Goal: Task Accomplishment & Management: Use online tool/utility

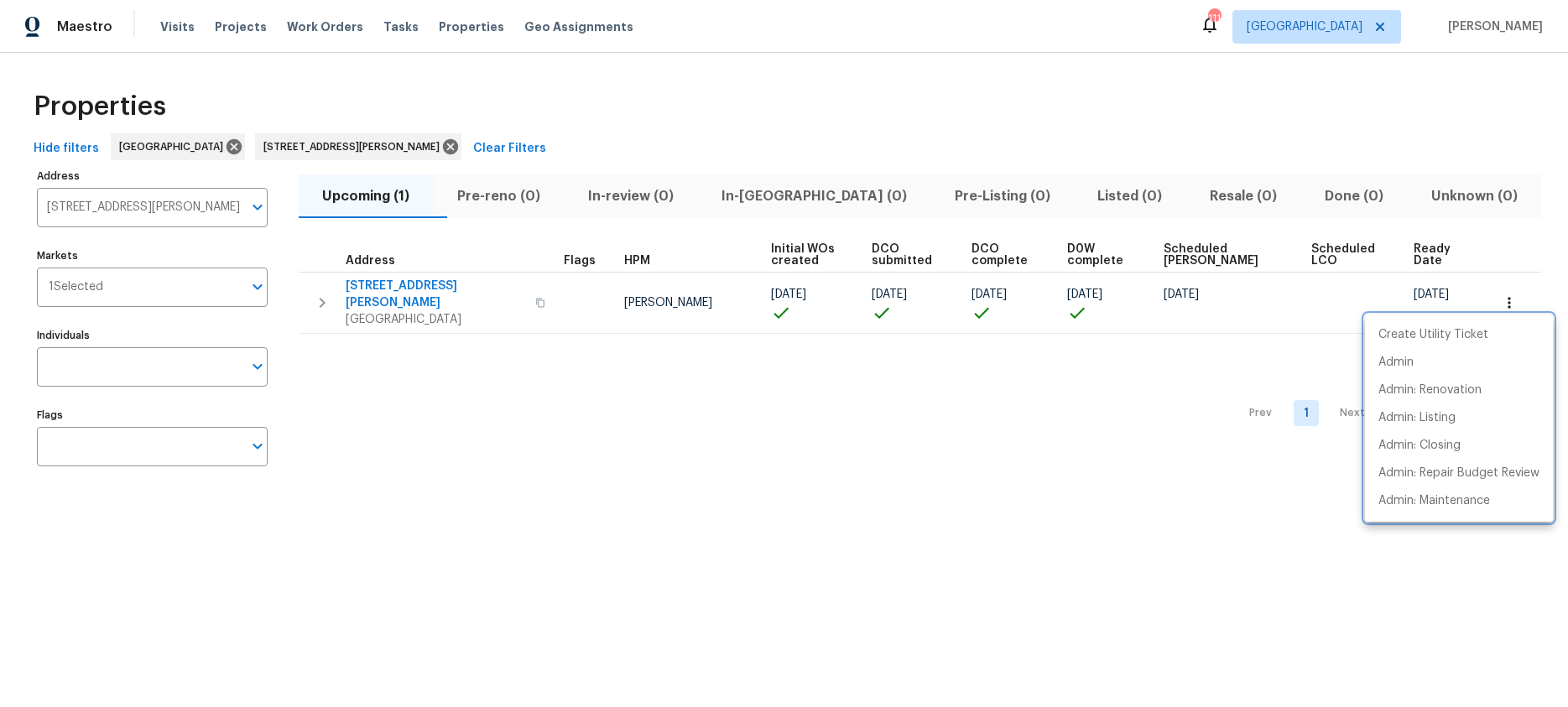
click at [177, 23] on div at bounding box center [784, 354] width 1568 height 707
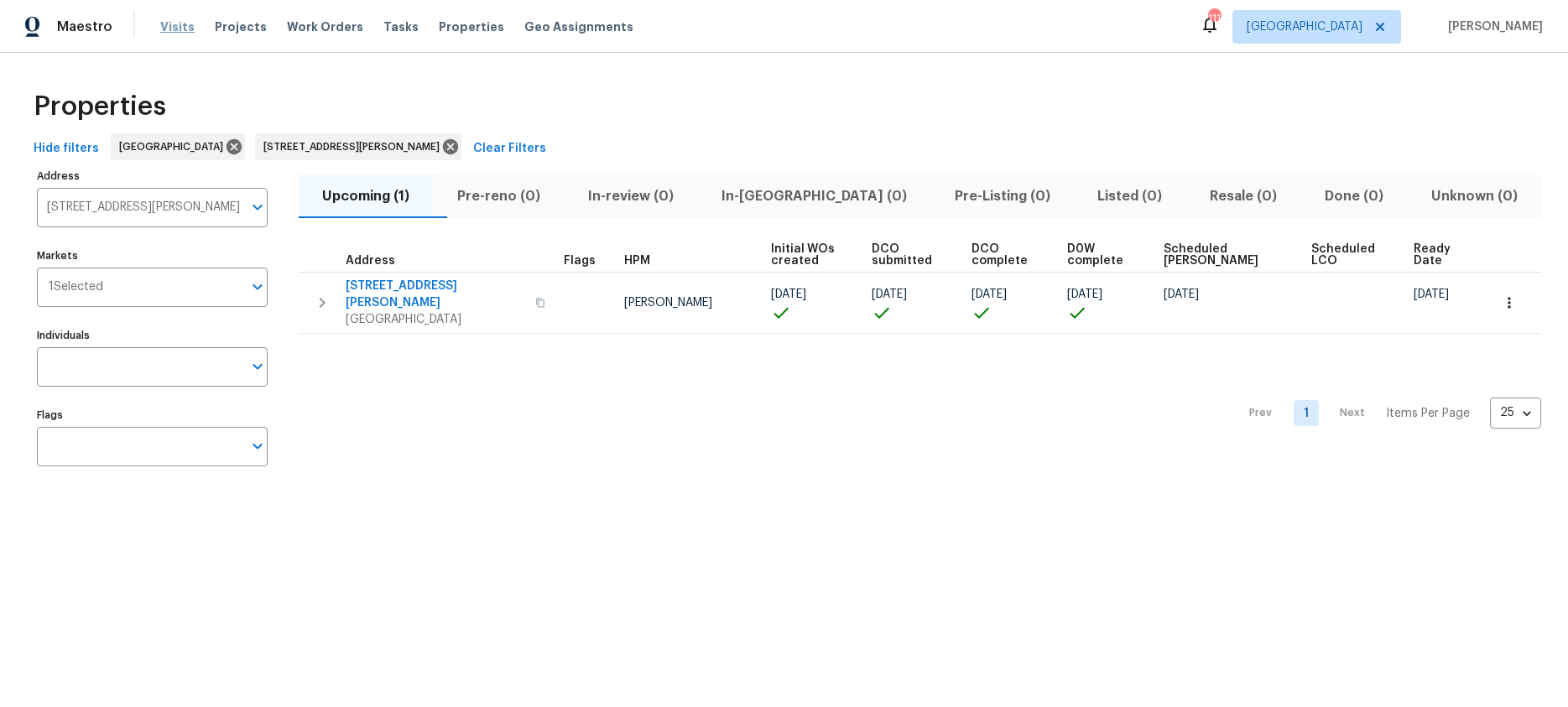
click at [177, 32] on span "Visits" at bounding box center [177, 27] width 34 height 17
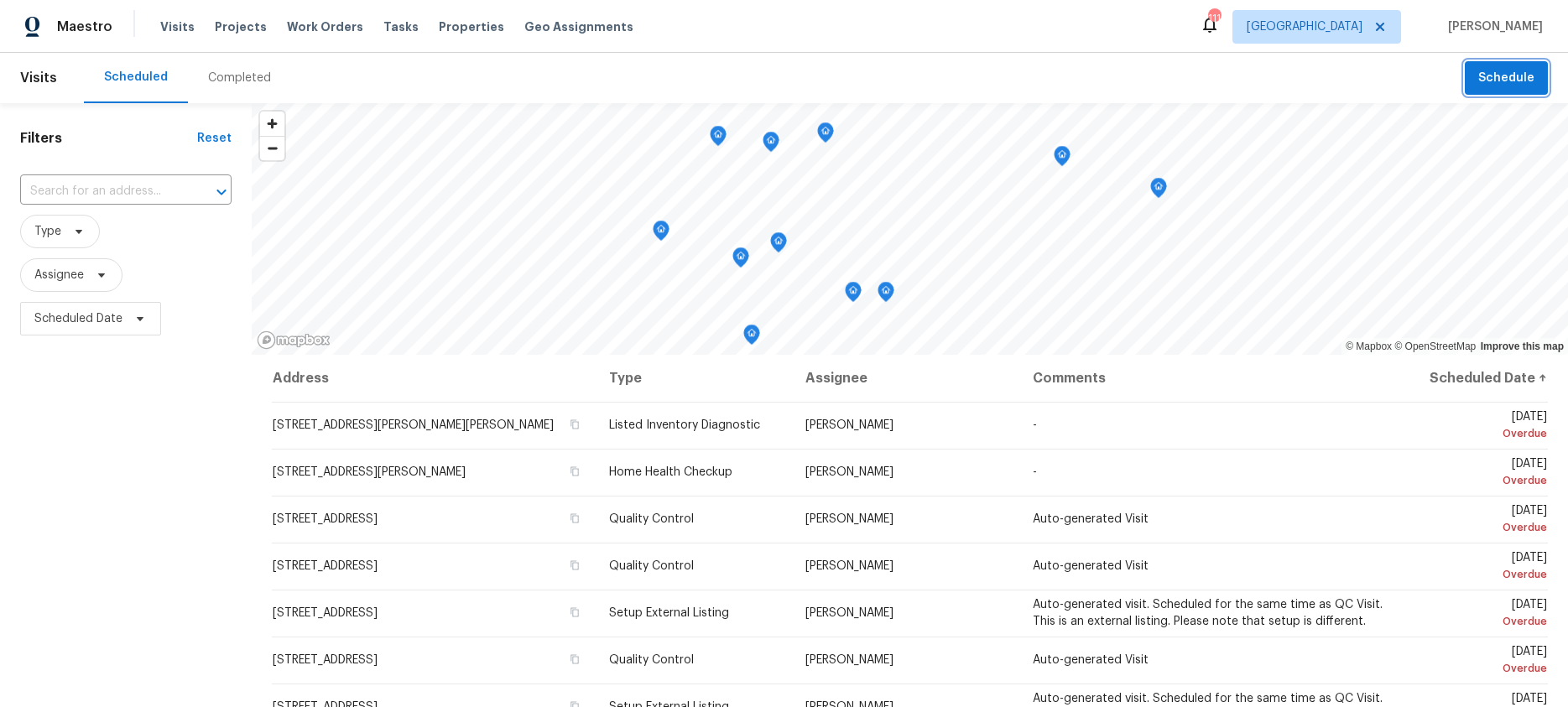
click at [1491, 91] on button "Schedule" at bounding box center [1506, 78] width 83 height 34
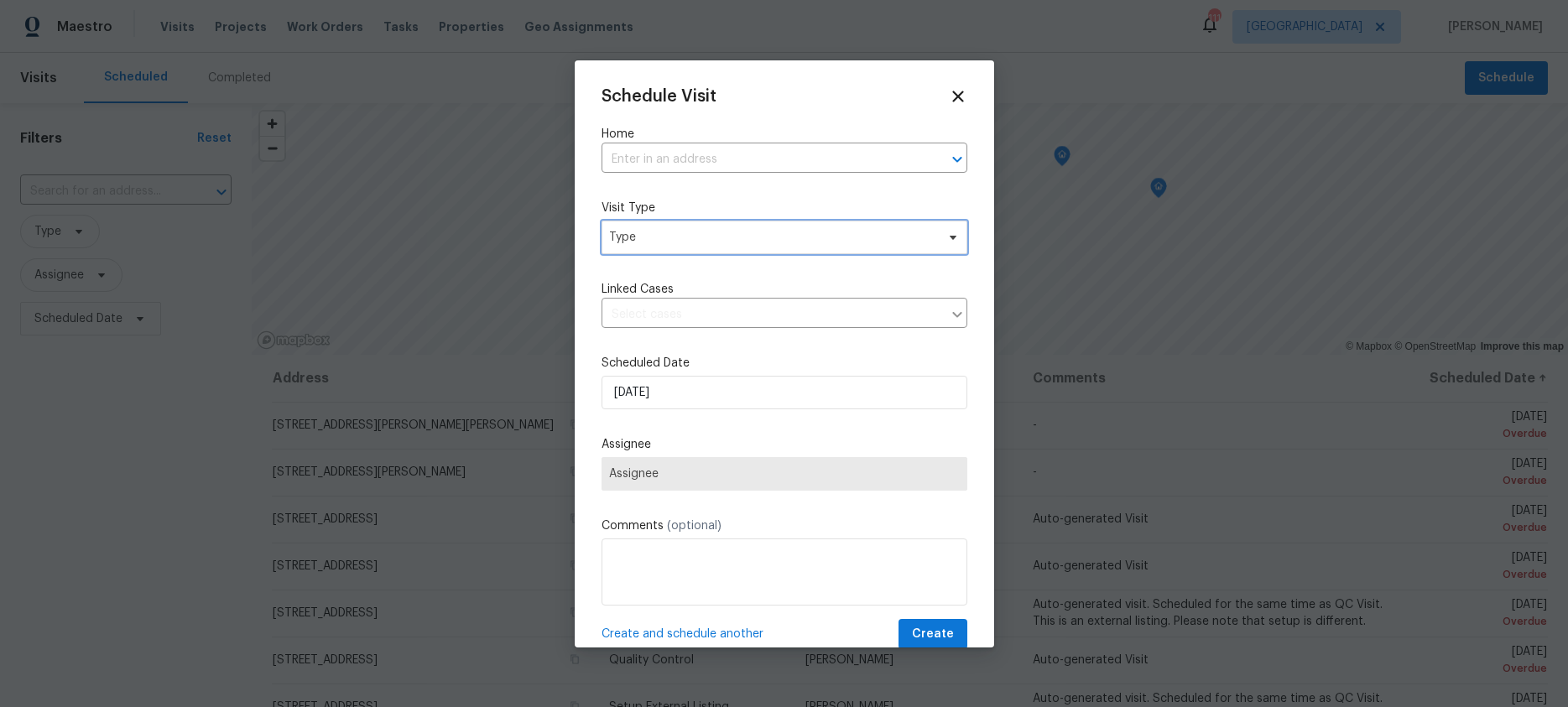
click at [654, 241] on span "Type" at bounding box center [771, 237] width 326 height 17
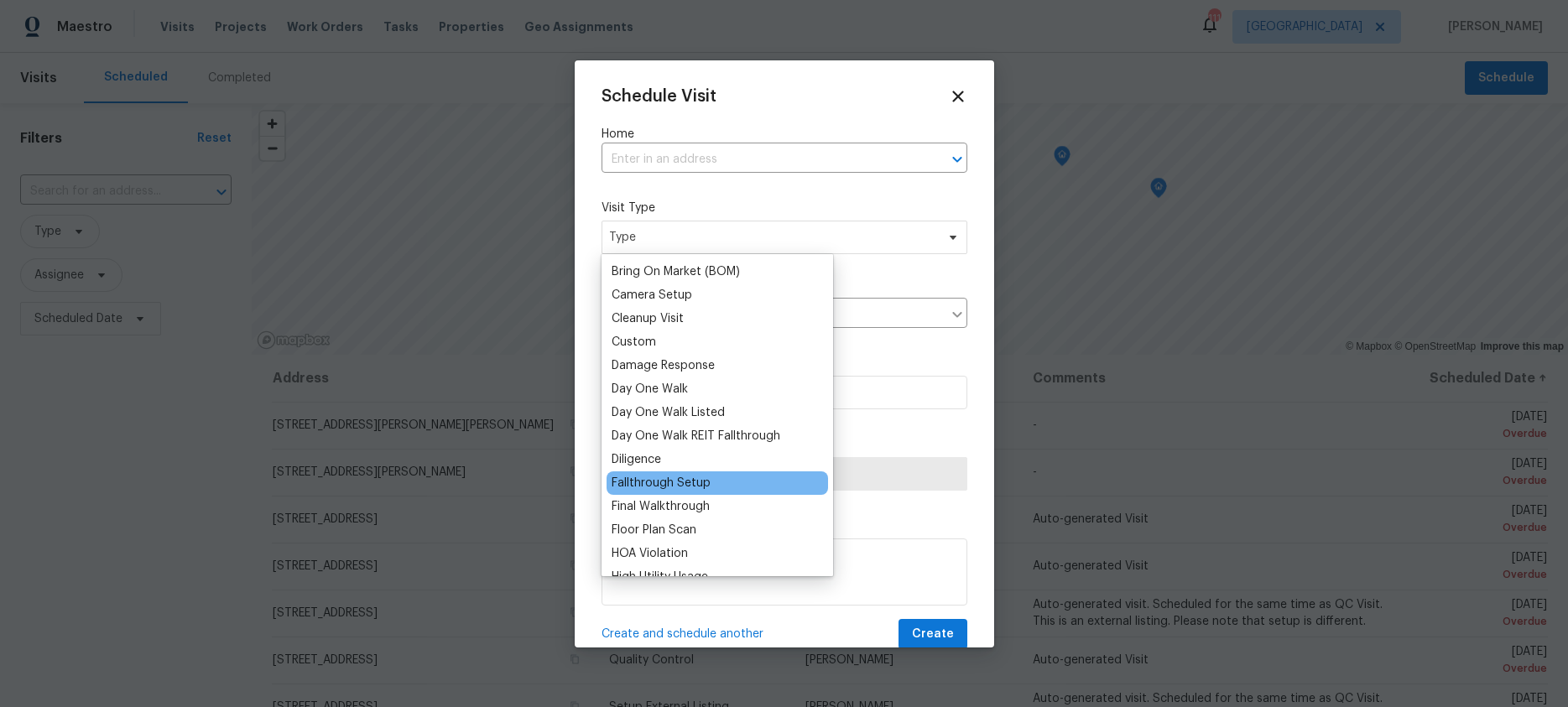
scroll to position [188, 0]
click at [957, 99] on icon at bounding box center [958, 96] width 20 height 20
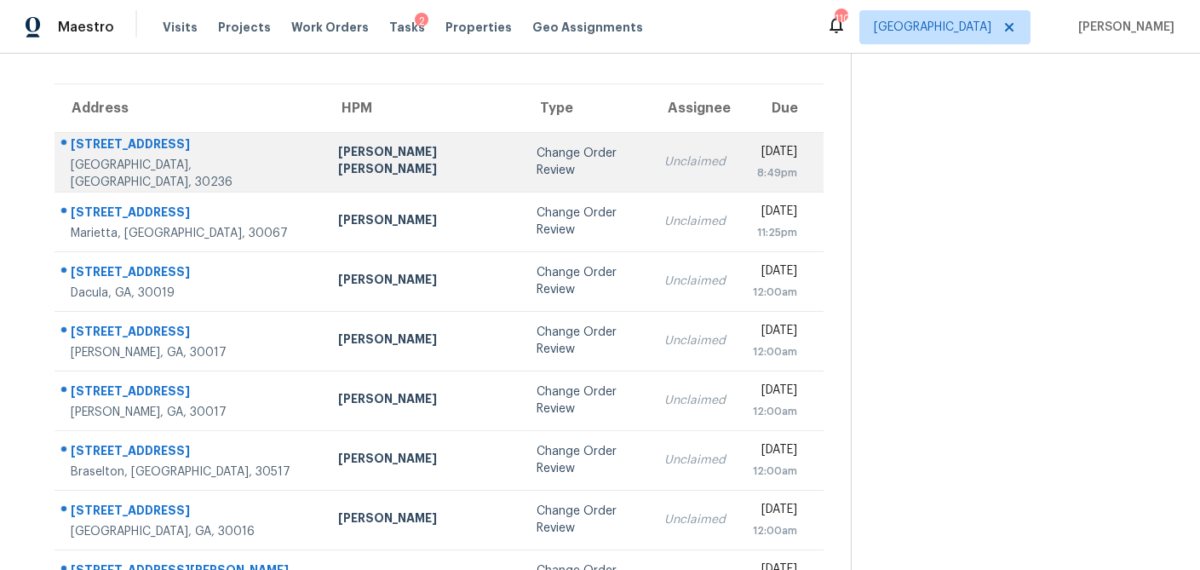
scroll to position [115, 0]
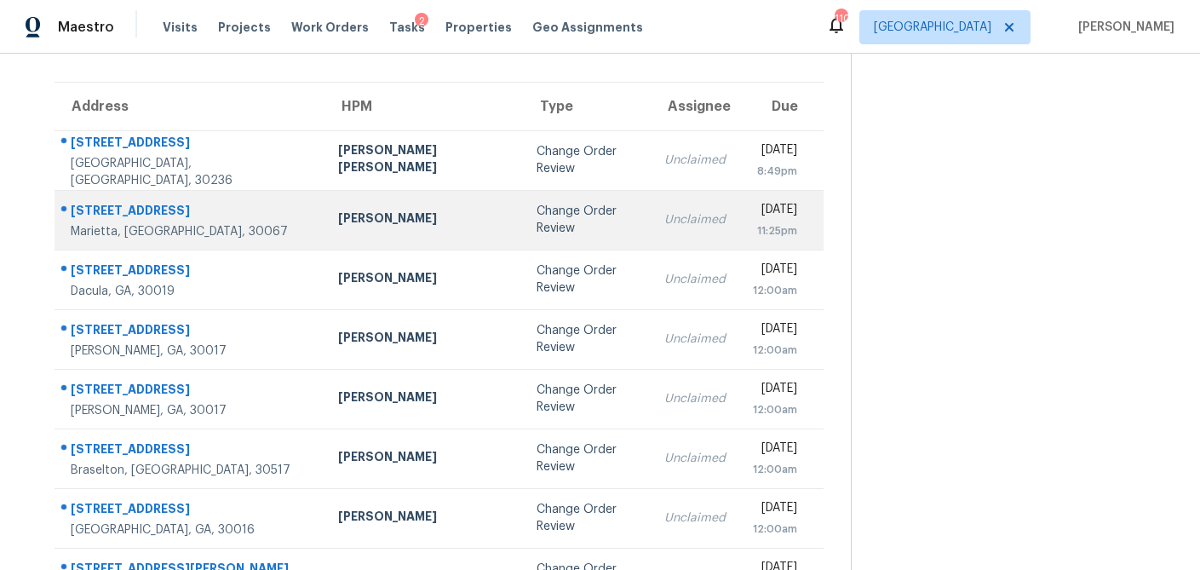
click at [335, 230] on td "Tyler Payne" at bounding box center [424, 220] width 199 height 60
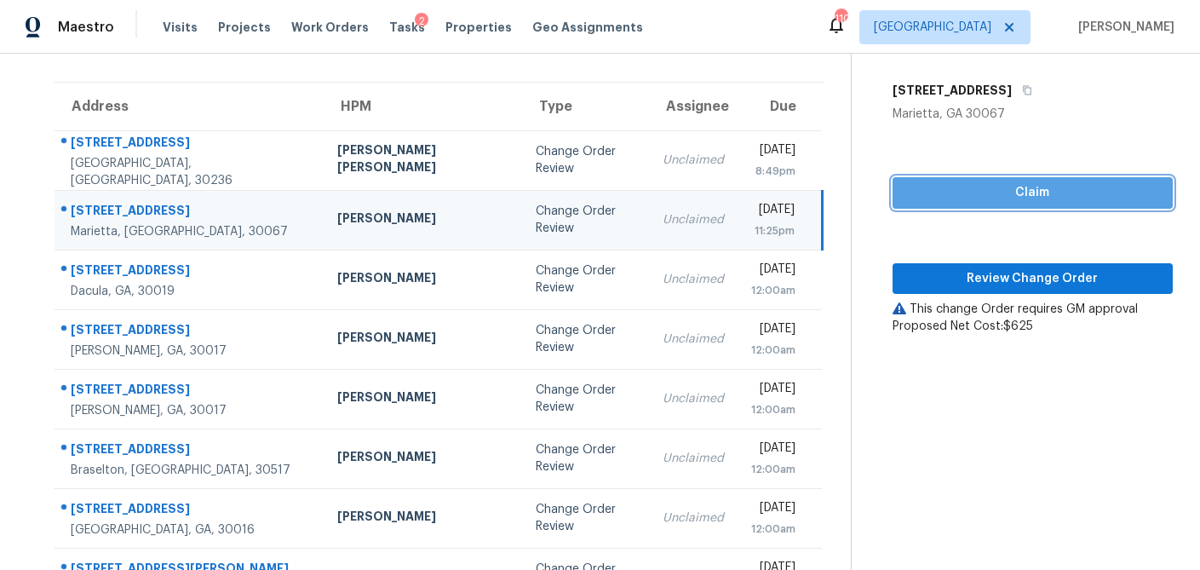
click at [996, 187] on span "Claim" at bounding box center [1032, 192] width 253 height 21
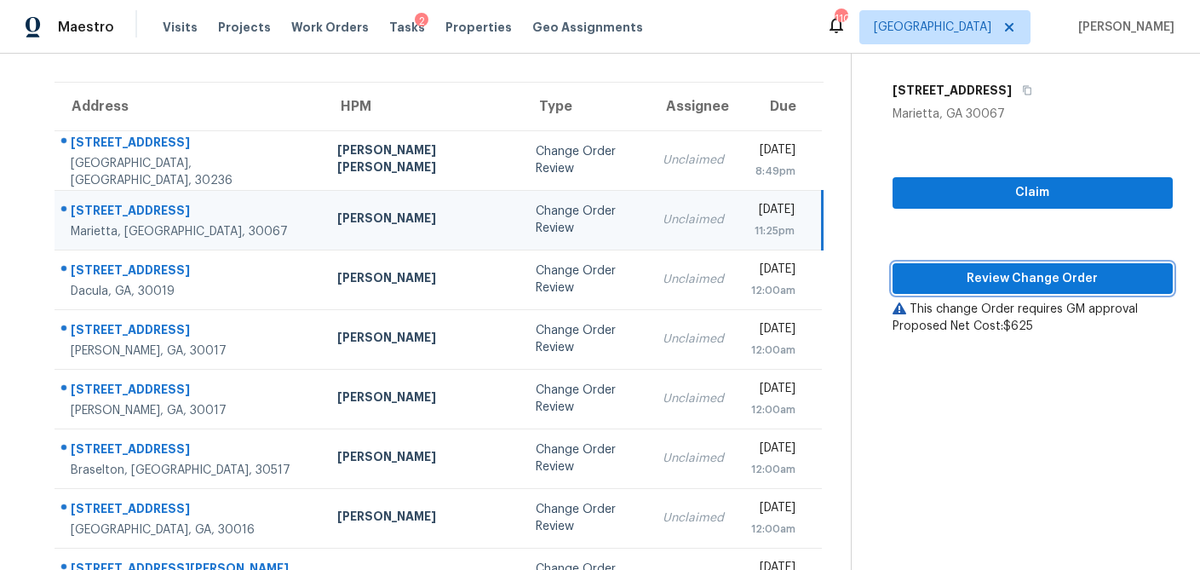
click at [986, 270] on span "Review Change Order" at bounding box center [1032, 278] width 253 height 21
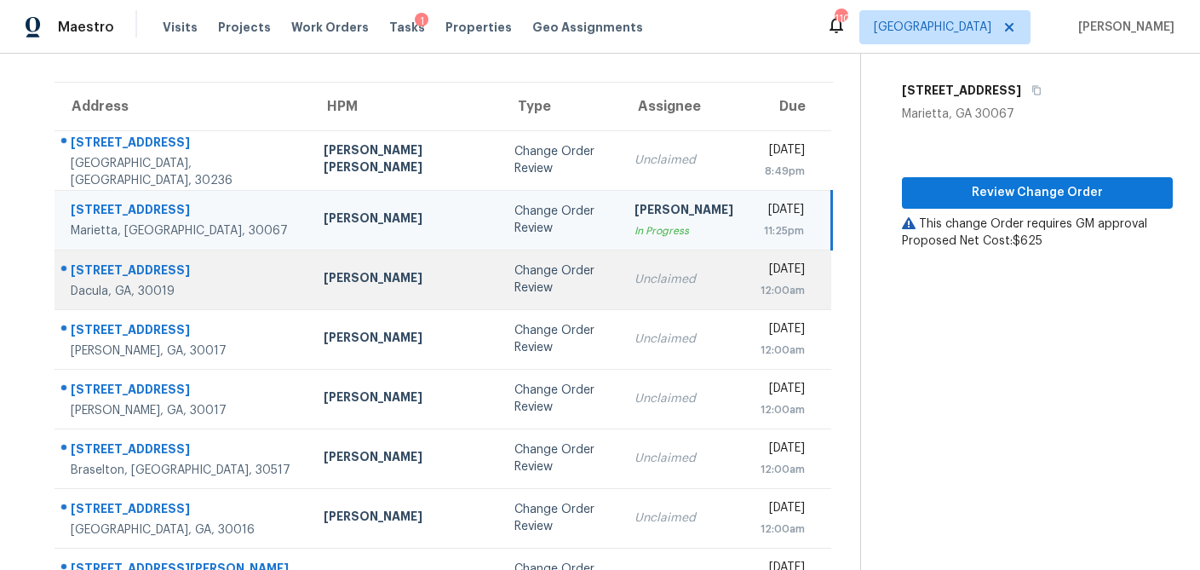
click at [501, 281] on td "Change Order Review" at bounding box center [561, 280] width 120 height 60
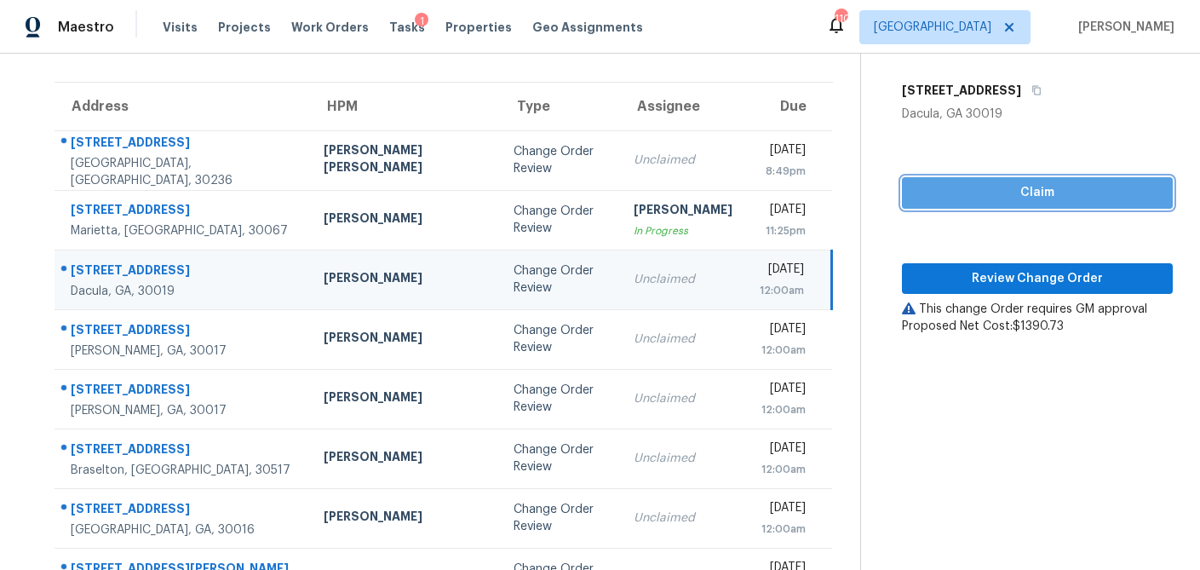
click at [978, 191] on span "Claim" at bounding box center [1038, 192] width 244 height 21
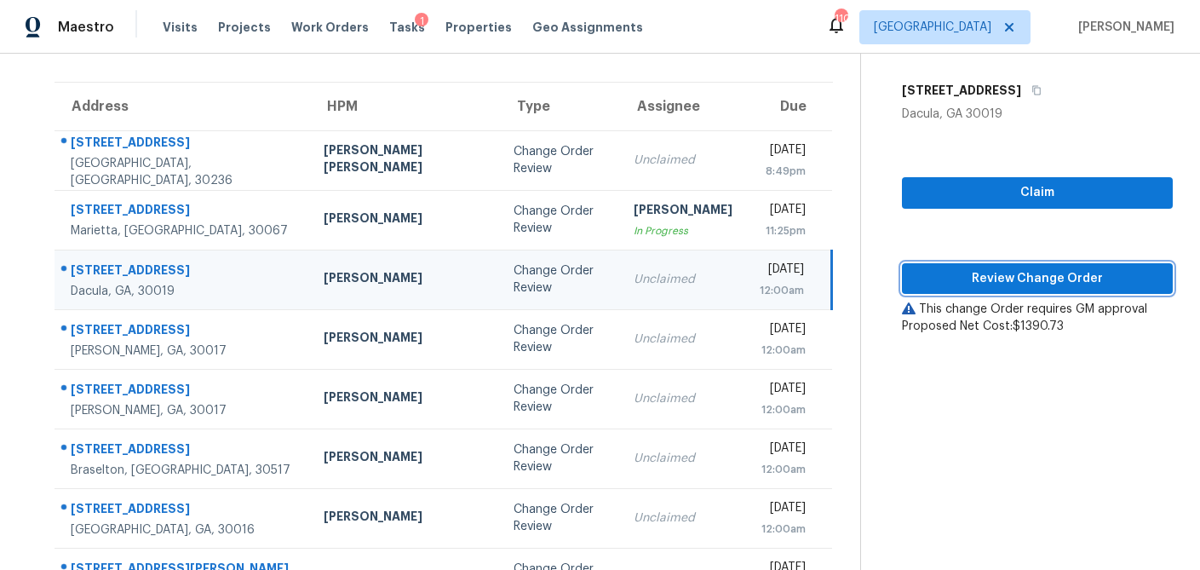
click at [985, 285] on span "Review Change Order" at bounding box center [1038, 278] width 244 height 21
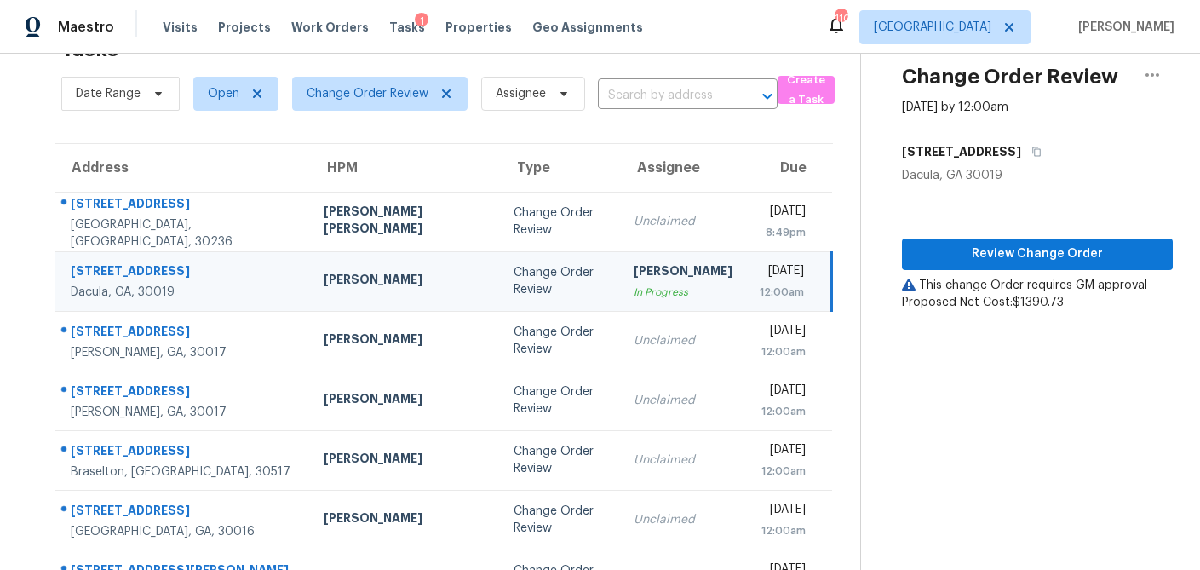
scroll to position [106, 0]
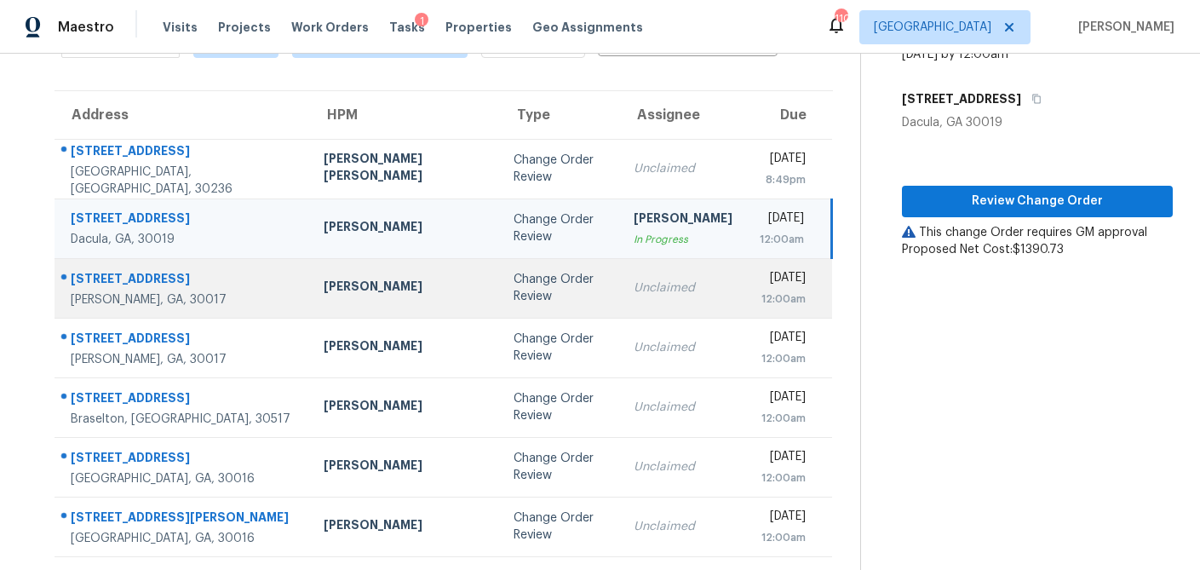
click at [514, 284] on div "Change Order Review" at bounding box center [560, 288] width 93 height 34
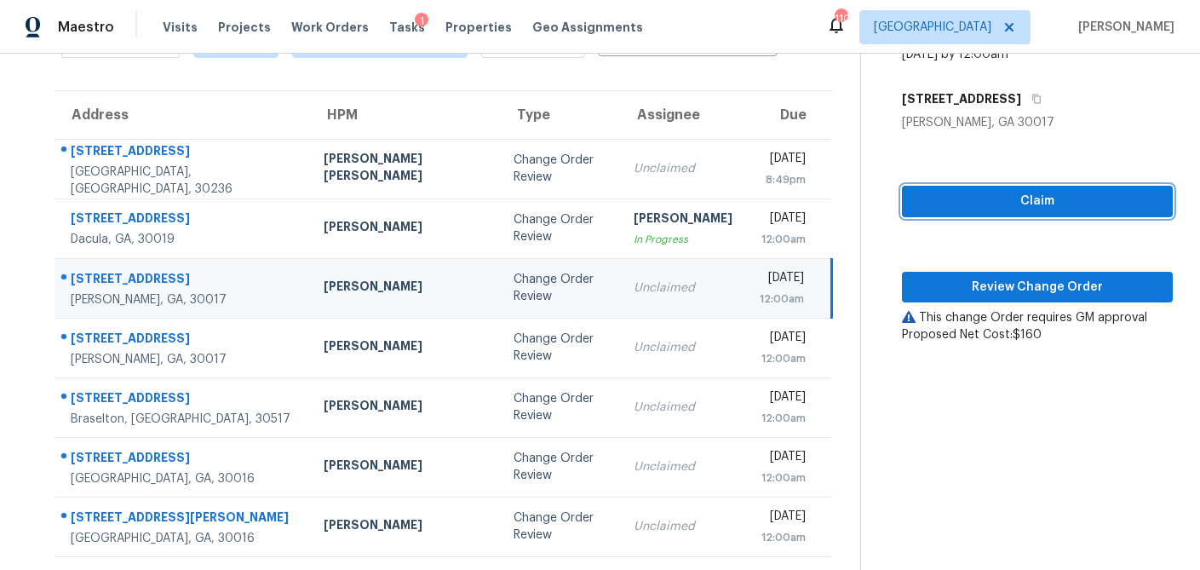
click at [964, 192] on span "Claim" at bounding box center [1038, 201] width 244 height 21
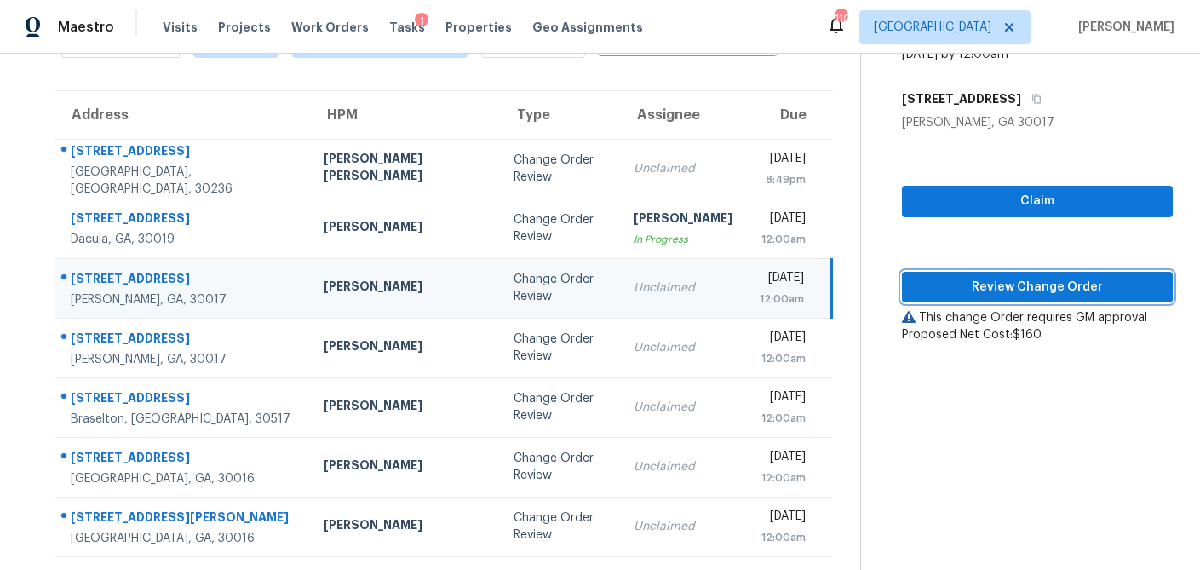
click at [954, 292] on span "Review Change Order" at bounding box center [1038, 287] width 244 height 21
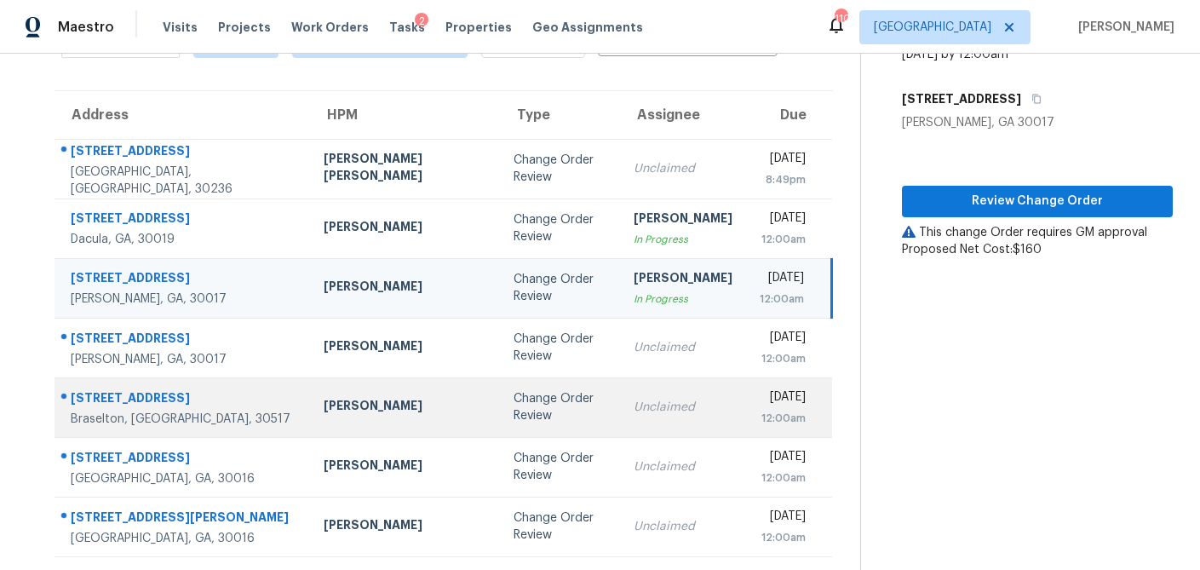
click at [514, 411] on div "Change Order Review" at bounding box center [560, 407] width 93 height 34
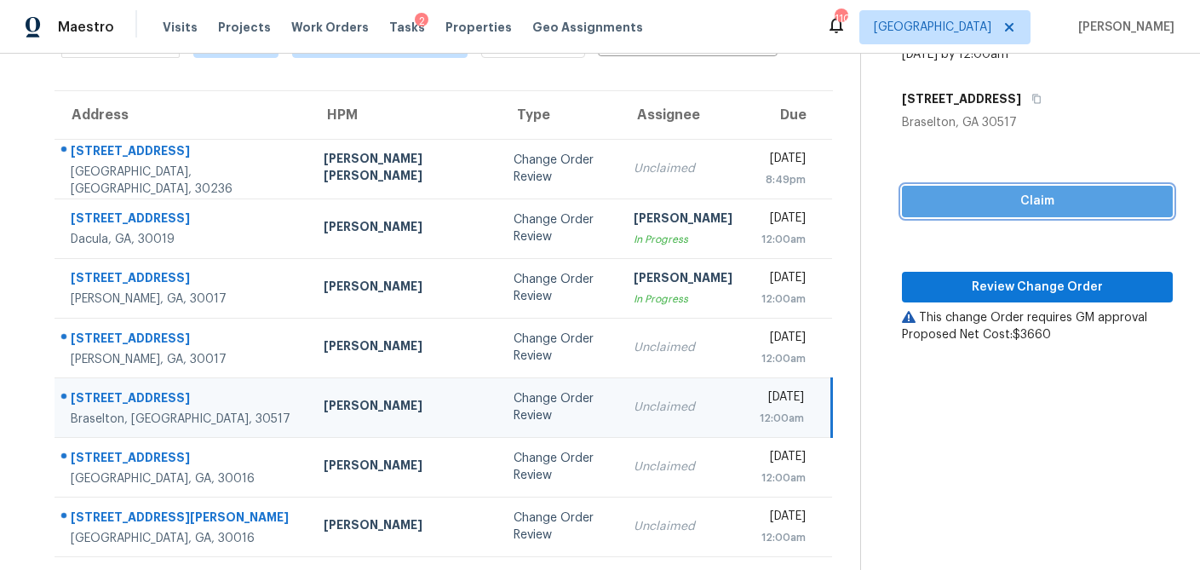
click at [1020, 188] on button "Claim" at bounding box center [1037, 202] width 271 height 32
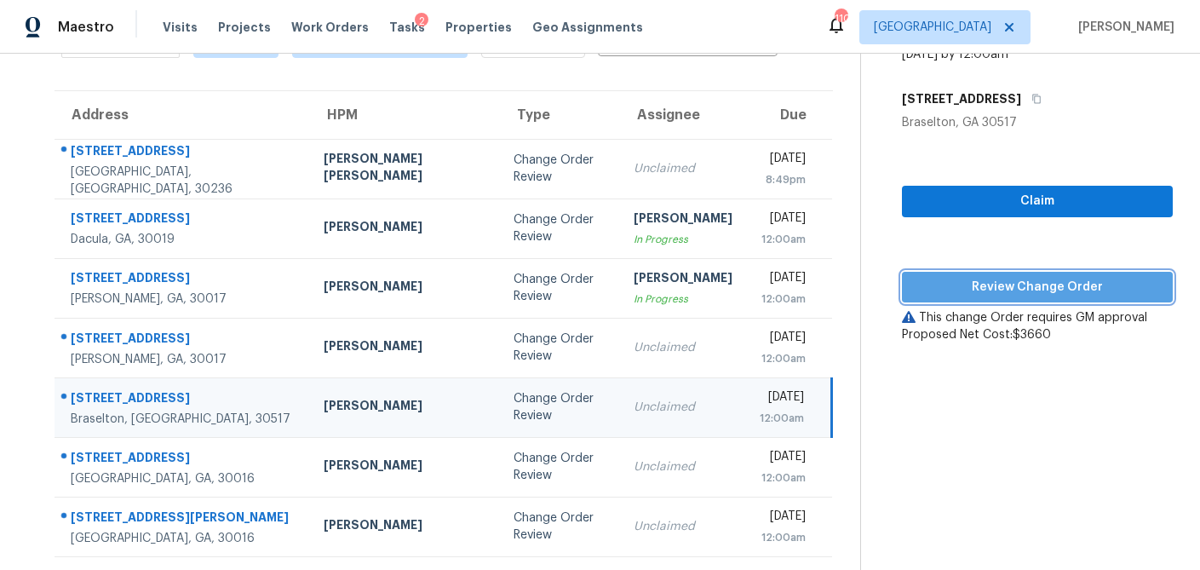
click at [995, 292] on span "Review Change Order" at bounding box center [1038, 287] width 244 height 21
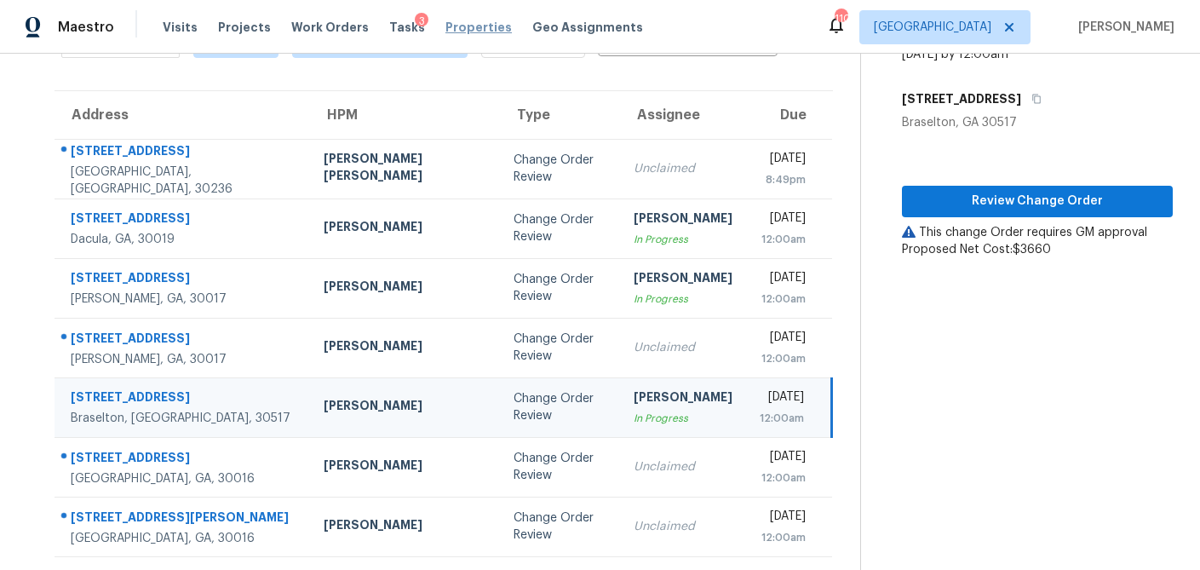
click at [460, 32] on span "Properties" at bounding box center [479, 27] width 66 height 17
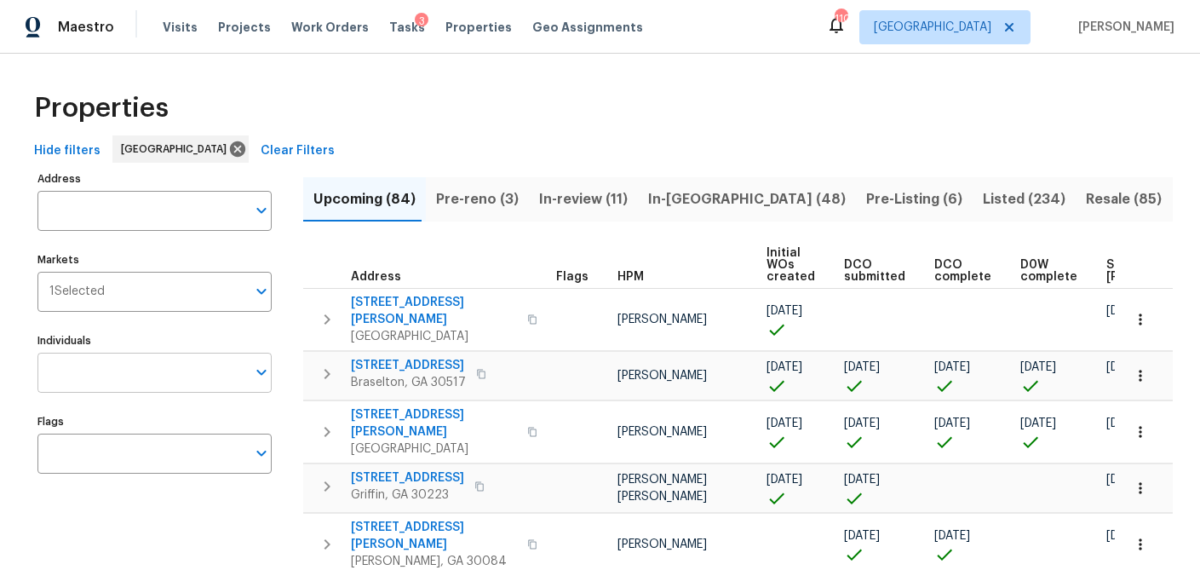
click at [260, 379] on icon "Open" at bounding box center [261, 372] width 20 height 20
type input "mirsad"
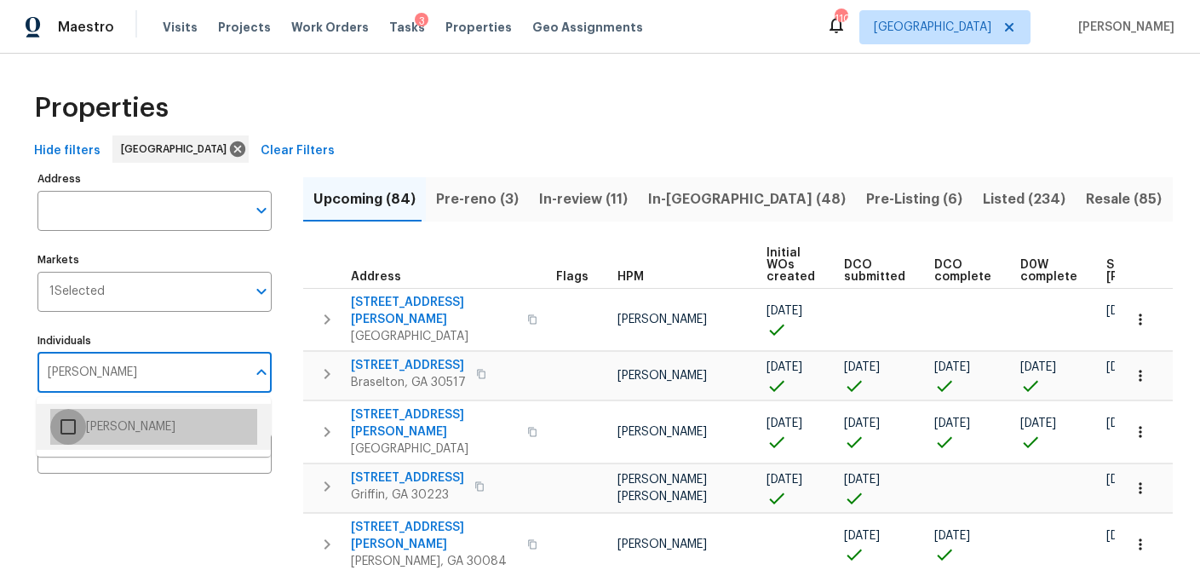
click at [55, 426] on input "checkbox" at bounding box center [68, 427] width 36 height 36
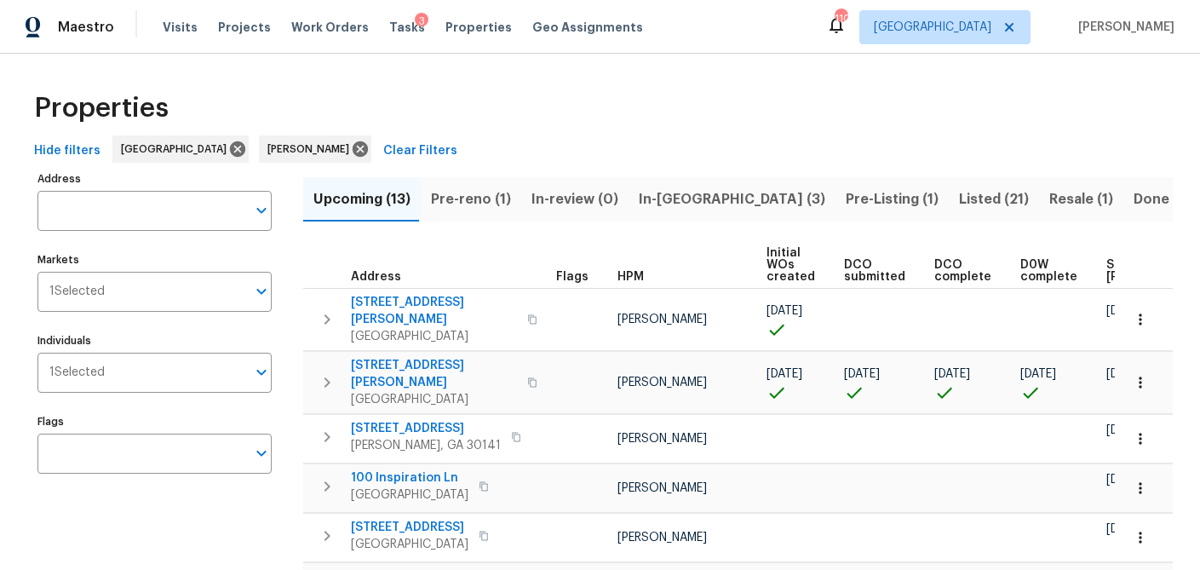
click at [486, 197] on span "Pre-reno (1)" at bounding box center [471, 199] width 80 height 24
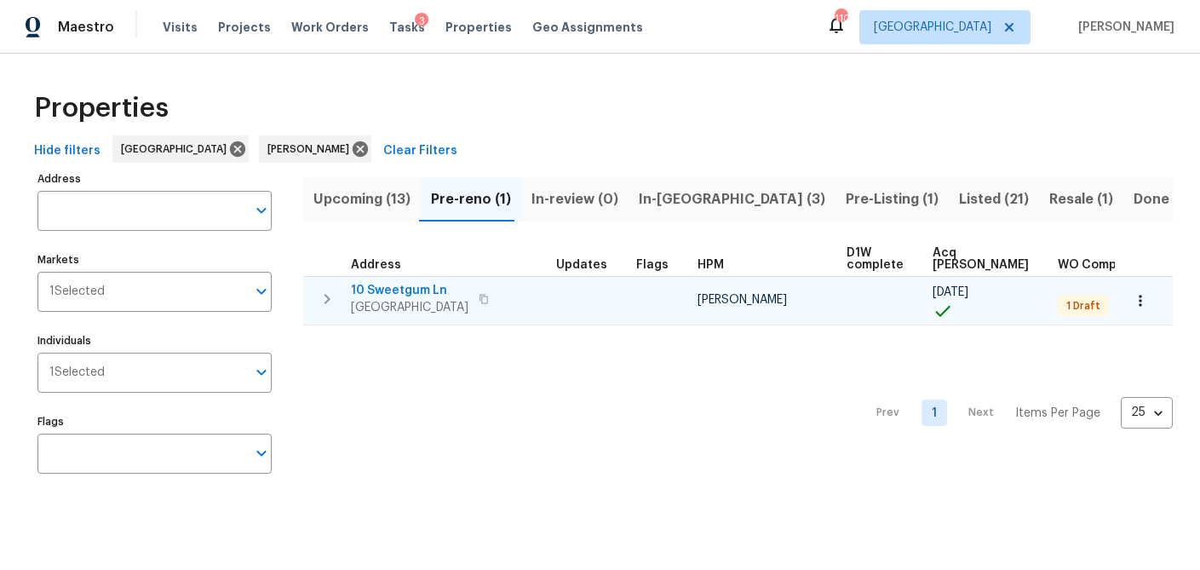
click at [319, 302] on icon "button" at bounding box center [327, 299] width 20 height 20
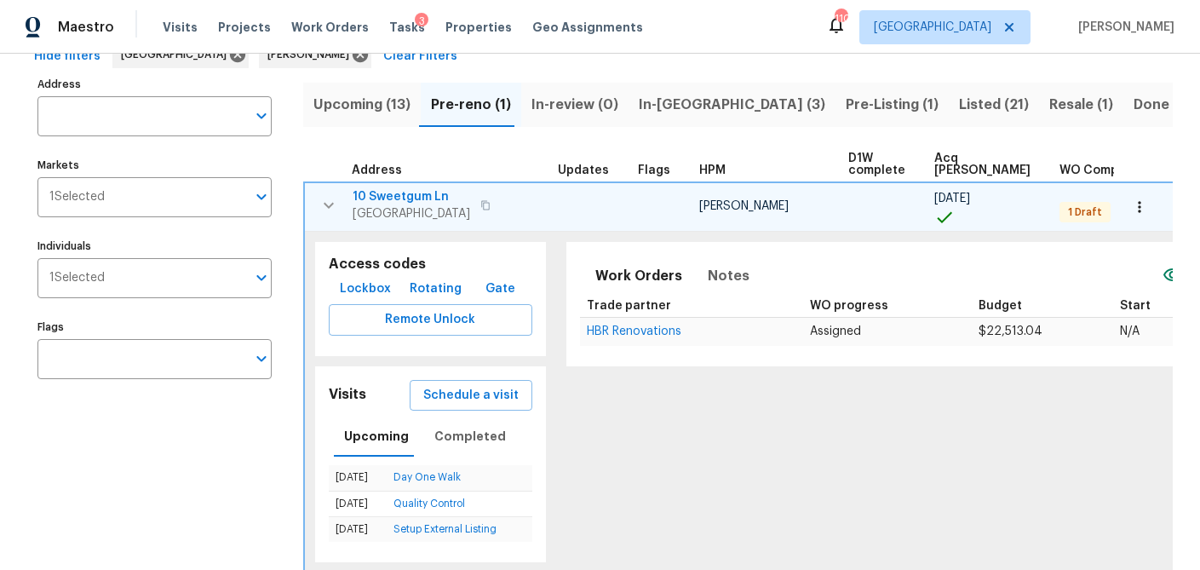
scroll to position [96, 0]
click at [360, 112] on span "Upcoming (13)" at bounding box center [361, 103] width 97 height 24
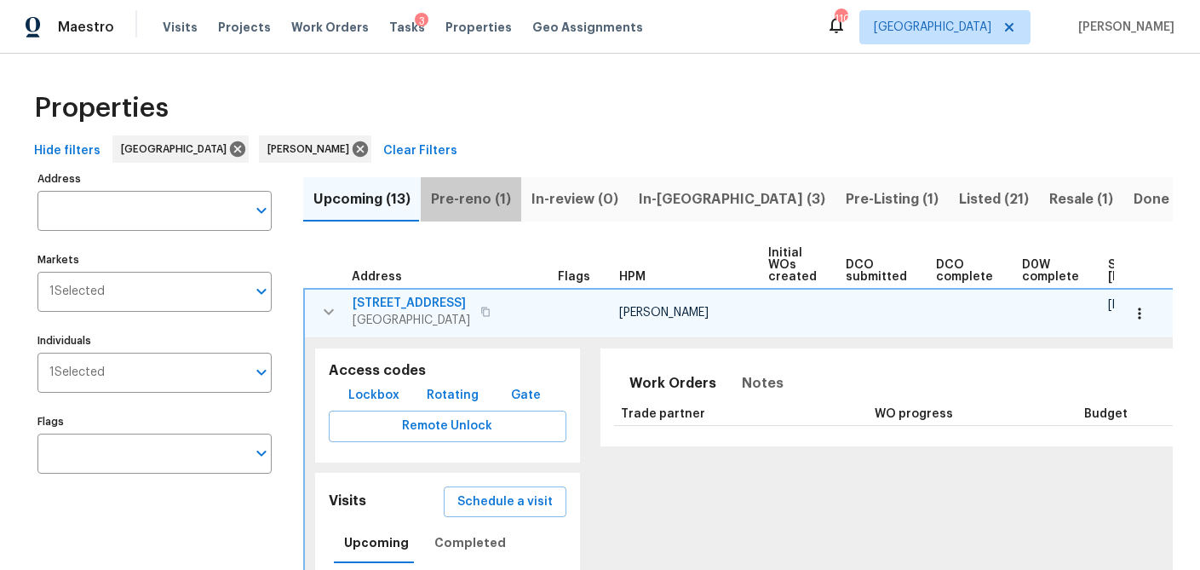
click at [477, 197] on span "Pre-reno (1)" at bounding box center [471, 199] width 80 height 24
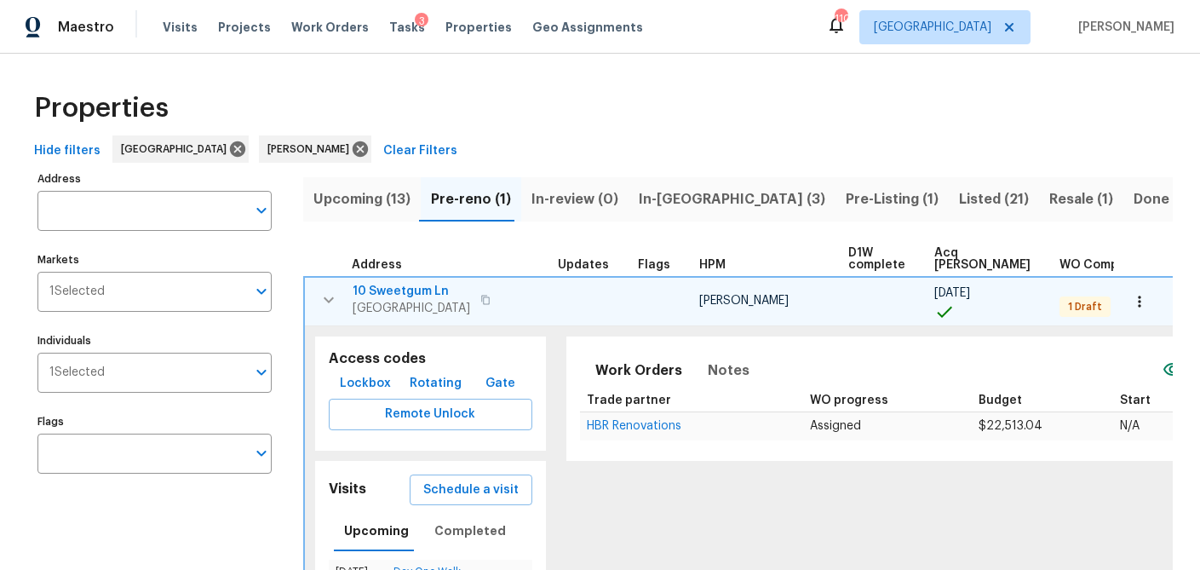
click at [394, 292] on span "10 Sweetgum Ln" at bounding box center [412, 291] width 118 height 17
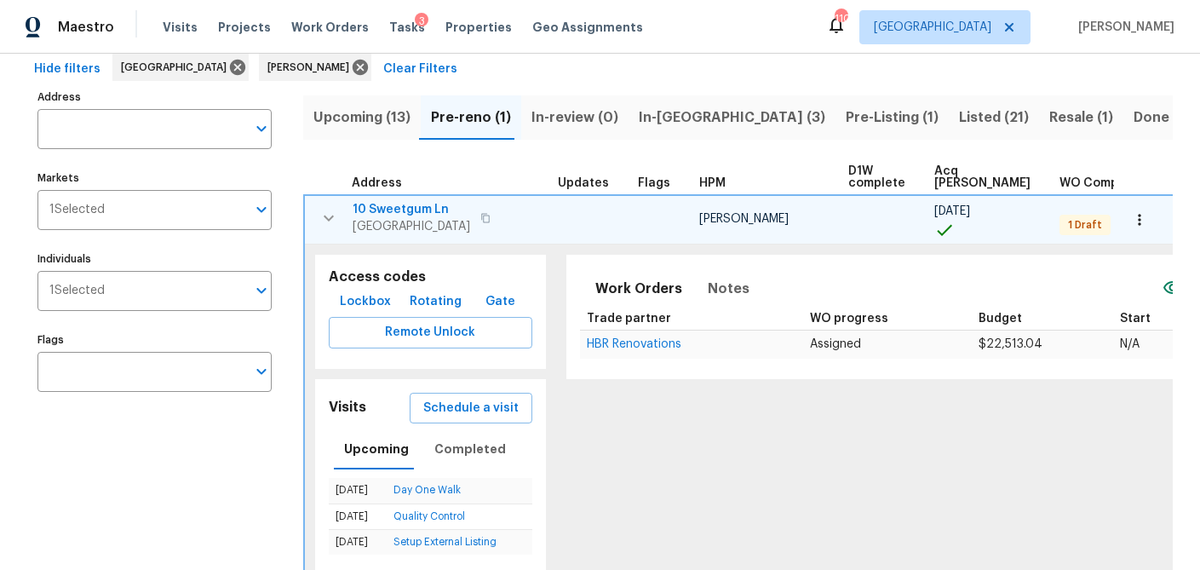
scroll to position [72, 0]
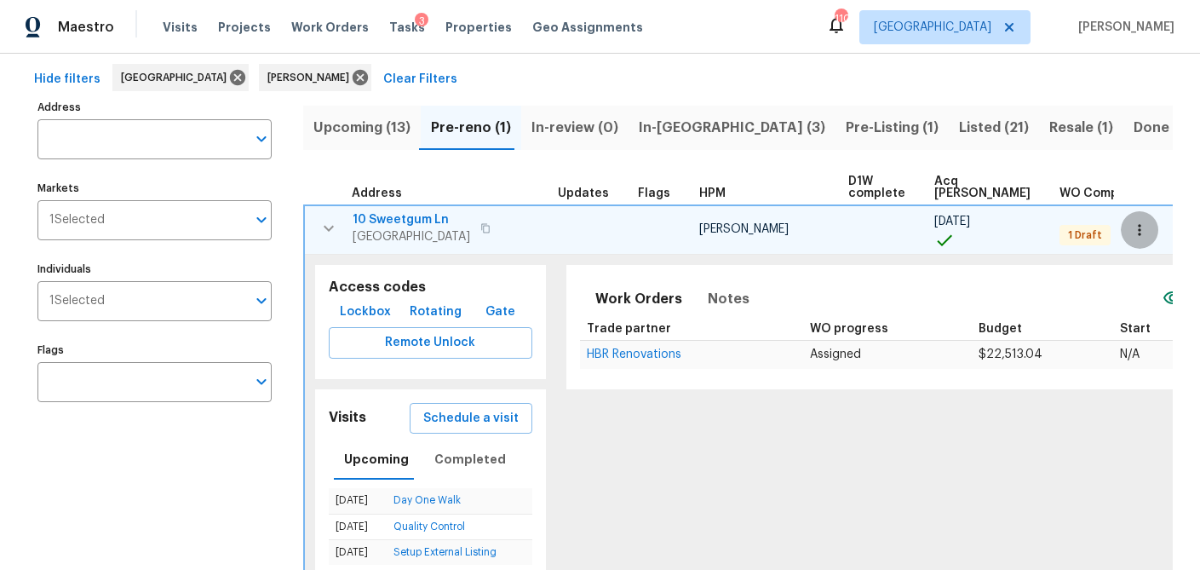
click at [1134, 239] on button "button" at bounding box center [1139, 229] width 37 height 37
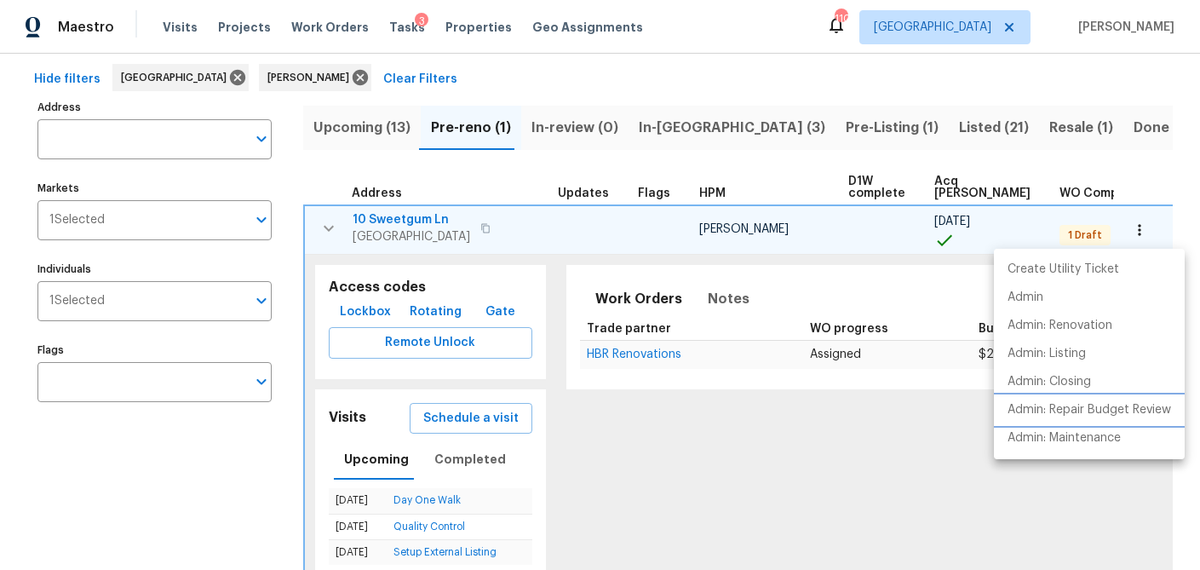
click at [1072, 402] on p "Admin: Repair Budget Review" at bounding box center [1090, 410] width 164 height 18
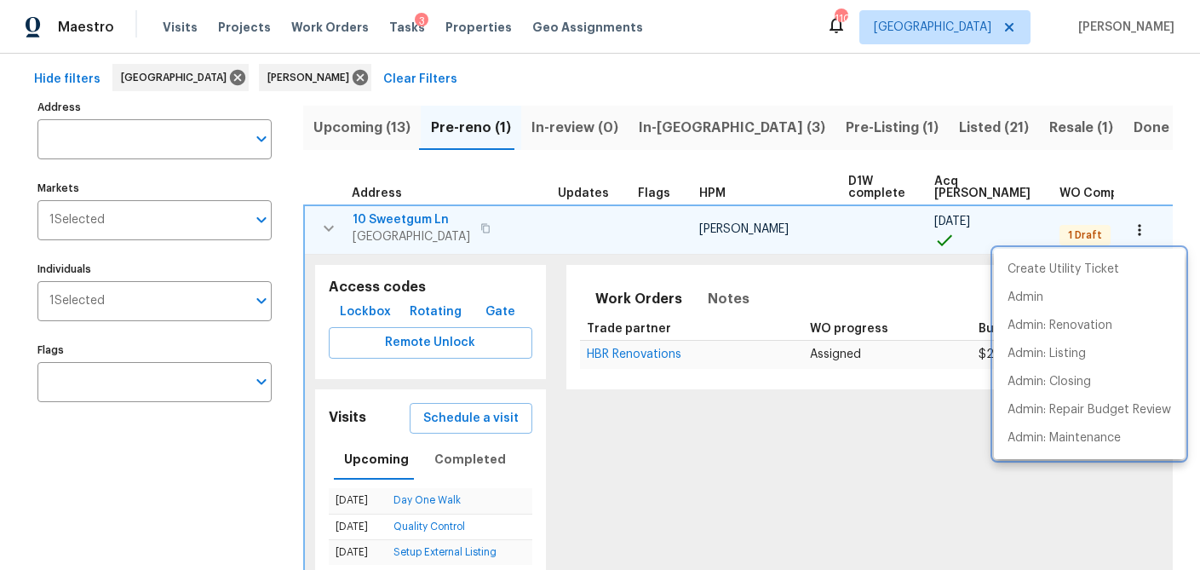
click at [424, 220] on div at bounding box center [600, 285] width 1200 height 570
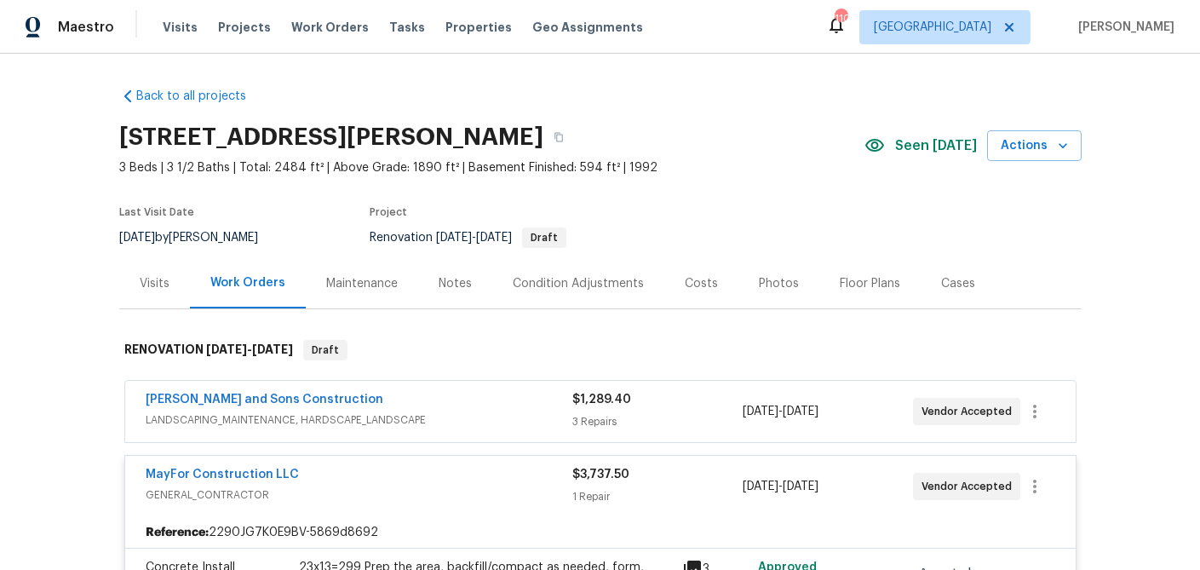
scroll to position [1651, 0]
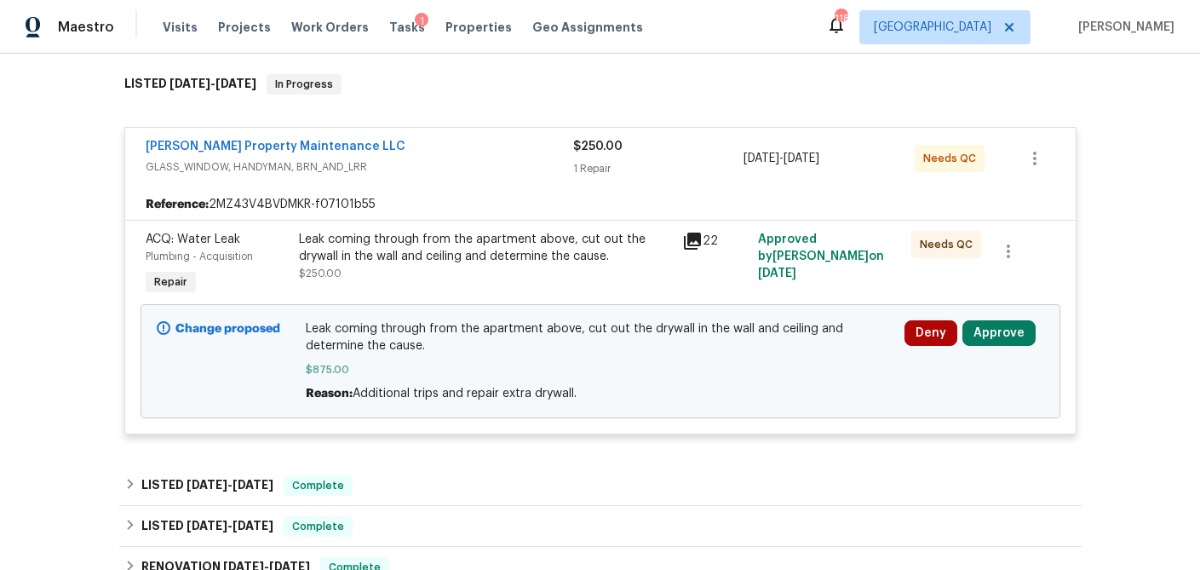
scroll to position [273, 0]
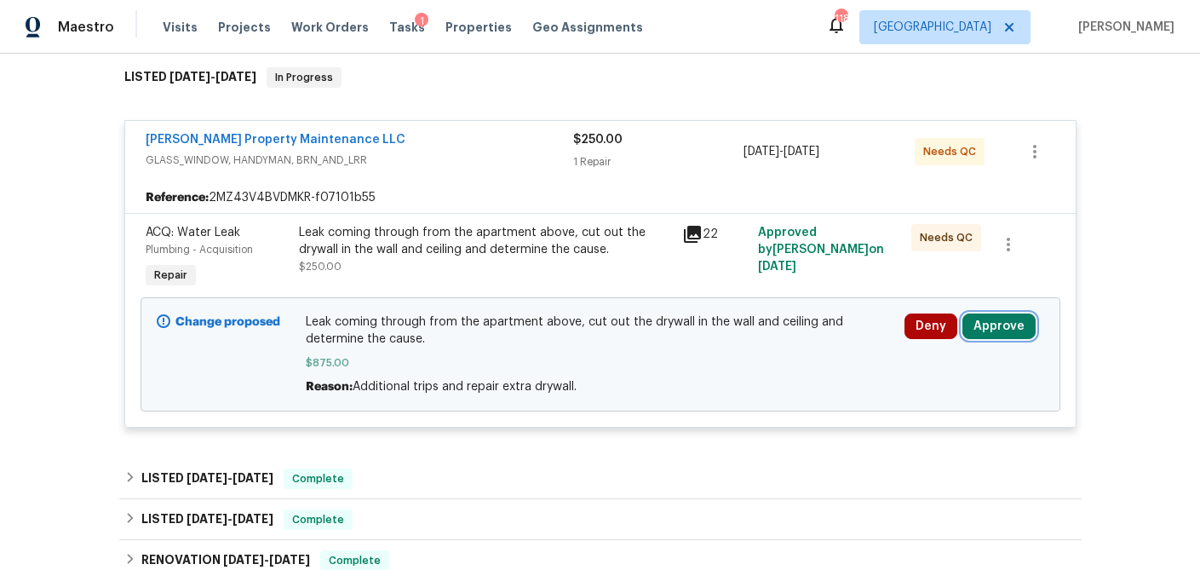
click at [1017, 319] on button "Approve" at bounding box center [999, 326] width 73 height 26
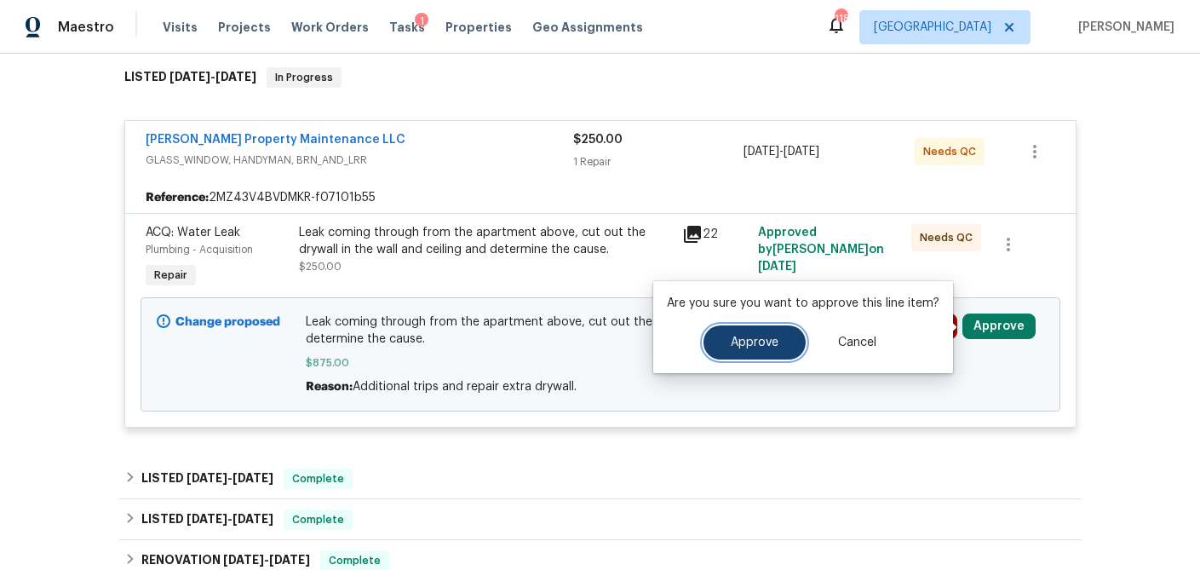
click at [754, 335] on button "Approve" at bounding box center [755, 342] width 102 height 34
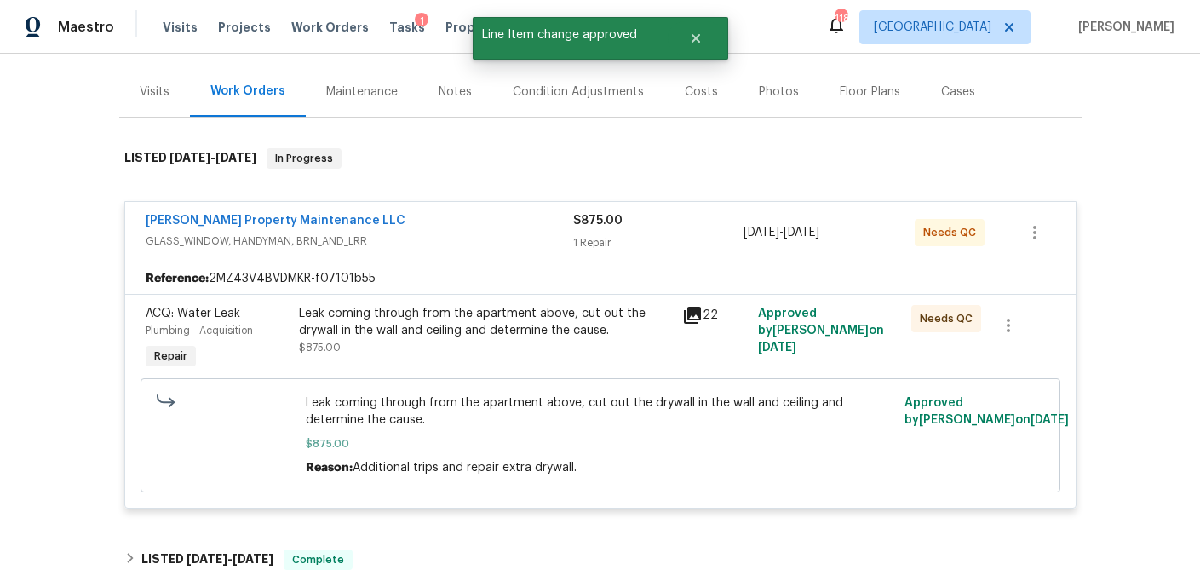
scroll to position [191, 0]
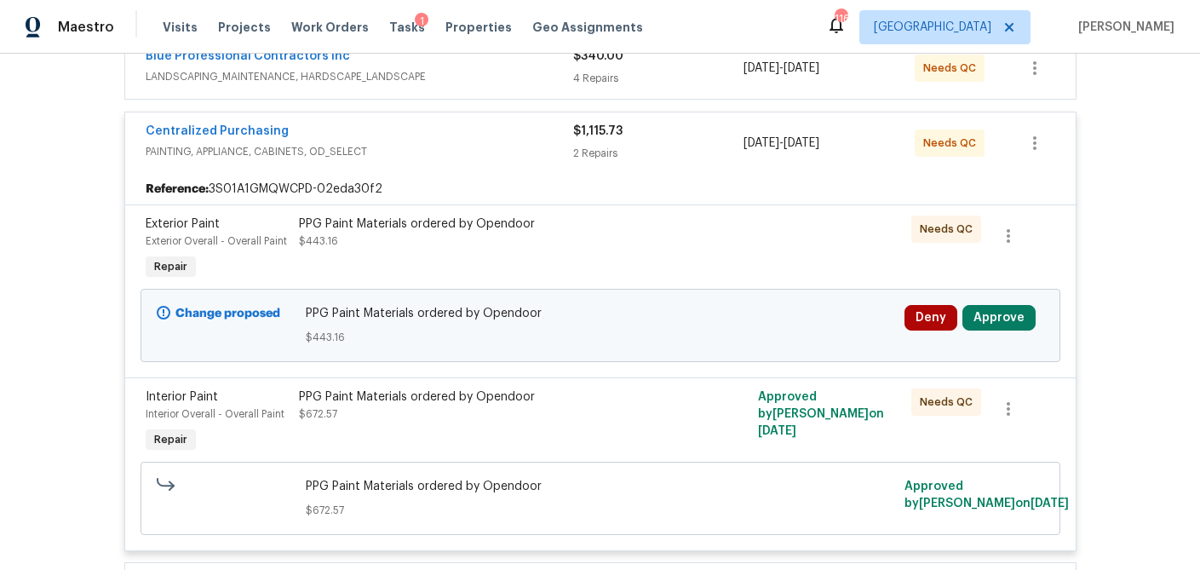
scroll to position [344, 0]
click at [1003, 318] on button "Approve" at bounding box center [999, 317] width 73 height 26
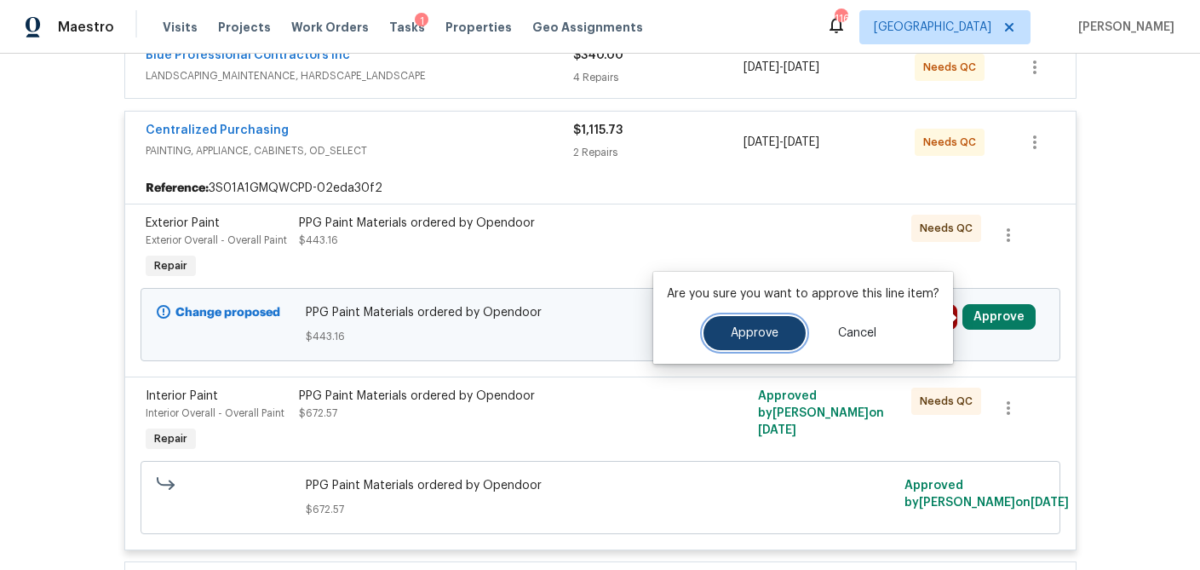
click at [747, 336] on span "Approve" at bounding box center [755, 333] width 48 height 13
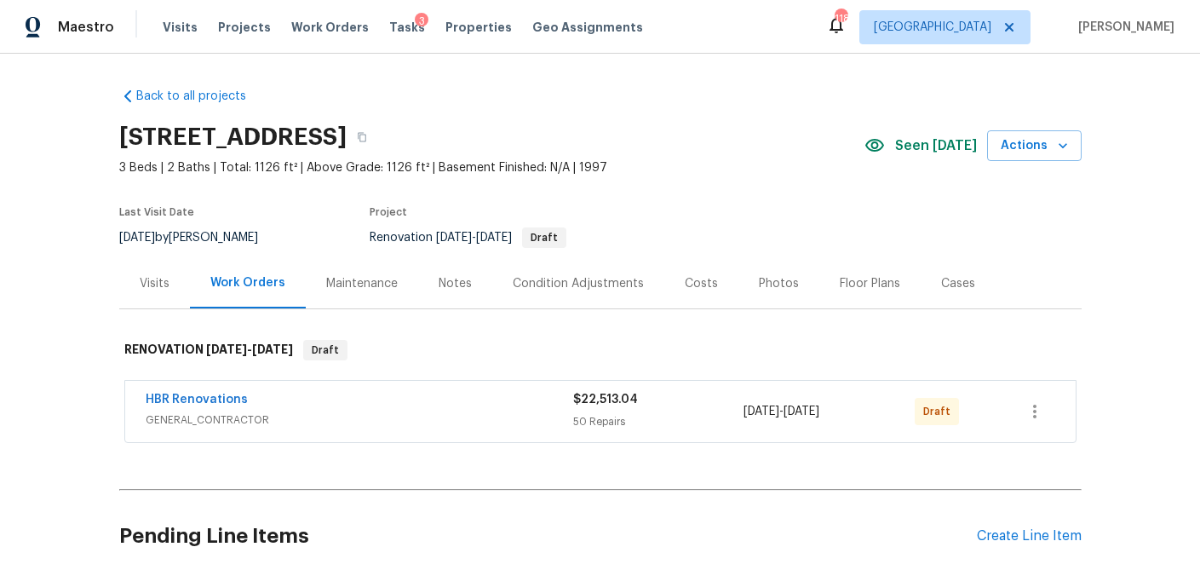
click at [703, 284] on div "Costs" at bounding box center [701, 283] width 33 height 17
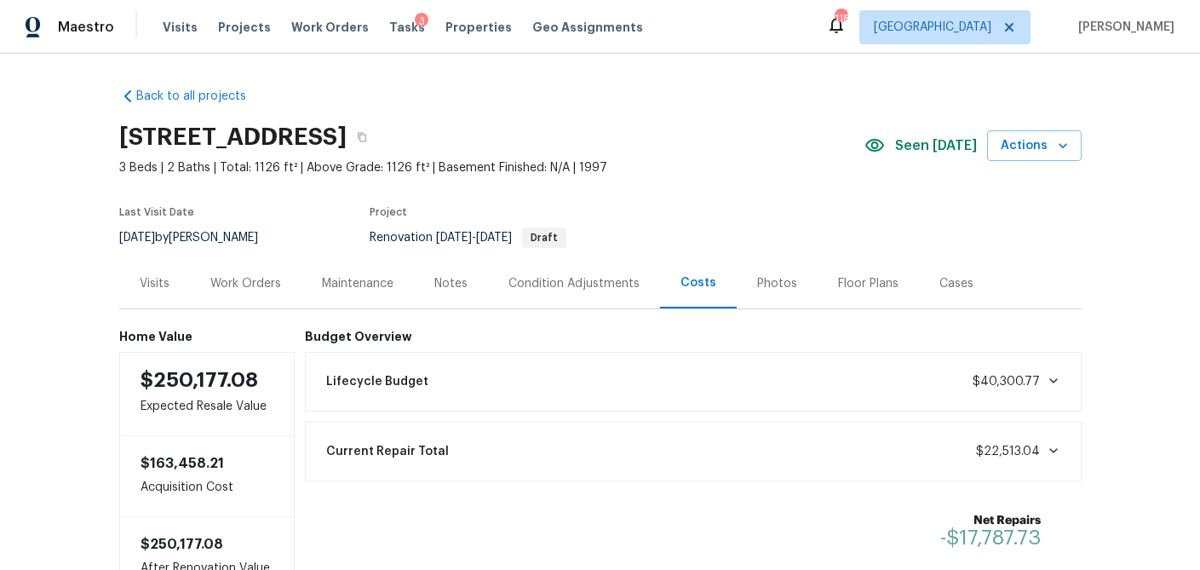
scroll to position [131, 0]
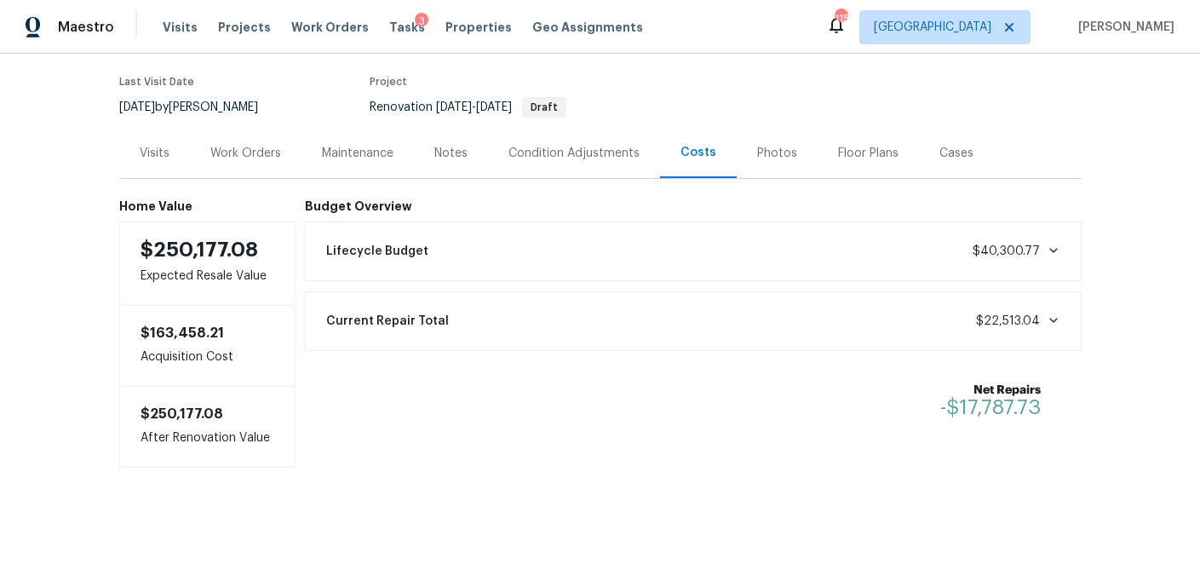
click at [241, 162] on div "Work Orders" at bounding box center [246, 153] width 112 height 50
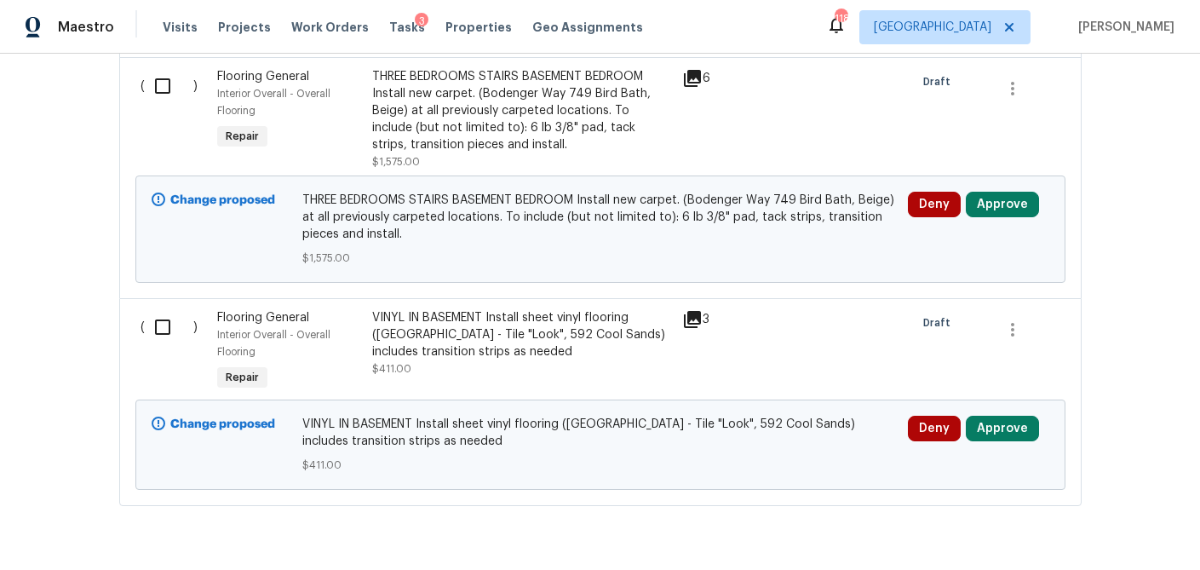
scroll to position [2770, 0]
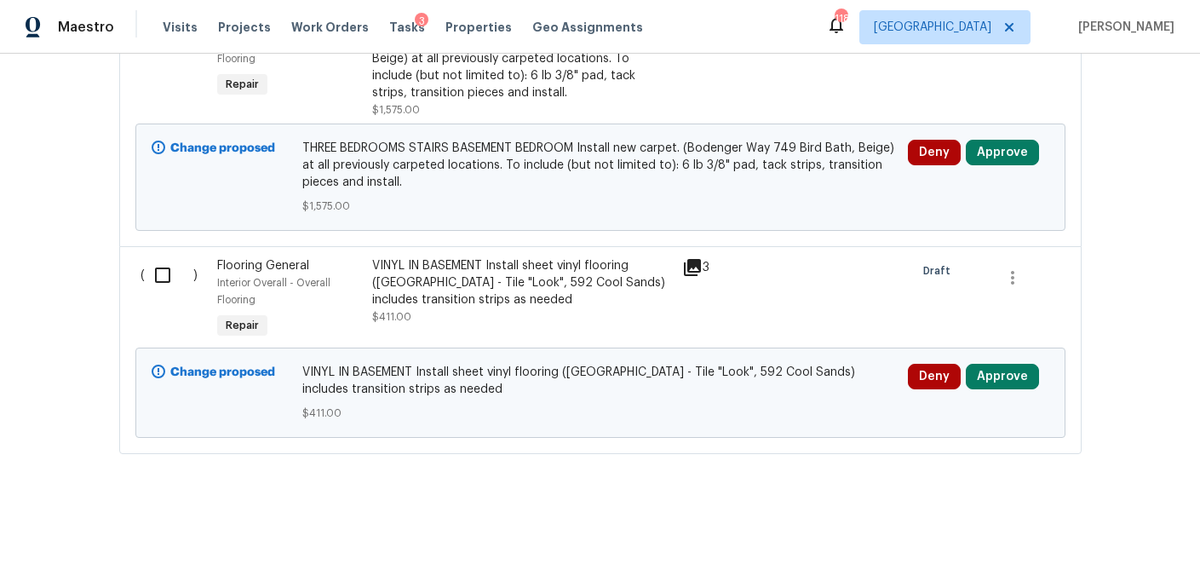
click at [694, 267] on icon at bounding box center [692, 267] width 17 height 17
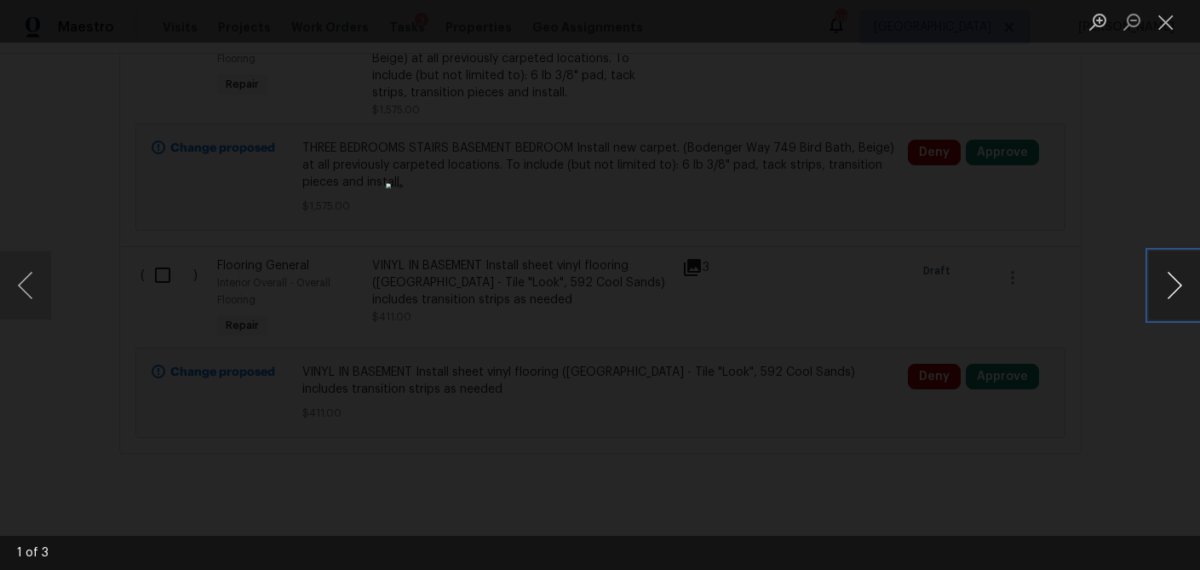
click at [1170, 290] on button "Next image" at bounding box center [1174, 285] width 51 height 68
click at [1171, 25] on button "Close lightbox" at bounding box center [1166, 22] width 34 height 30
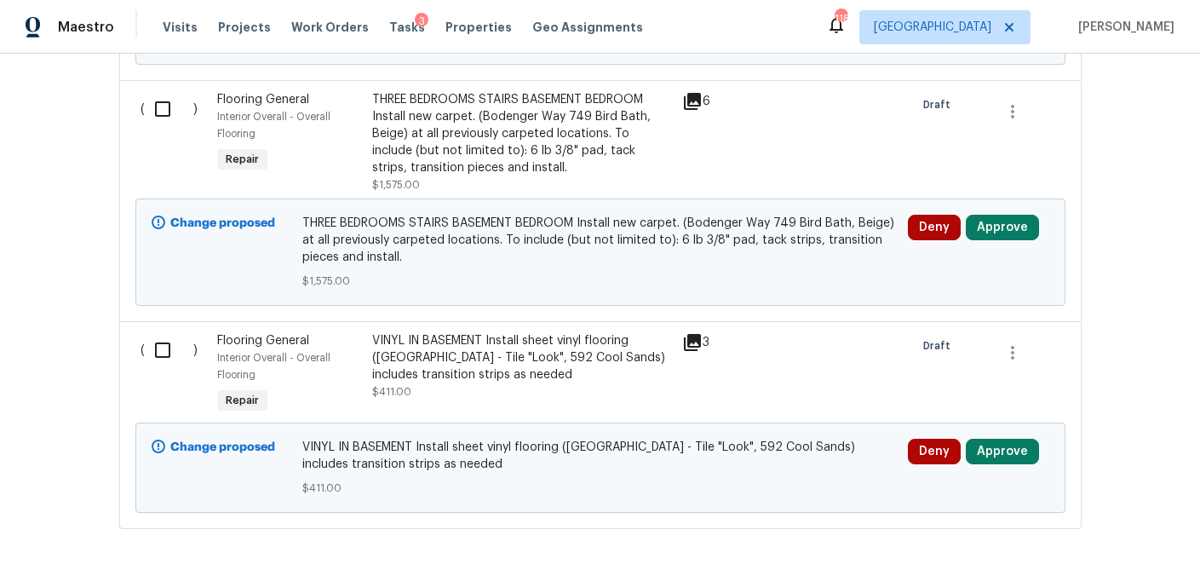
scroll to position [2596, 0]
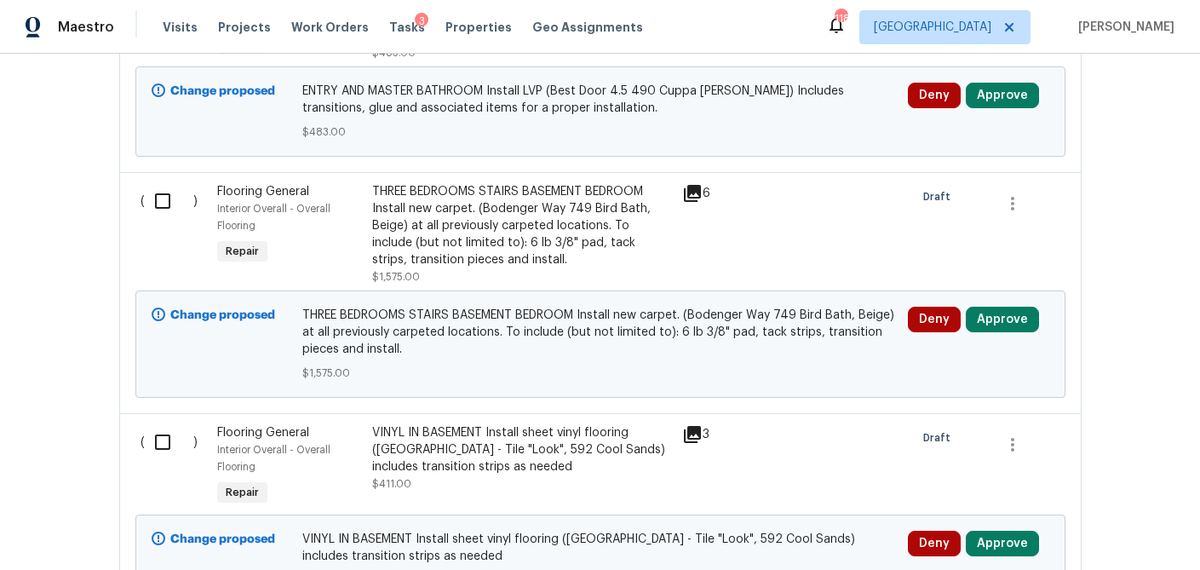
click at [696, 192] on icon at bounding box center [692, 193] width 17 height 17
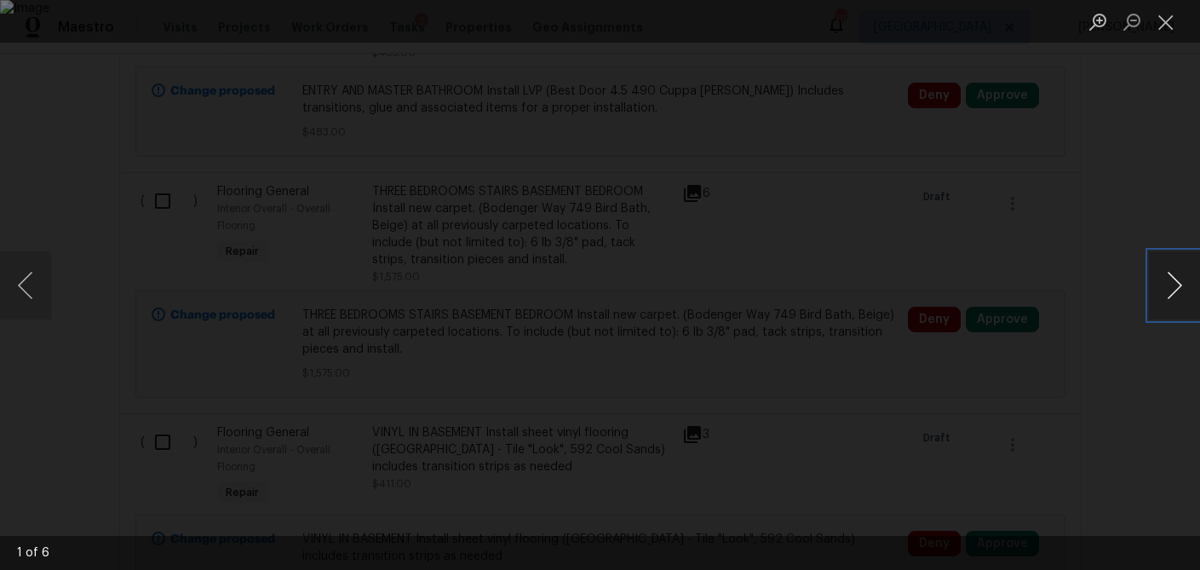
click at [1172, 285] on button "Next image" at bounding box center [1174, 285] width 51 height 68
click at [1171, 20] on button "Close lightbox" at bounding box center [1166, 22] width 34 height 30
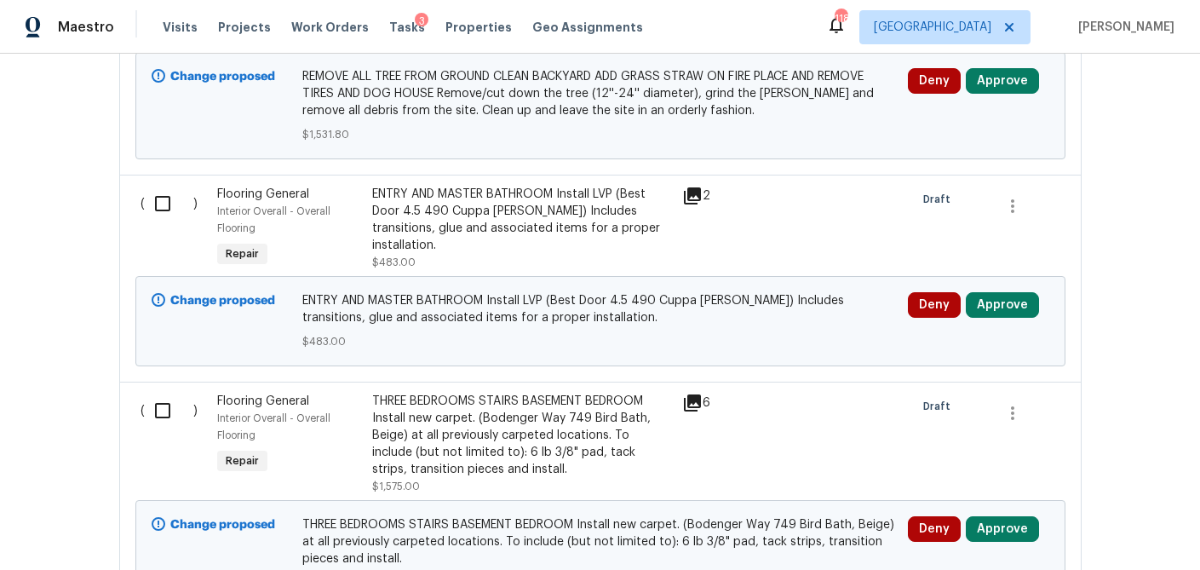
scroll to position [2382, 0]
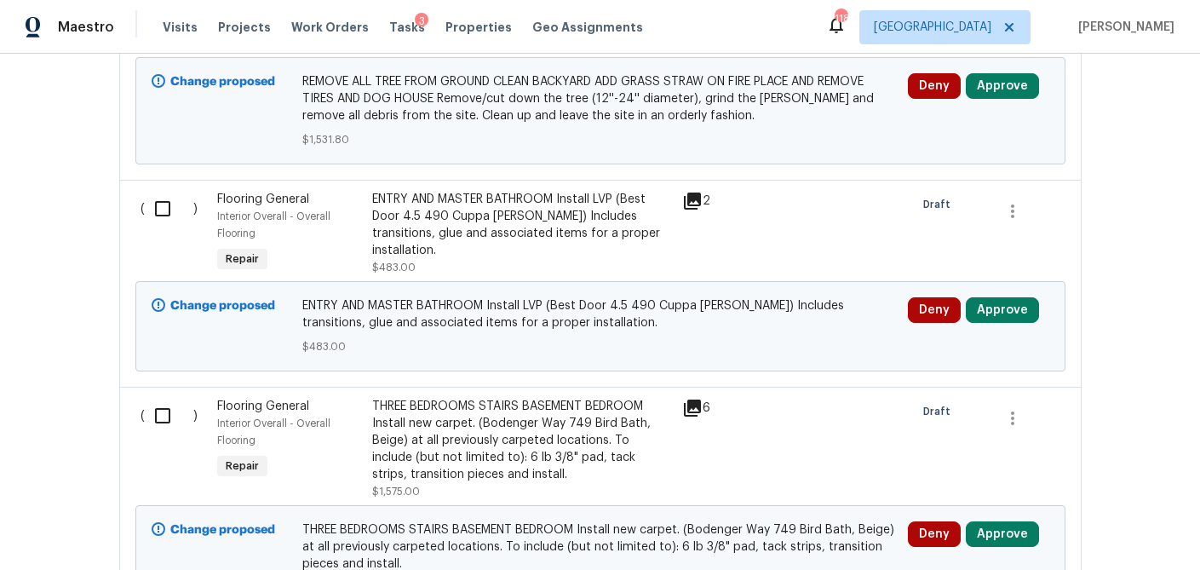
click at [699, 203] on icon at bounding box center [692, 201] width 17 height 17
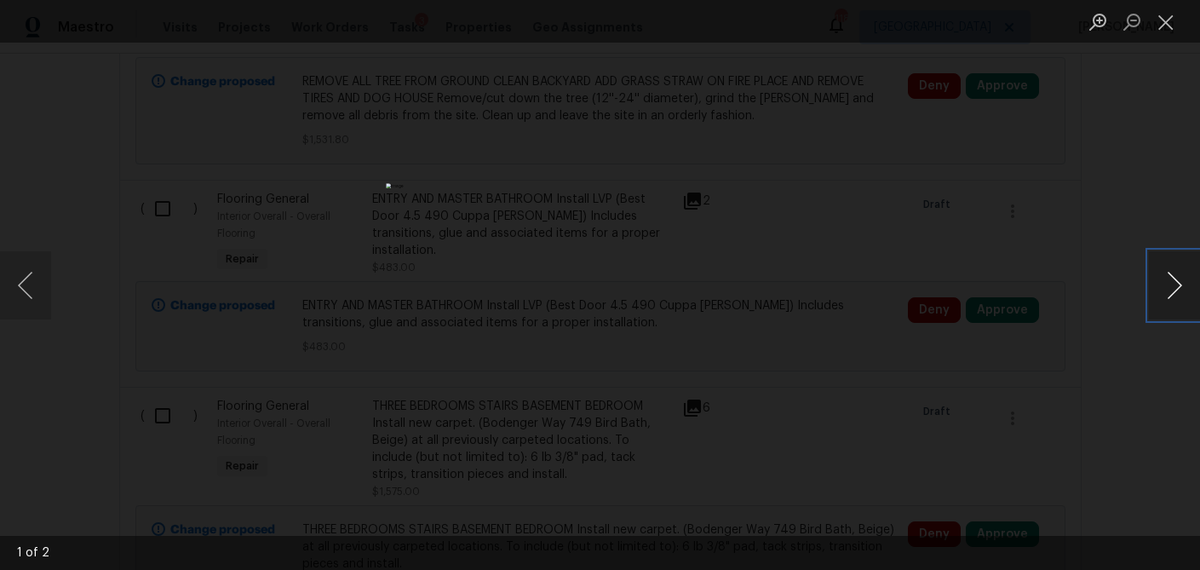
click at [1177, 287] on button "Next image" at bounding box center [1174, 285] width 51 height 68
click at [1168, 17] on button "Close lightbox" at bounding box center [1166, 22] width 34 height 30
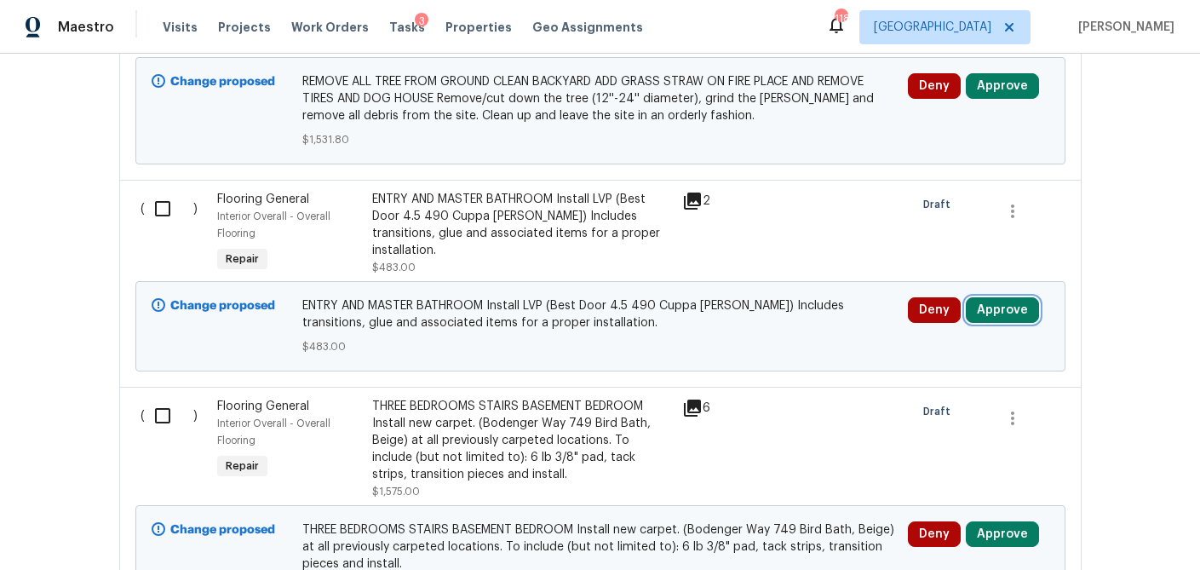
click at [1009, 314] on button "Approve" at bounding box center [1002, 310] width 73 height 26
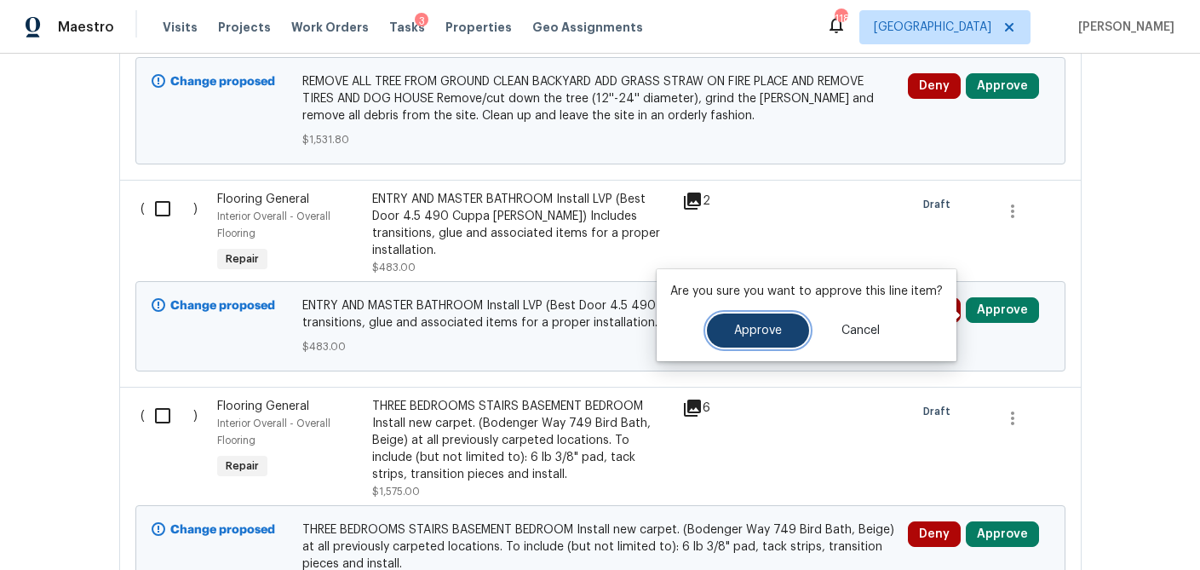
click at [782, 324] on button "Approve" at bounding box center [758, 330] width 102 height 34
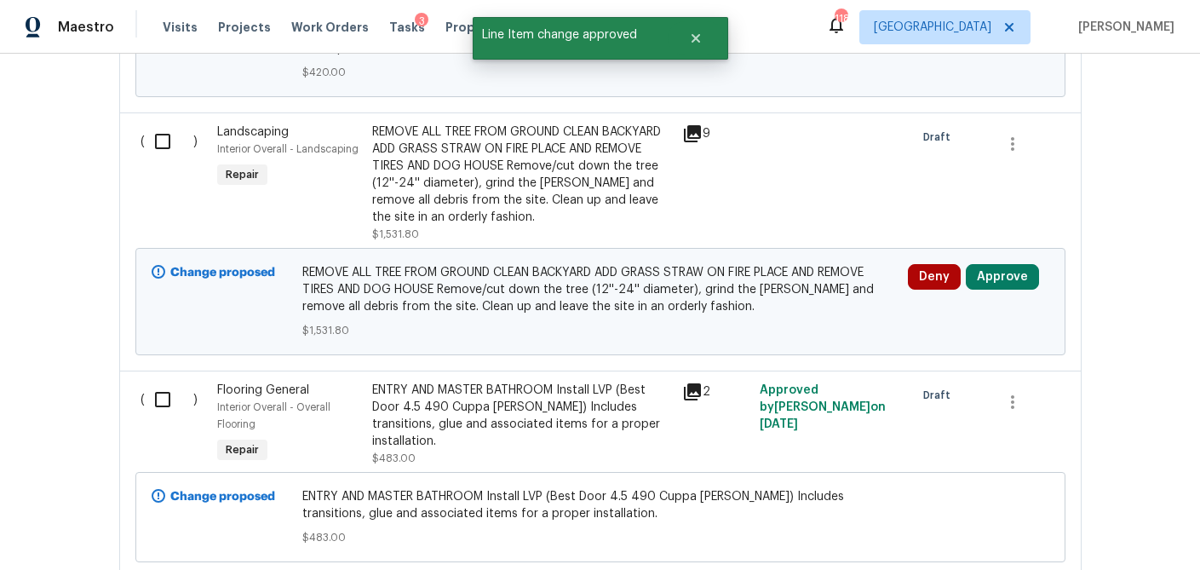
scroll to position [2186, 0]
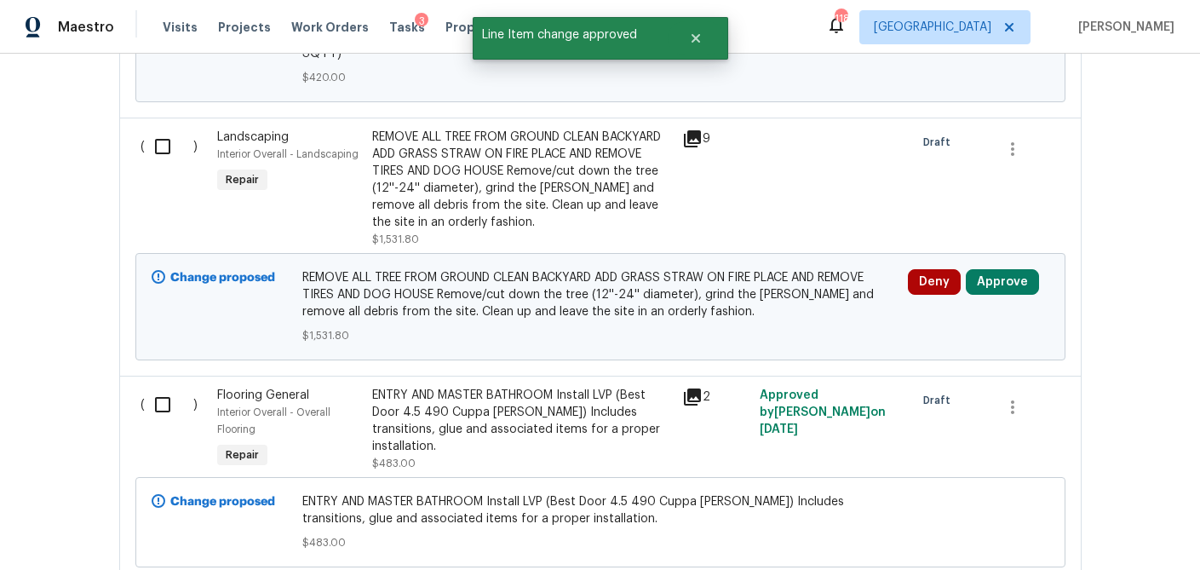
click at [698, 140] on icon at bounding box center [692, 138] width 17 height 17
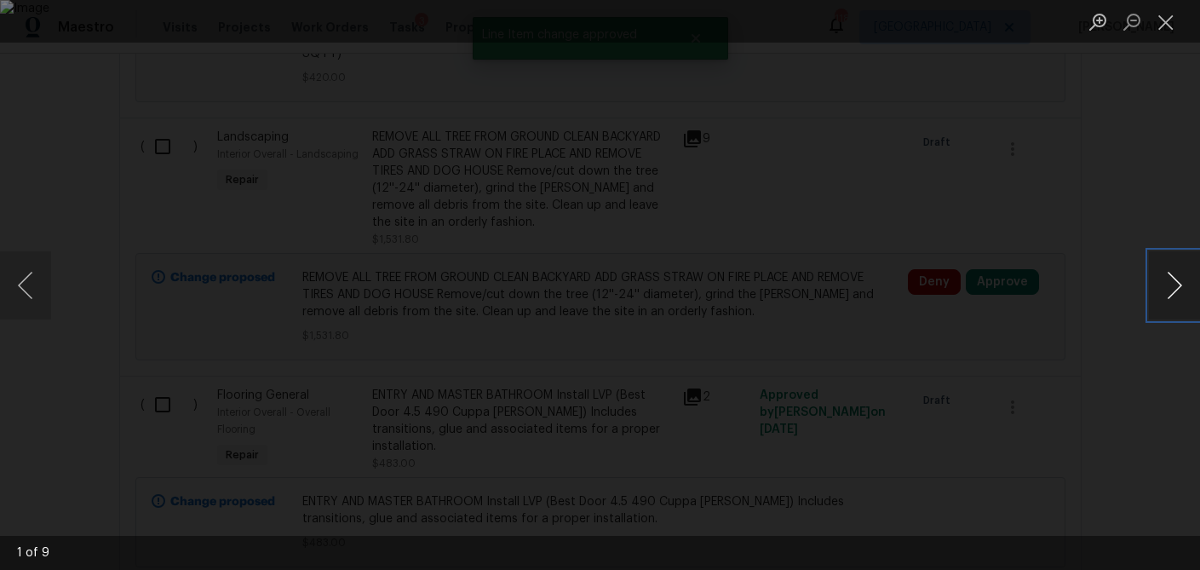
click at [1170, 301] on button "Next image" at bounding box center [1174, 285] width 51 height 68
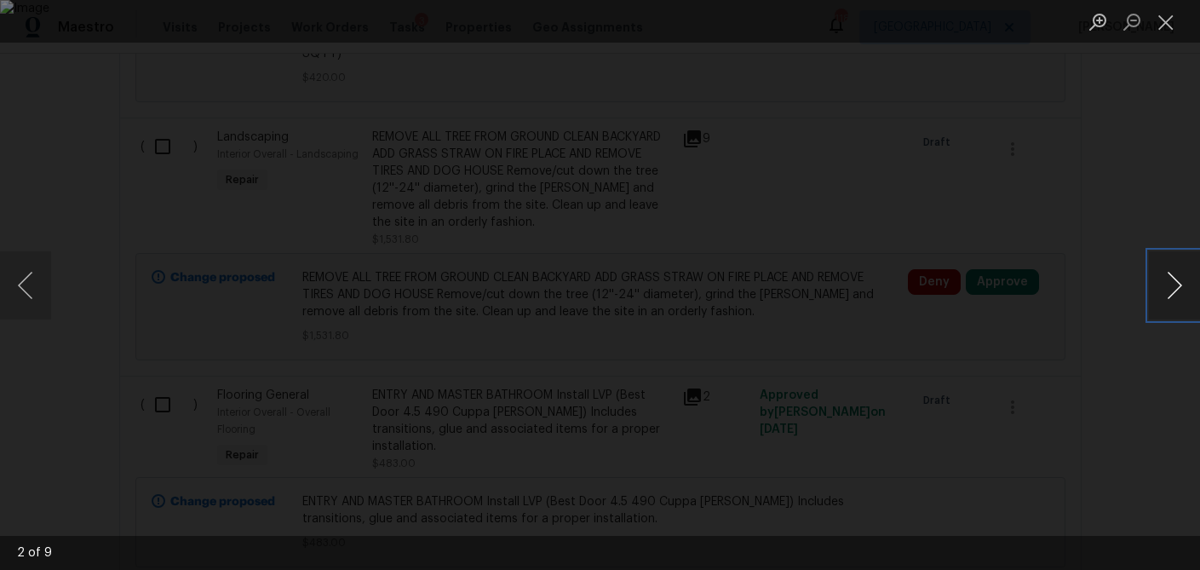
click at [1170, 301] on button "Next image" at bounding box center [1174, 285] width 51 height 68
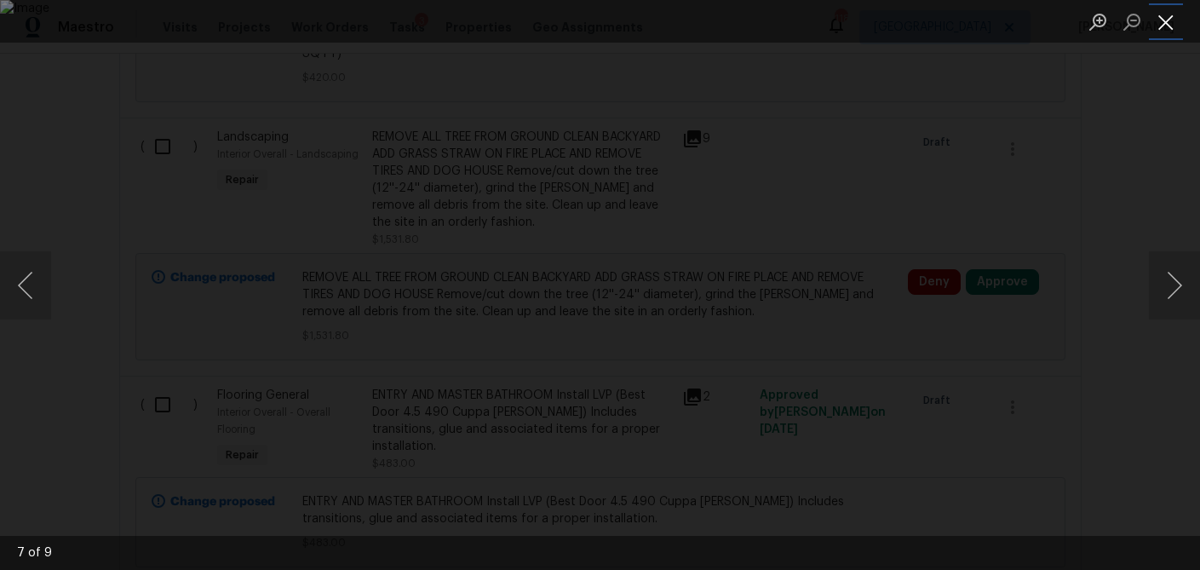
click at [1162, 23] on button "Close lightbox" at bounding box center [1166, 22] width 34 height 30
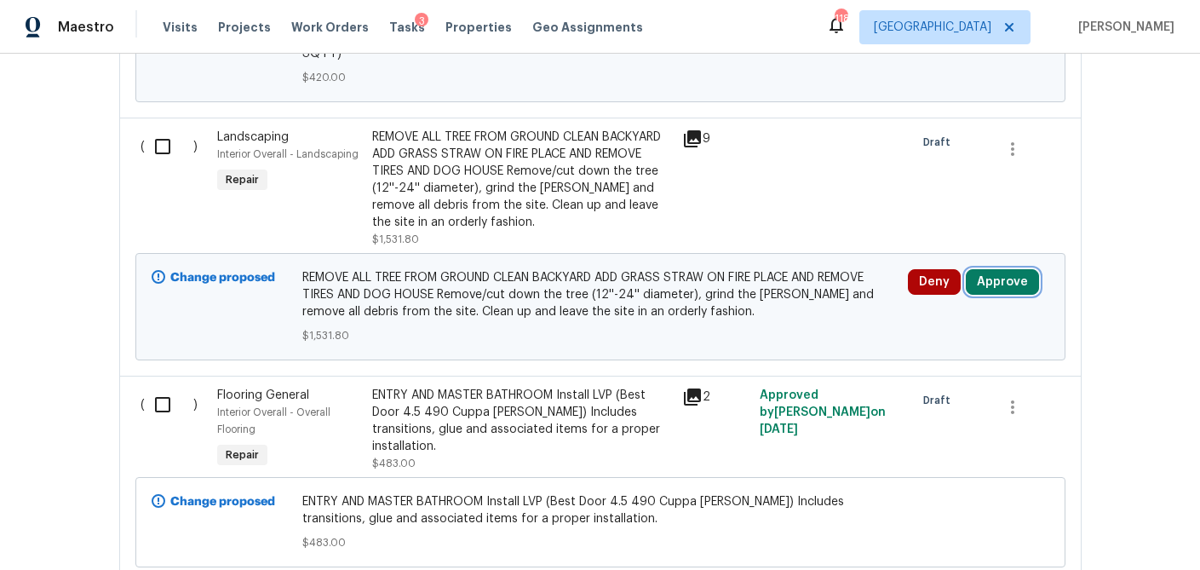
click at [1003, 286] on button "Approve" at bounding box center [1002, 282] width 73 height 26
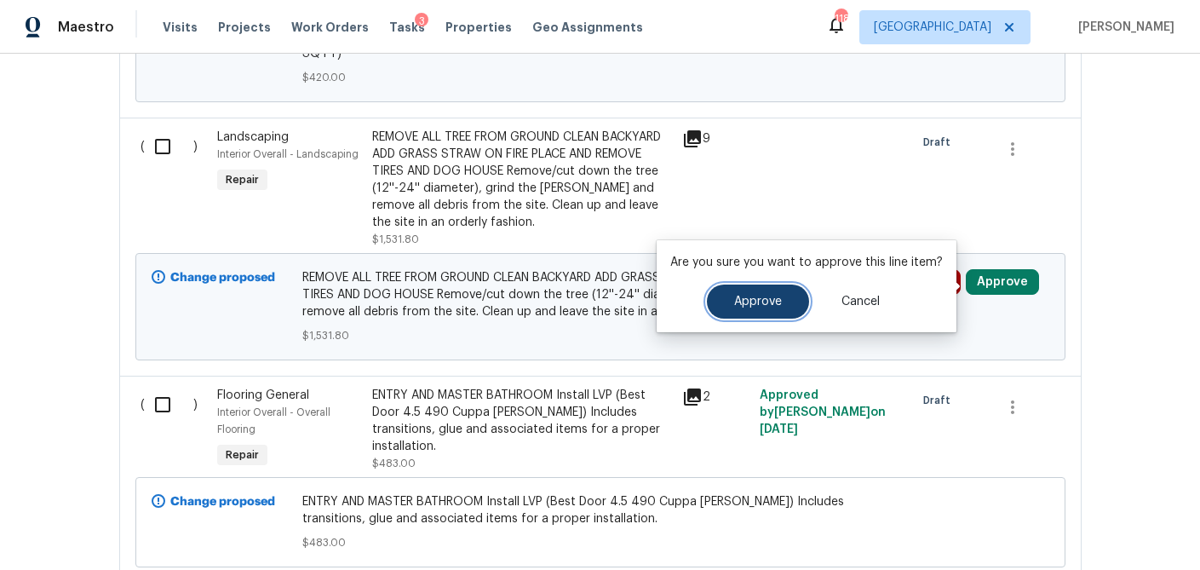
click at [729, 302] on button "Approve" at bounding box center [758, 302] width 102 height 34
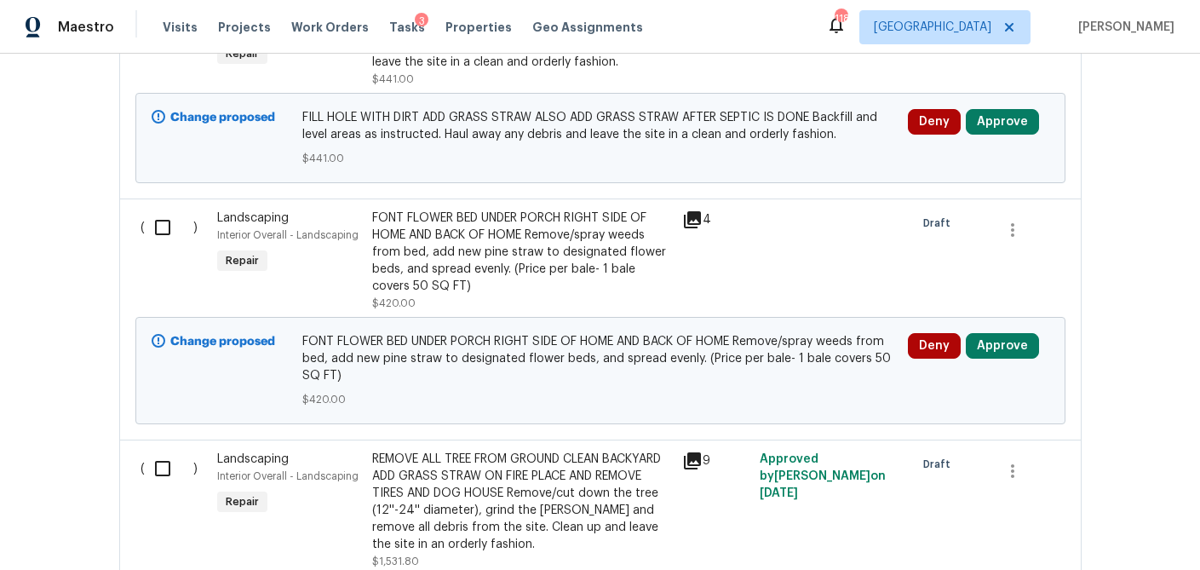
scroll to position [1861, 0]
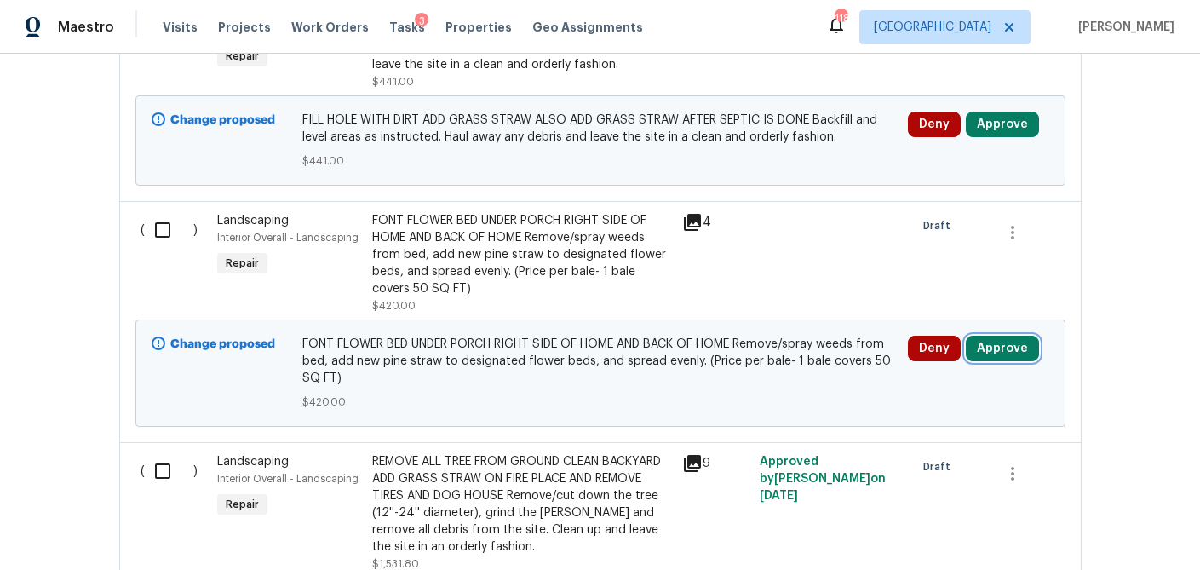
click at [1020, 352] on button "Approve" at bounding box center [1002, 349] width 73 height 26
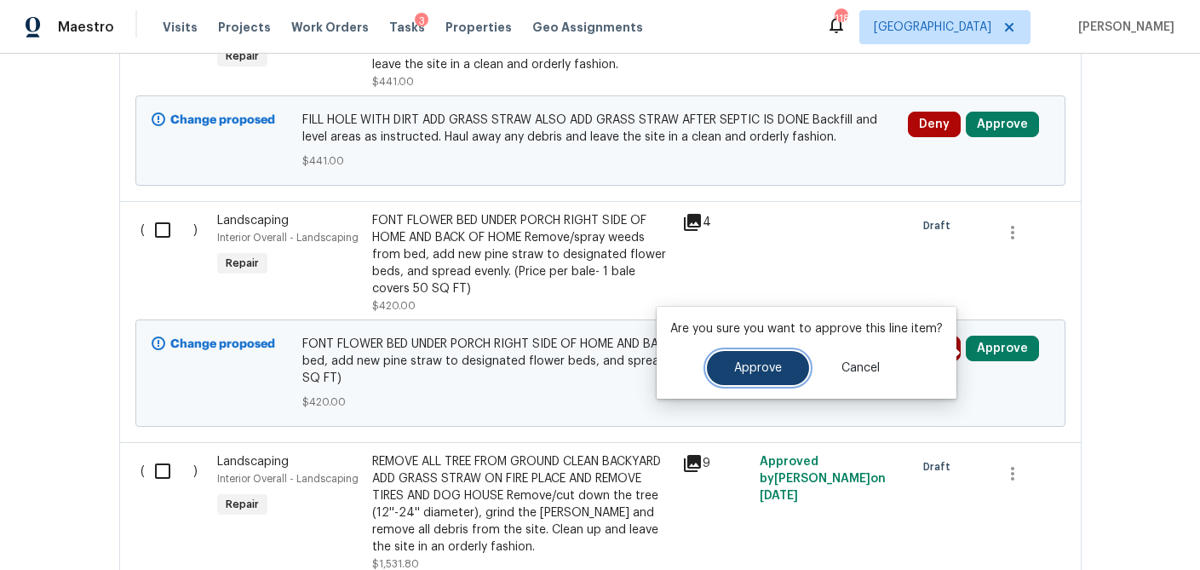
click at [766, 369] on span "Approve" at bounding box center [758, 368] width 48 height 13
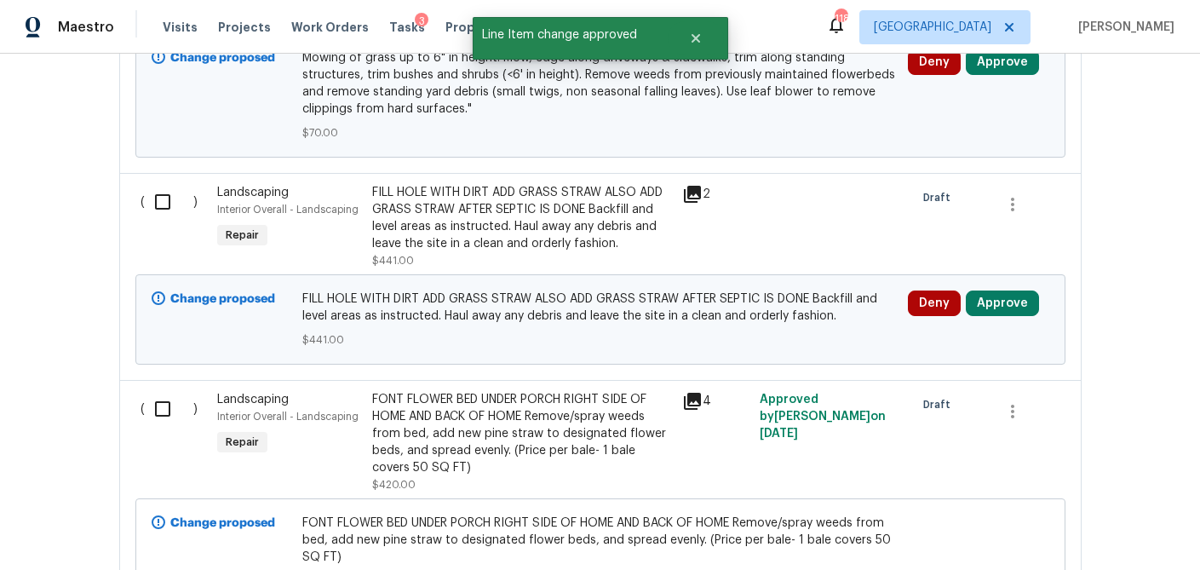
scroll to position [1680, 0]
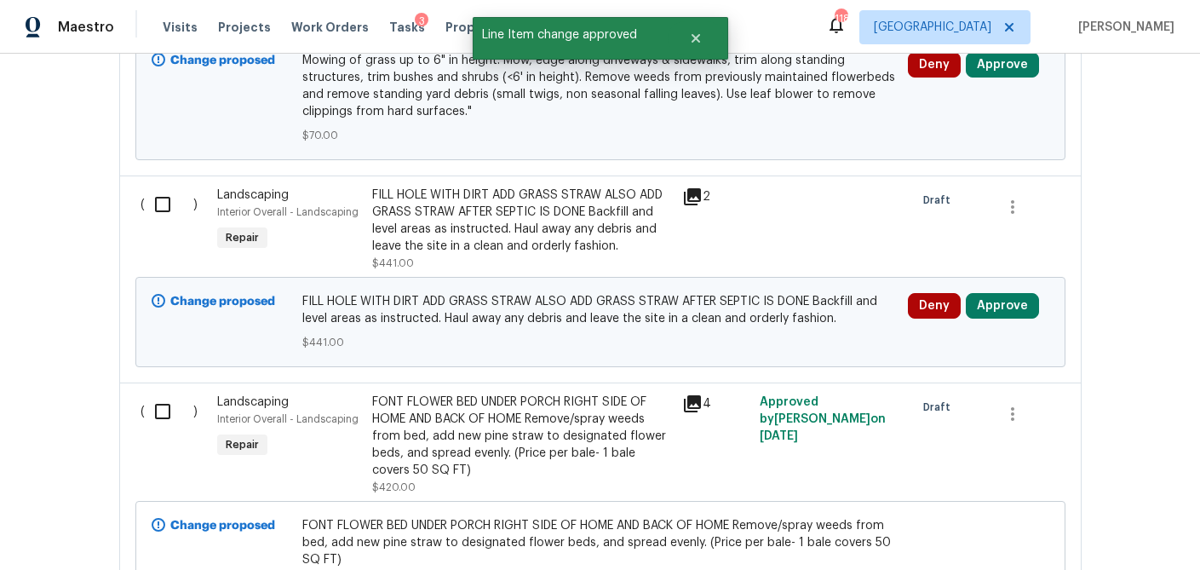
click at [690, 198] on icon at bounding box center [692, 196] width 17 height 17
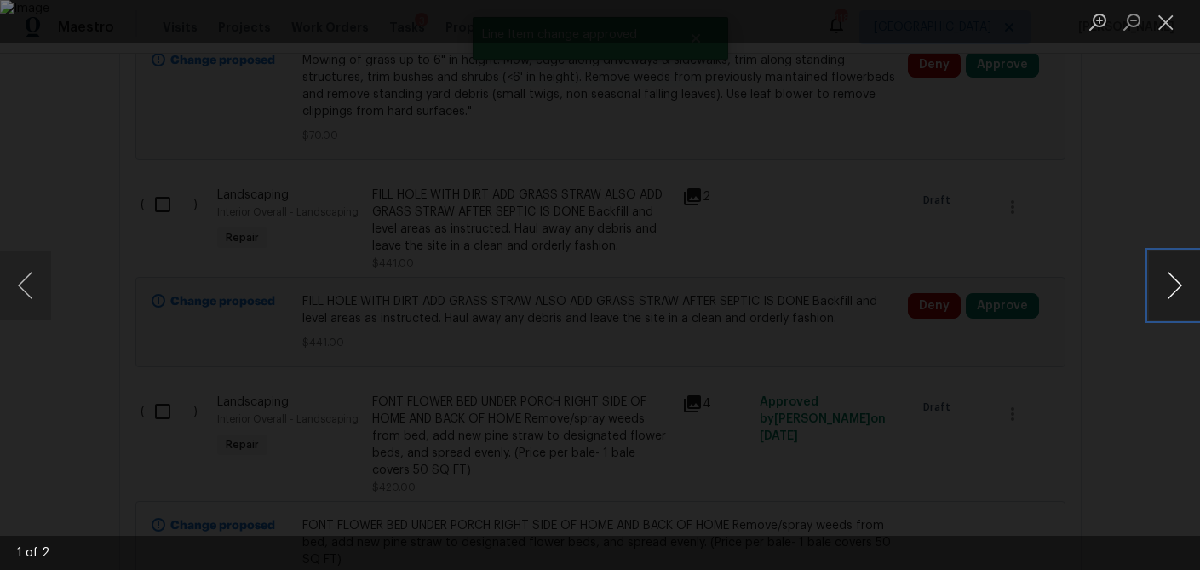
click at [1161, 295] on button "Next image" at bounding box center [1174, 285] width 51 height 68
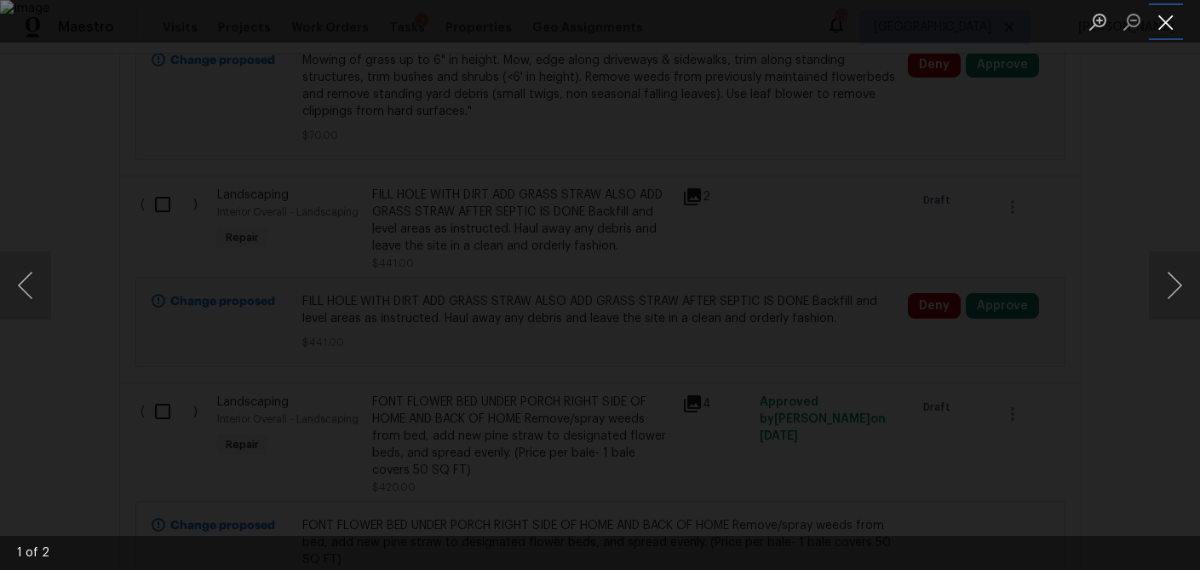
click at [1170, 18] on button "Close lightbox" at bounding box center [1166, 22] width 34 height 30
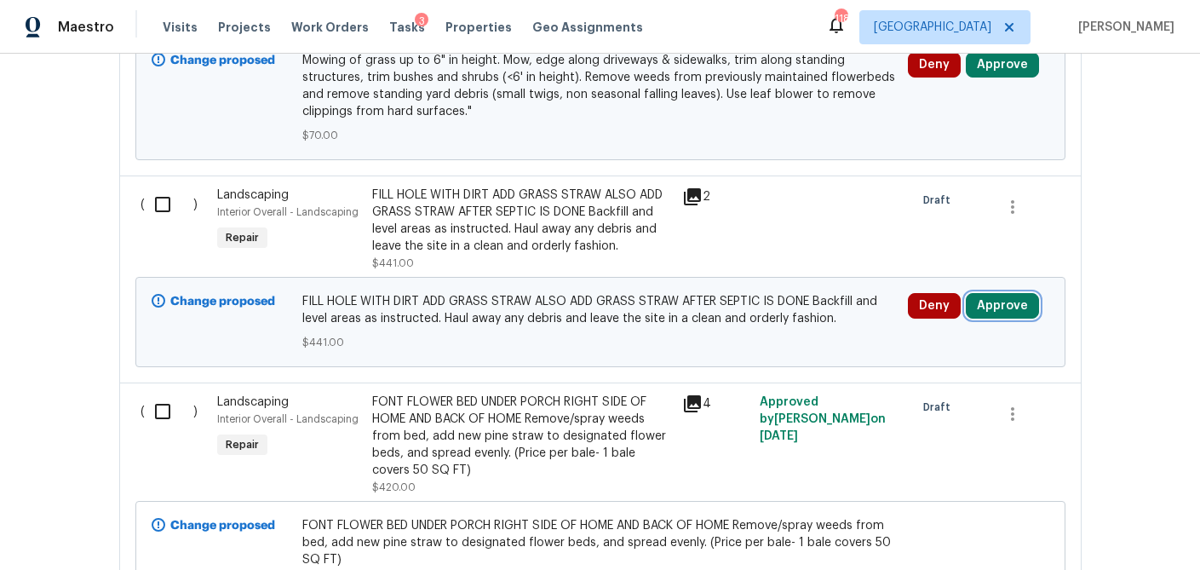
click at [1007, 306] on button "Approve" at bounding box center [1002, 306] width 73 height 26
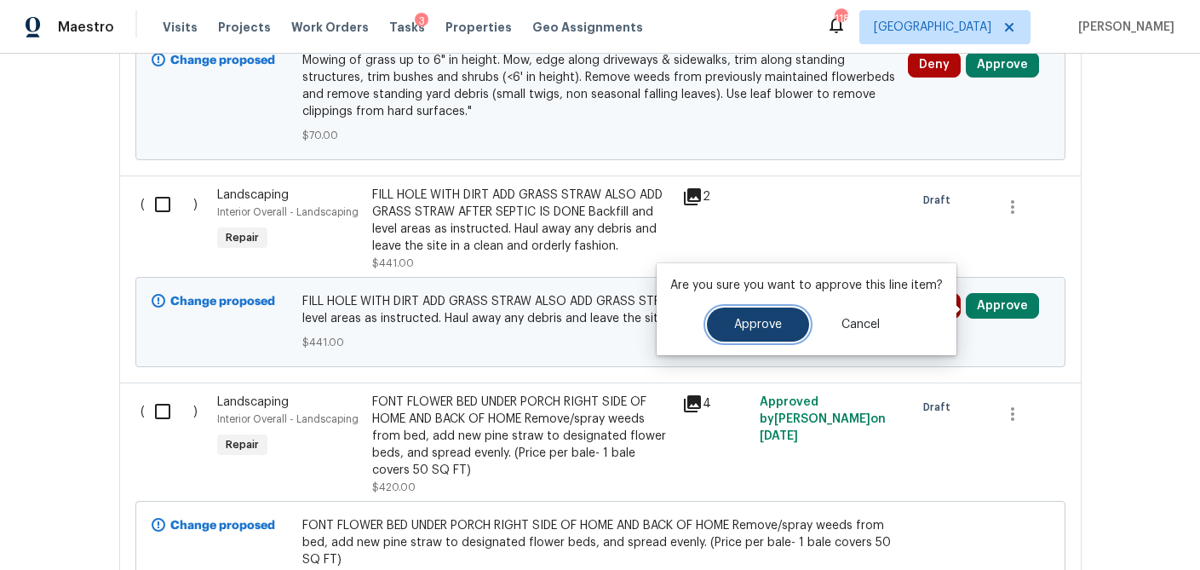
click at [785, 331] on button "Approve" at bounding box center [758, 325] width 102 height 34
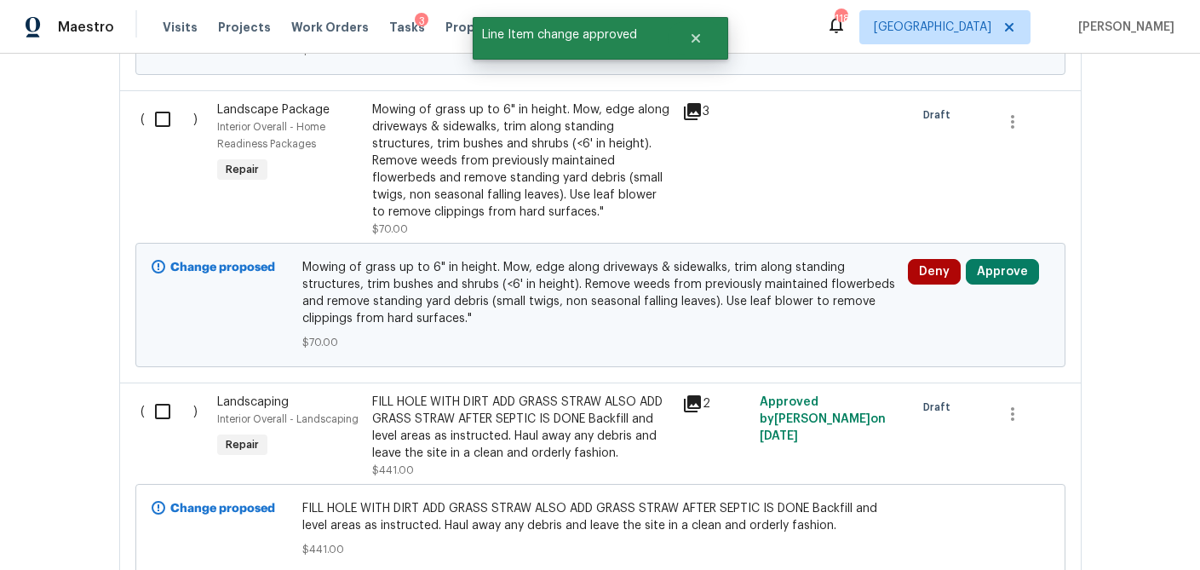
scroll to position [1474, 0]
click at [999, 271] on button "Approve" at bounding box center [1002, 271] width 73 height 26
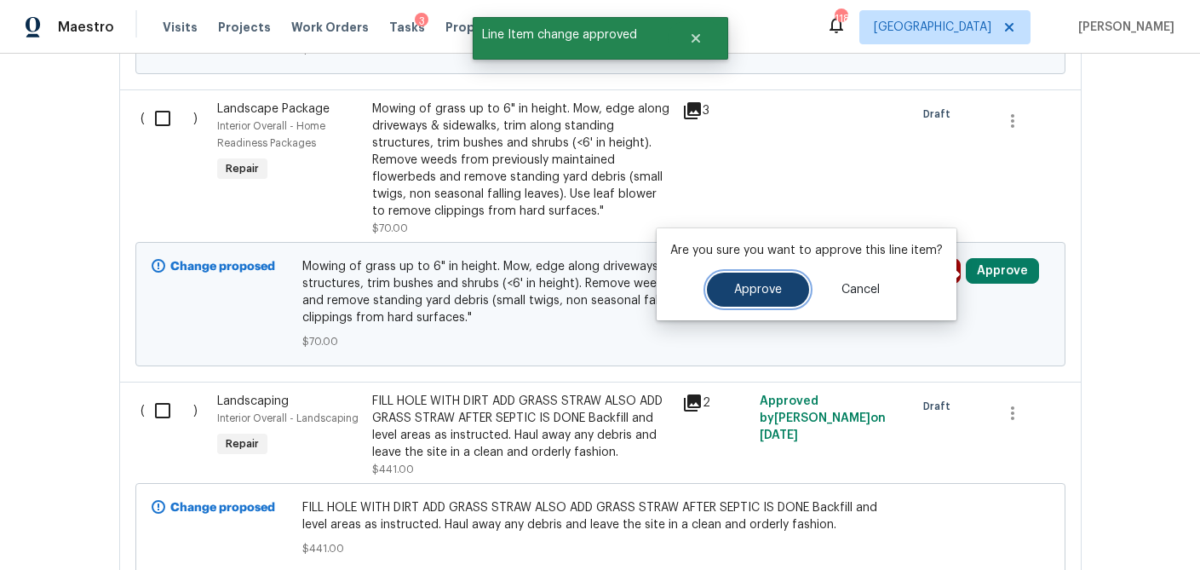
click at [744, 287] on span "Approve" at bounding box center [758, 290] width 48 height 13
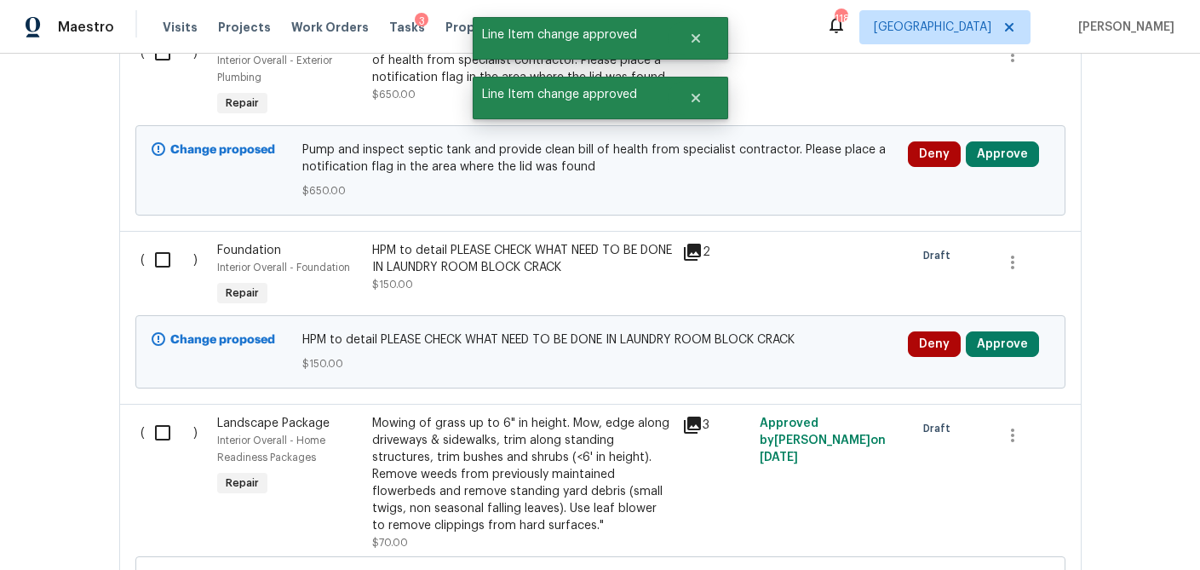
scroll to position [1160, 0]
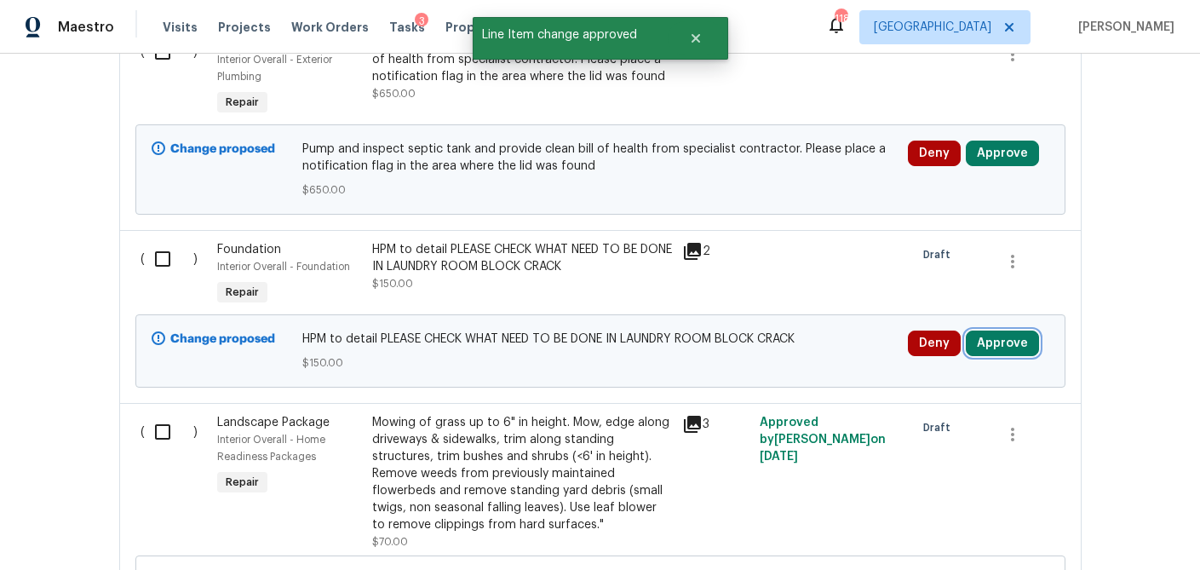
click at [997, 346] on button "Approve" at bounding box center [1002, 344] width 73 height 26
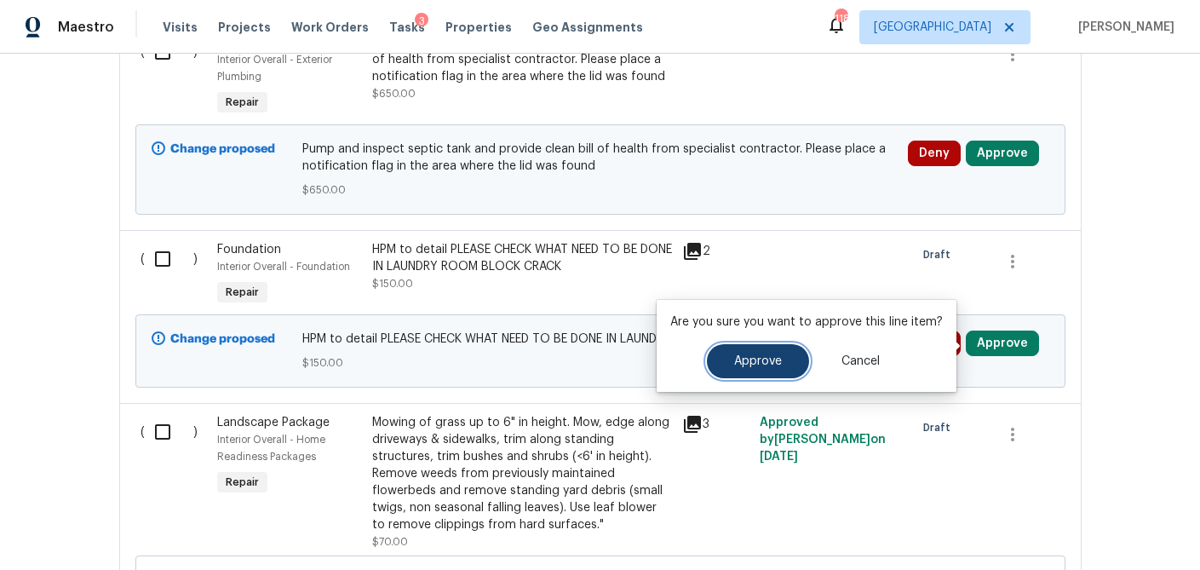
click at [731, 372] on button "Approve" at bounding box center [758, 361] width 102 height 34
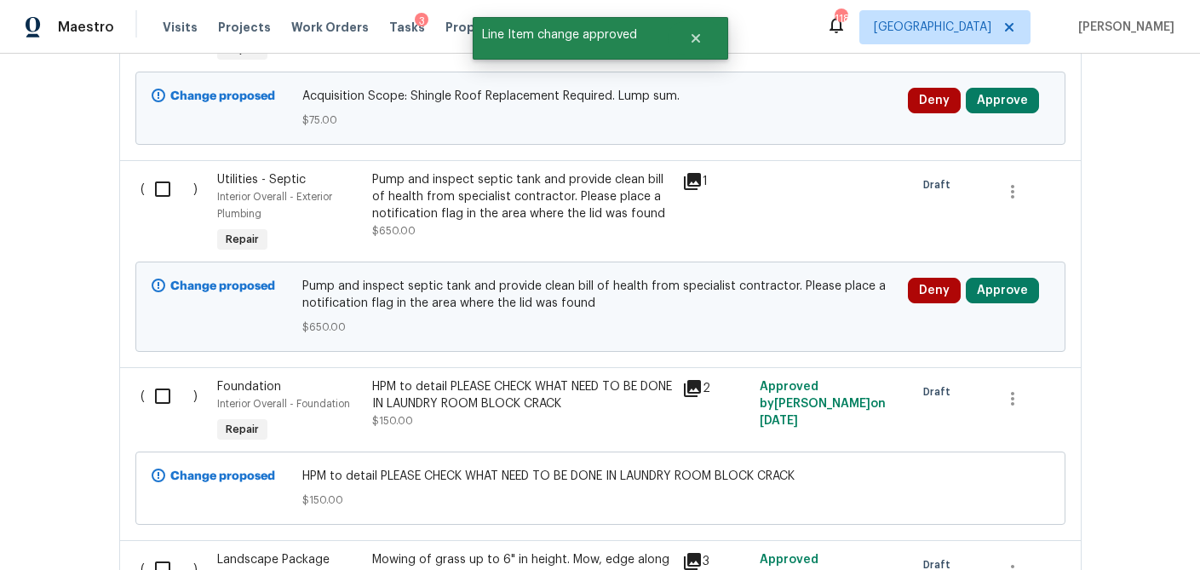
scroll to position [1022, 0]
click at [992, 303] on button "Approve" at bounding box center [1002, 292] width 73 height 26
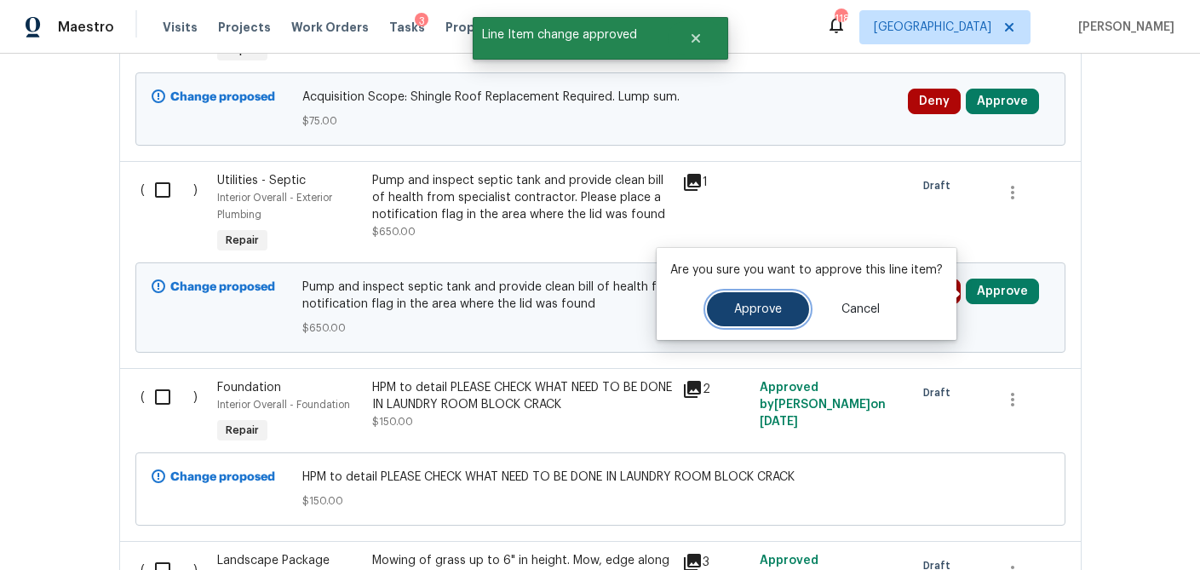
click at [771, 313] on span "Approve" at bounding box center [758, 309] width 48 height 13
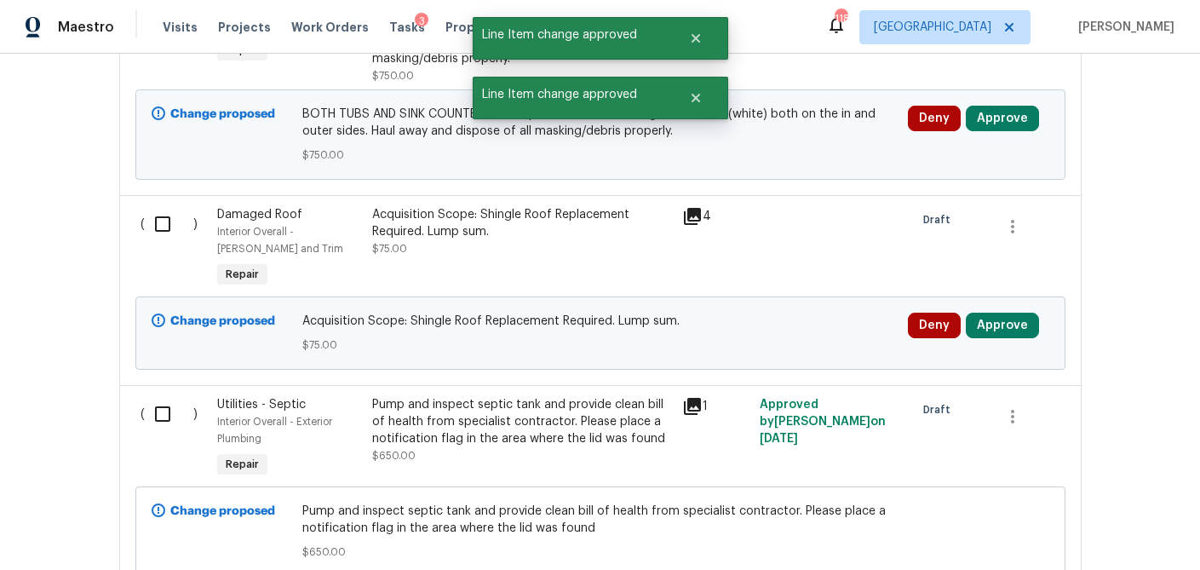
scroll to position [792, 0]
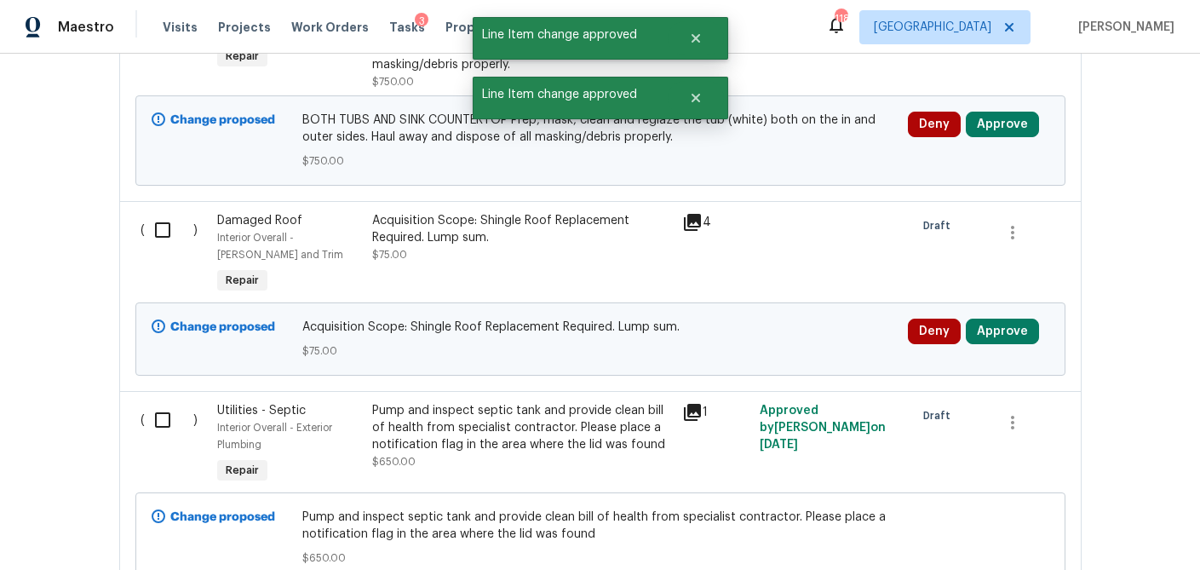
click at [1039, 331] on div "Deny Approve" at bounding box center [978, 332] width 141 height 26
click at [1008, 335] on button "Approve" at bounding box center [1002, 332] width 73 height 26
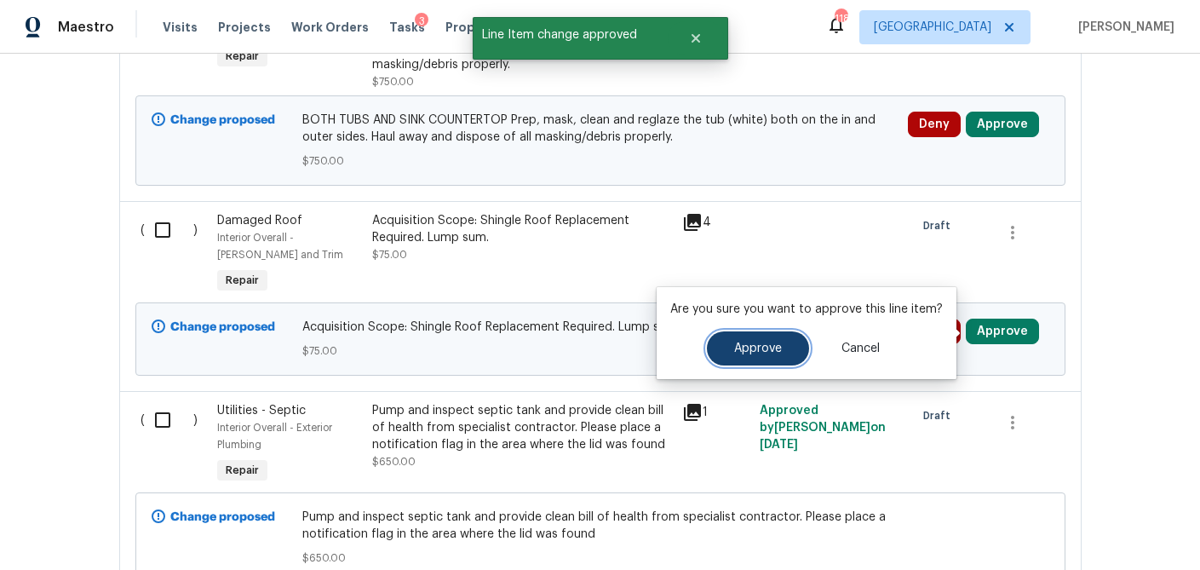
click at [785, 345] on button "Approve" at bounding box center [758, 348] width 102 height 34
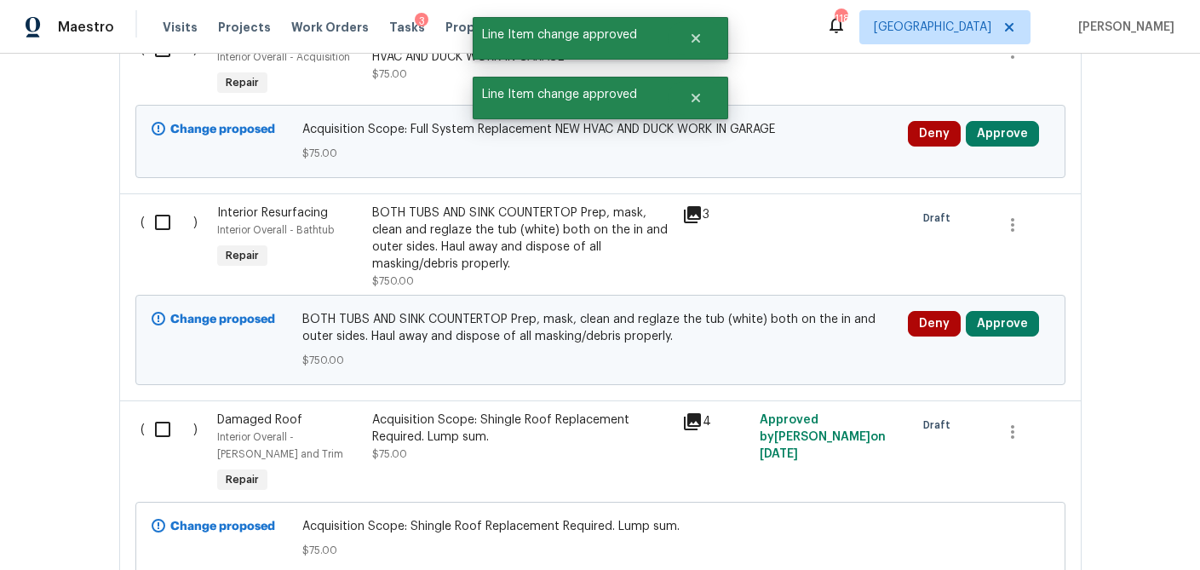
scroll to position [595, 0]
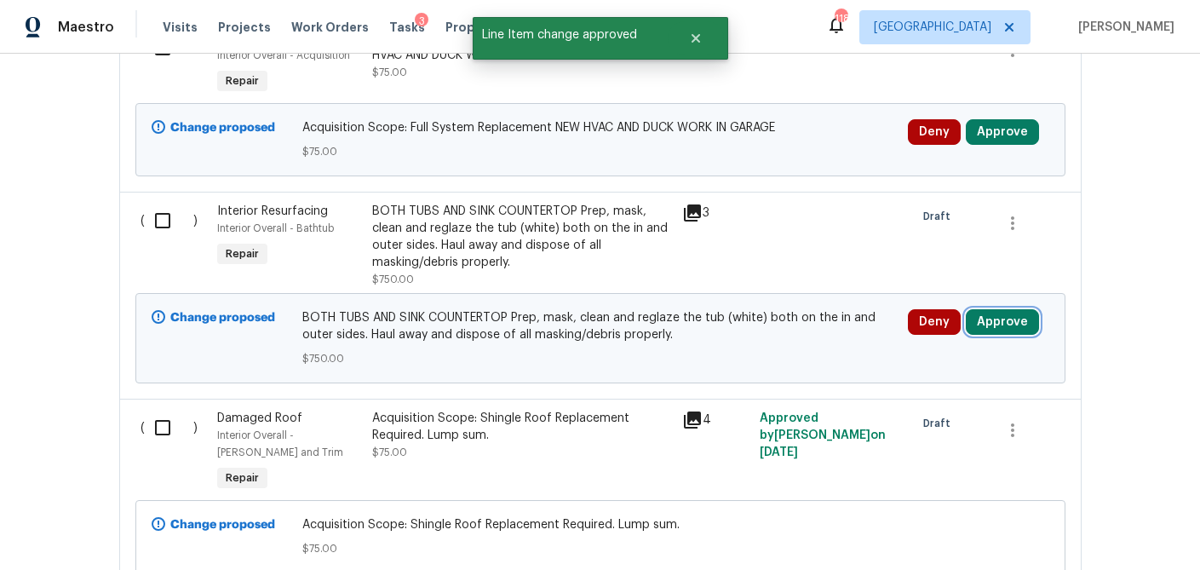
click at [1021, 319] on button "Approve" at bounding box center [1002, 322] width 73 height 26
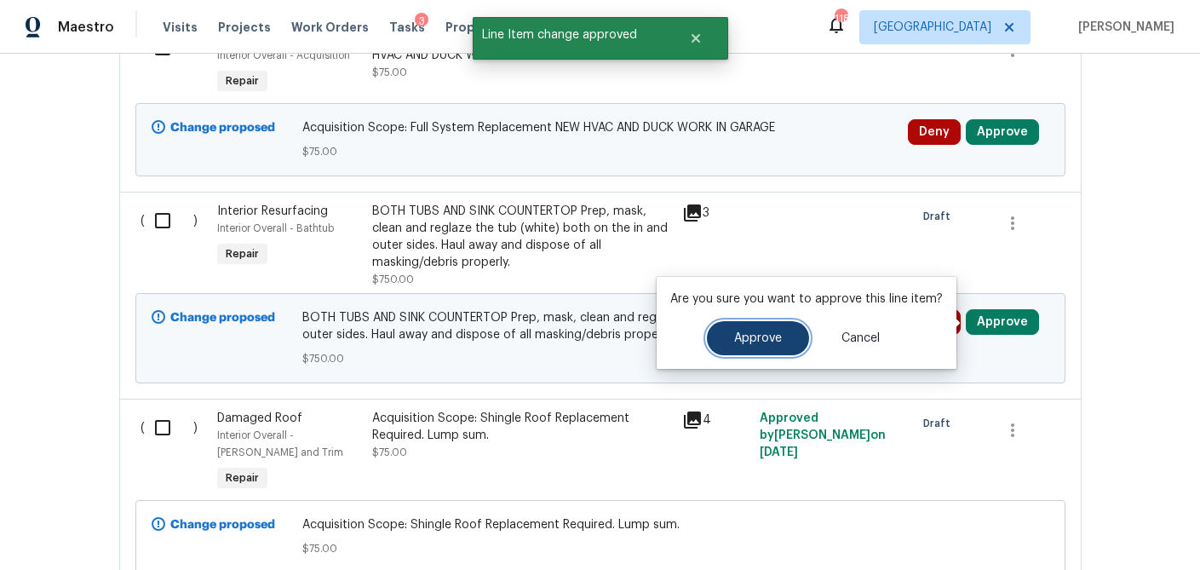
click at [783, 333] on button "Approve" at bounding box center [758, 338] width 102 height 34
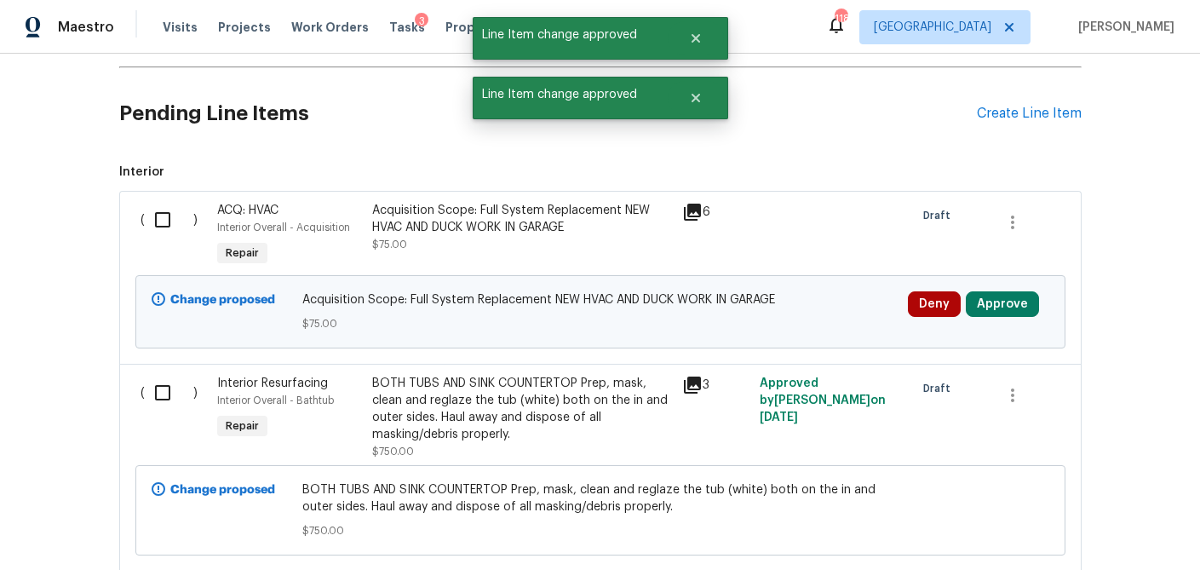
scroll to position [413, 0]
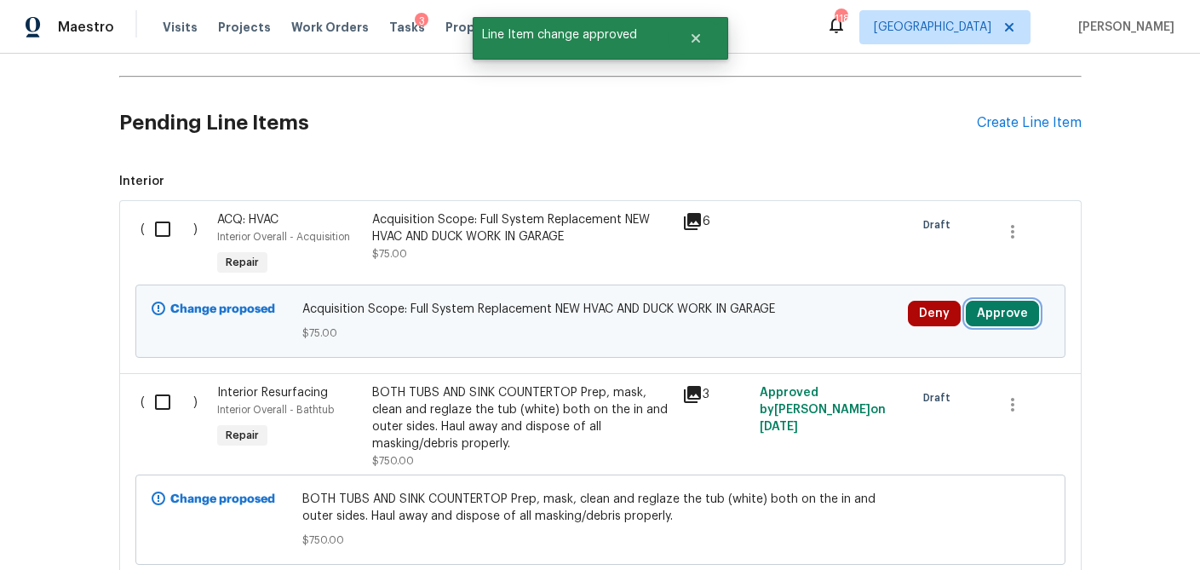
click at [998, 317] on button "Approve" at bounding box center [1002, 314] width 73 height 26
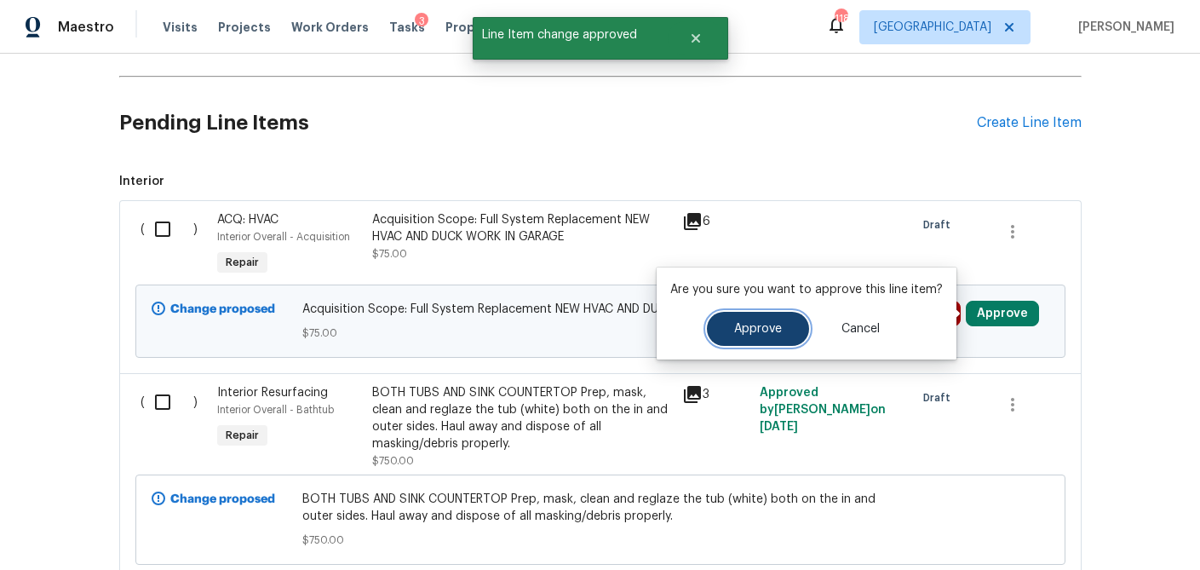
click at [742, 323] on span "Approve" at bounding box center [758, 329] width 48 height 13
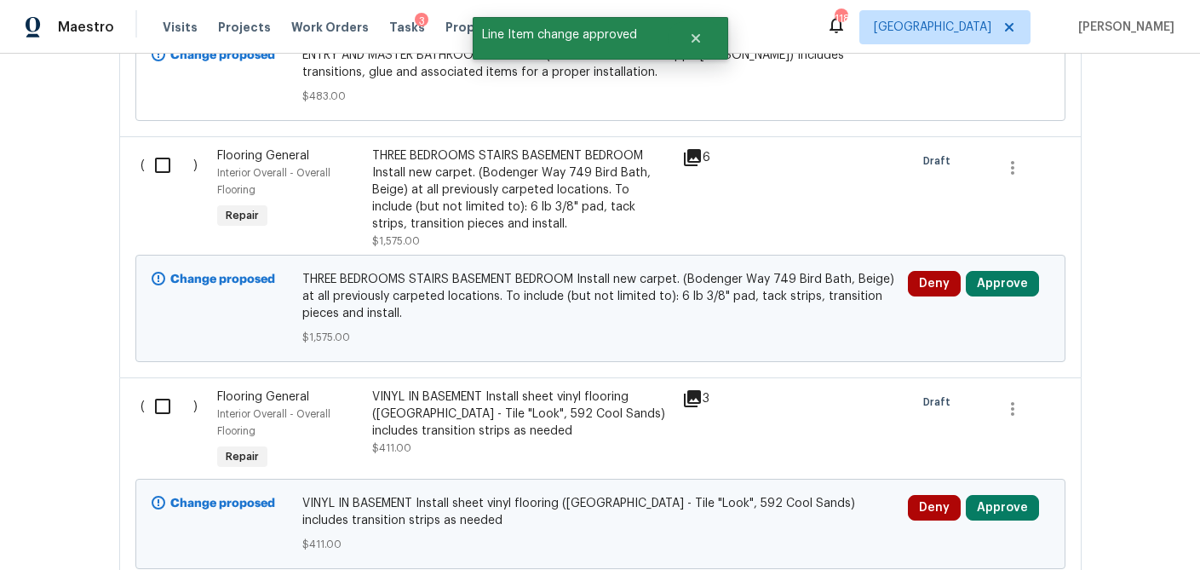
scroll to position [2630, 0]
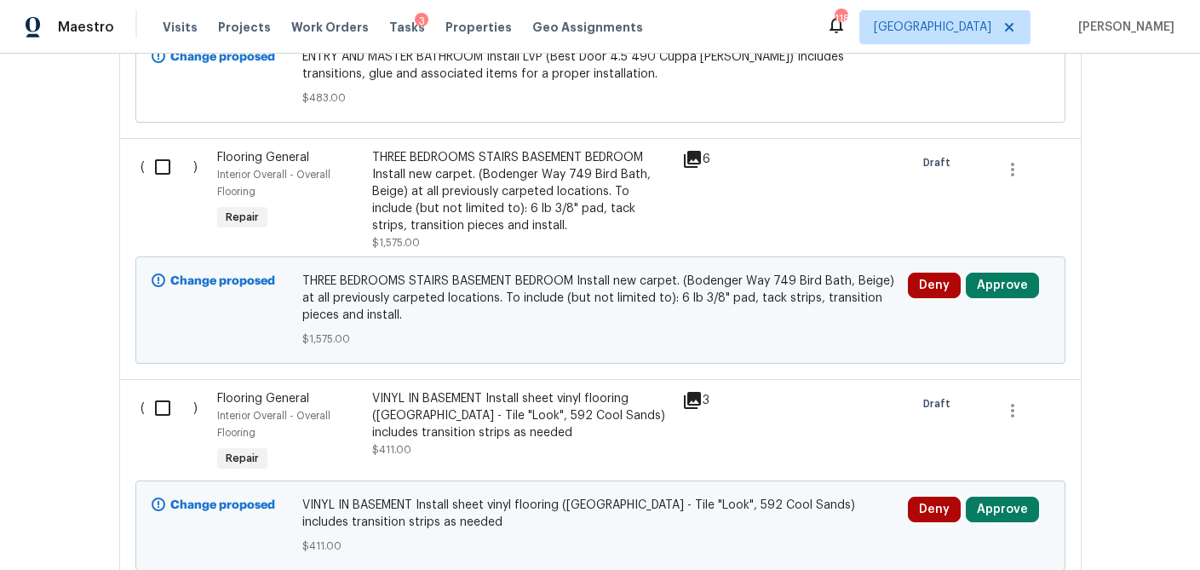
click at [687, 160] on icon at bounding box center [692, 159] width 20 height 20
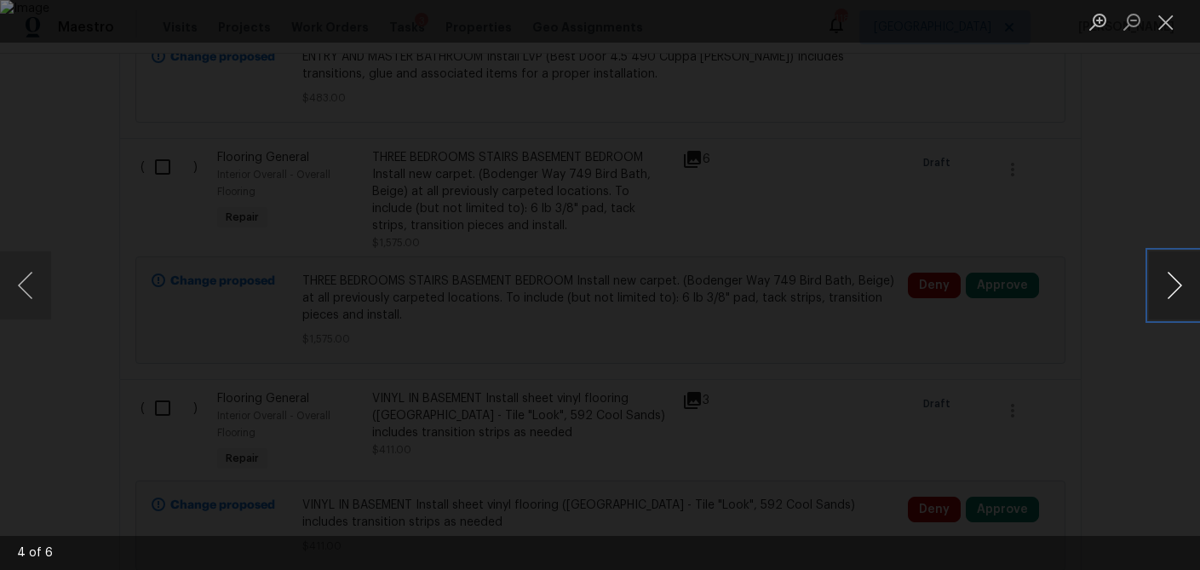
click at [1158, 285] on button "Next image" at bounding box center [1174, 285] width 51 height 68
click at [1167, 27] on button "Close lightbox" at bounding box center [1166, 22] width 34 height 30
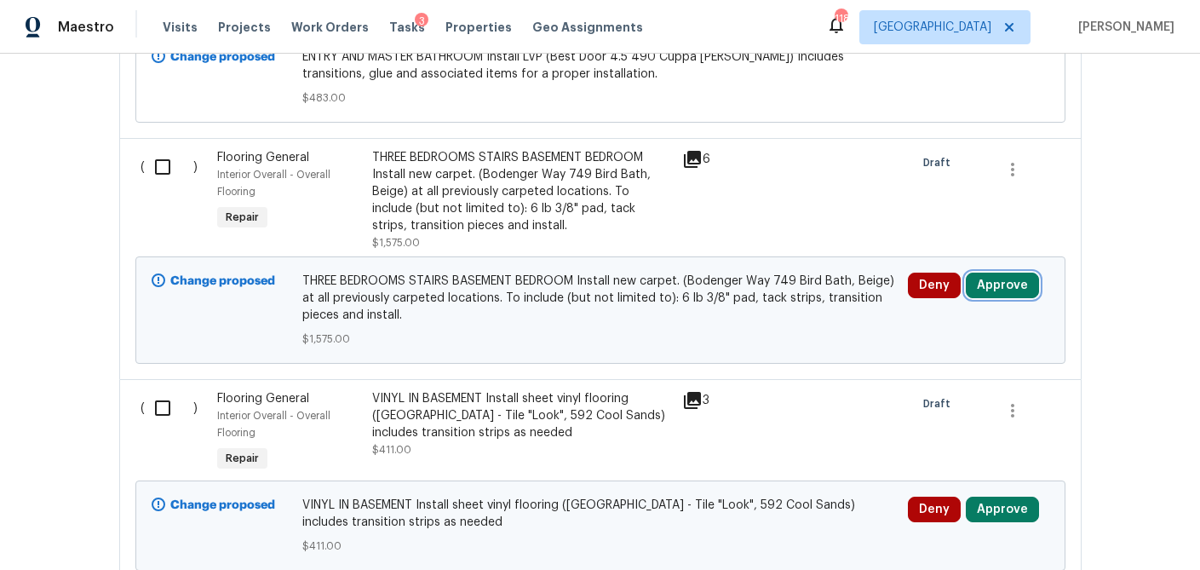
click at [1015, 289] on button "Approve" at bounding box center [1002, 286] width 73 height 26
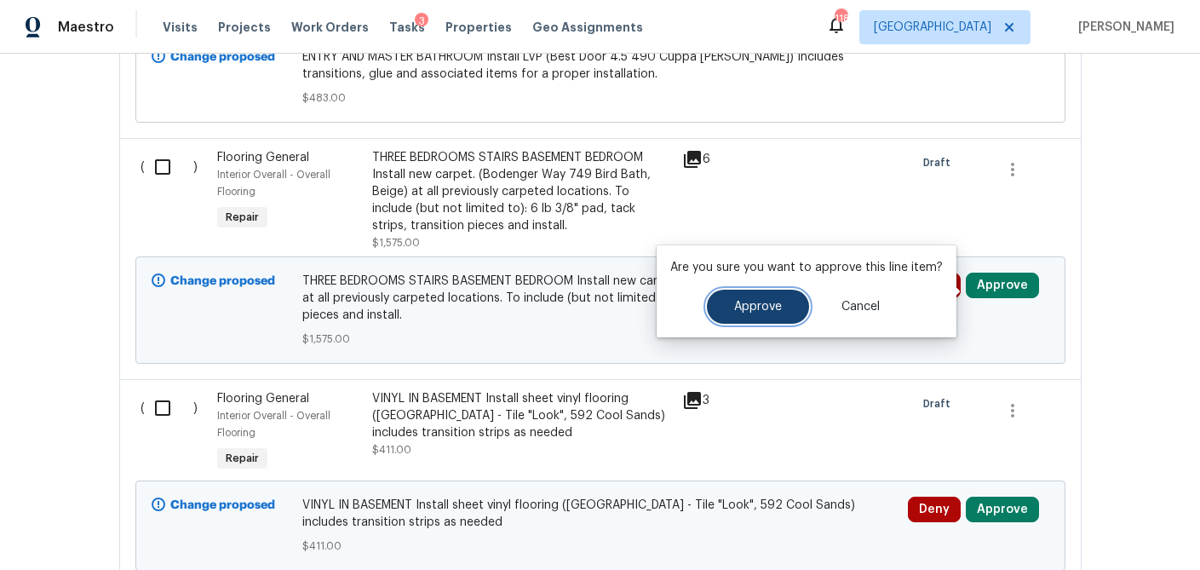
click at [723, 302] on button "Approve" at bounding box center [758, 307] width 102 height 34
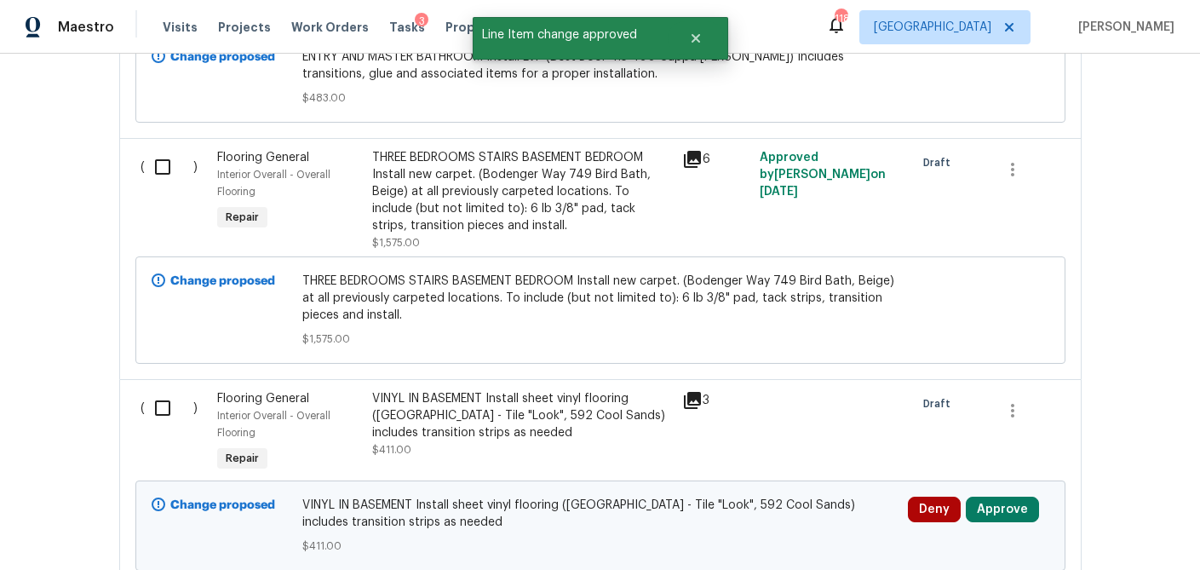
scroll to position [2770, 0]
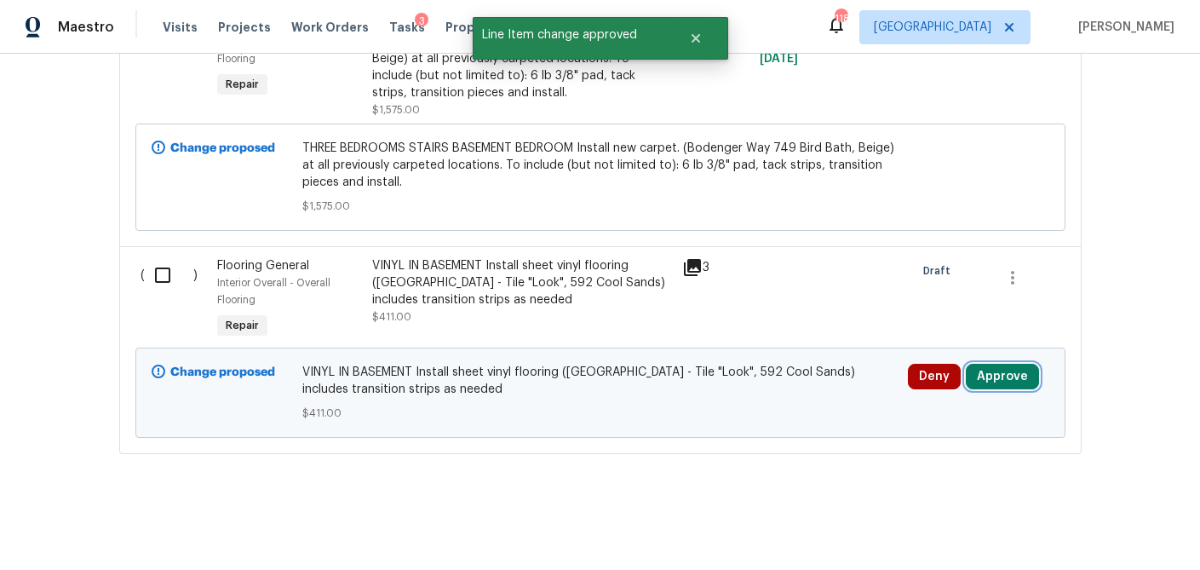
click at [998, 382] on button "Approve" at bounding box center [1002, 377] width 73 height 26
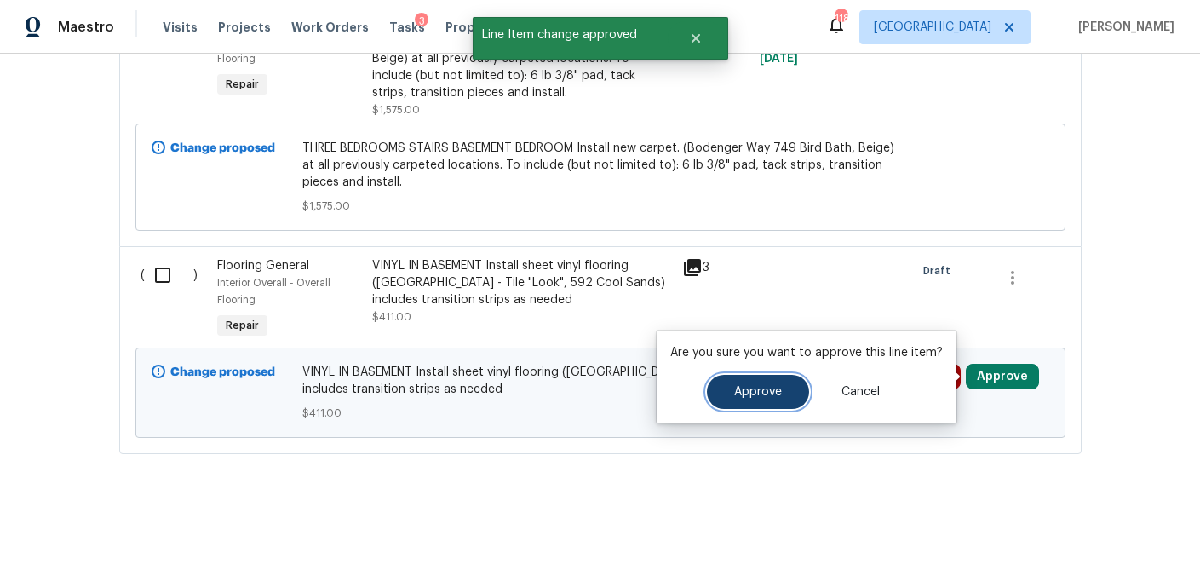
click at [719, 394] on button "Approve" at bounding box center [758, 392] width 102 height 34
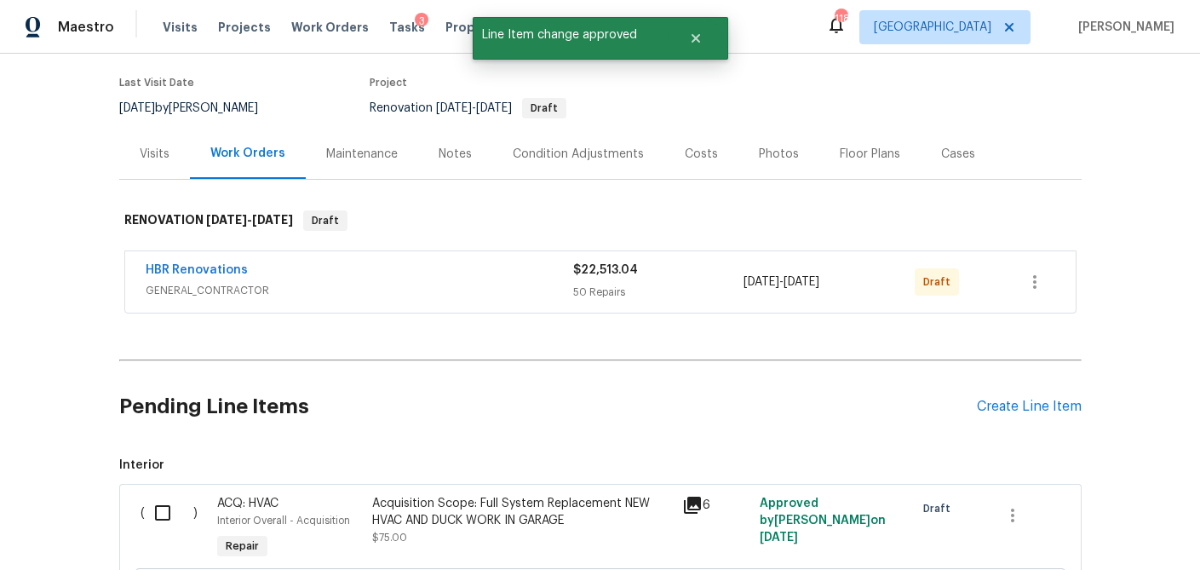
scroll to position [0, 0]
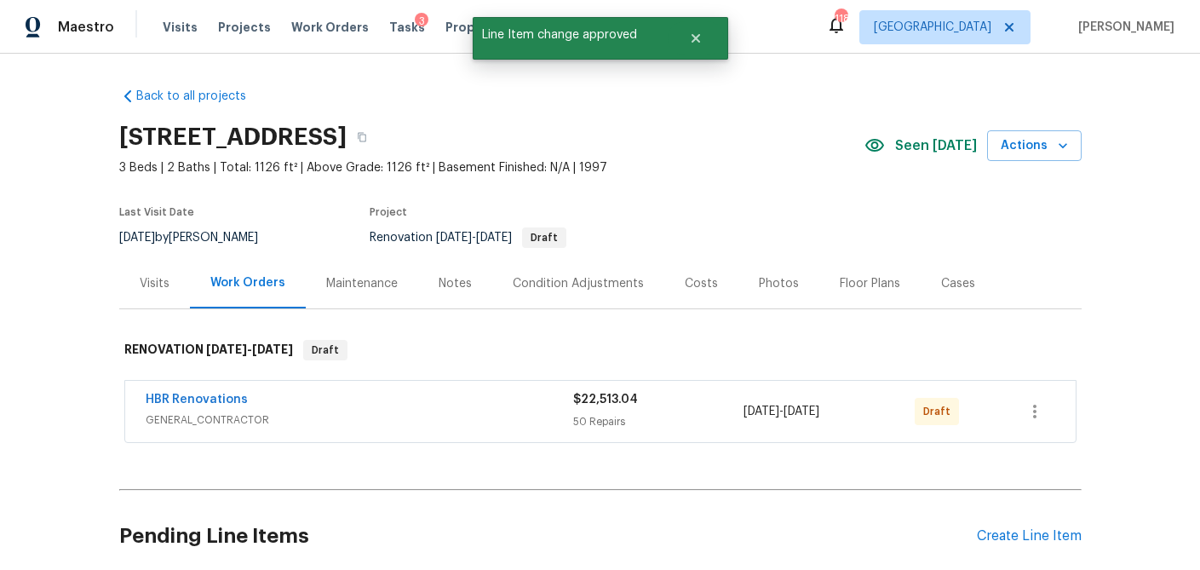
click at [661, 389] on div "HBR Renovations GENERAL_CONTRACTOR $22,513.04 50 Repairs 9/23/2025 - 9/23/2025 …" at bounding box center [600, 411] width 951 height 61
click at [658, 405] on div "$22,513.04" at bounding box center [658, 399] width 171 height 17
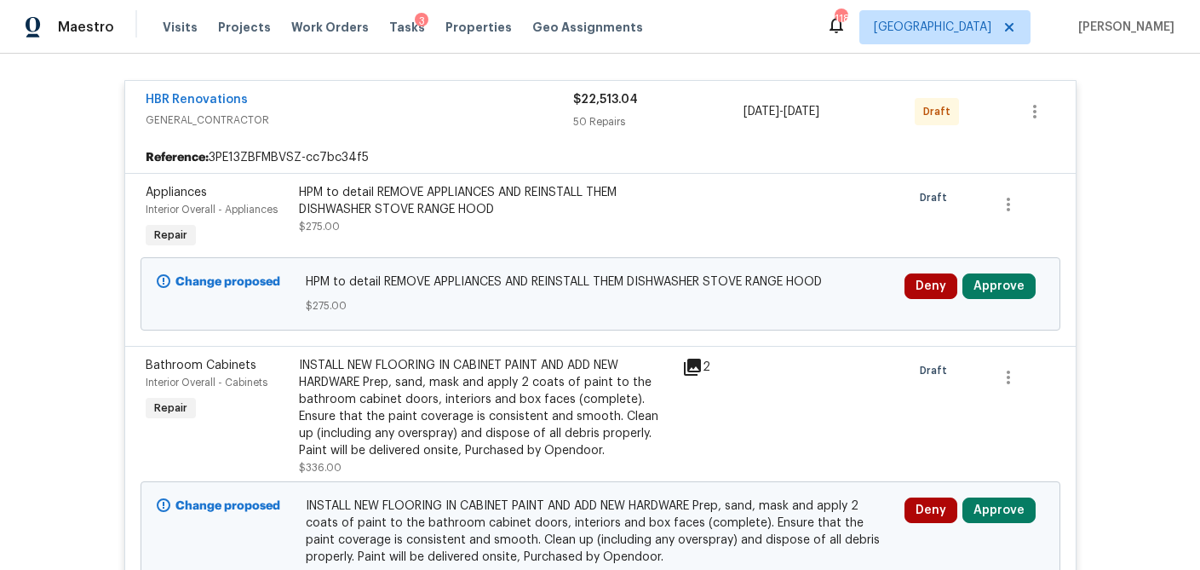
scroll to position [334, 0]
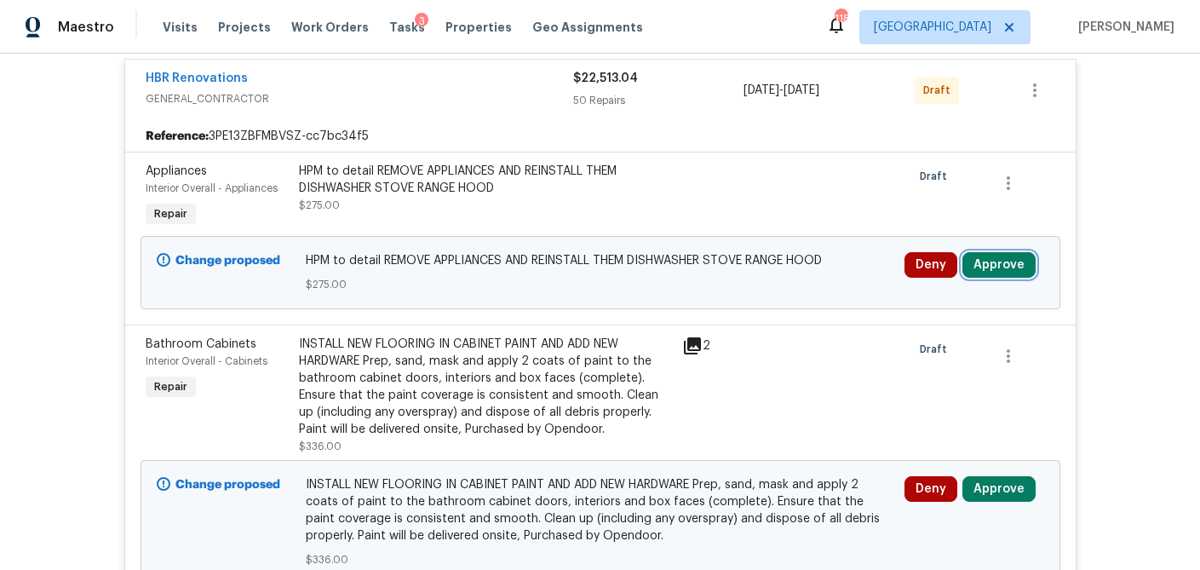
click at [993, 260] on button "Approve" at bounding box center [999, 265] width 73 height 26
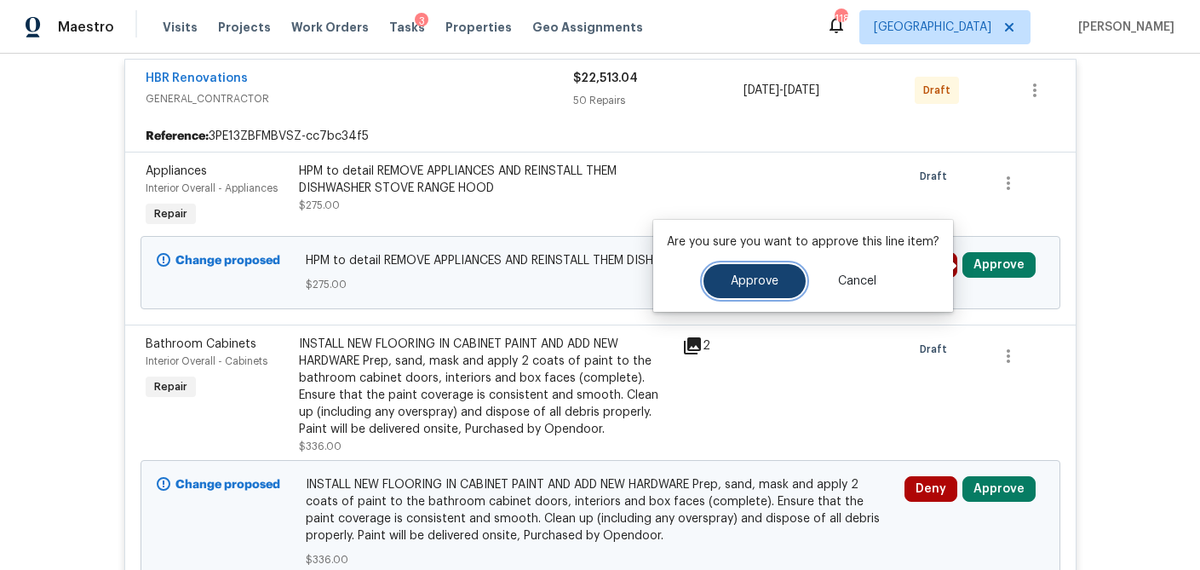
click at [731, 279] on span "Approve" at bounding box center [755, 281] width 48 height 13
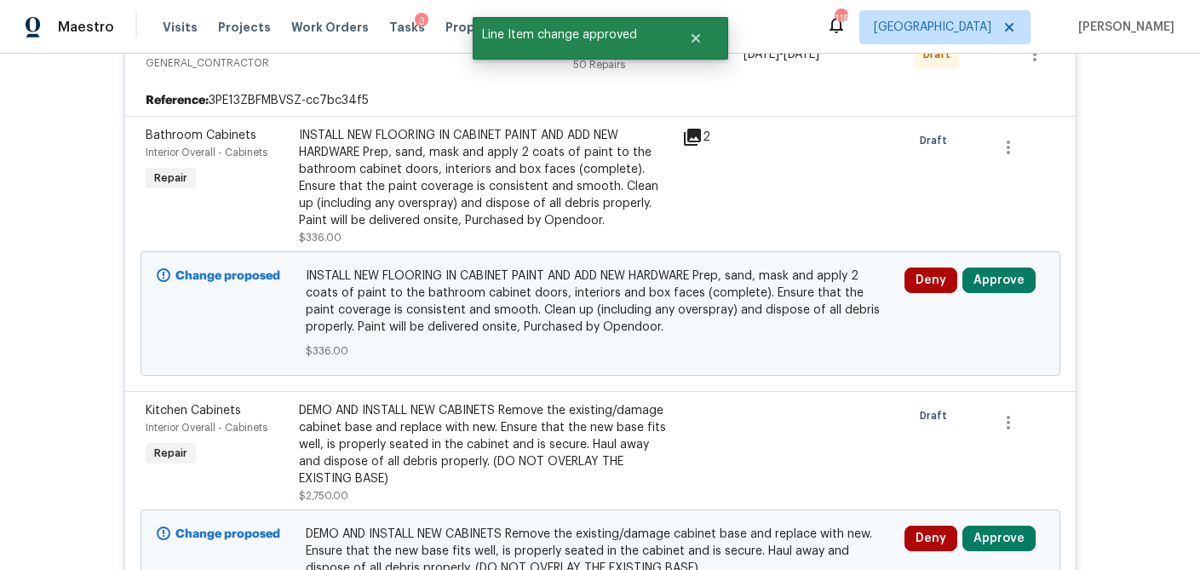
scroll to position [371, 0]
click at [997, 279] on button "Approve" at bounding box center [999, 280] width 73 height 26
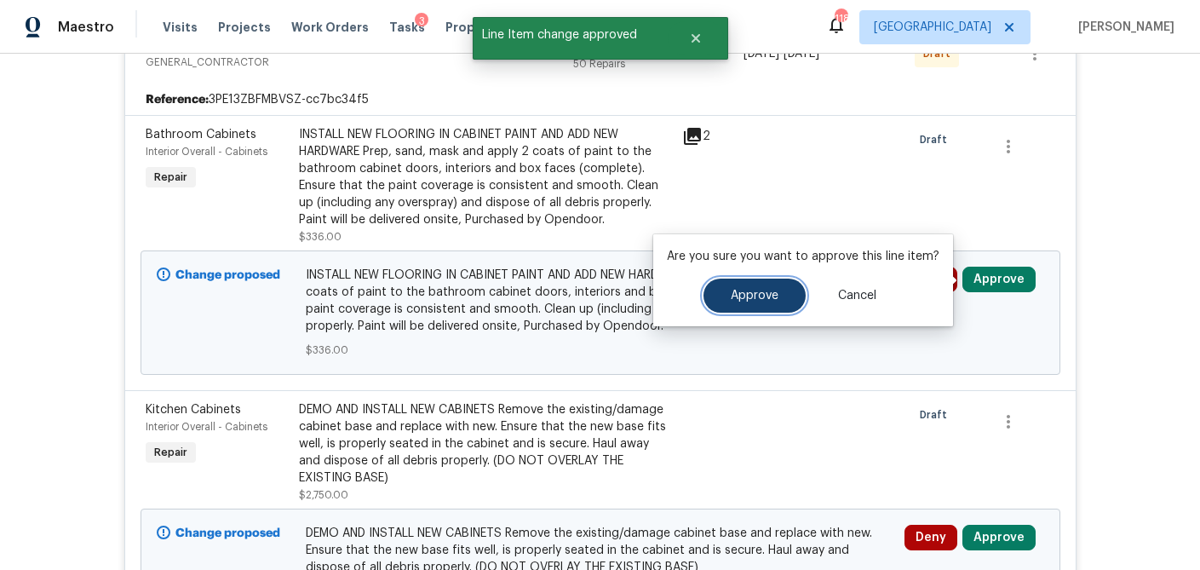
click at [751, 296] on span "Approve" at bounding box center [755, 296] width 48 height 13
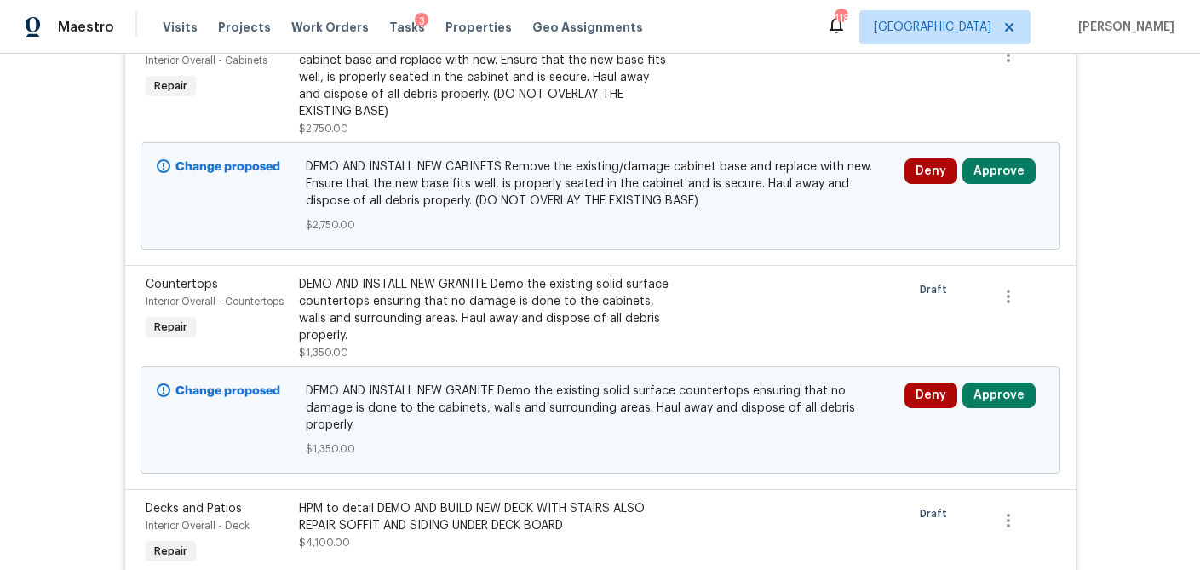
scroll to position [468, 0]
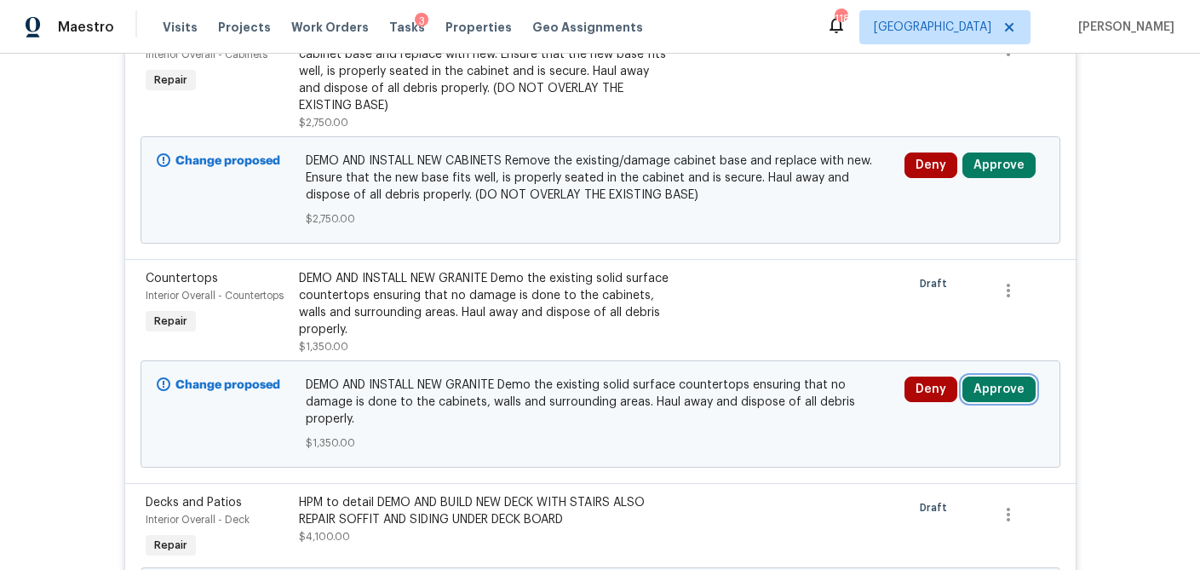
click at [991, 395] on button "Approve" at bounding box center [999, 390] width 73 height 26
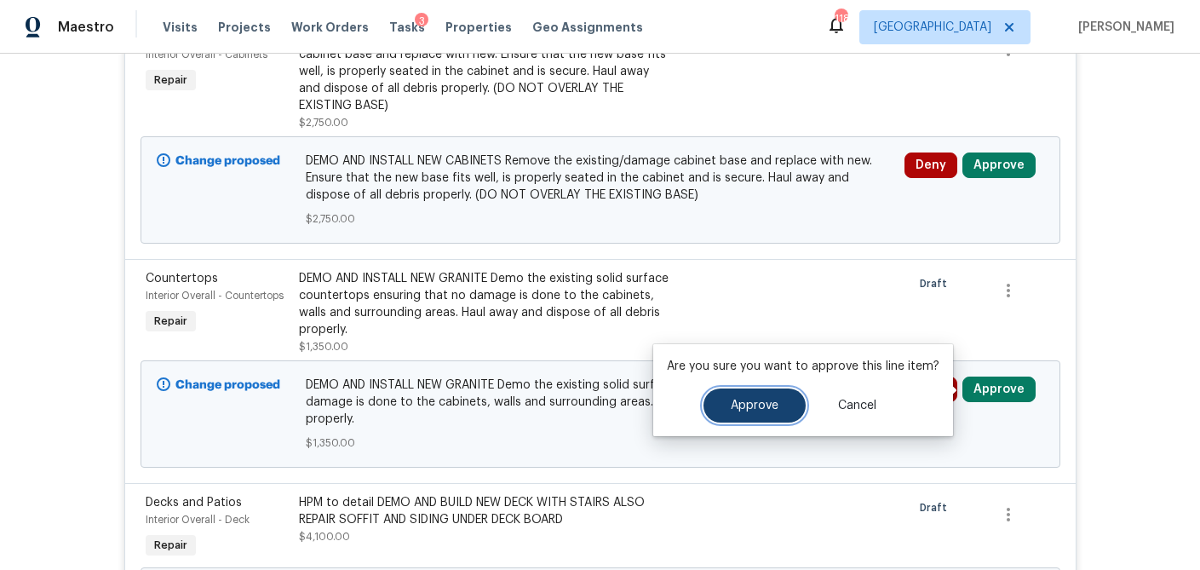
click at [766, 400] on span "Approve" at bounding box center [755, 406] width 48 height 13
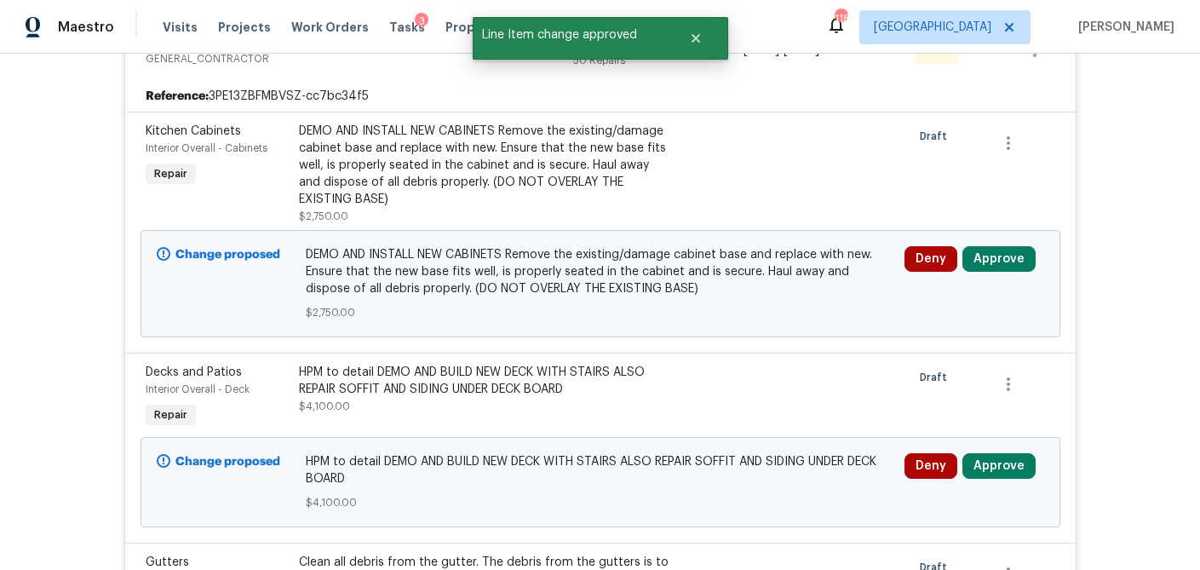
scroll to position [370, 0]
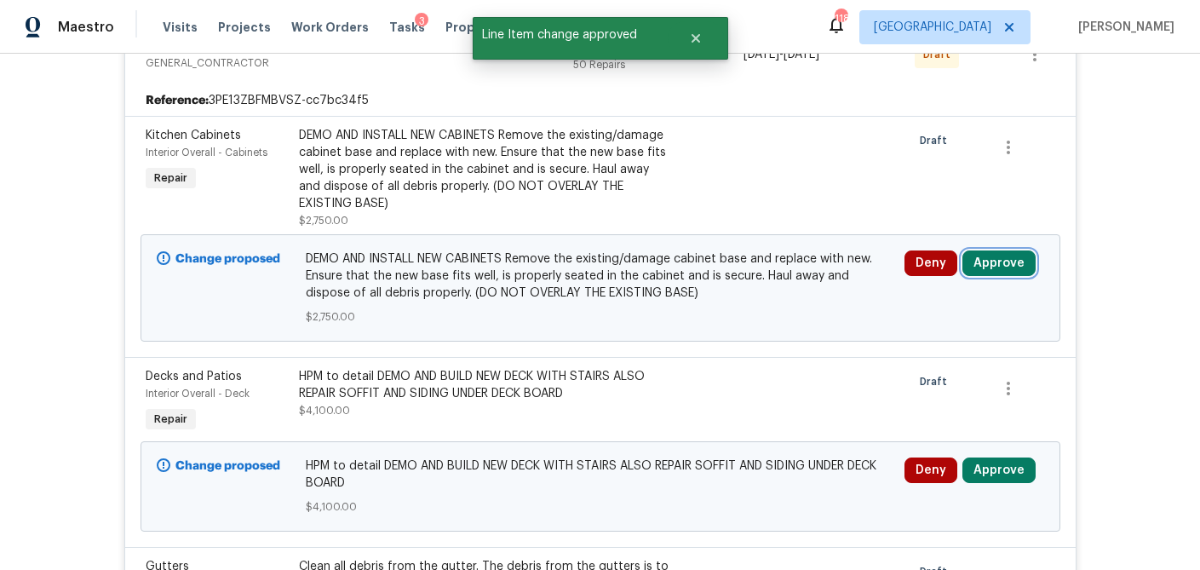
click at [986, 262] on button "Approve" at bounding box center [999, 263] width 73 height 26
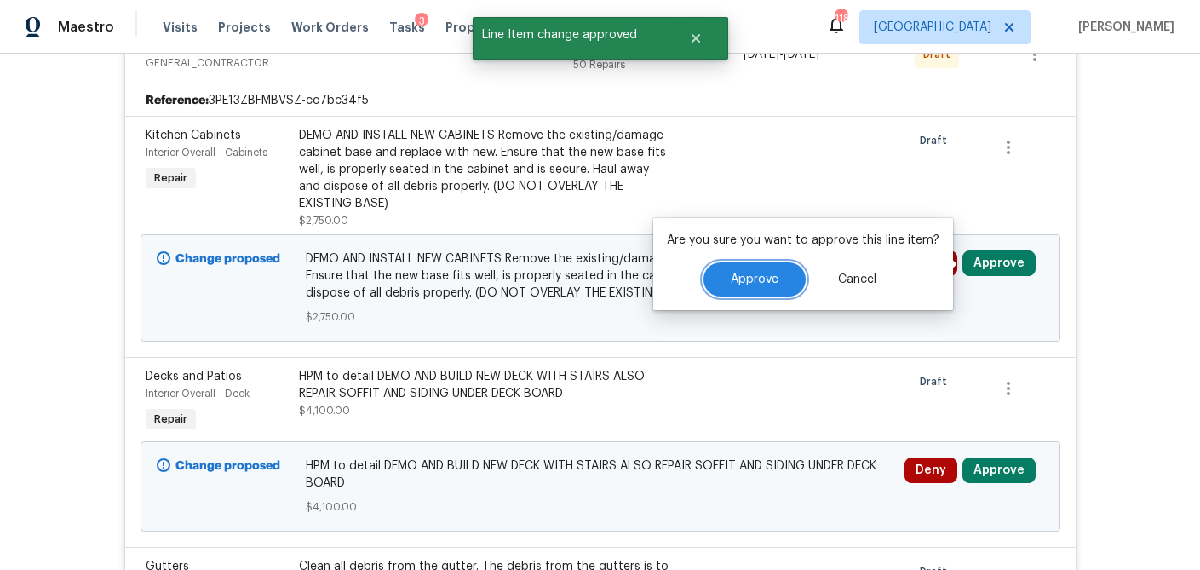
drag, startPoint x: 752, startPoint y: 288, endPoint x: 716, endPoint y: 276, distance: 37.7
click at [752, 288] on button "Approve" at bounding box center [755, 279] width 102 height 34
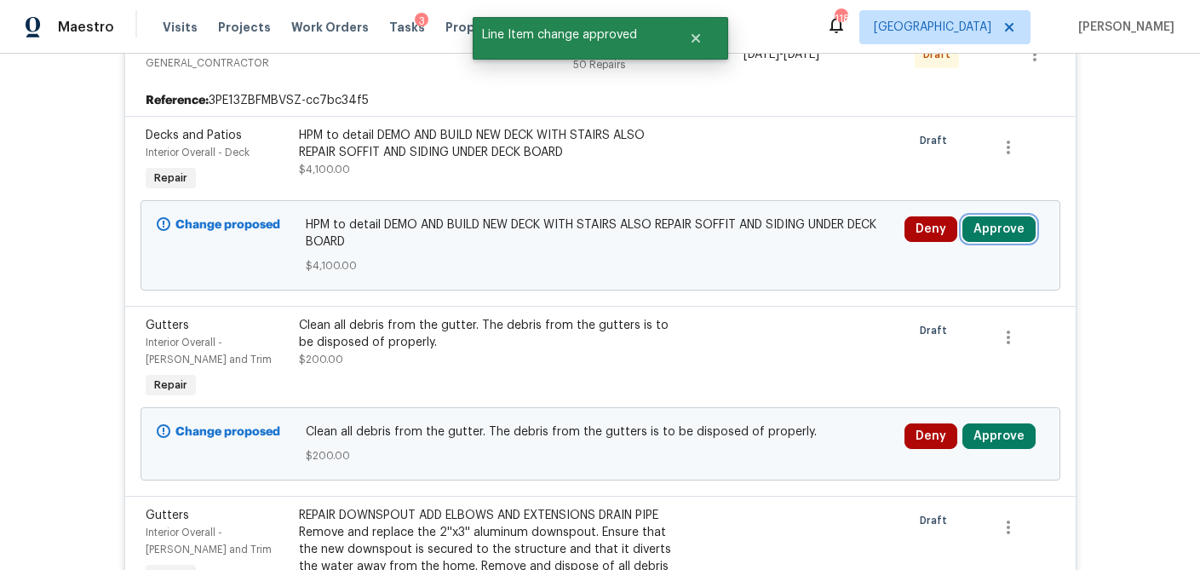
click at [991, 227] on button "Approve" at bounding box center [999, 229] width 73 height 26
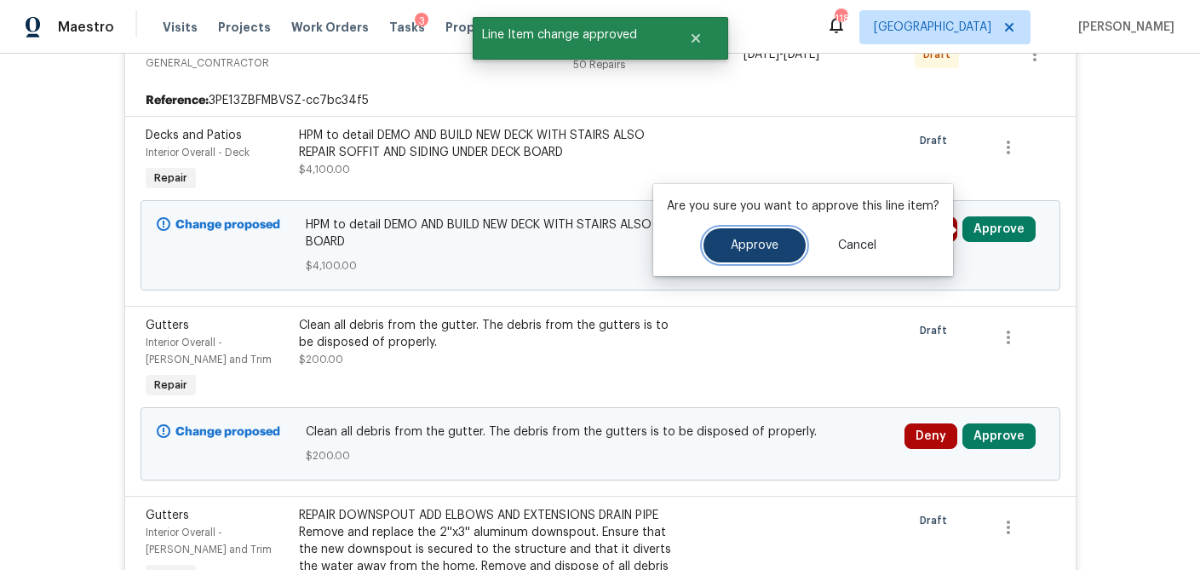
click at [790, 243] on button "Approve" at bounding box center [755, 245] width 102 height 34
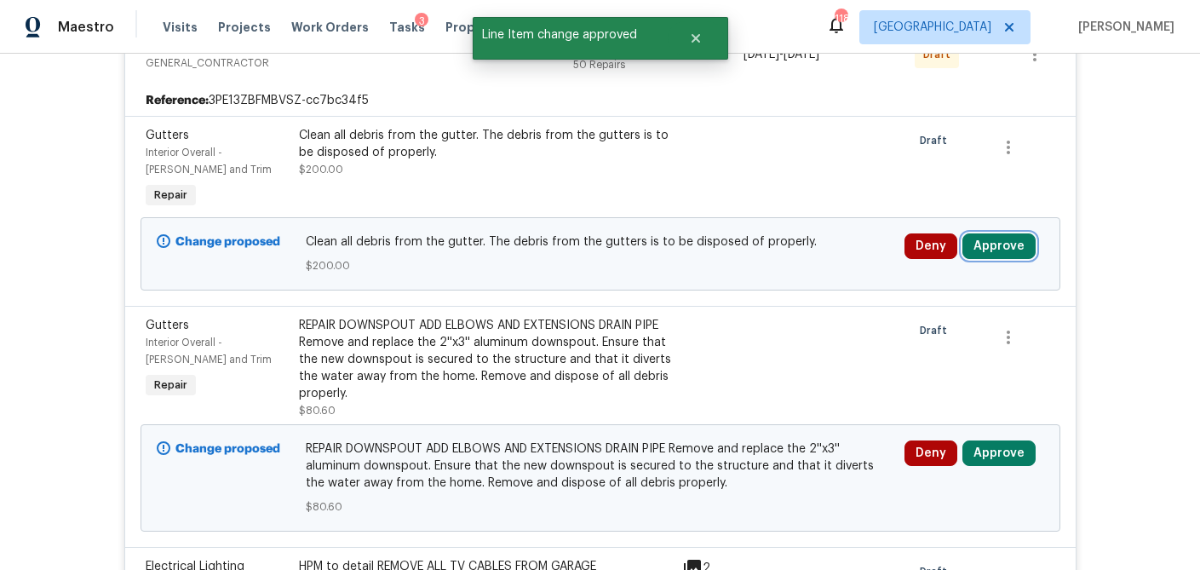
click at [1000, 249] on button "Approve" at bounding box center [999, 246] width 73 height 26
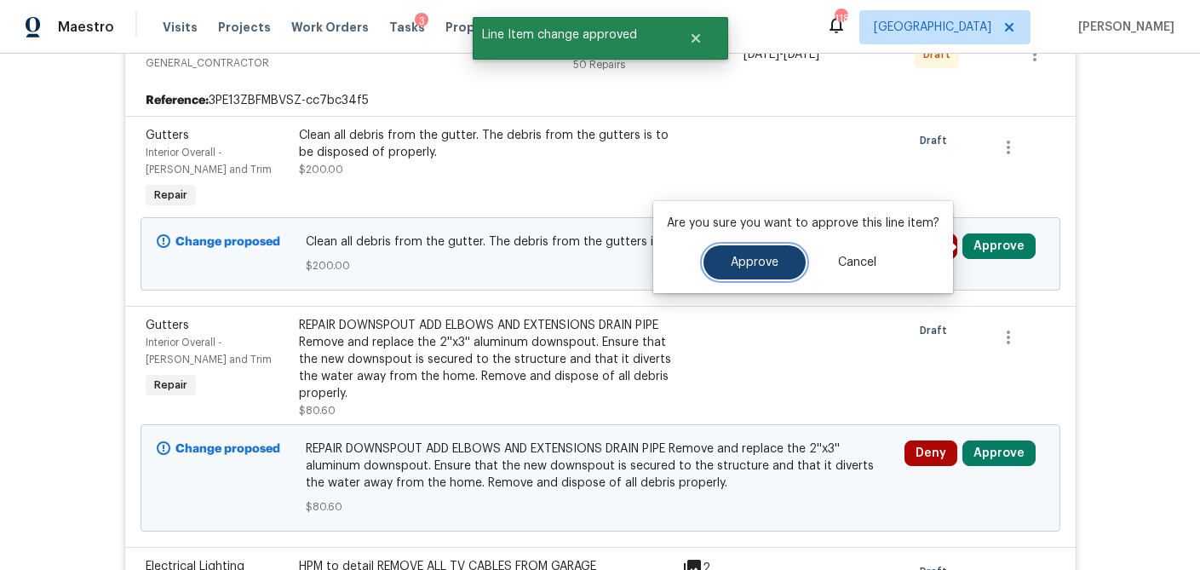
click at [753, 269] on button "Approve" at bounding box center [755, 262] width 102 height 34
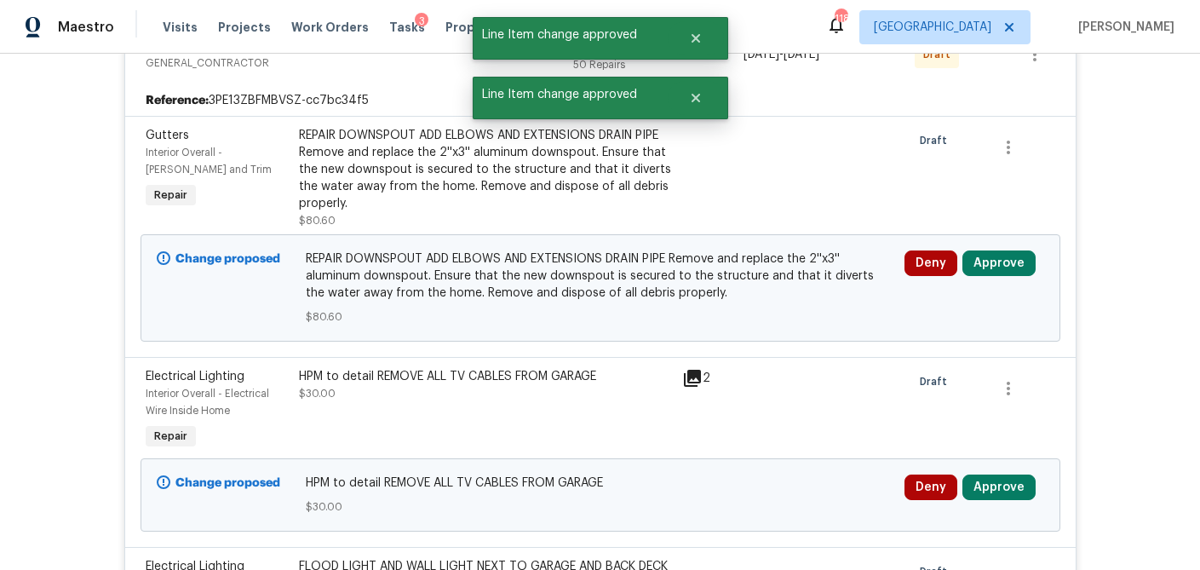
scroll to position [331, 0]
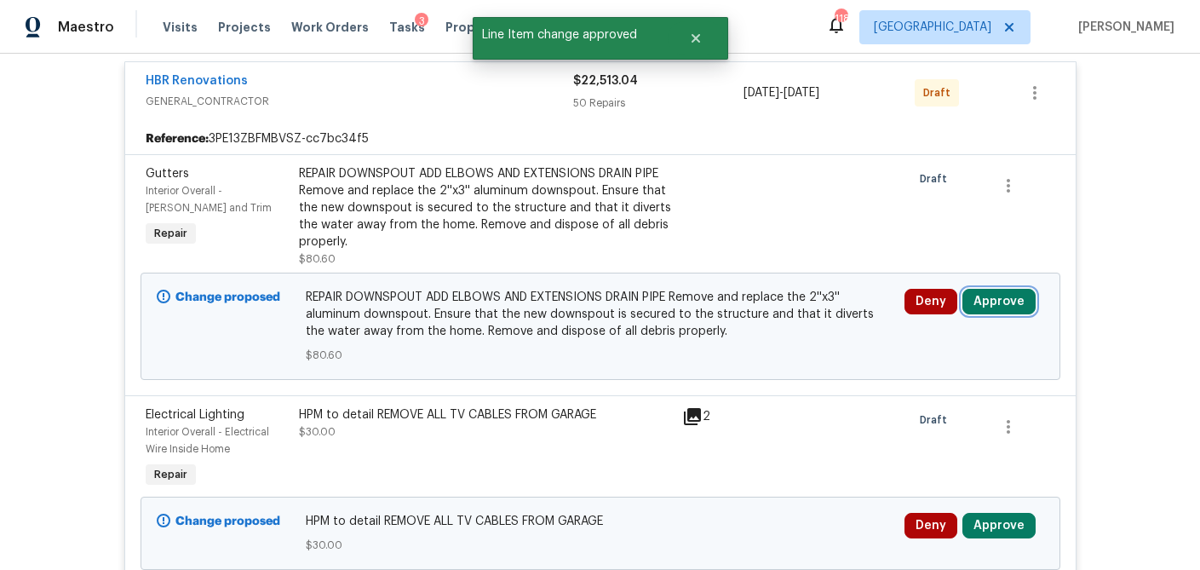
click at [1007, 311] on button "Approve" at bounding box center [999, 302] width 73 height 26
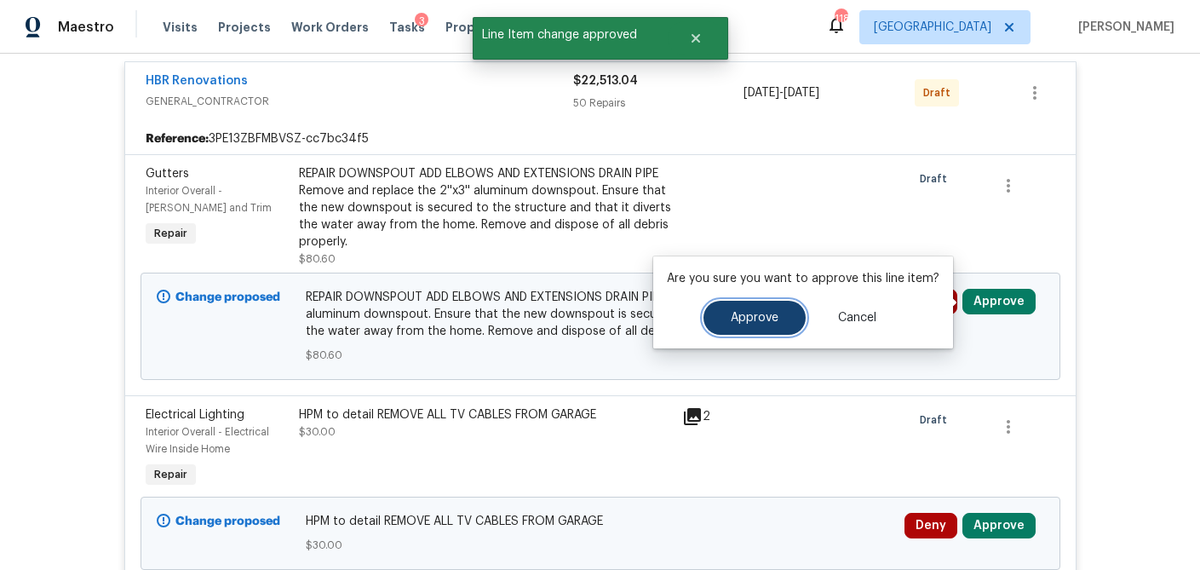
click at [758, 324] on button "Approve" at bounding box center [755, 318] width 102 height 34
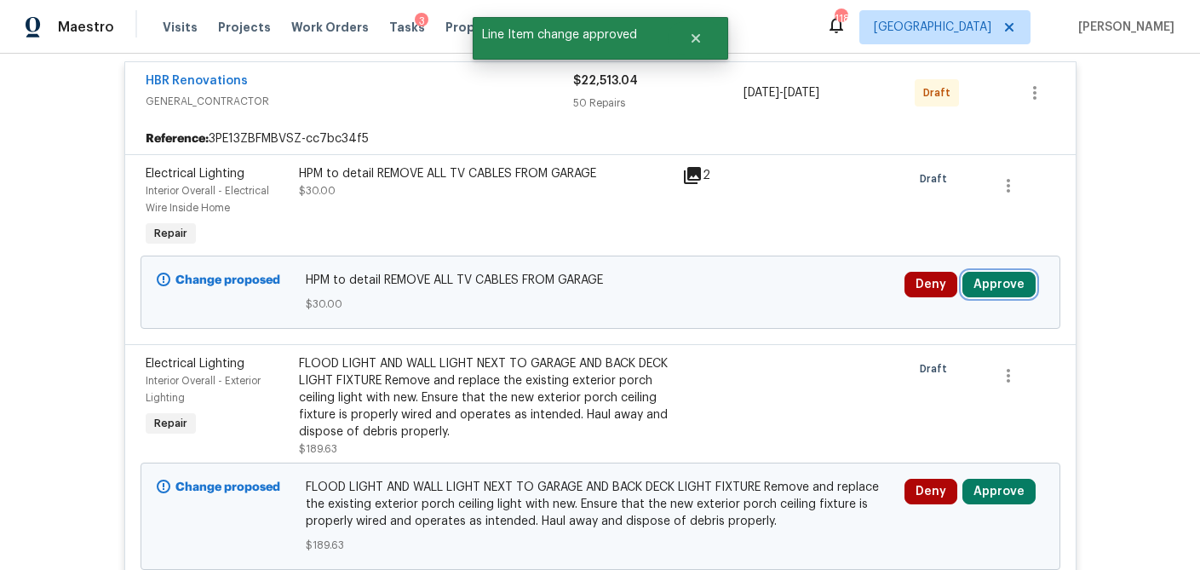
click at [1005, 287] on button "Approve" at bounding box center [999, 285] width 73 height 26
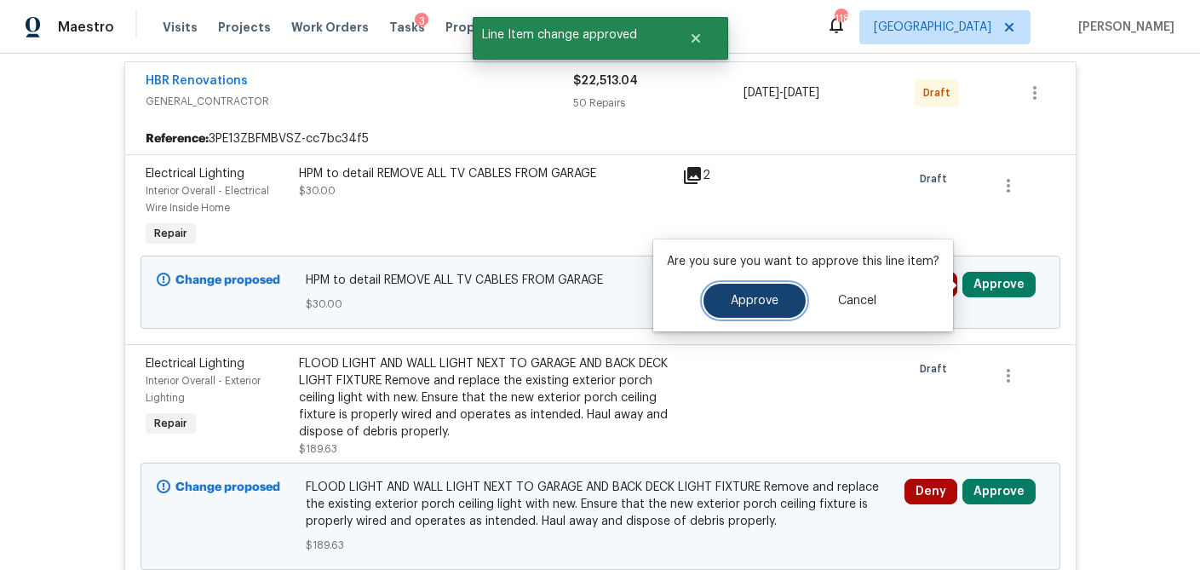
click at [763, 308] on button "Approve" at bounding box center [755, 301] width 102 height 34
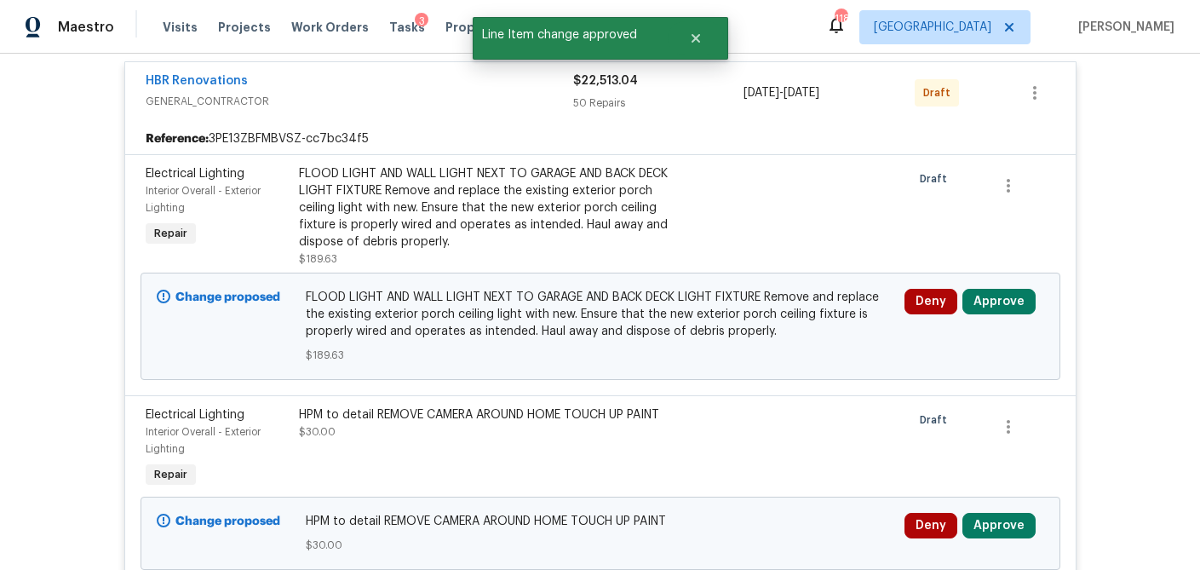
scroll to position [398, 0]
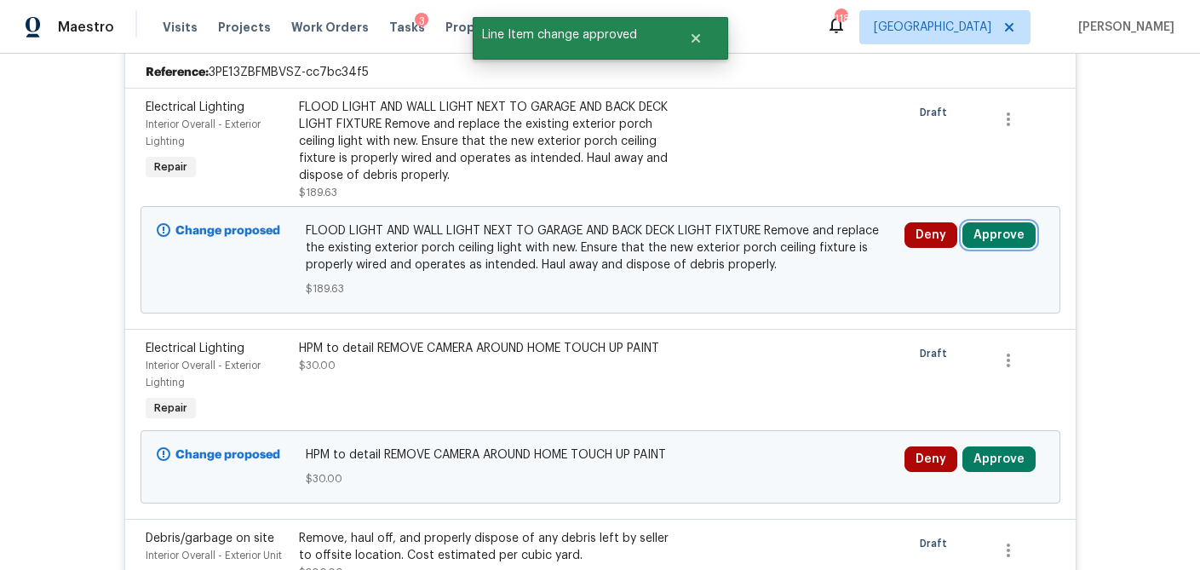
click at [1010, 238] on button "Approve" at bounding box center [999, 235] width 73 height 26
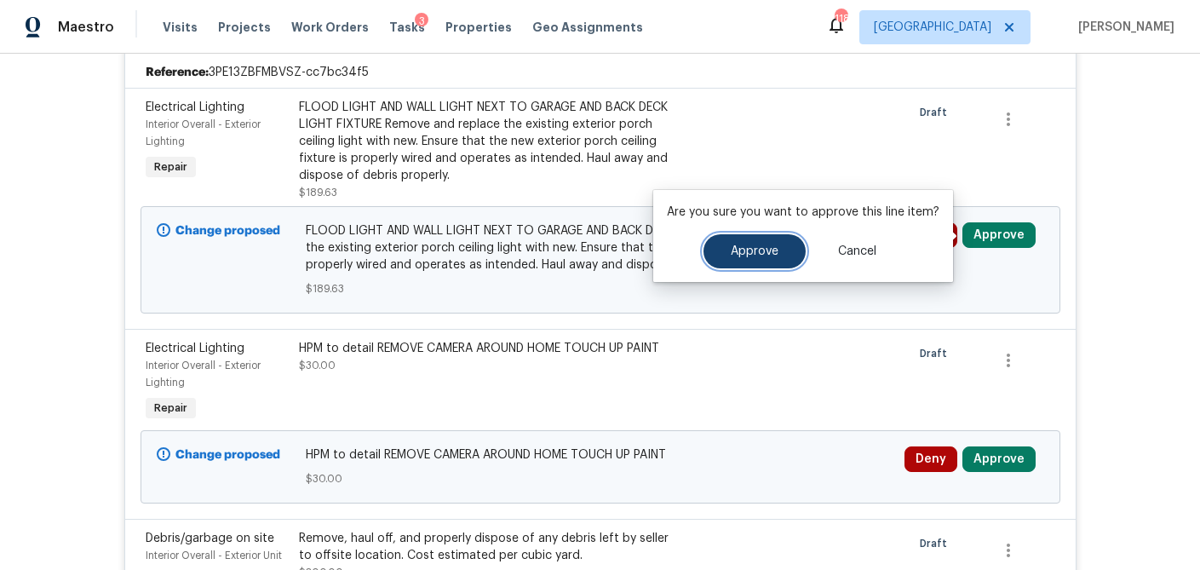
click at [762, 249] on span "Approve" at bounding box center [755, 251] width 48 height 13
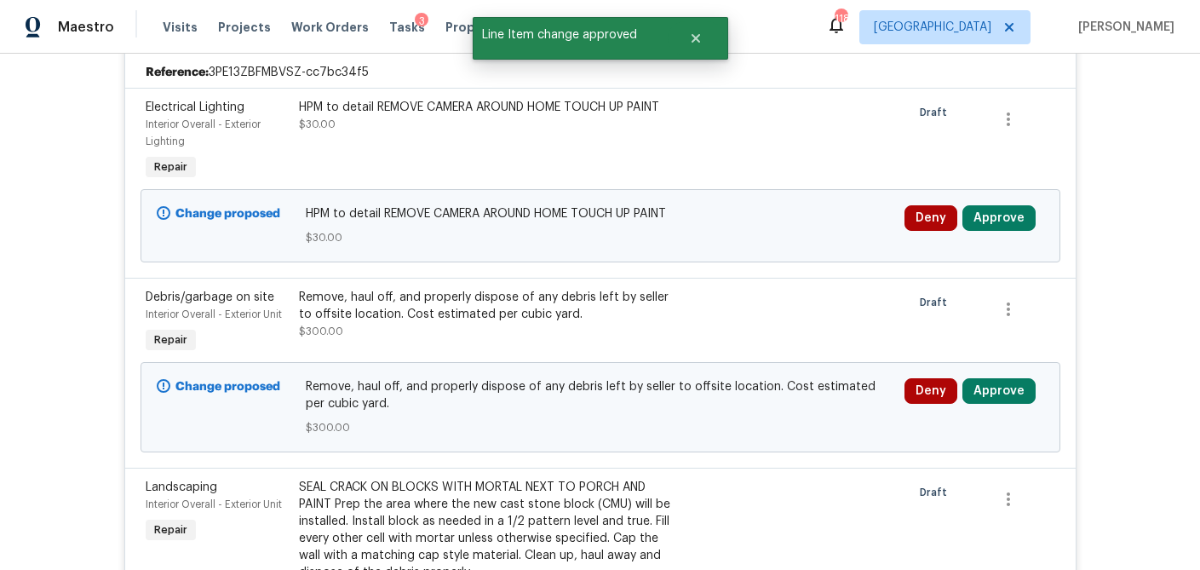
scroll to position [348, 0]
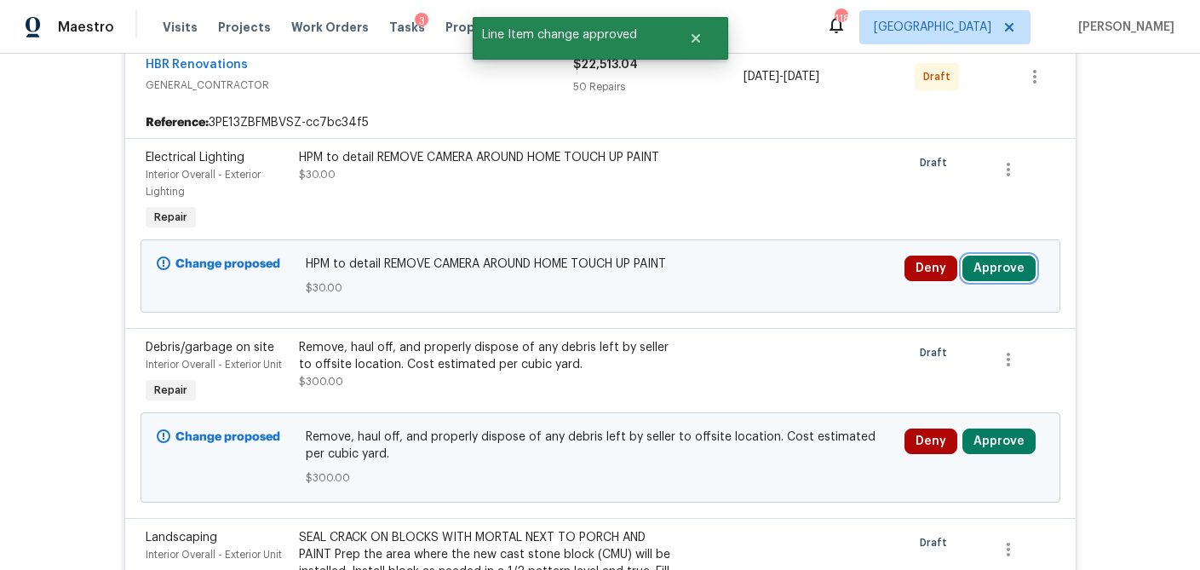
click at [1010, 268] on button "Approve" at bounding box center [999, 269] width 73 height 26
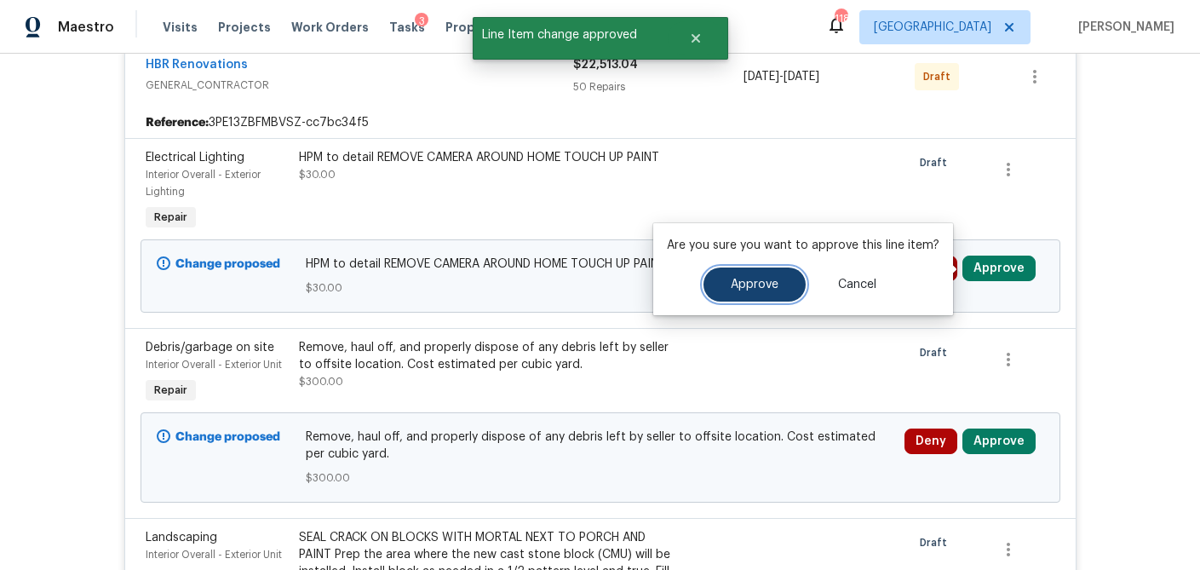
click at [744, 280] on span "Approve" at bounding box center [755, 285] width 48 height 13
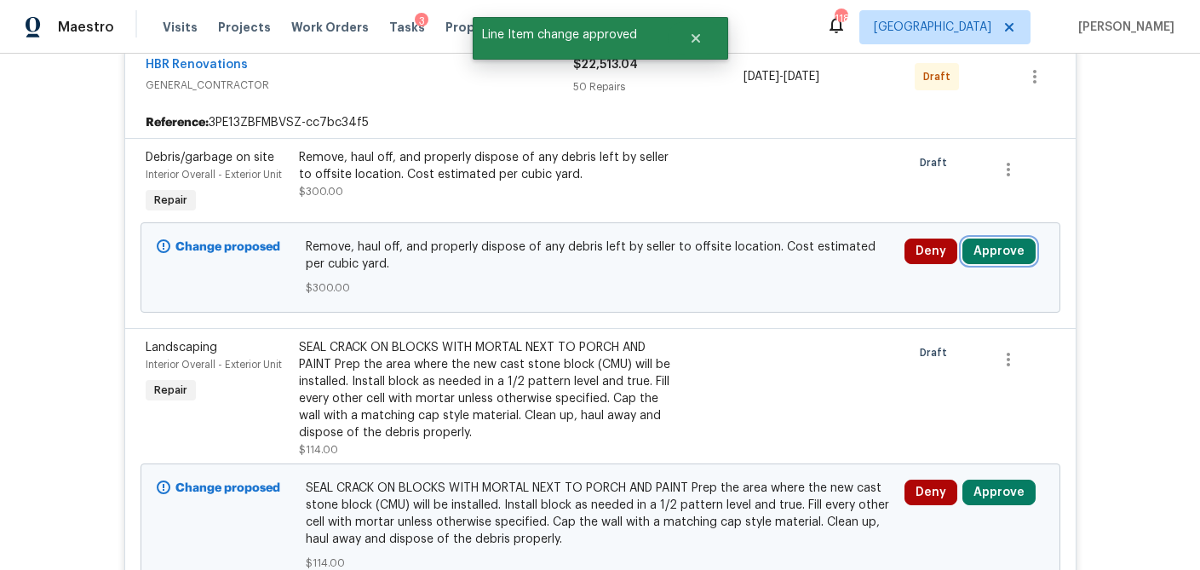
click at [1015, 247] on button "Approve" at bounding box center [999, 252] width 73 height 26
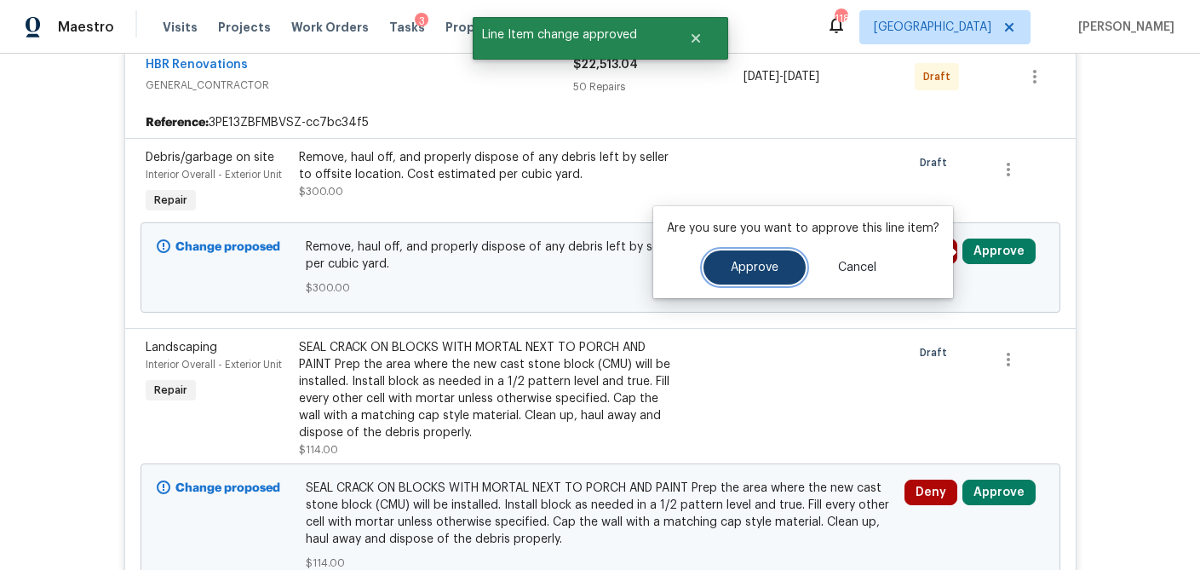
click at [734, 260] on button "Approve" at bounding box center [755, 267] width 102 height 34
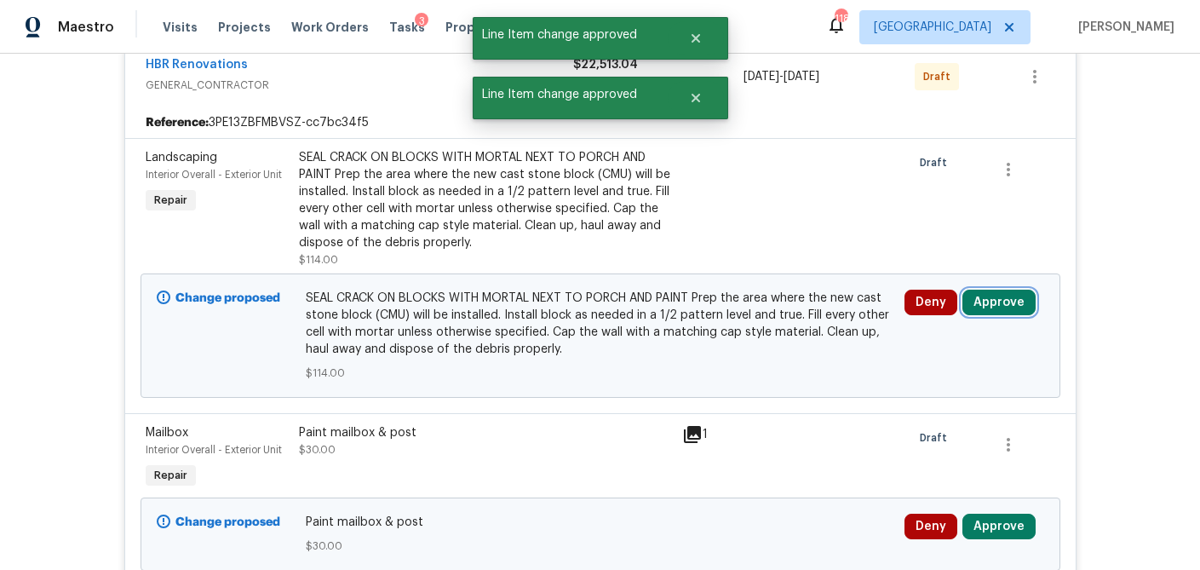
click at [999, 305] on button "Approve" at bounding box center [999, 303] width 73 height 26
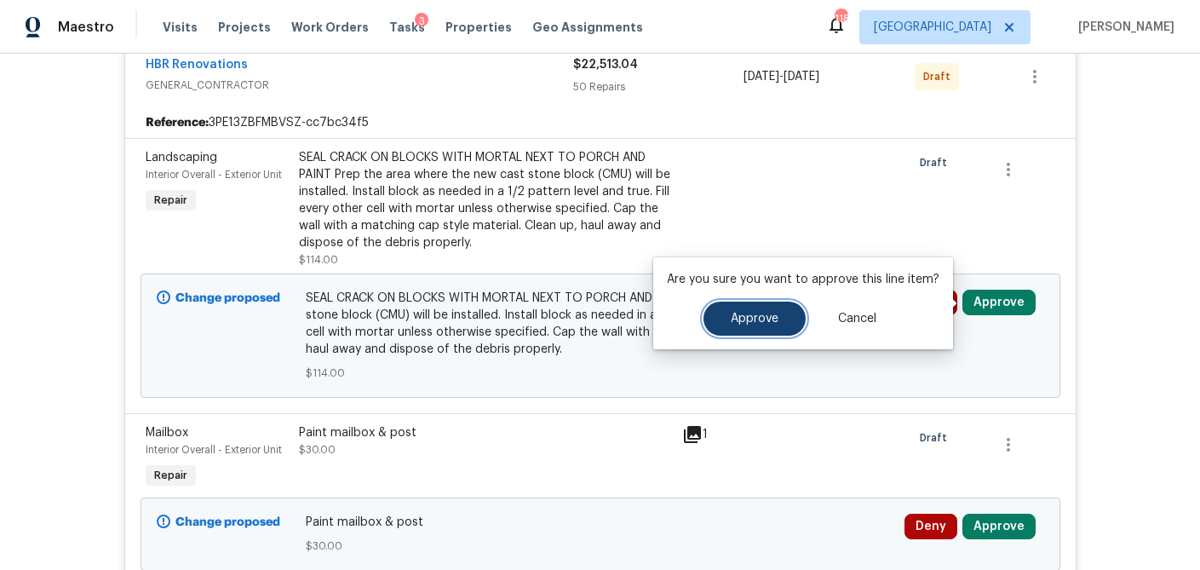
click at [747, 321] on span "Approve" at bounding box center [755, 319] width 48 height 13
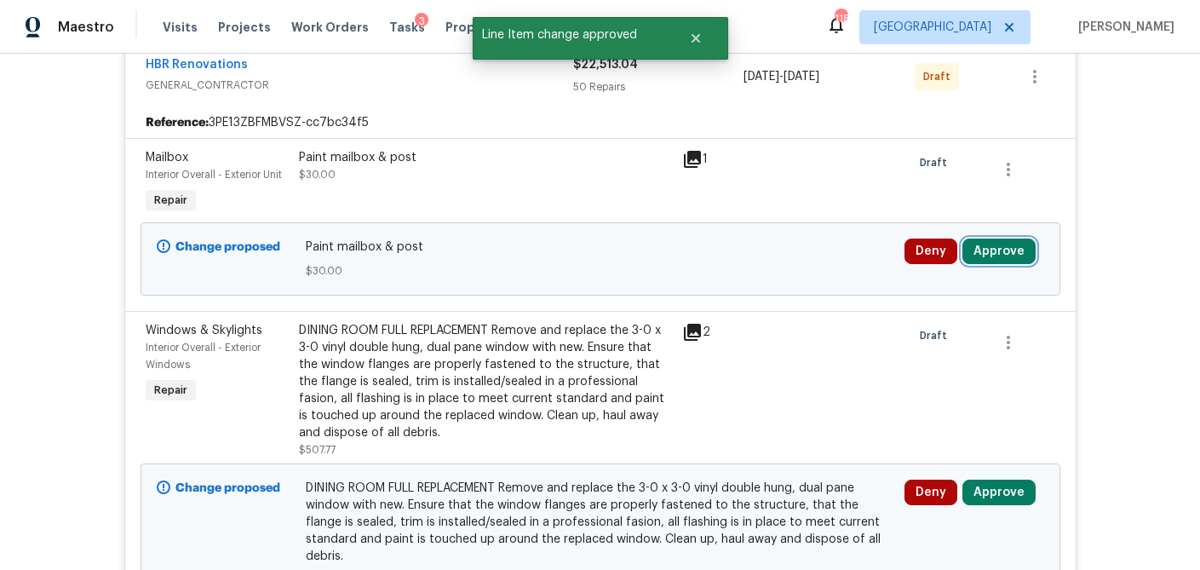
click at [1010, 246] on button "Approve" at bounding box center [999, 252] width 73 height 26
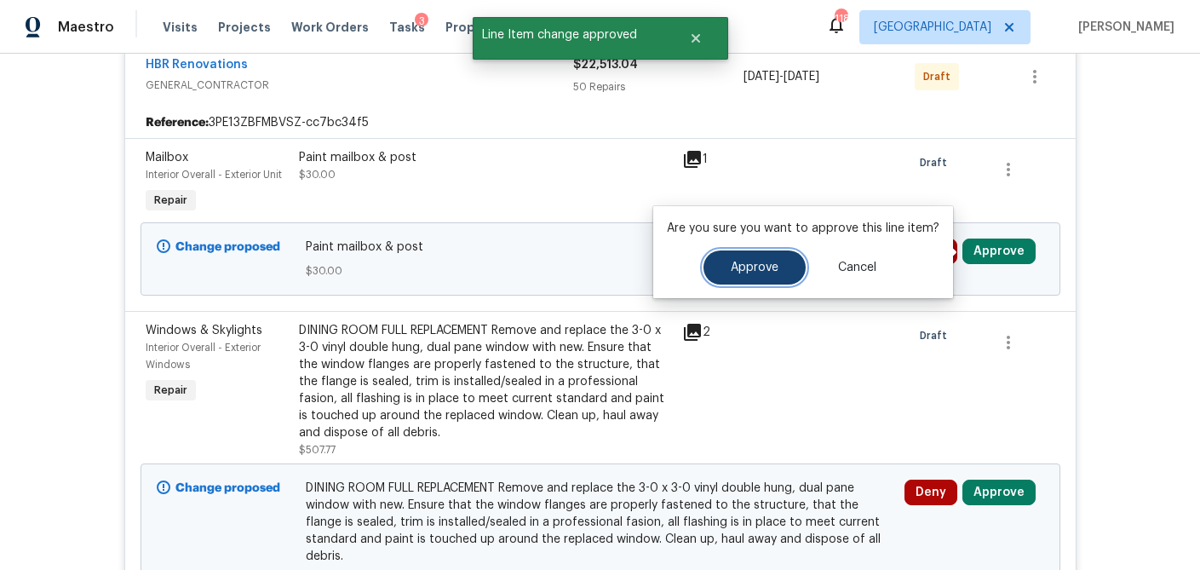
click at [768, 266] on span "Approve" at bounding box center [755, 268] width 48 height 13
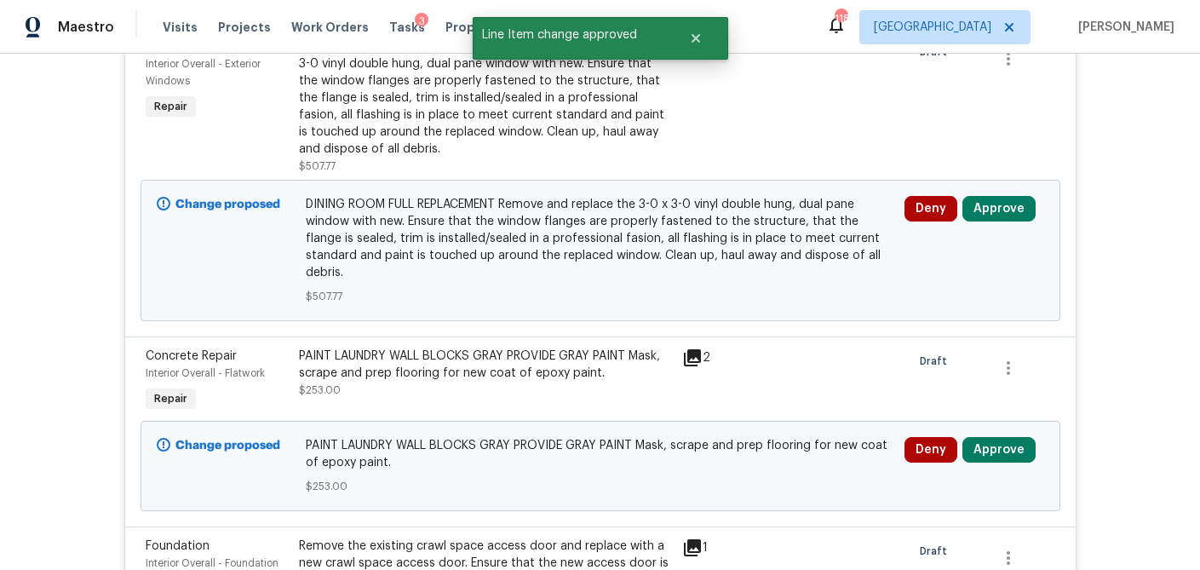
scroll to position [460, 0]
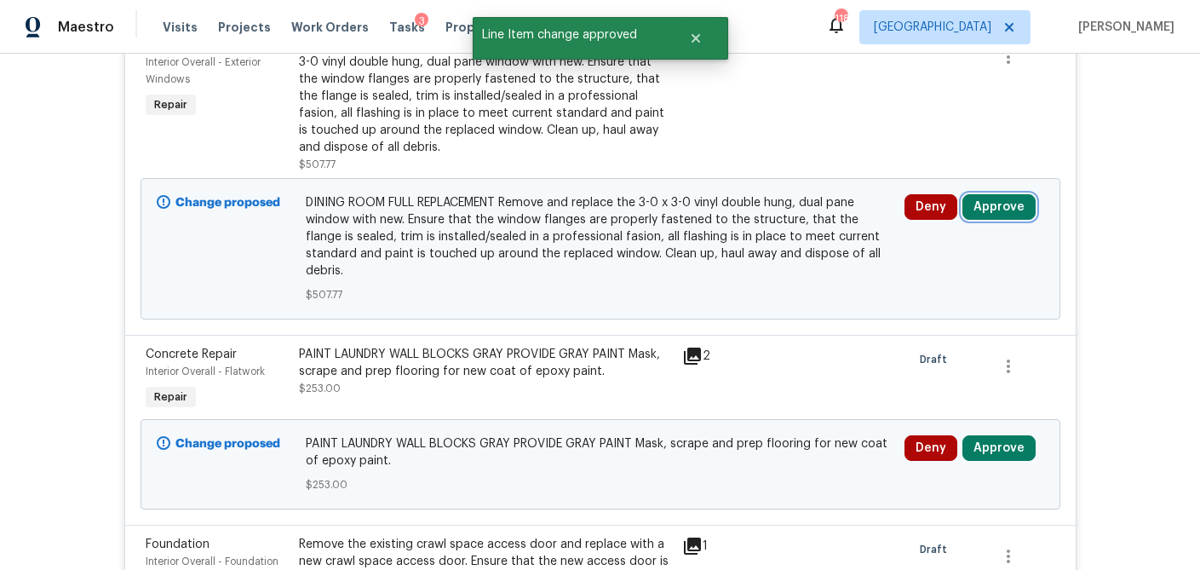
click at [1011, 210] on button "Approve" at bounding box center [999, 207] width 73 height 26
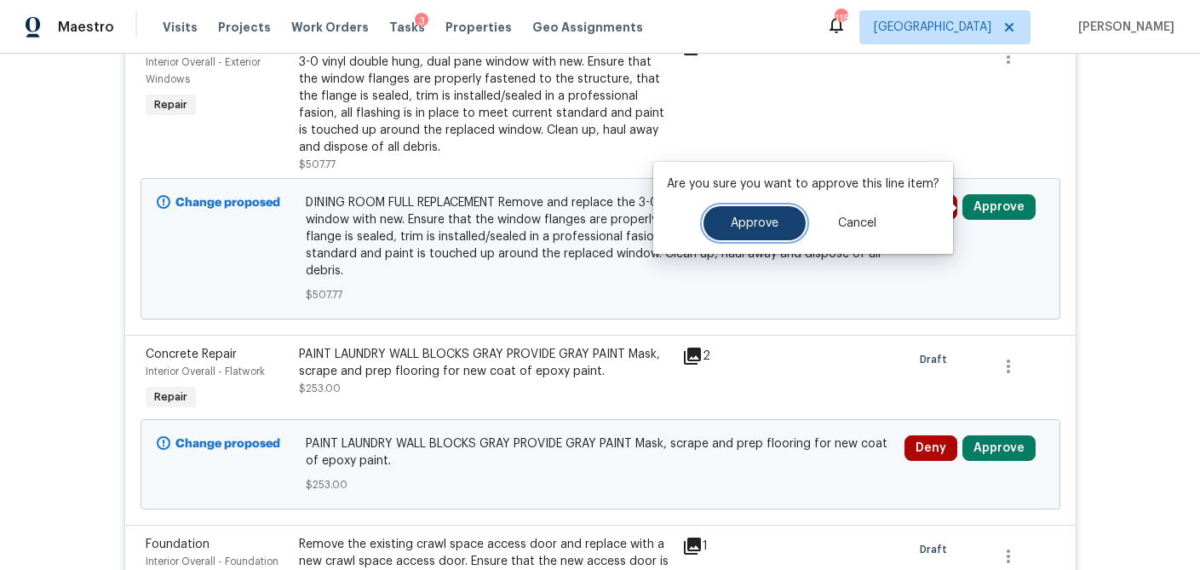
click at [772, 221] on span "Approve" at bounding box center [755, 223] width 48 height 13
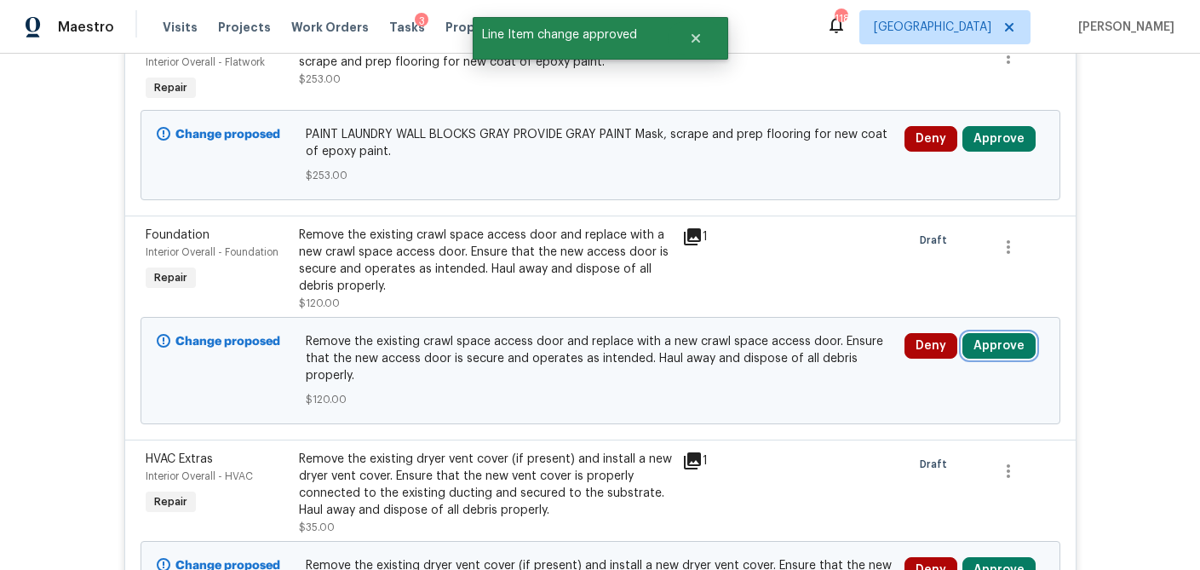
click at [992, 345] on button "Approve" at bounding box center [999, 346] width 73 height 26
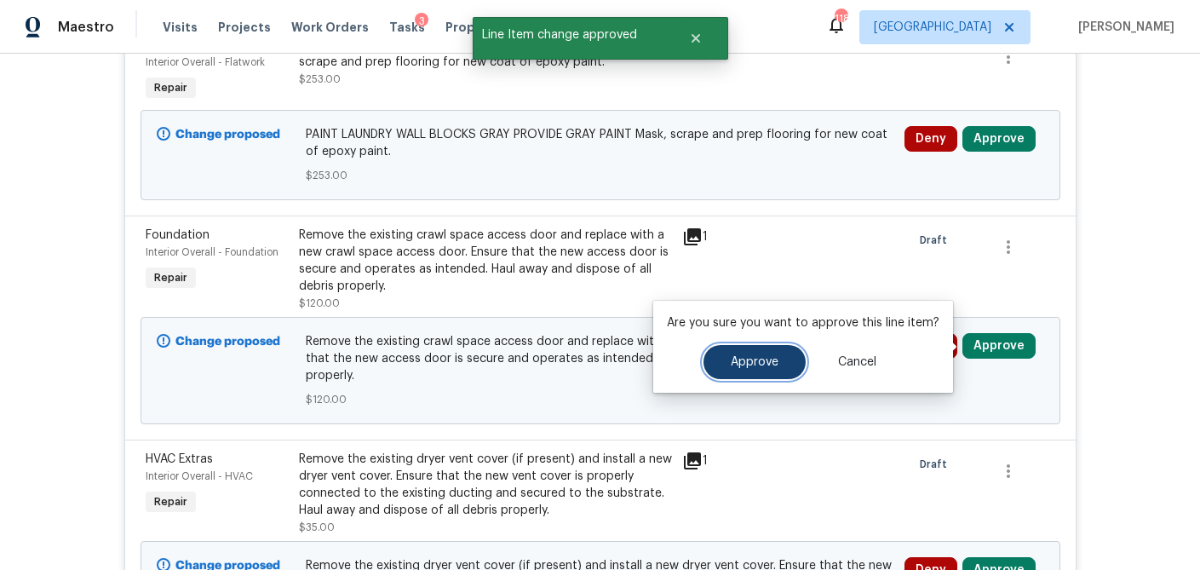
click at [763, 357] on span "Approve" at bounding box center [755, 362] width 48 height 13
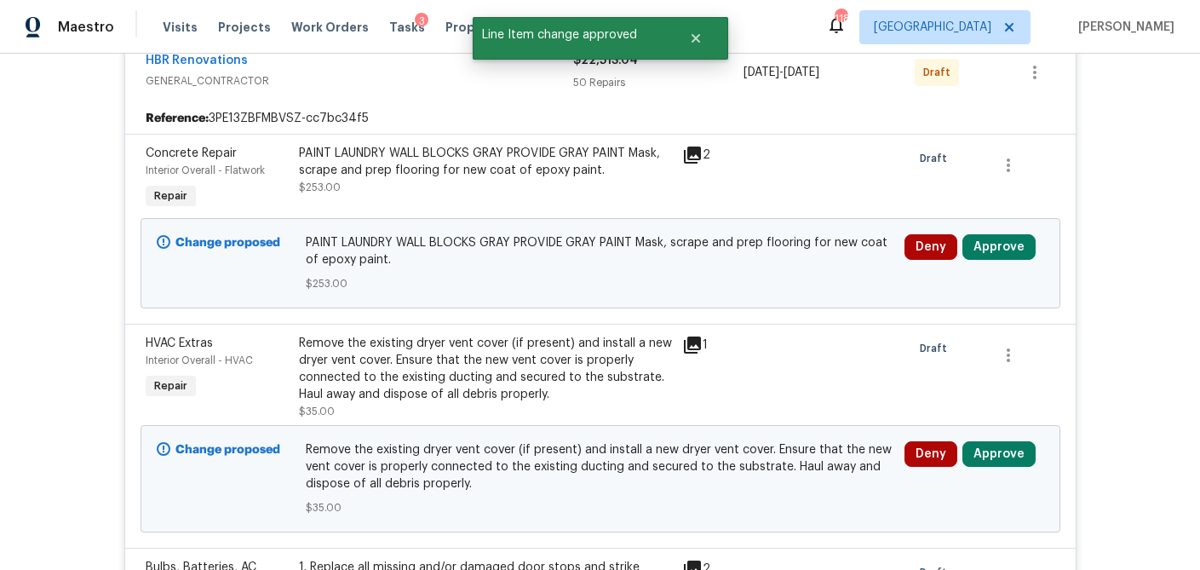
scroll to position [353, 0]
click at [1002, 244] on button "Approve" at bounding box center [999, 246] width 73 height 26
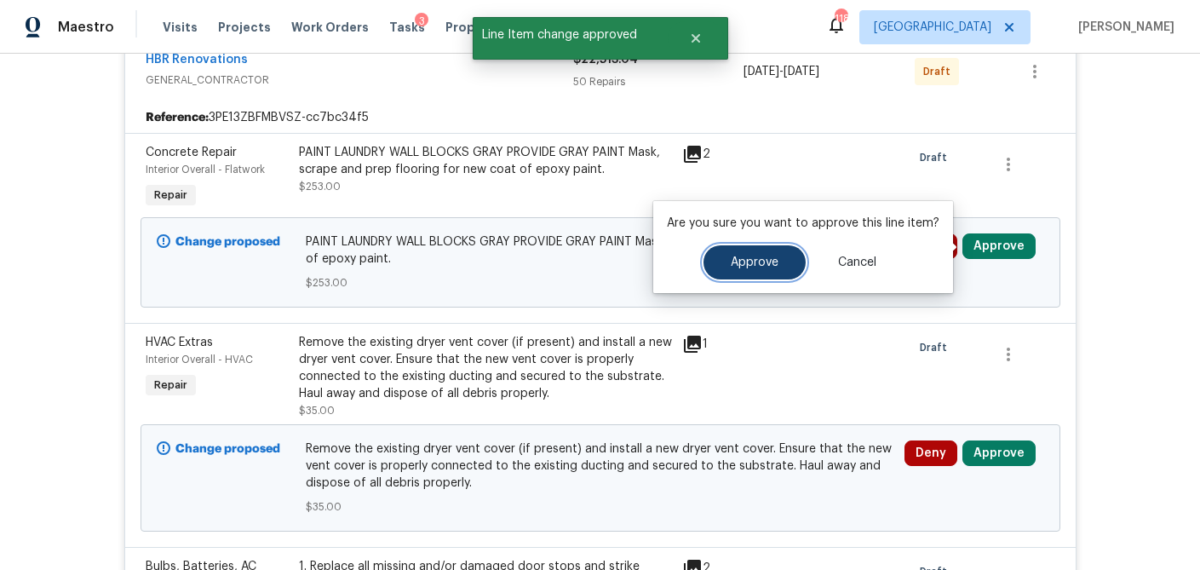
click at [759, 264] on span "Approve" at bounding box center [755, 262] width 48 height 13
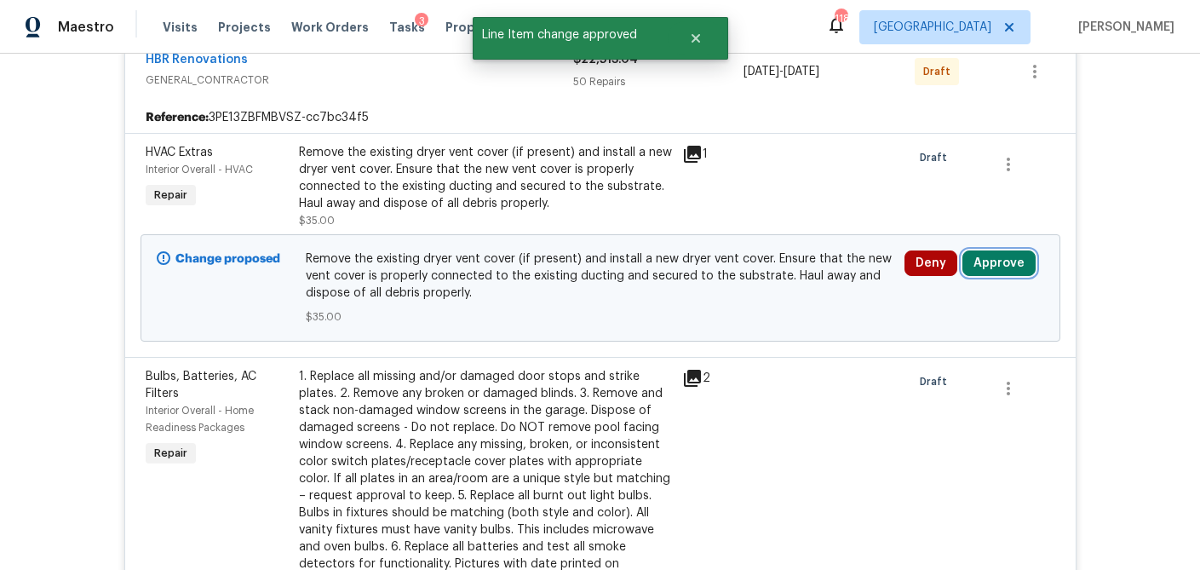
click at [1014, 267] on button "Approve" at bounding box center [999, 263] width 73 height 26
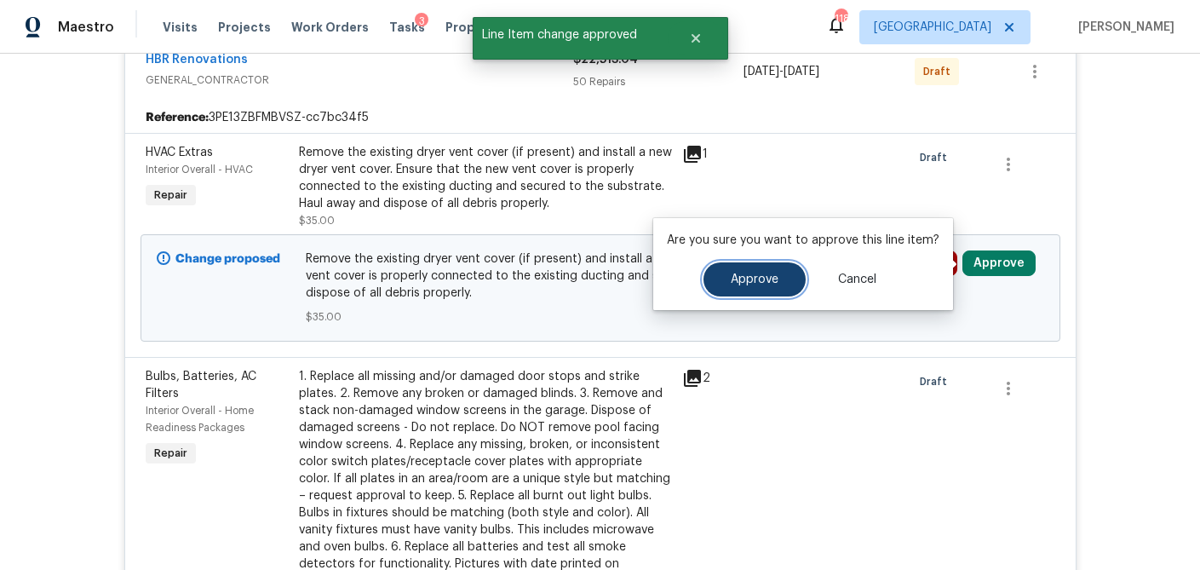
click at [739, 279] on span "Approve" at bounding box center [755, 279] width 48 height 13
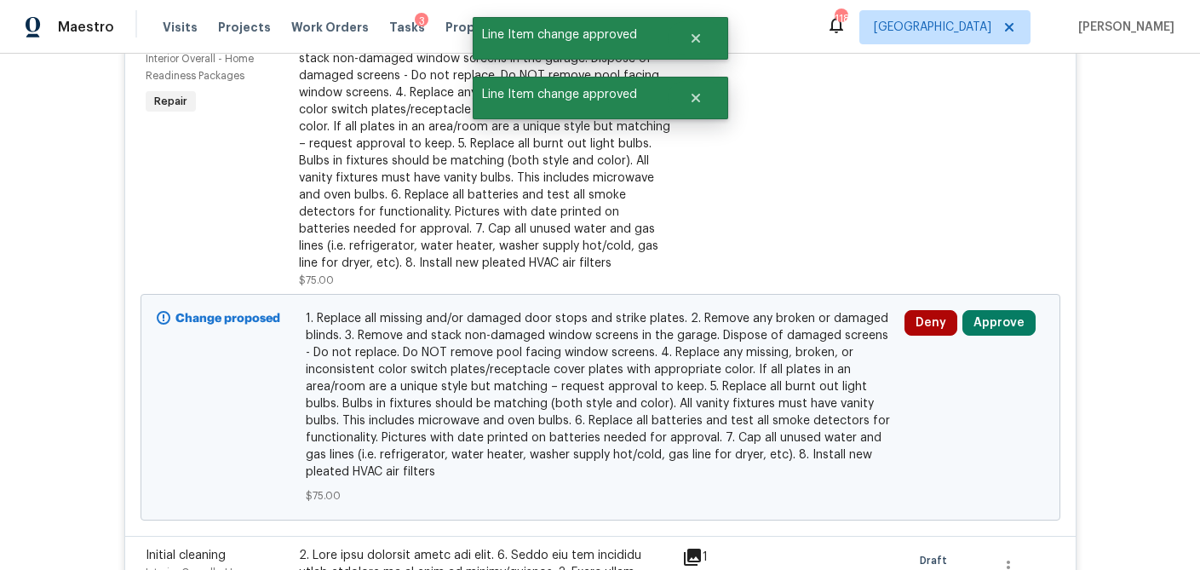
scroll to position [493, 0]
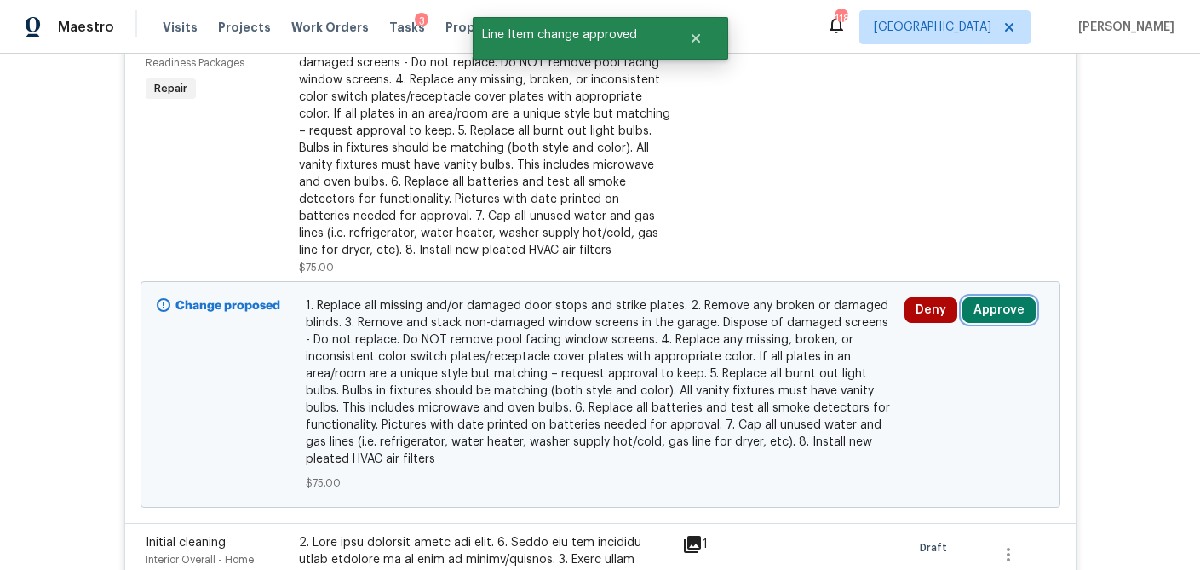
click at [994, 312] on button "Approve" at bounding box center [999, 310] width 73 height 26
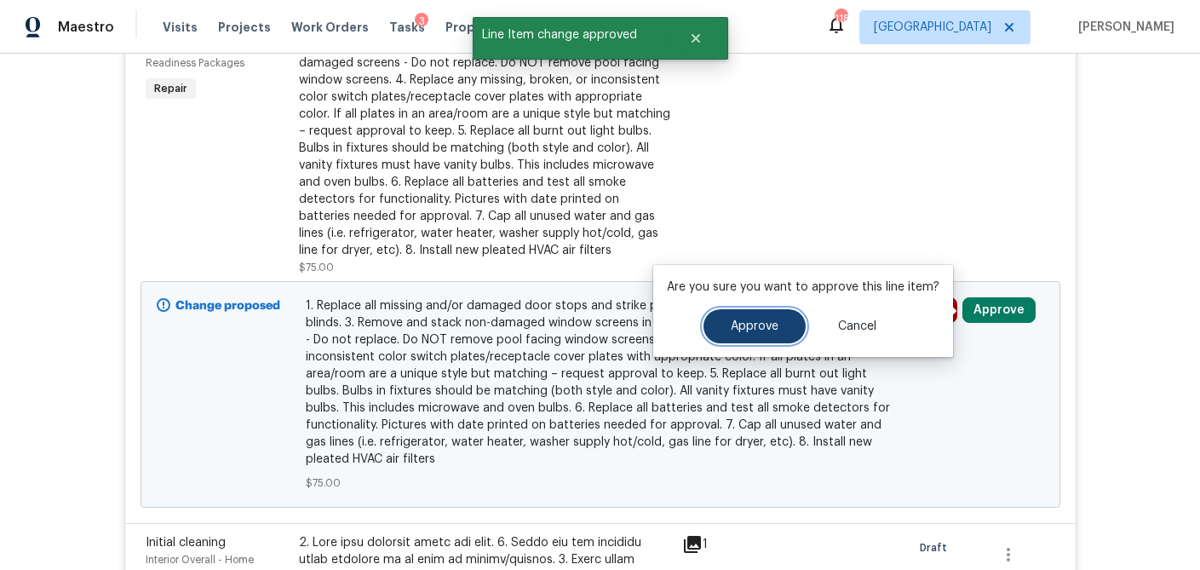
click at [753, 325] on span "Approve" at bounding box center [755, 326] width 48 height 13
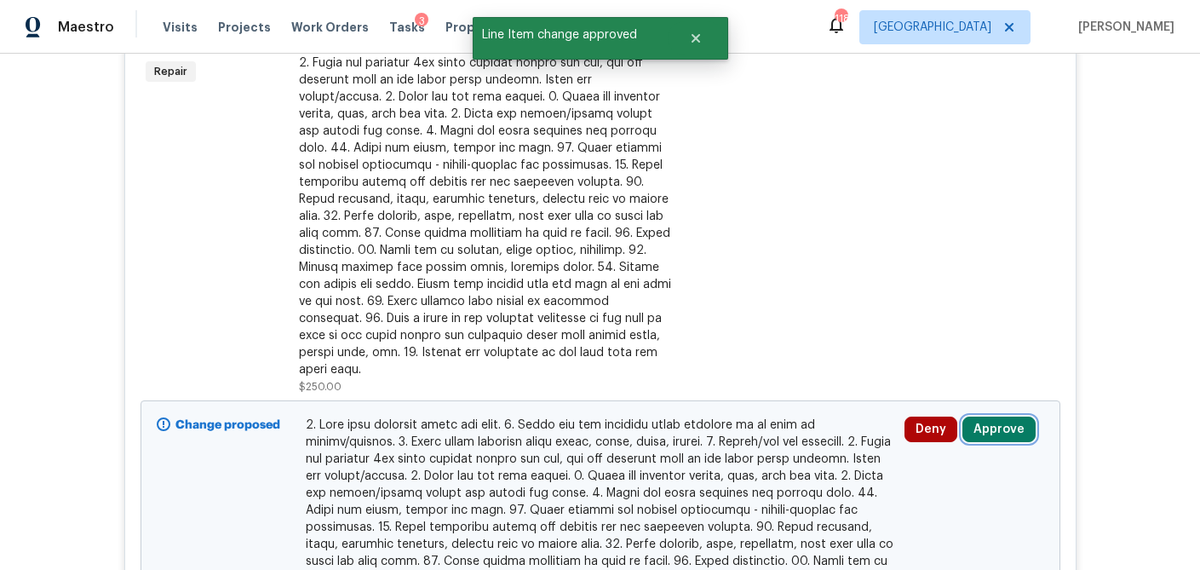
click at [1000, 417] on button "Approve" at bounding box center [999, 430] width 73 height 26
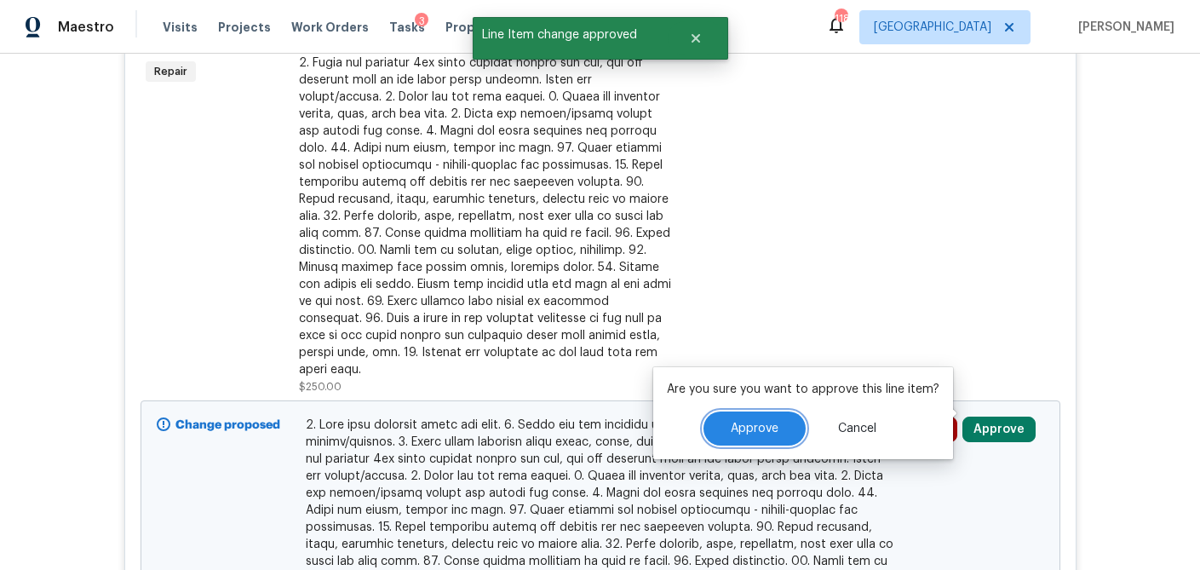
click at [742, 423] on span "Approve" at bounding box center [755, 429] width 48 height 13
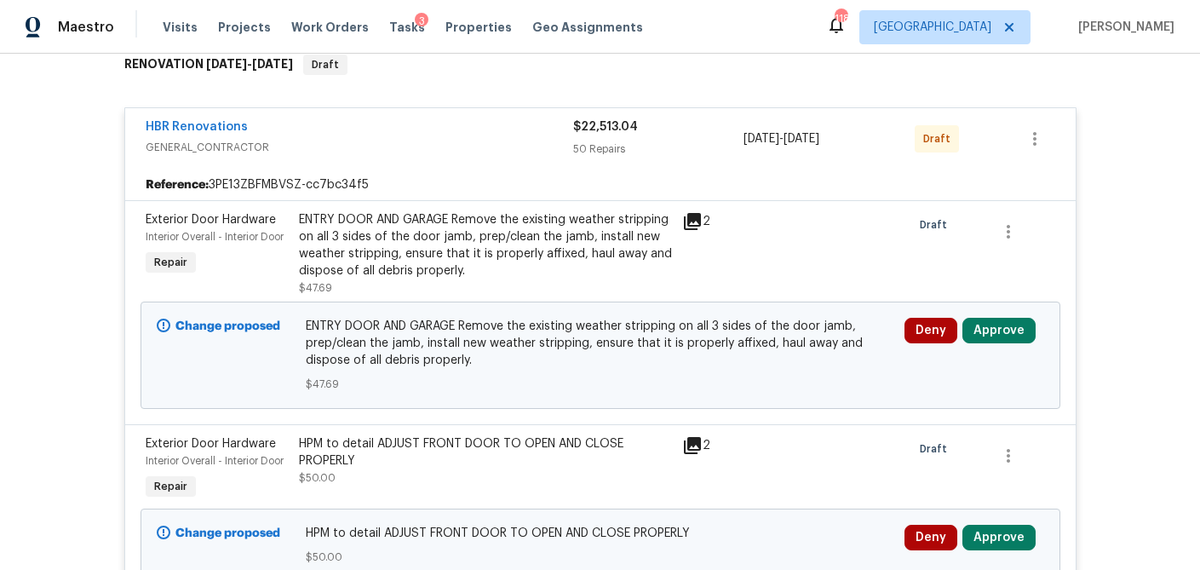
scroll to position [307, 0]
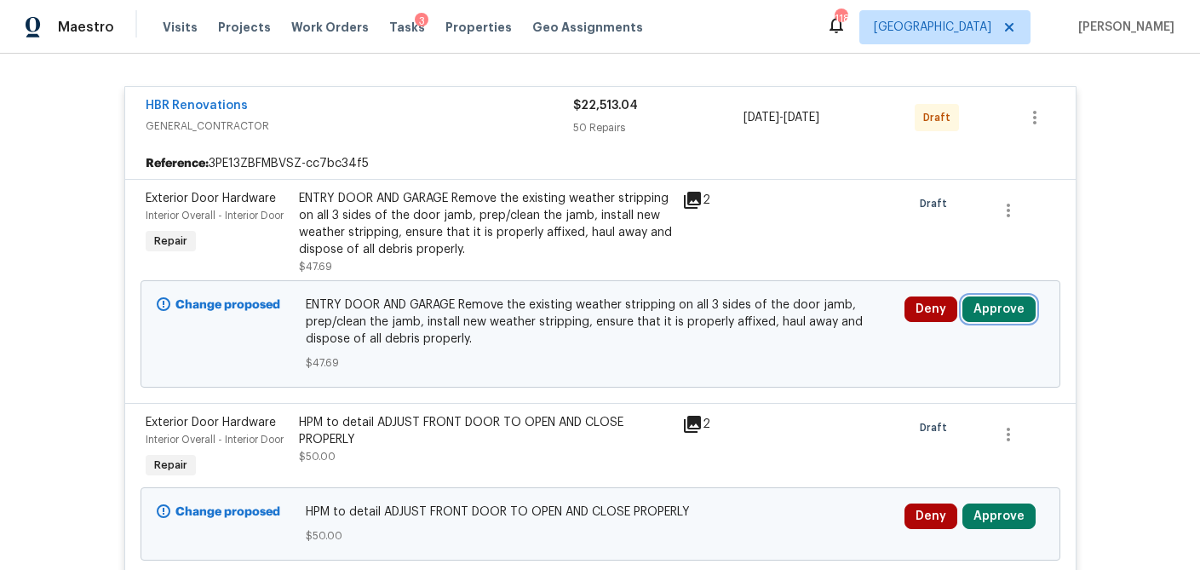
click at [994, 313] on button "Approve" at bounding box center [999, 309] width 73 height 26
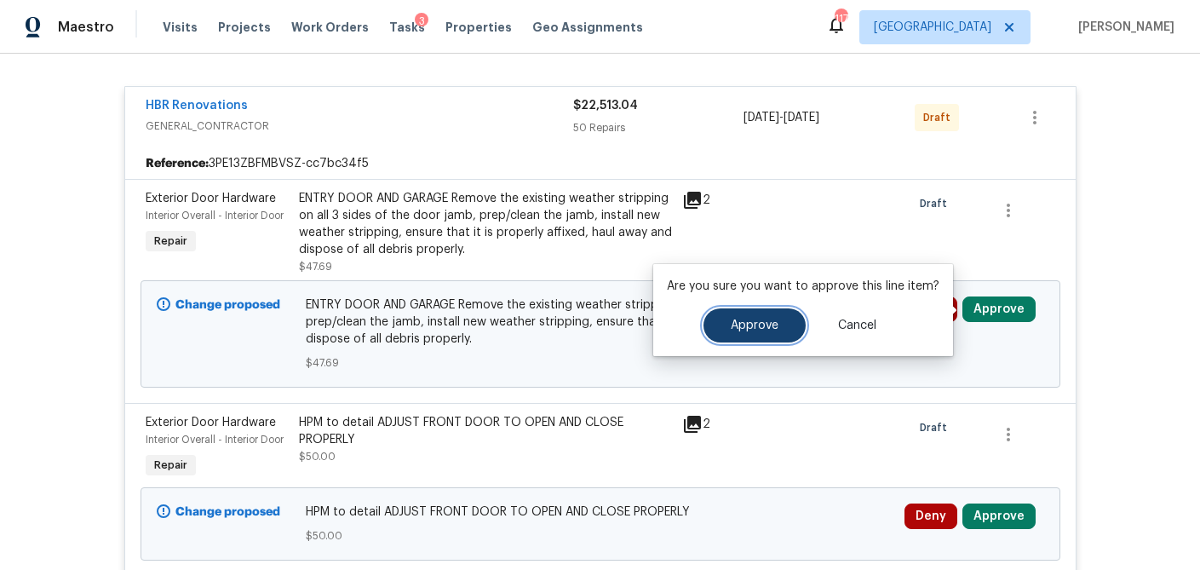
click at [765, 332] on button "Approve" at bounding box center [755, 325] width 102 height 34
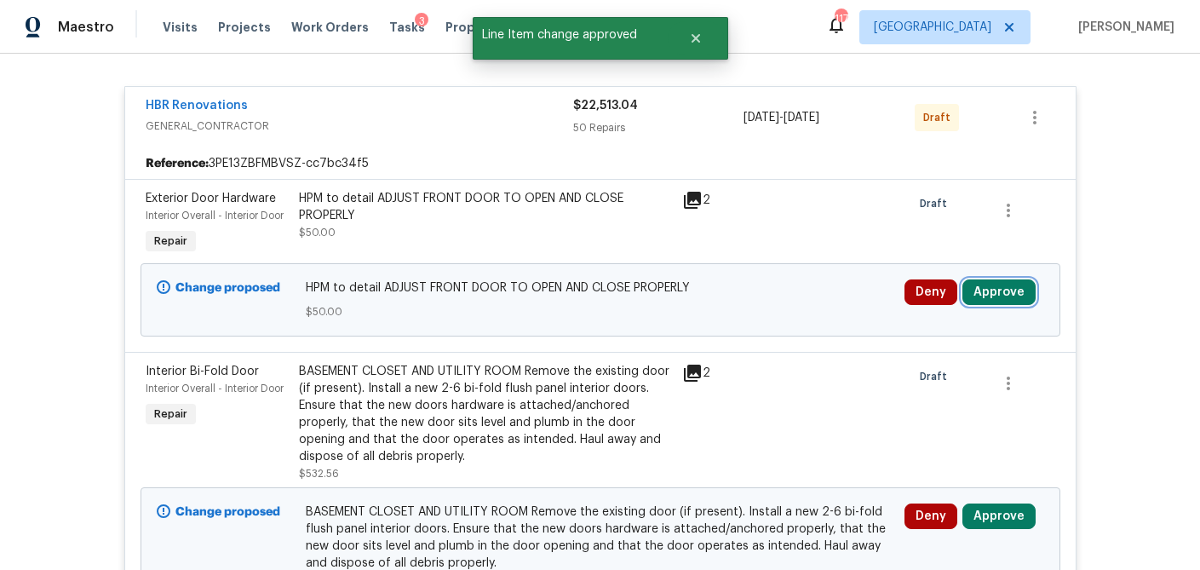
click at [1006, 293] on button "Approve" at bounding box center [999, 292] width 73 height 26
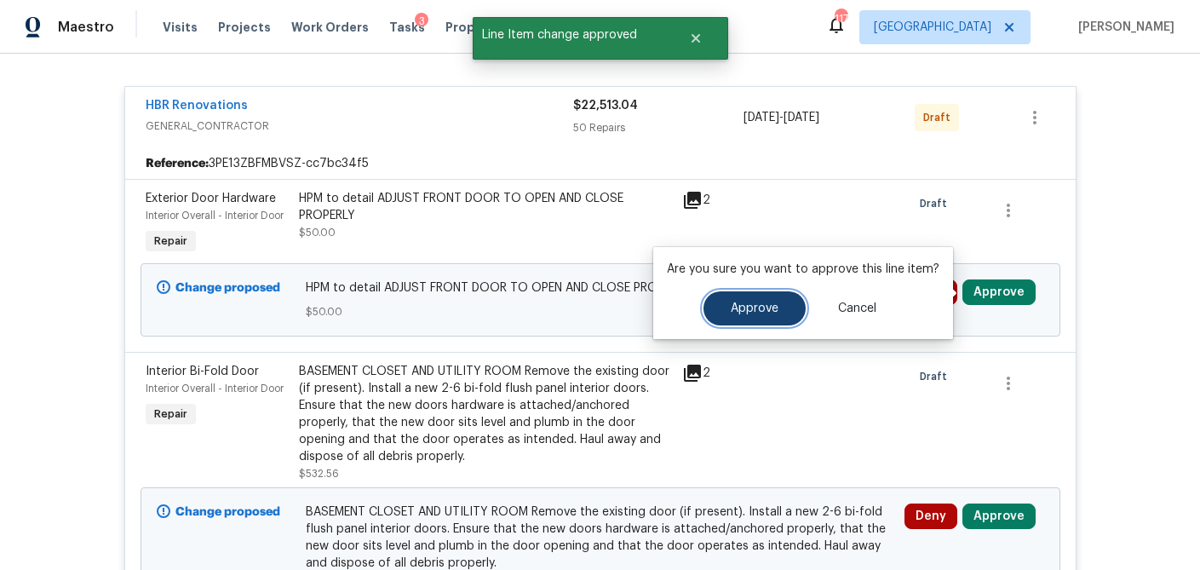
click at [759, 303] on span "Approve" at bounding box center [755, 308] width 48 height 13
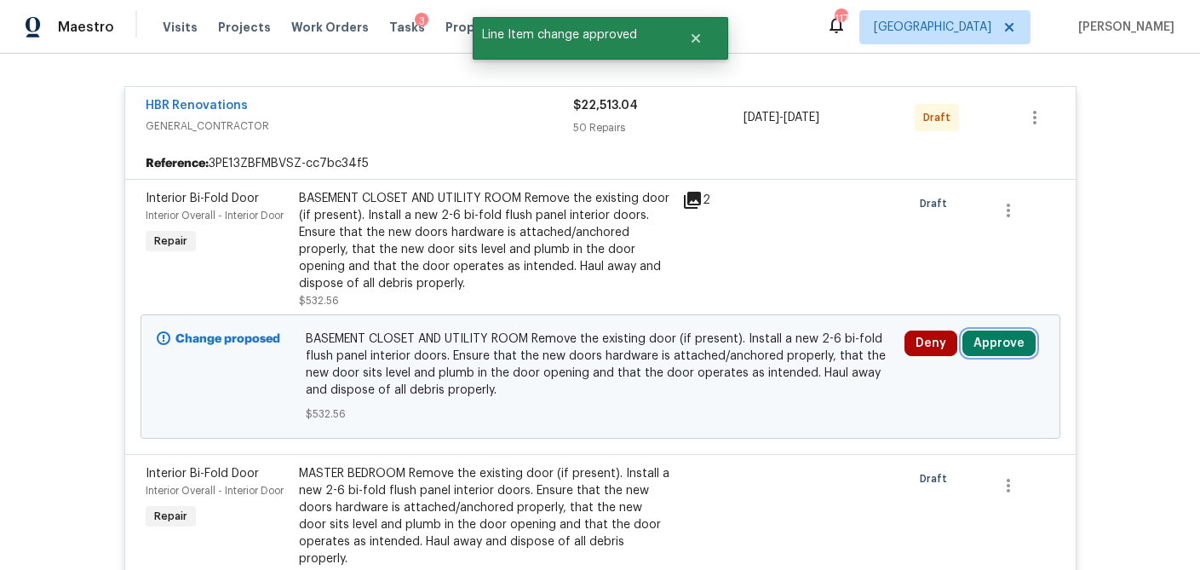
click at [996, 344] on button "Approve" at bounding box center [999, 344] width 73 height 26
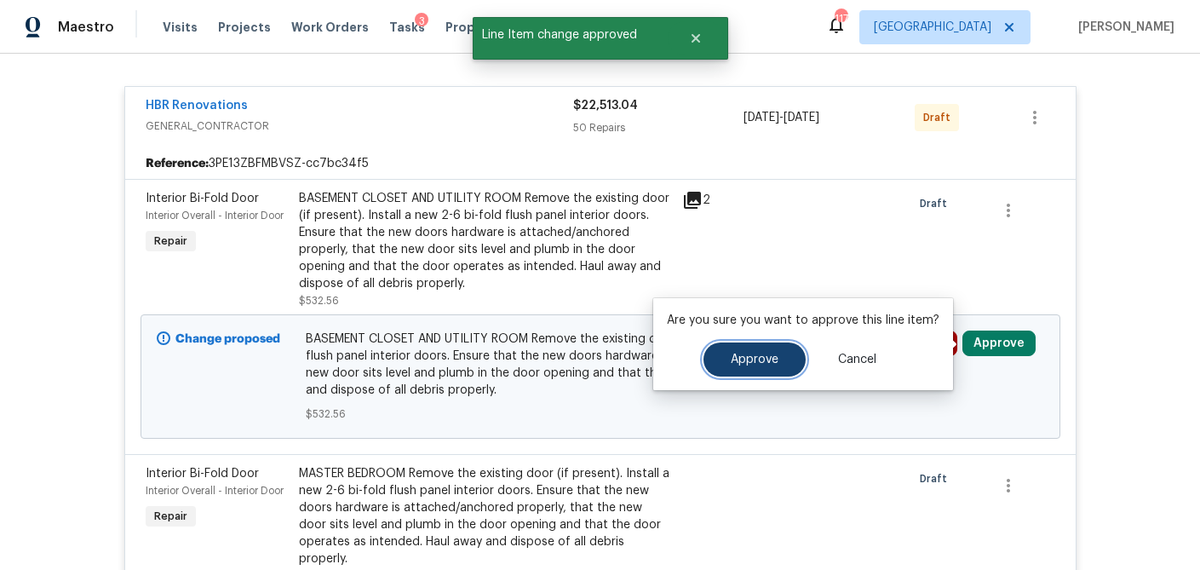
click at [759, 359] on span "Approve" at bounding box center [755, 360] width 48 height 13
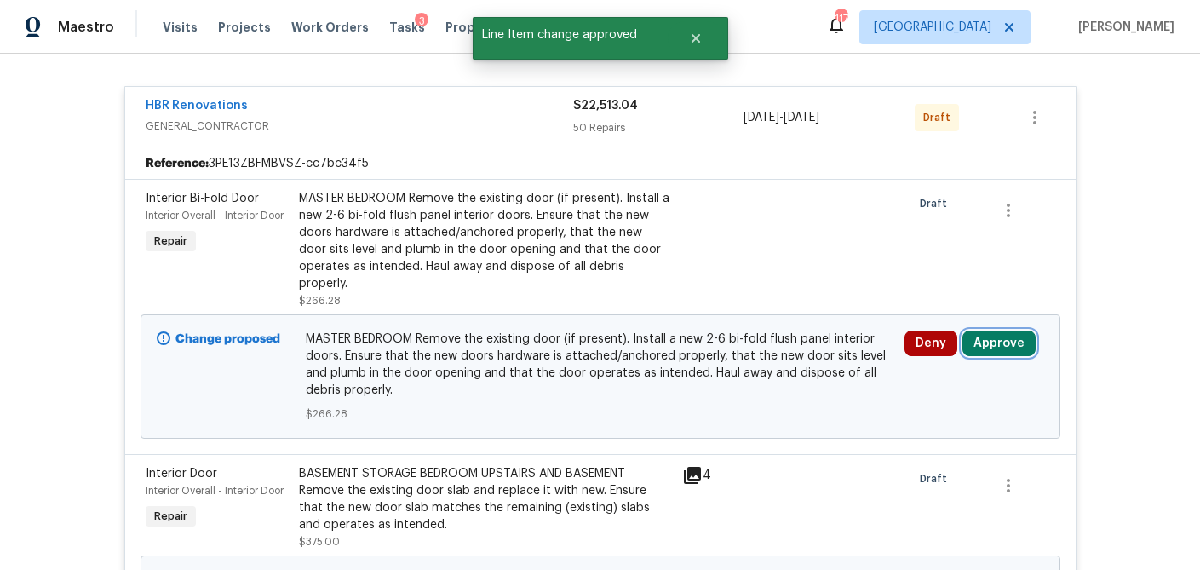
click at [1003, 331] on button "Approve" at bounding box center [999, 344] width 73 height 26
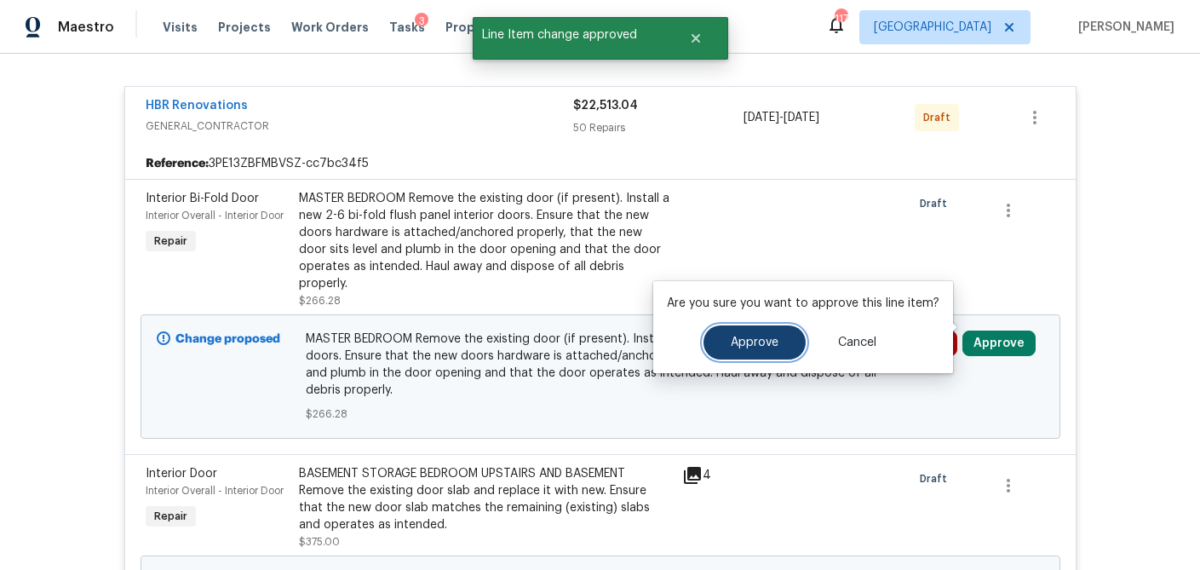
click at [766, 344] on span "Approve" at bounding box center [755, 342] width 48 height 13
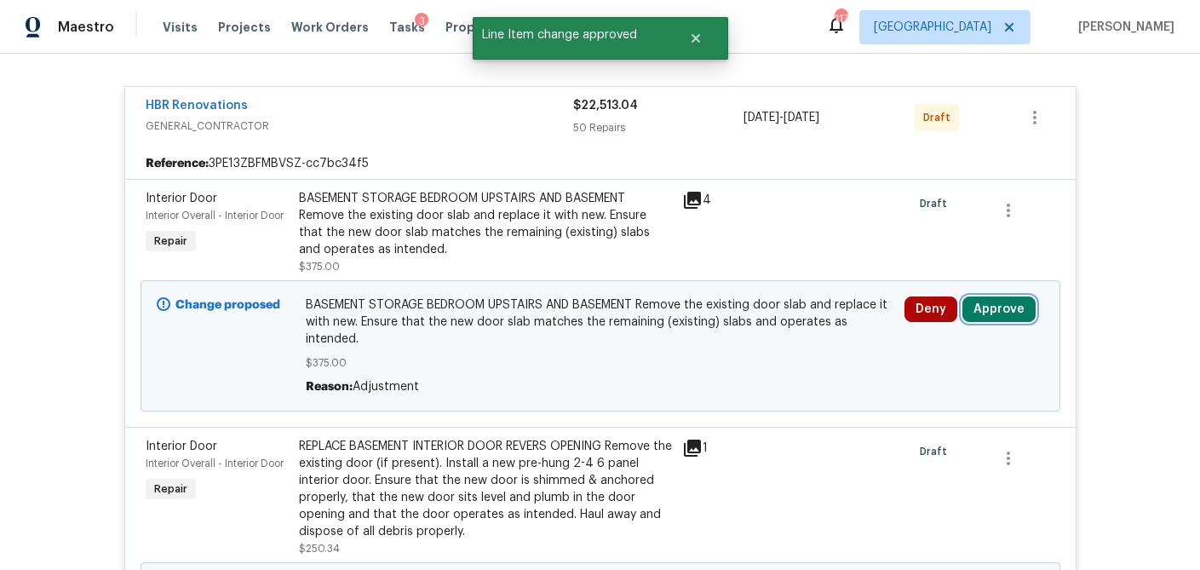
click at [1004, 310] on button "Approve" at bounding box center [999, 309] width 73 height 26
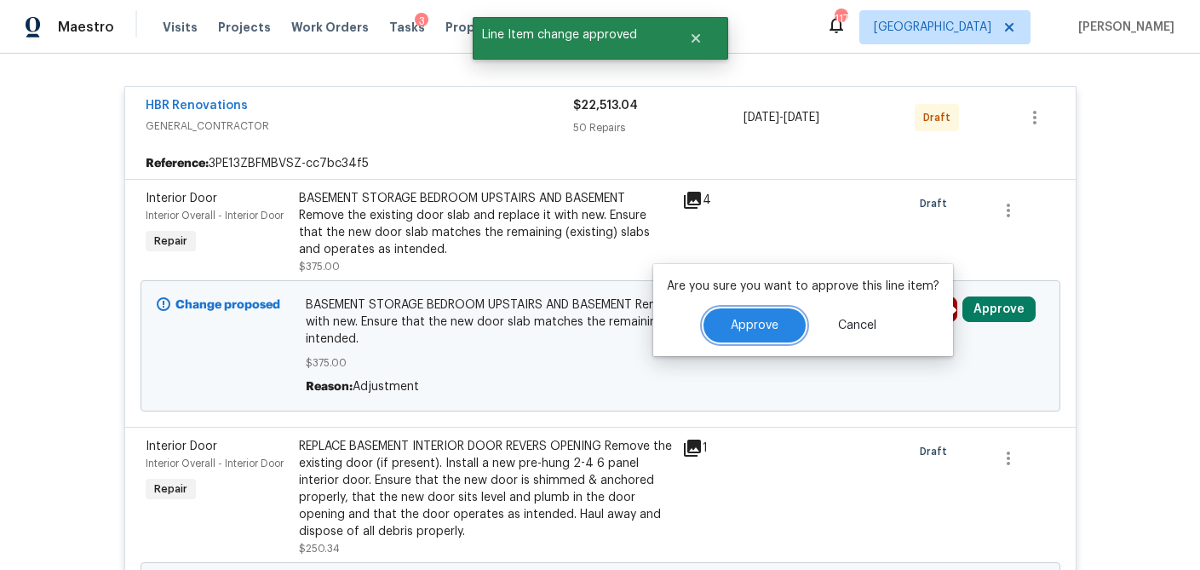
click at [722, 330] on button "Approve" at bounding box center [755, 325] width 102 height 34
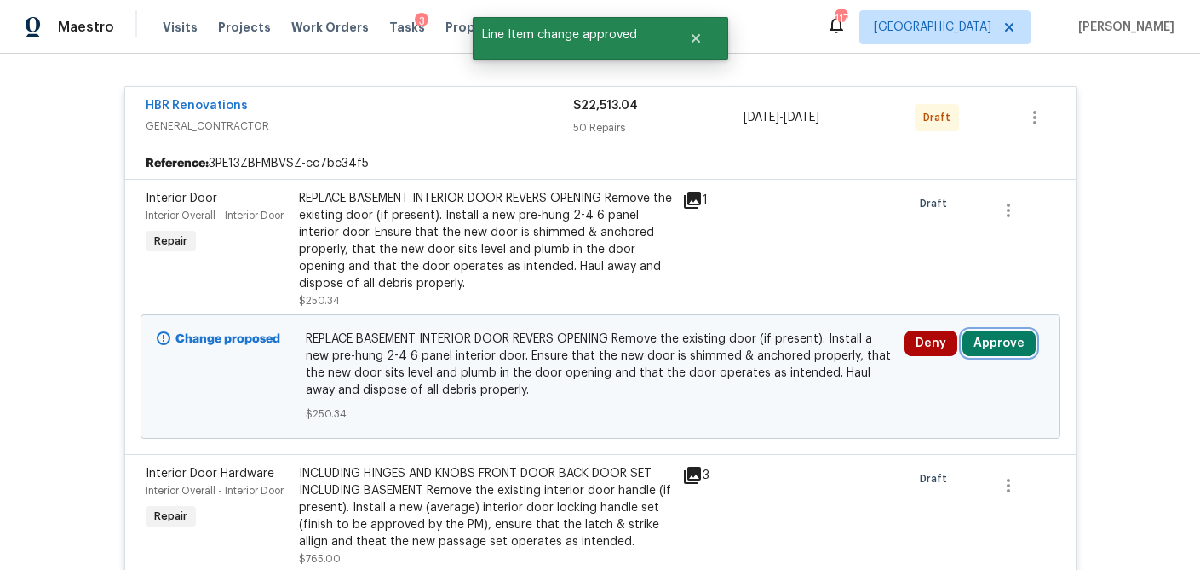
click at [984, 348] on button "Approve" at bounding box center [999, 344] width 73 height 26
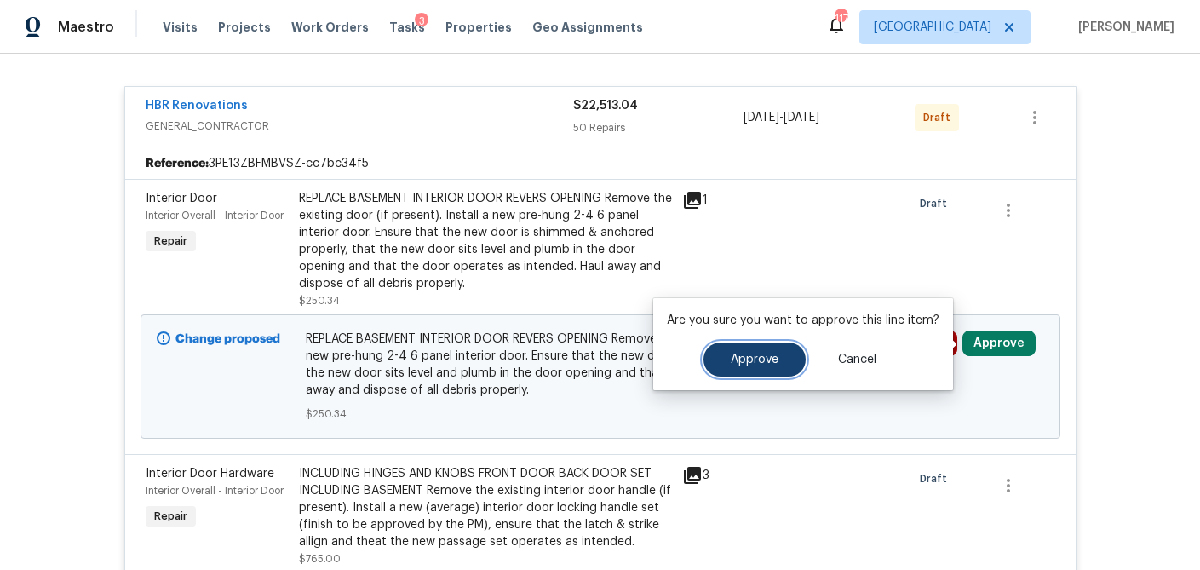
click at [756, 358] on span "Approve" at bounding box center [755, 360] width 48 height 13
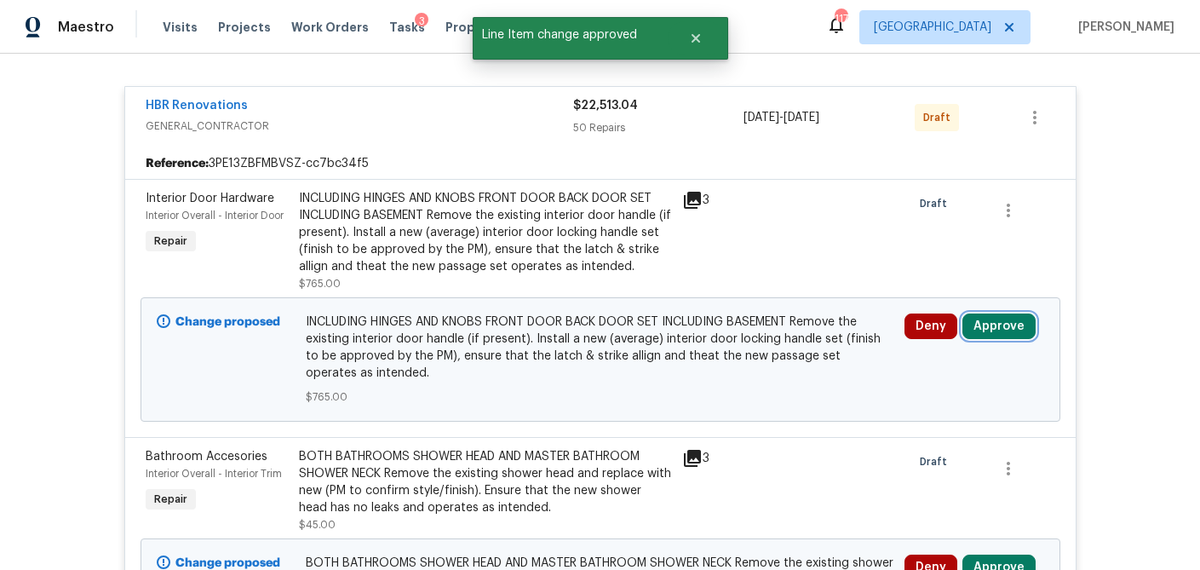
click at [999, 327] on button "Approve" at bounding box center [999, 326] width 73 height 26
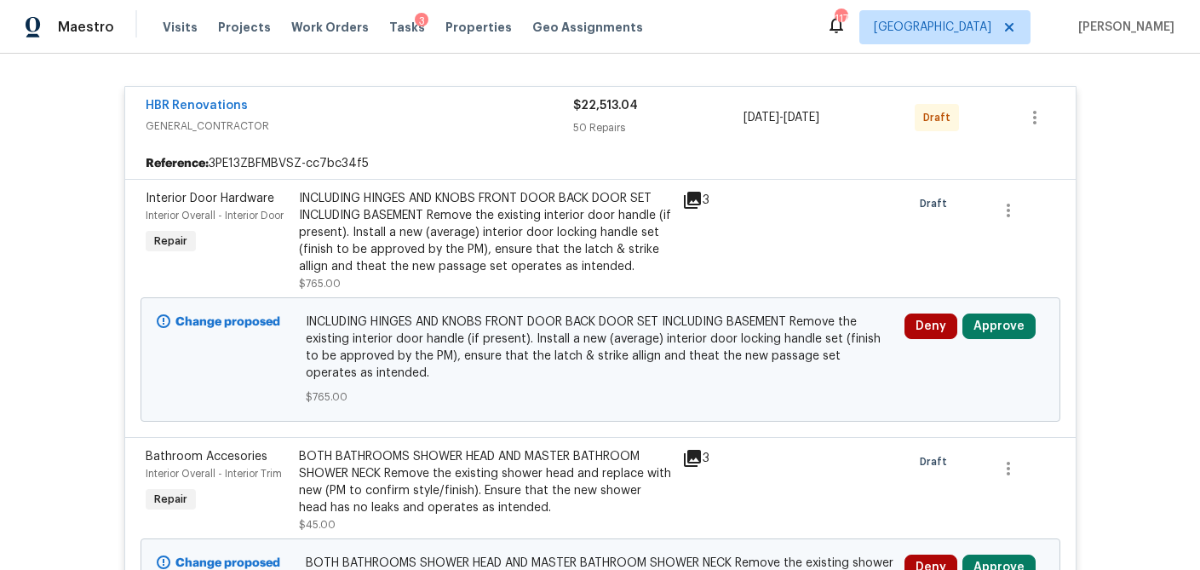
click at [697, 200] on icon at bounding box center [692, 200] width 17 height 17
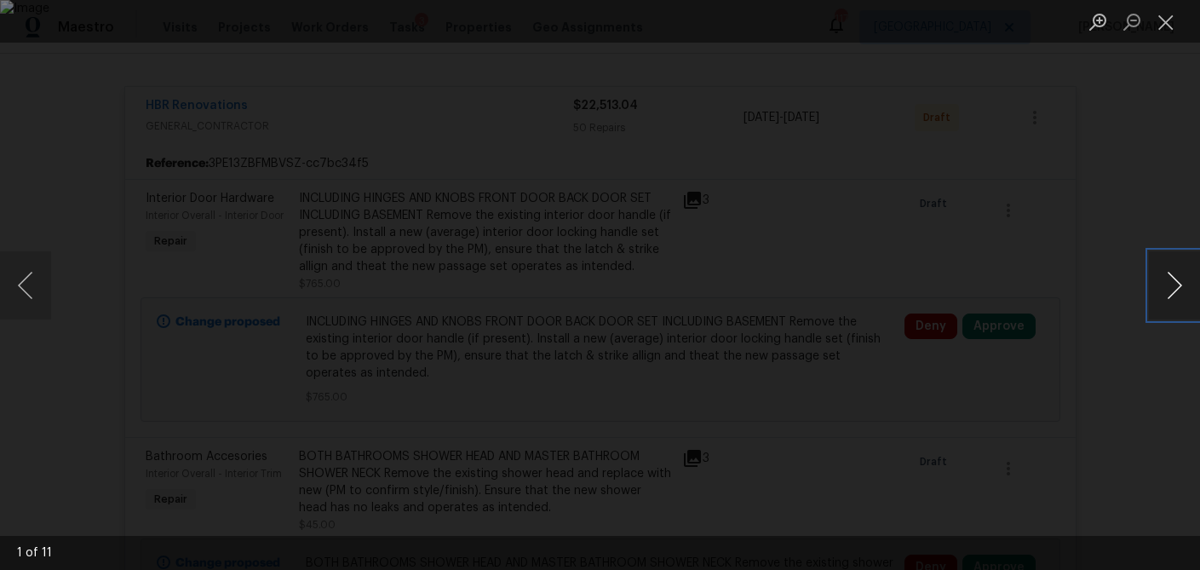
click at [1168, 291] on button "Next image" at bounding box center [1174, 285] width 51 height 68
click at [1167, 23] on button "Close lightbox" at bounding box center [1166, 22] width 34 height 30
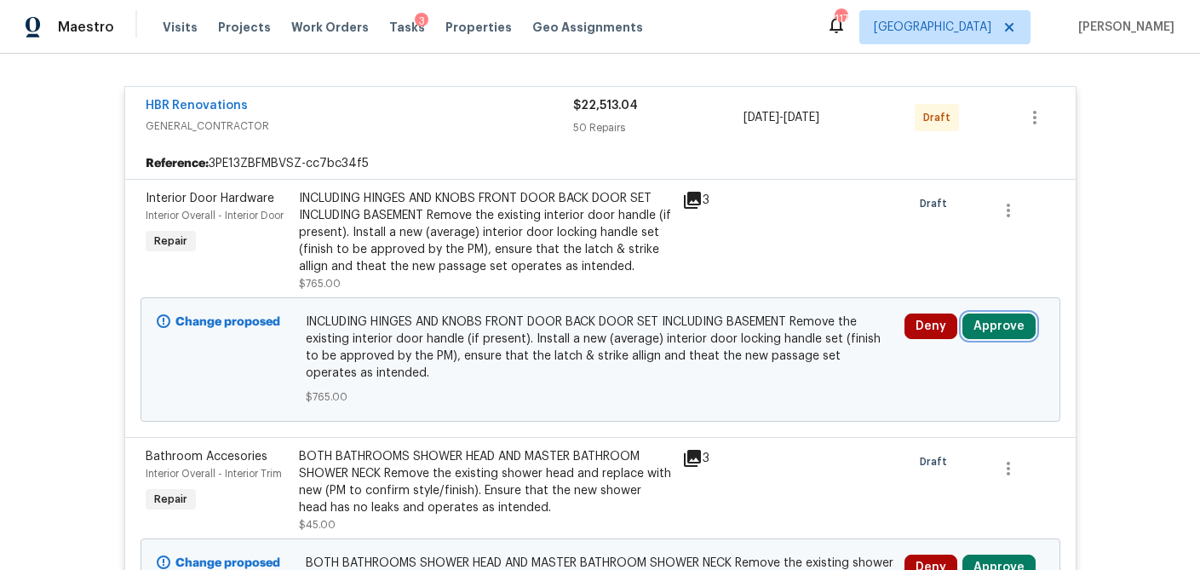
drag, startPoint x: 1004, startPoint y: 331, endPoint x: 967, endPoint y: 331, distance: 37.5
click at [1004, 331] on button "Approve" at bounding box center [999, 326] width 73 height 26
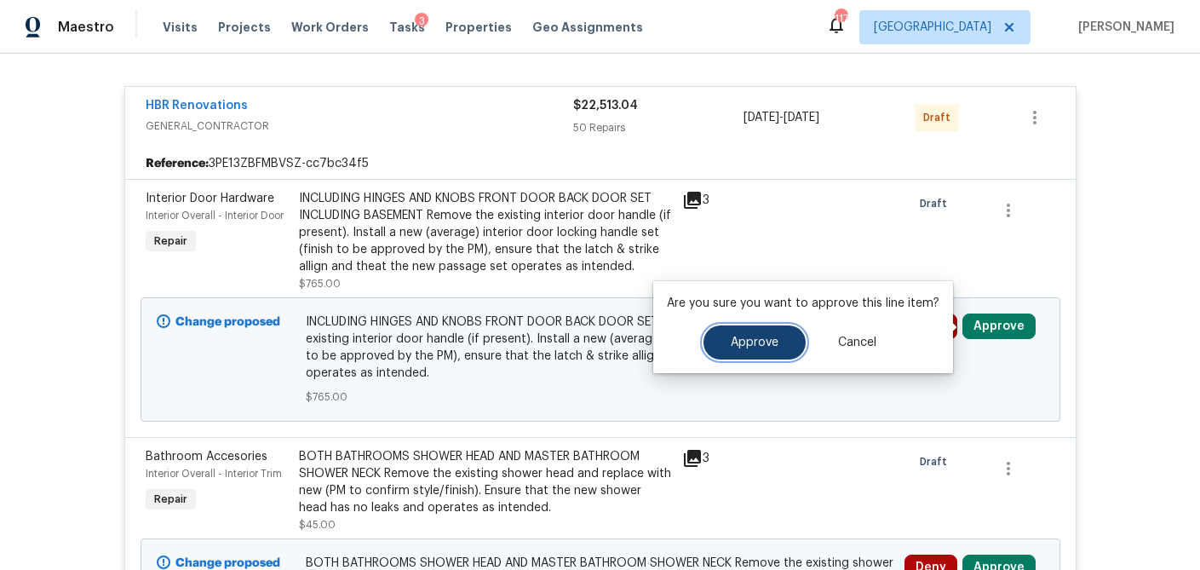
click at [739, 345] on span "Approve" at bounding box center [755, 342] width 48 height 13
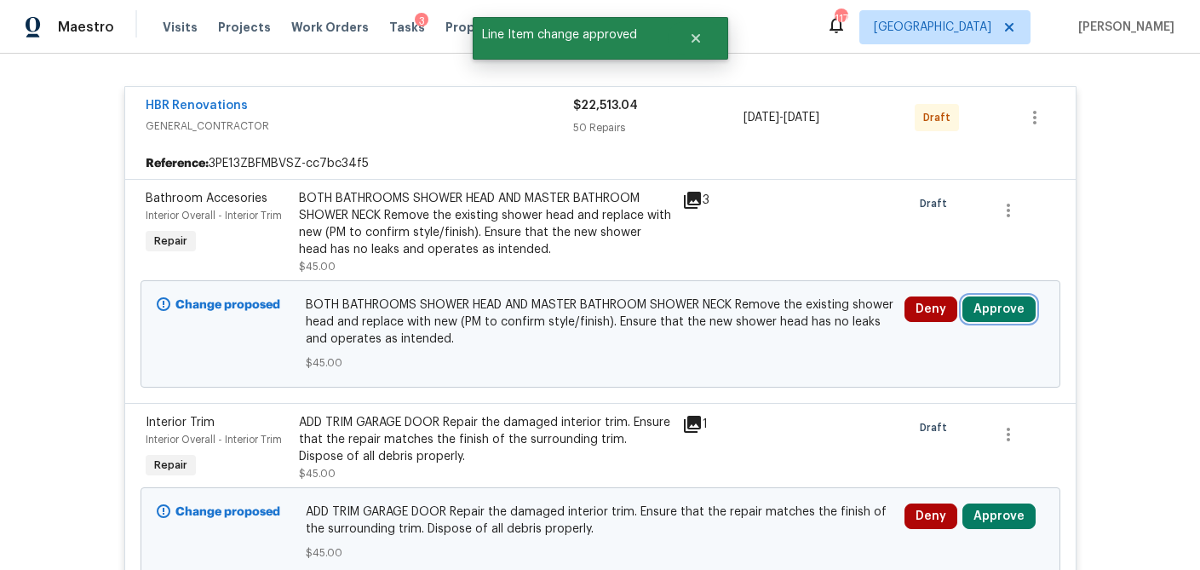
click at [1003, 306] on button "Approve" at bounding box center [999, 309] width 73 height 26
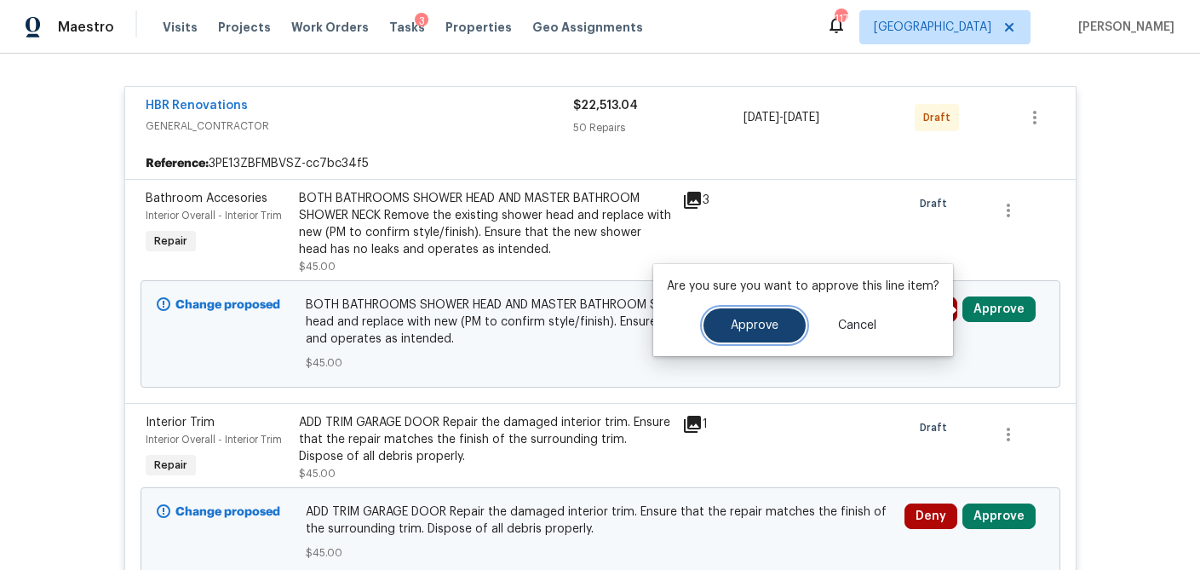
click at [764, 327] on span "Approve" at bounding box center [755, 325] width 48 height 13
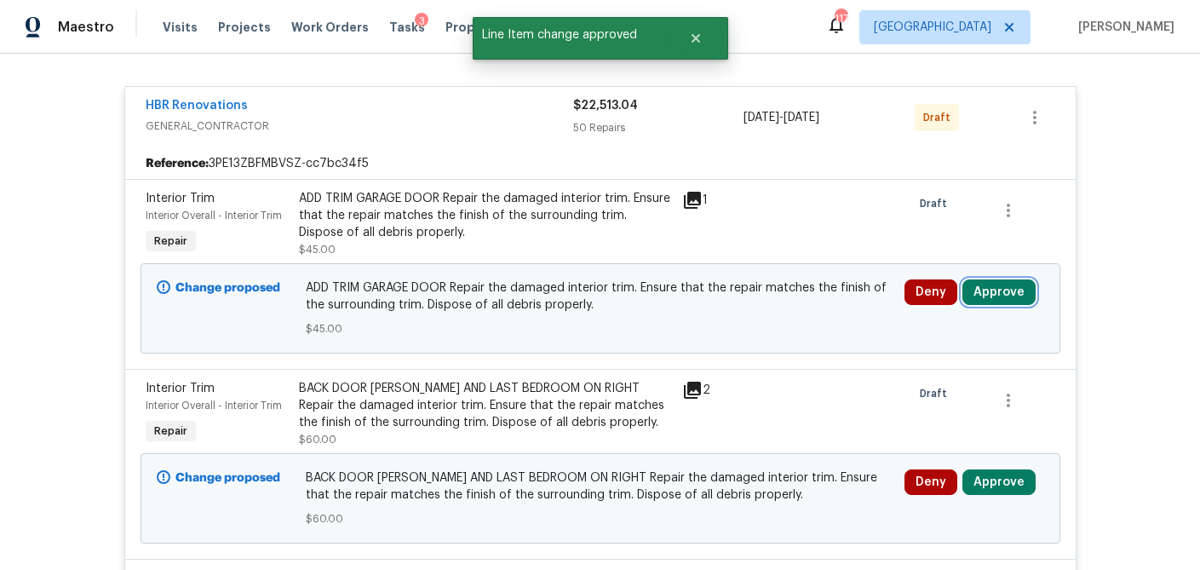
click at [1005, 295] on button "Approve" at bounding box center [999, 292] width 73 height 26
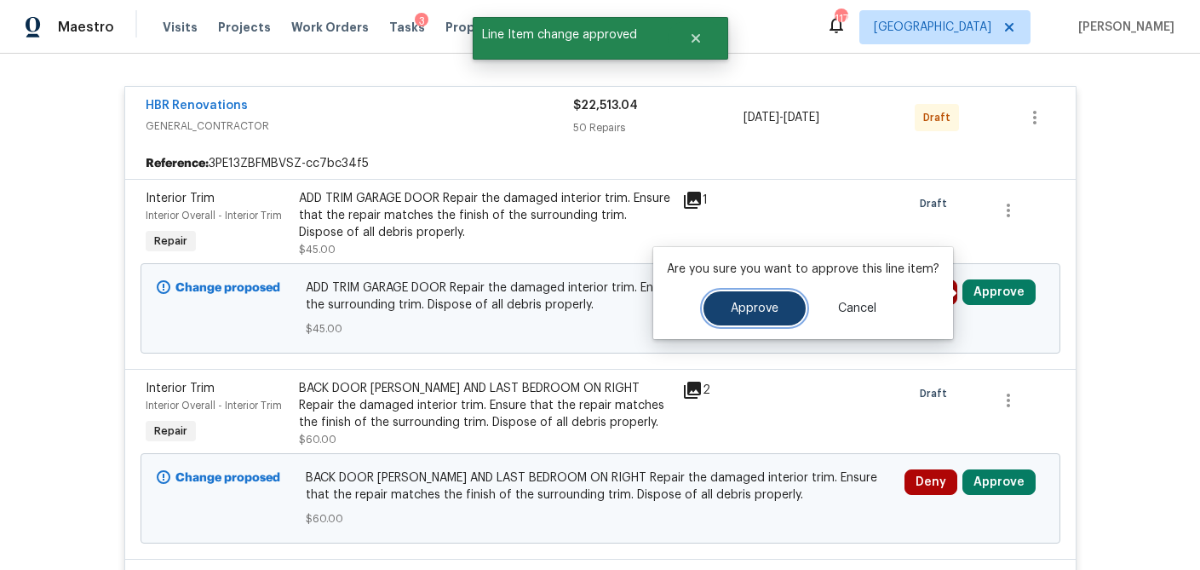
click at [763, 310] on span "Approve" at bounding box center [755, 308] width 48 height 13
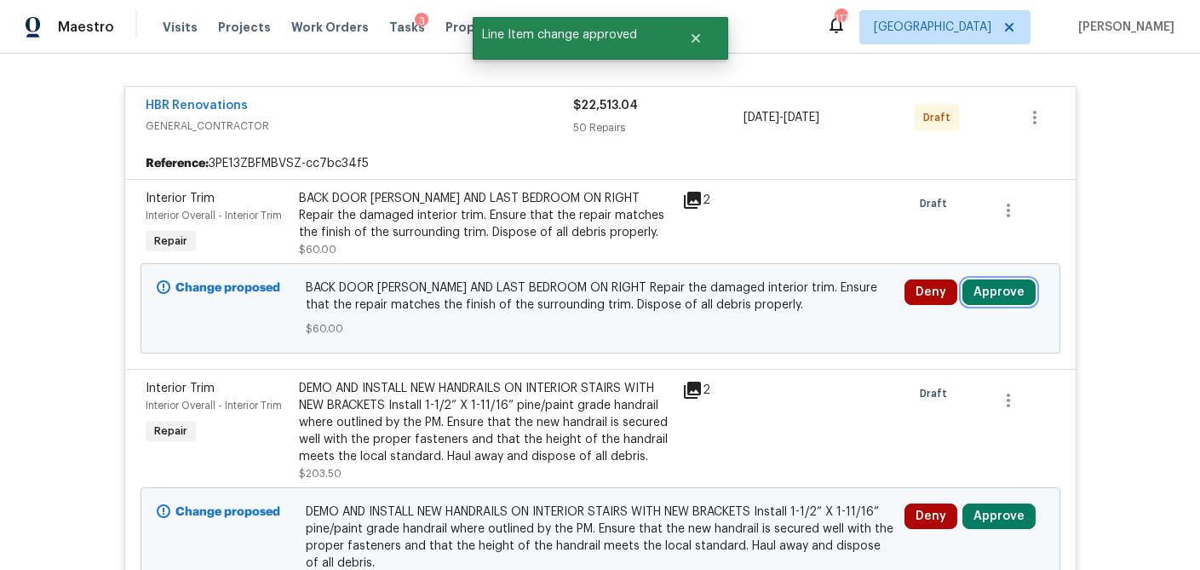
click at [1000, 294] on button "Approve" at bounding box center [999, 292] width 73 height 26
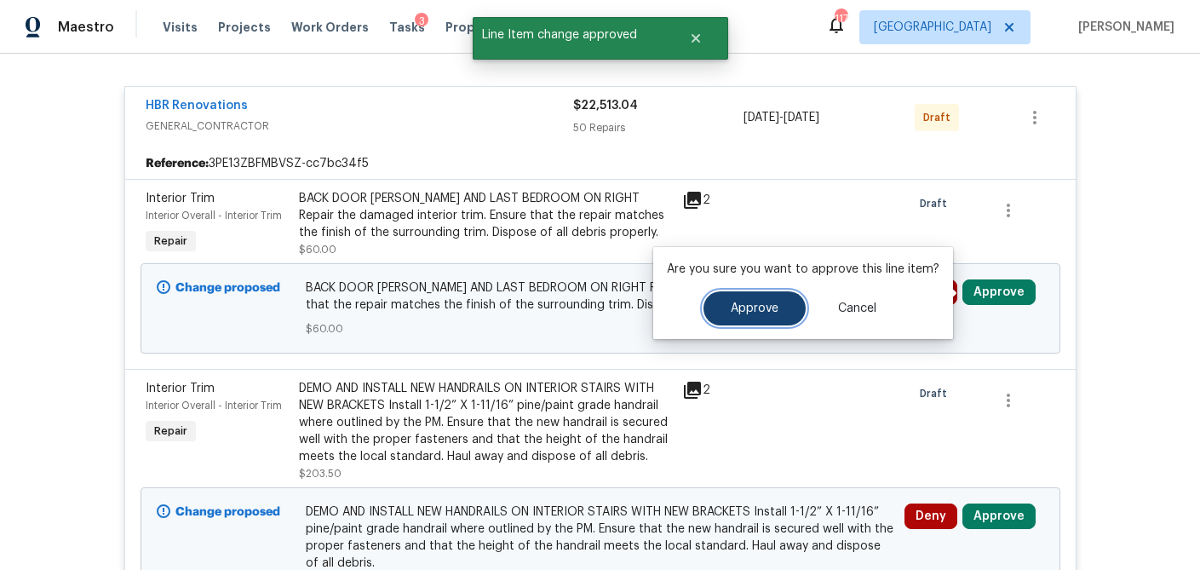
click at [766, 308] on span "Approve" at bounding box center [755, 308] width 48 height 13
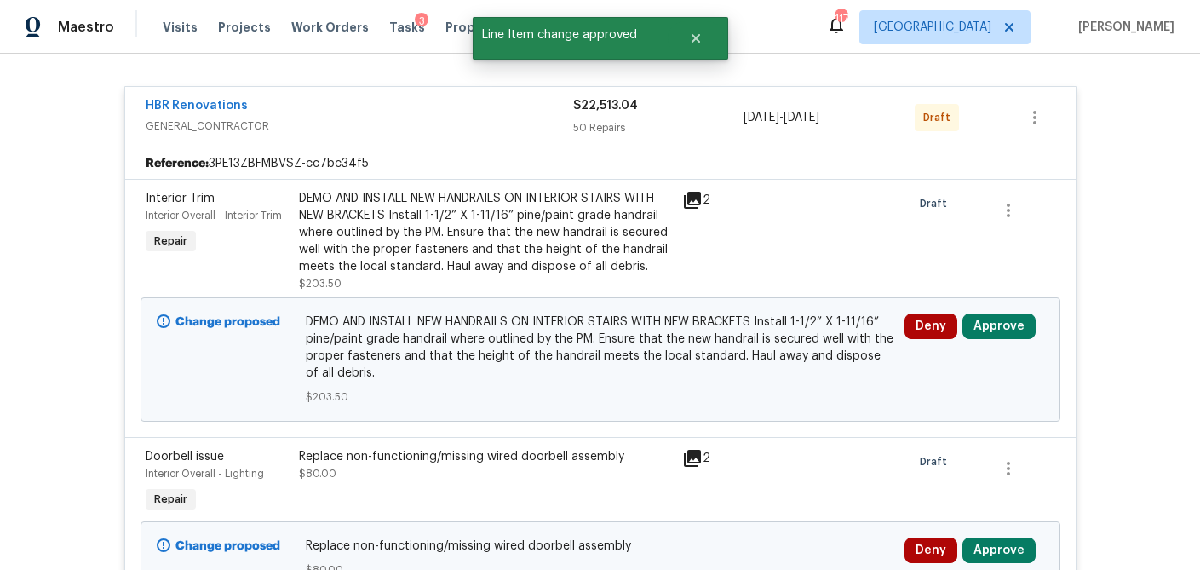
click at [695, 202] on icon at bounding box center [692, 200] width 20 height 20
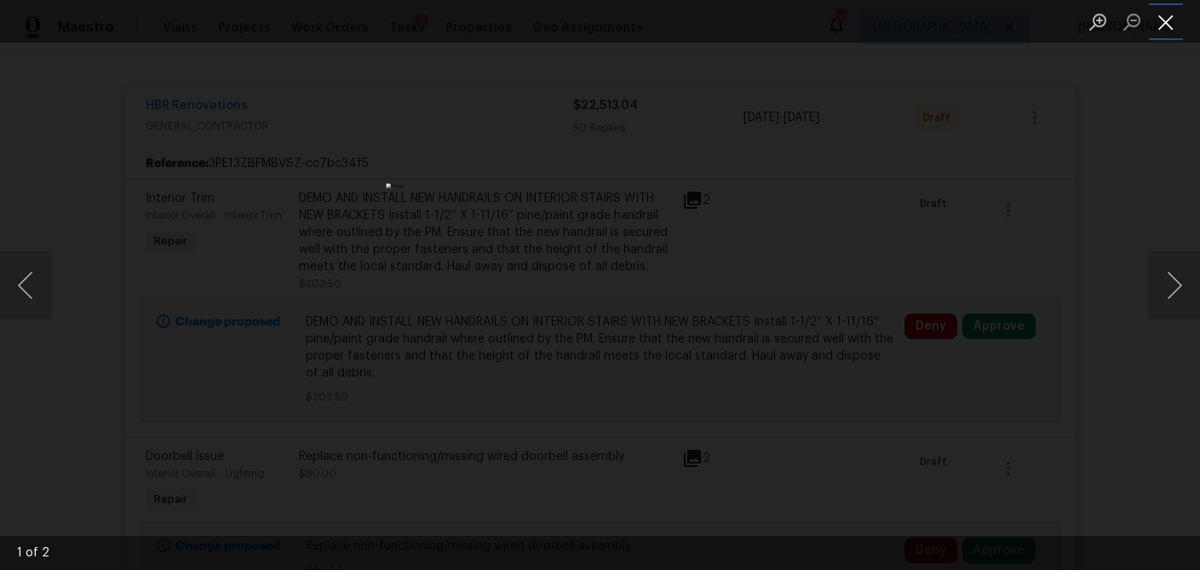
click at [1171, 24] on button "Close lightbox" at bounding box center [1166, 22] width 34 height 30
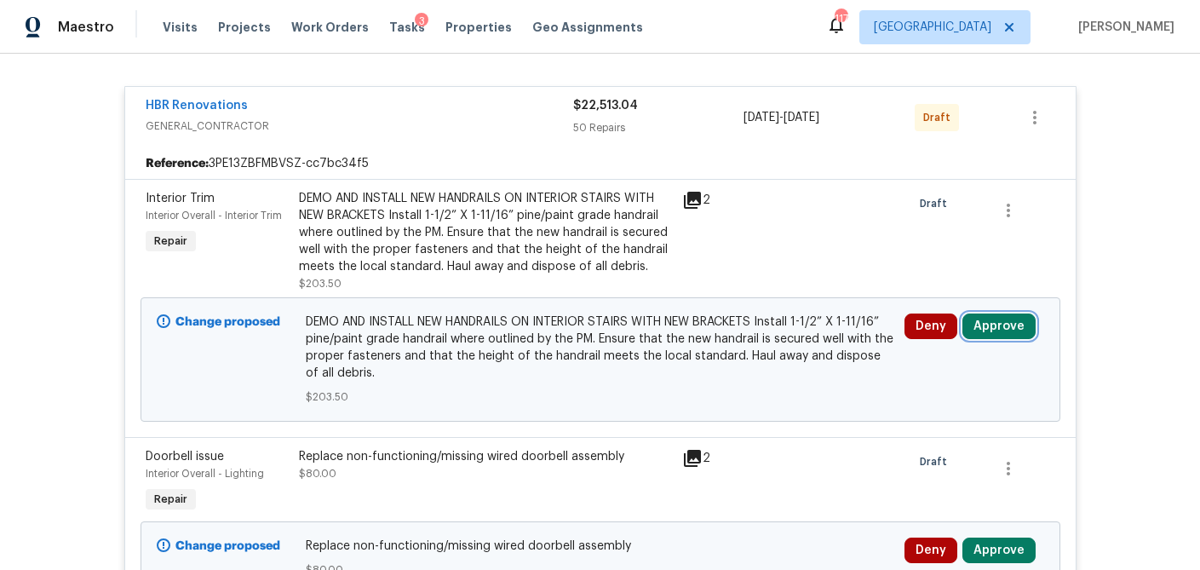
click at [1003, 322] on button "Approve" at bounding box center [999, 326] width 73 height 26
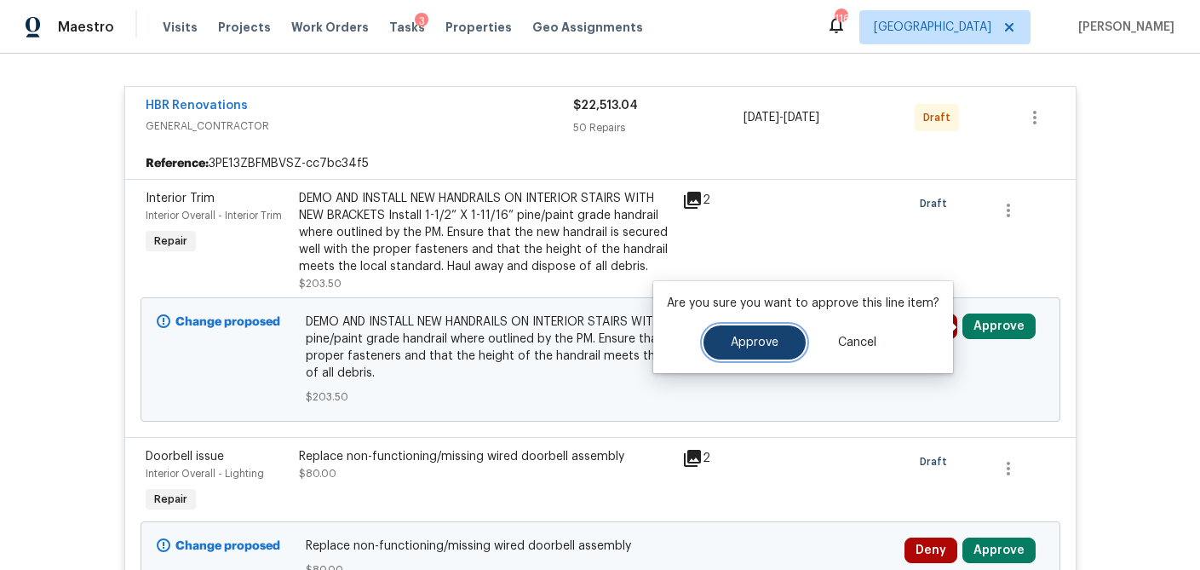
click at [756, 337] on span "Approve" at bounding box center [755, 342] width 48 height 13
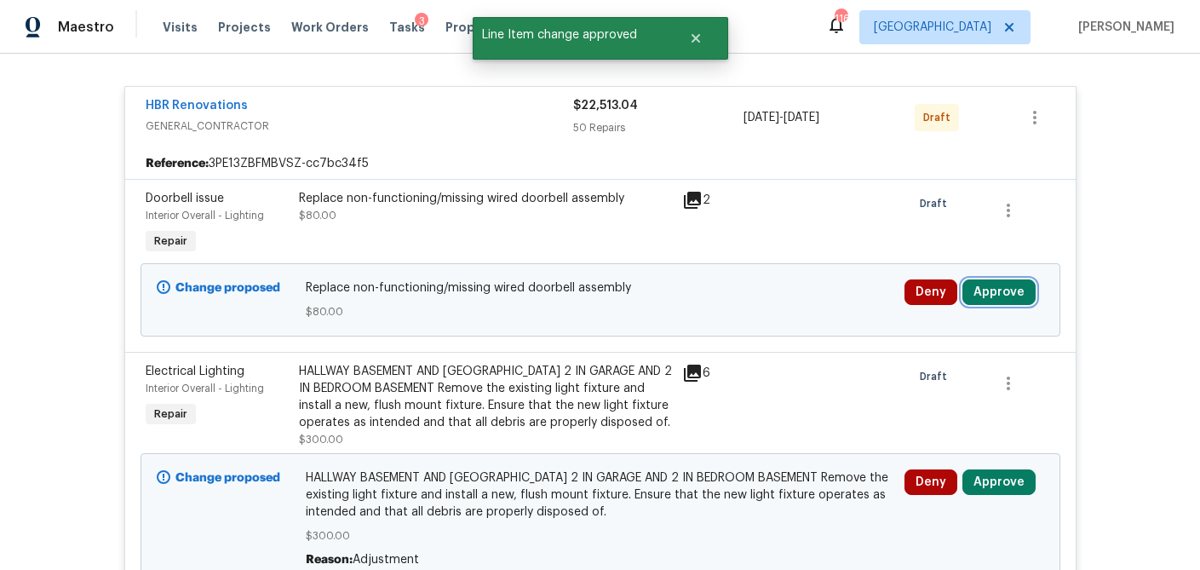
click at [1005, 286] on button "Approve" at bounding box center [999, 292] width 73 height 26
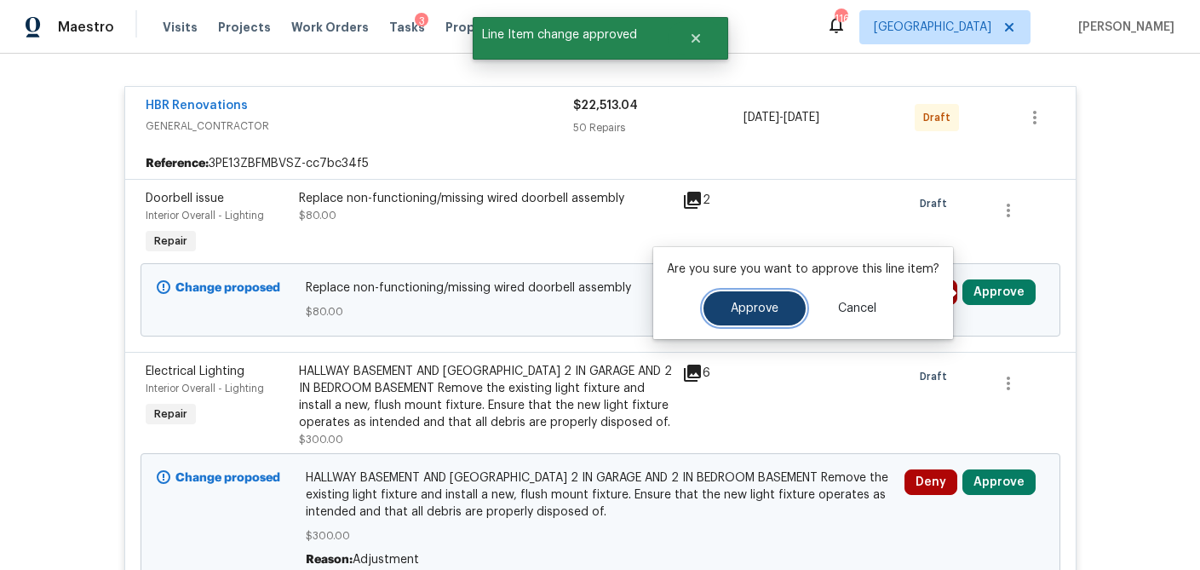
click at [756, 315] on button "Approve" at bounding box center [755, 308] width 102 height 34
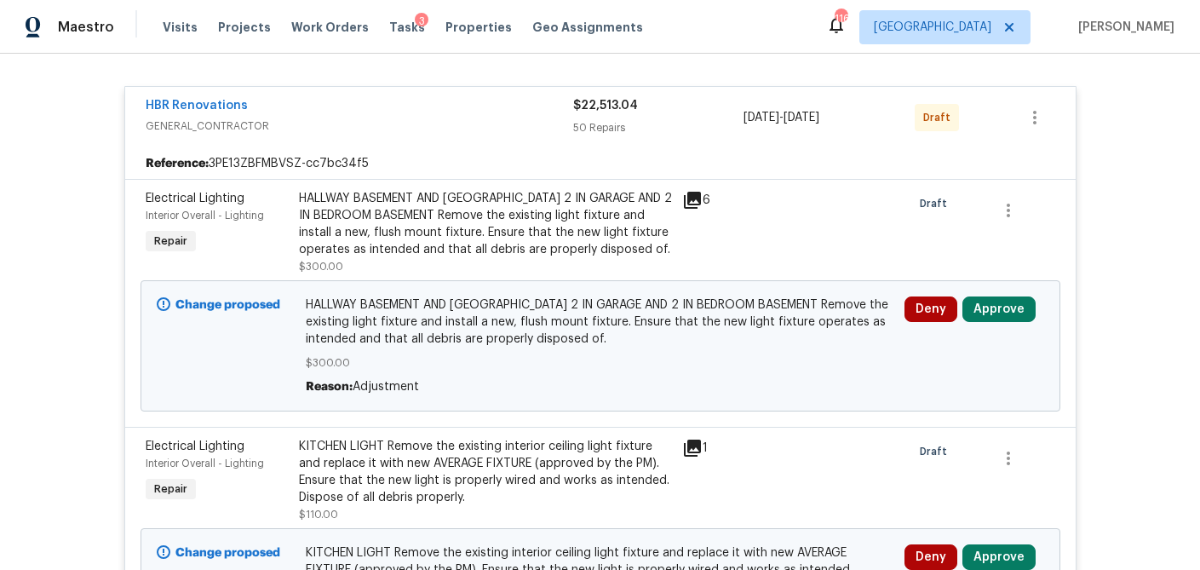
click at [693, 198] on icon at bounding box center [692, 200] width 17 height 17
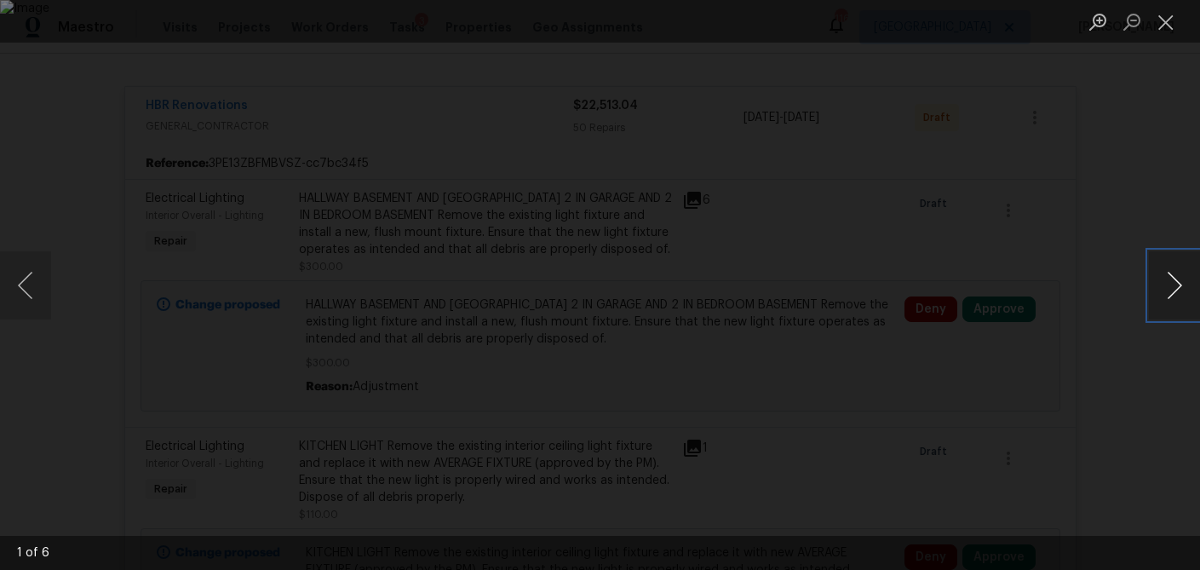
click at [1180, 277] on button "Next image" at bounding box center [1174, 285] width 51 height 68
click at [1167, 35] on button "Close lightbox" at bounding box center [1166, 22] width 34 height 30
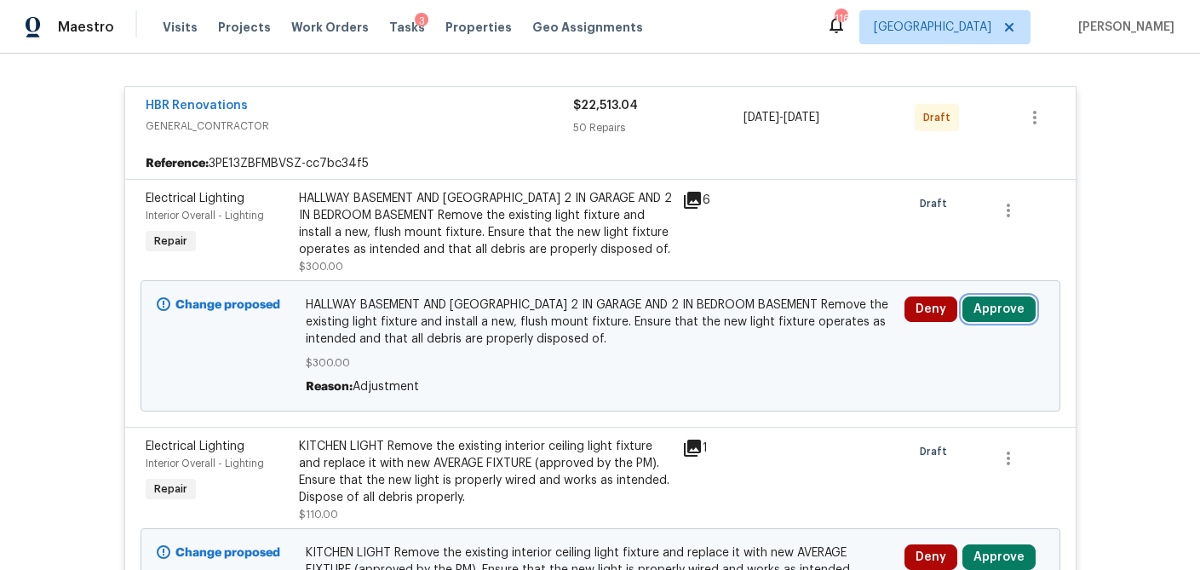
click at [1008, 313] on button "Approve" at bounding box center [999, 309] width 73 height 26
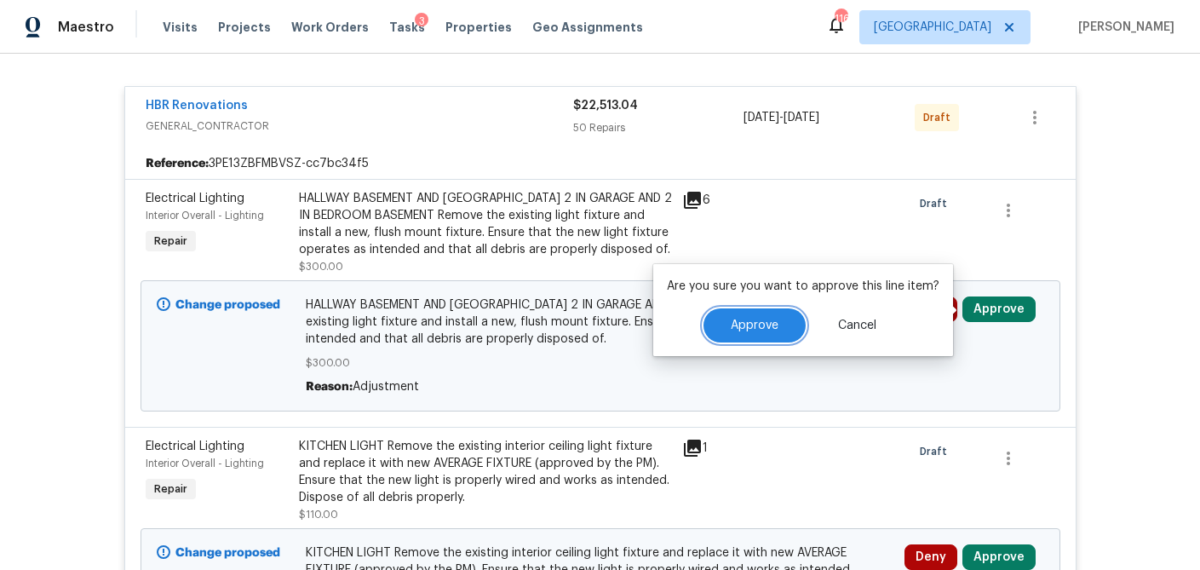
click at [785, 323] on button "Approve" at bounding box center [755, 325] width 102 height 34
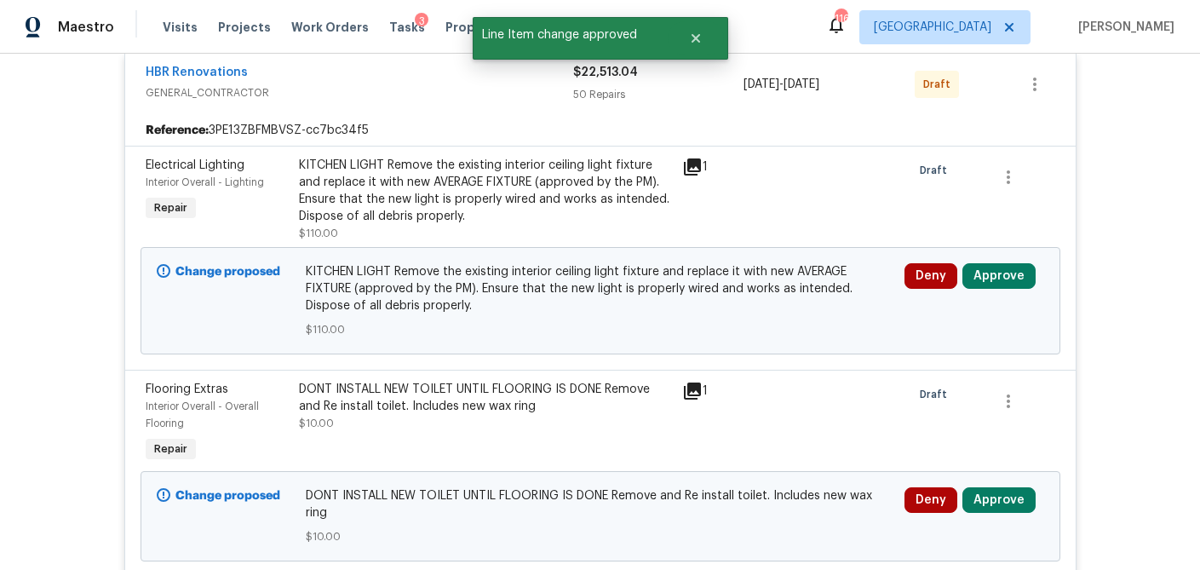
scroll to position [342, 0]
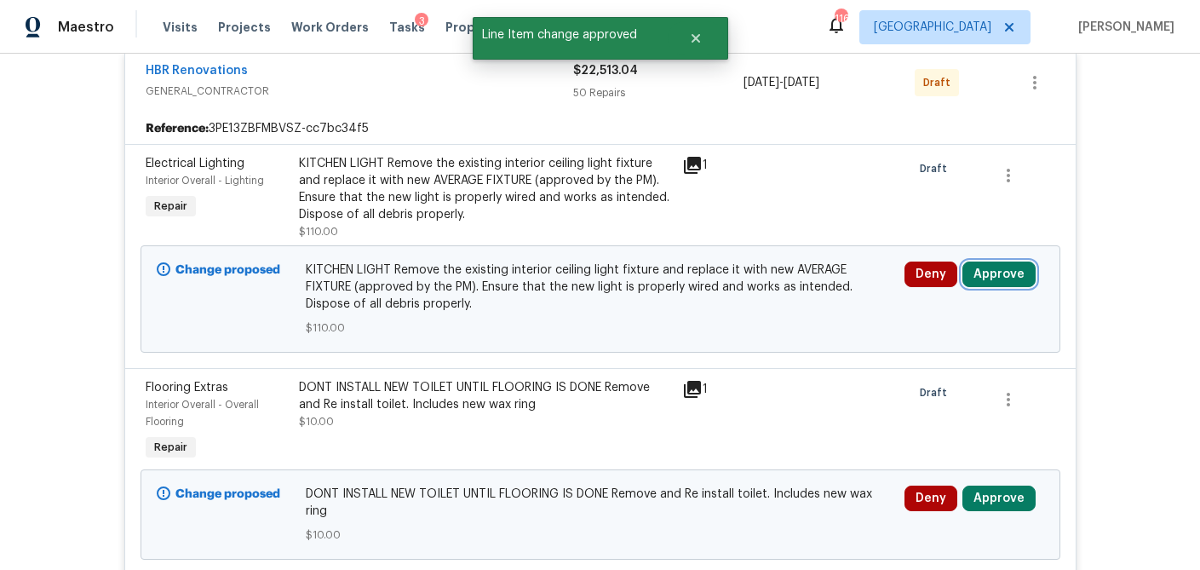
click at [1016, 279] on button "Approve" at bounding box center [999, 275] width 73 height 26
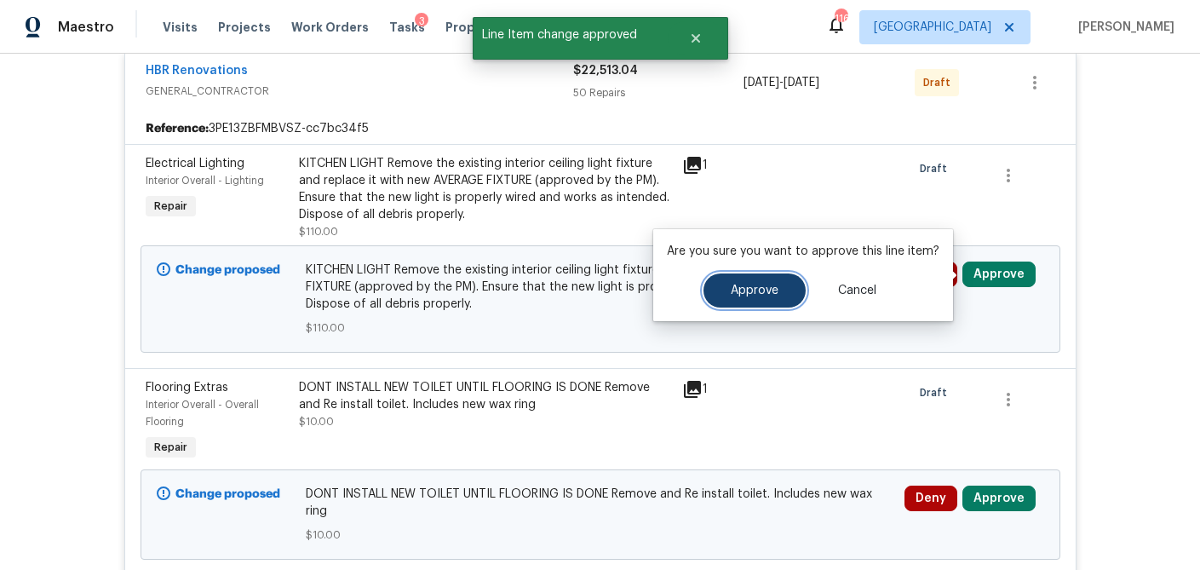
click at [769, 289] on span "Approve" at bounding box center [755, 291] width 48 height 13
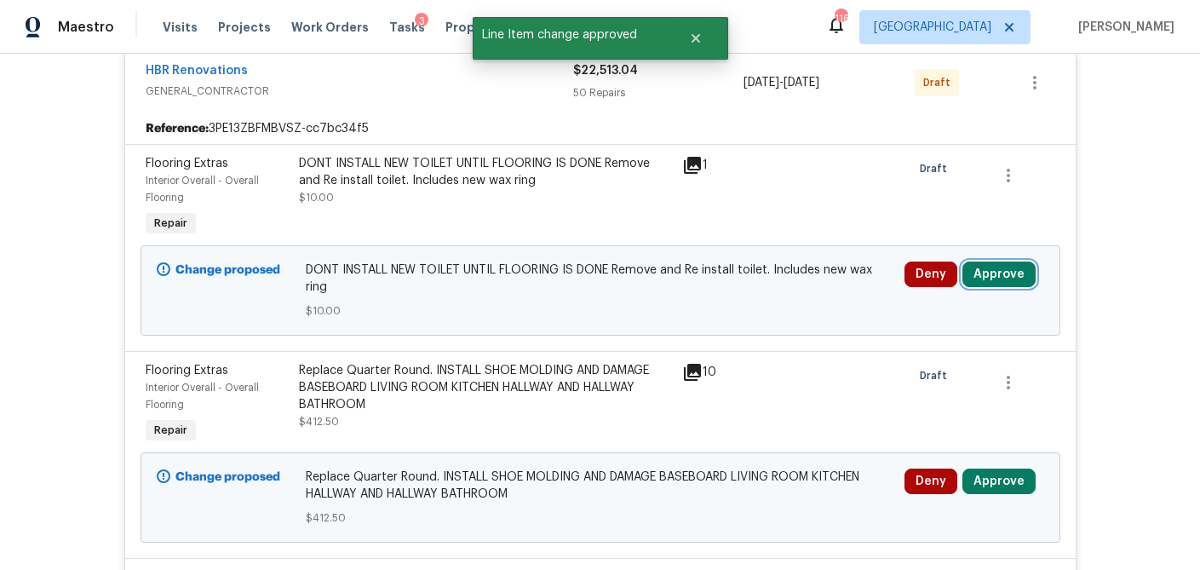
click at [1001, 270] on button "Approve" at bounding box center [999, 275] width 73 height 26
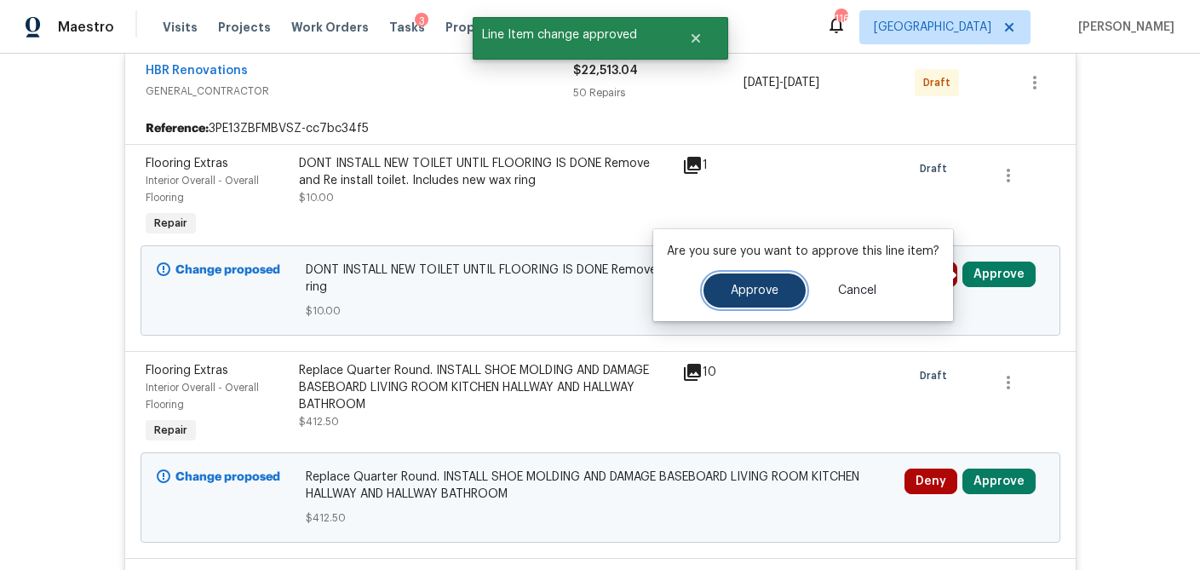
click at [733, 296] on button "Approve" at bounding box center [755, 290] width 102 height 34
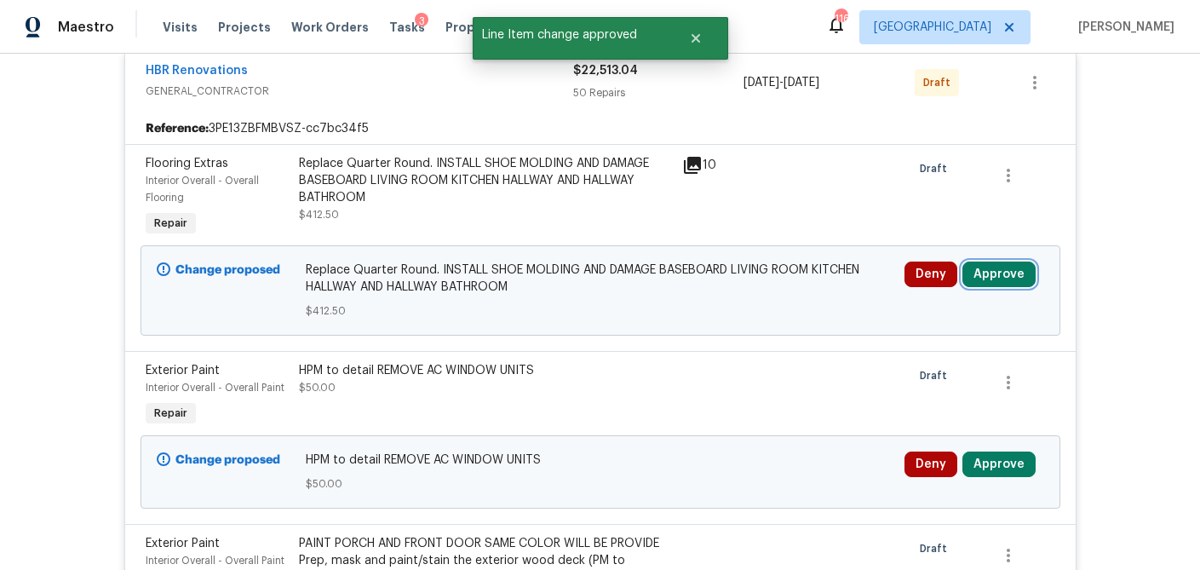
click at [1002, 277] on button "Approve" at bounding box center [999, 275] width 73 height 26
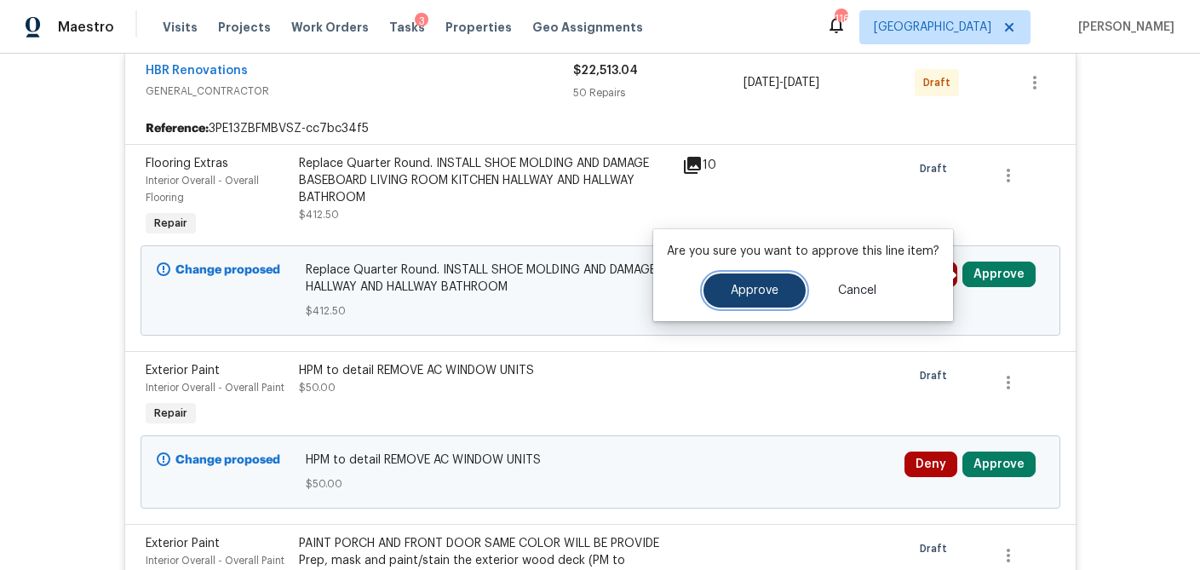
click at [751, 297] on button "Approve" at bounding box center [755, 290] width 102 height 34
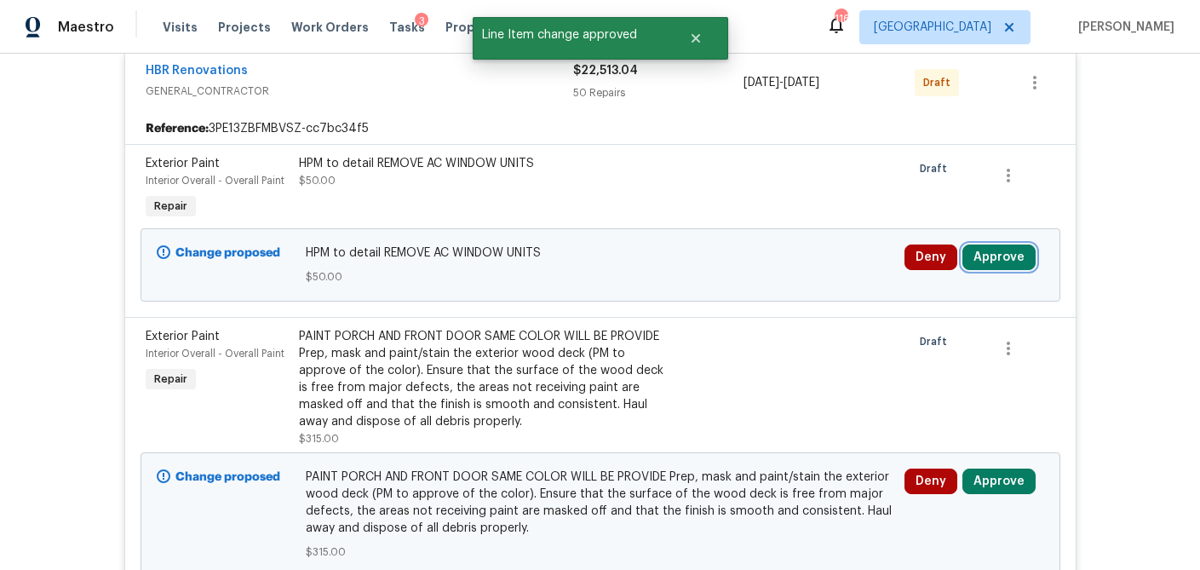
click at [997, 262] on button "Approve" at bounding box center [999, 257] width 73 height 26
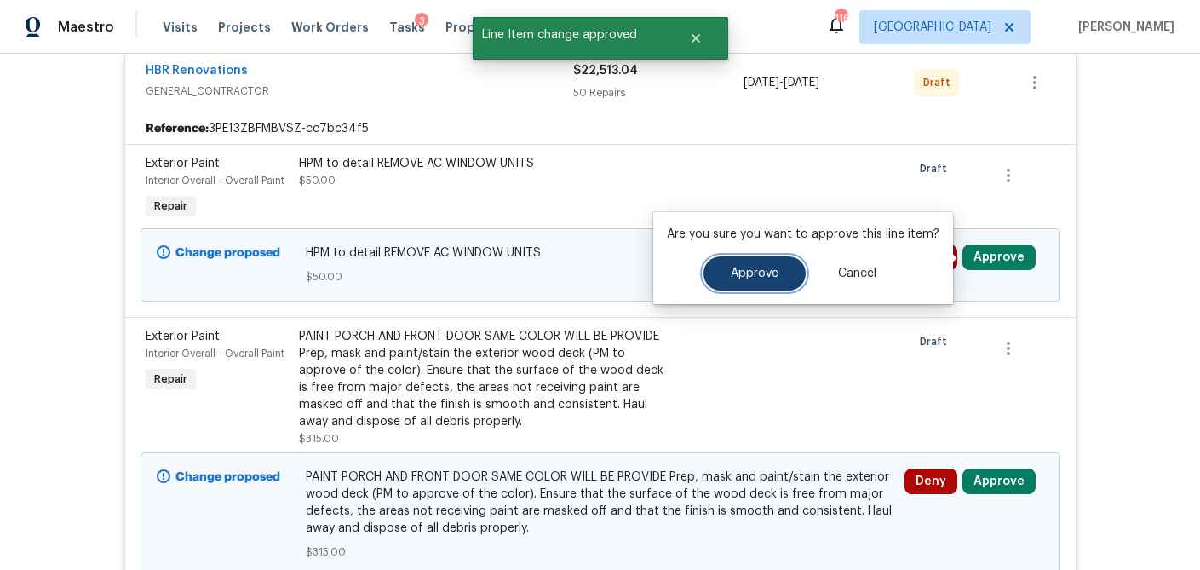
click at [759, 281] on button "Approve" at bounding box center [755, 273] width 102 height 34
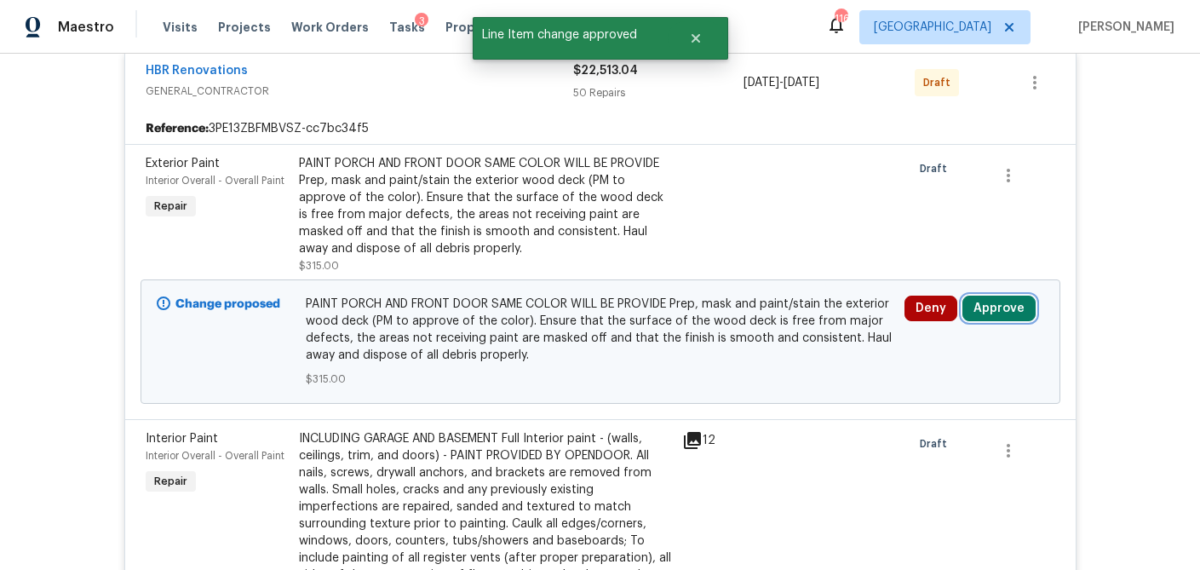
click at [1002, 310] on button "Approve" at bounding box center [999, 309] width 73 height 26
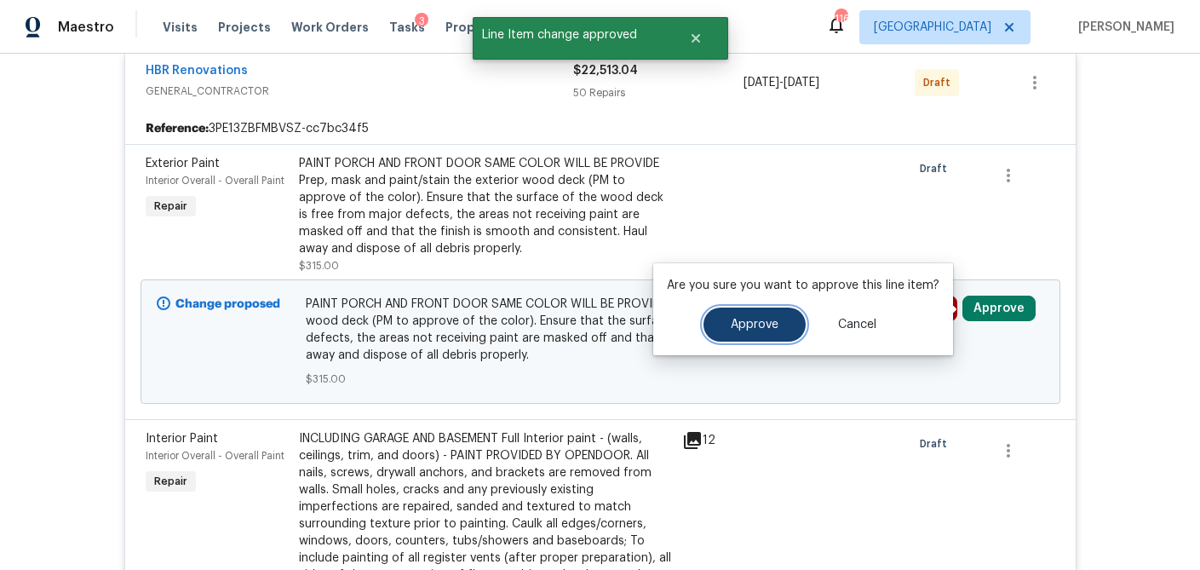
click at [744, 319] on span "Approve" at bounding box center [755, 325] width 48 height 13
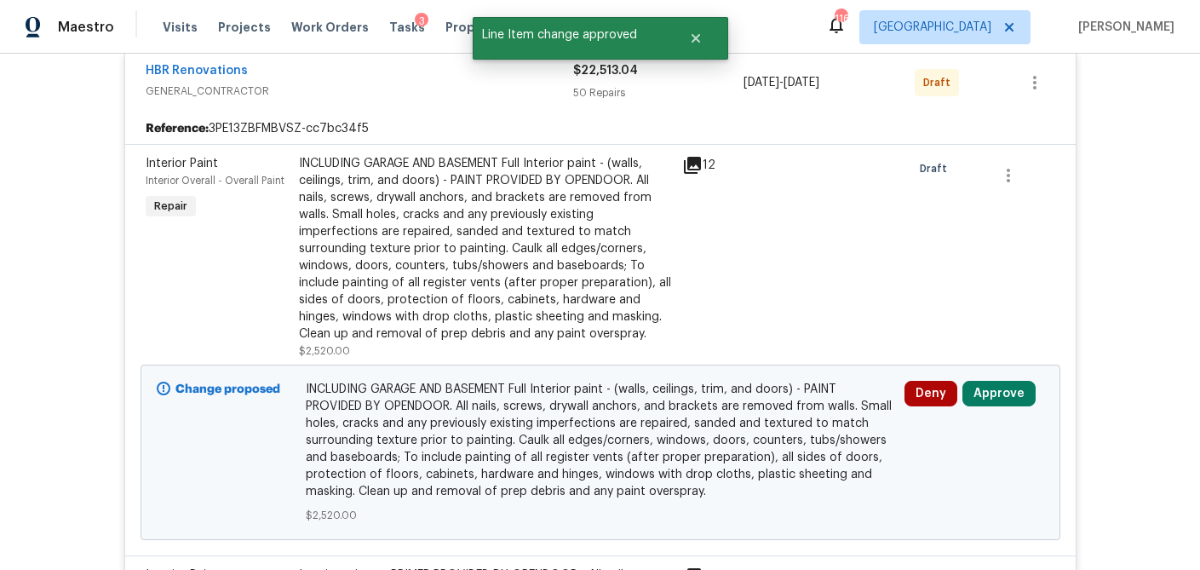
scroll to position [474, 0]
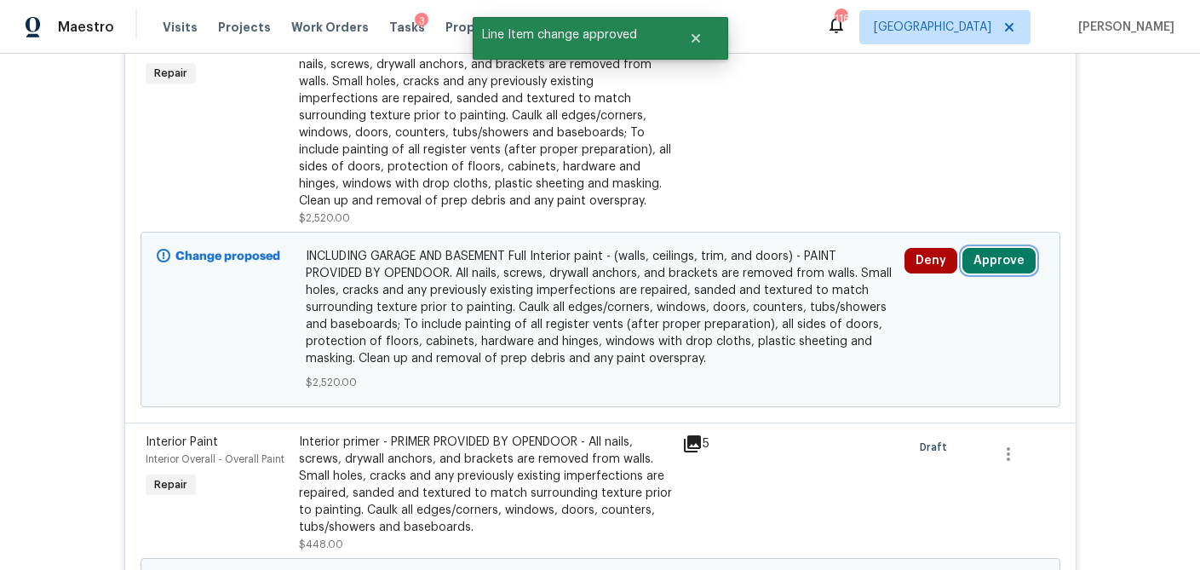
click at [998, 260] on button "Approve" at bounding box center [999, 261] width 73 height 26
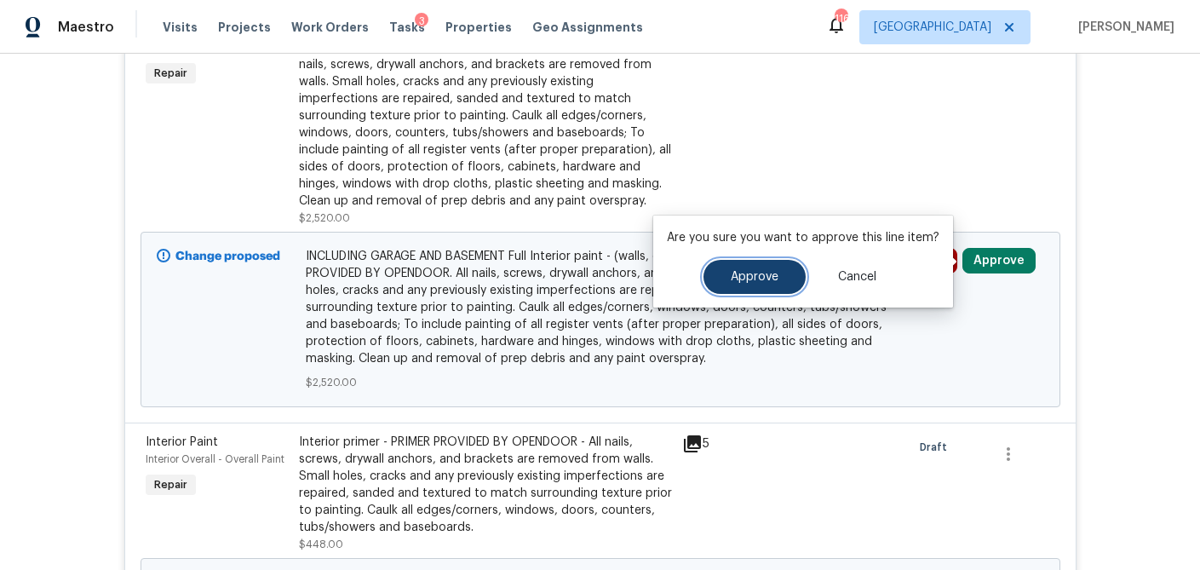
click at [760, 277] on span "Approve" at bounding box center [755, 277] width 48 height 13
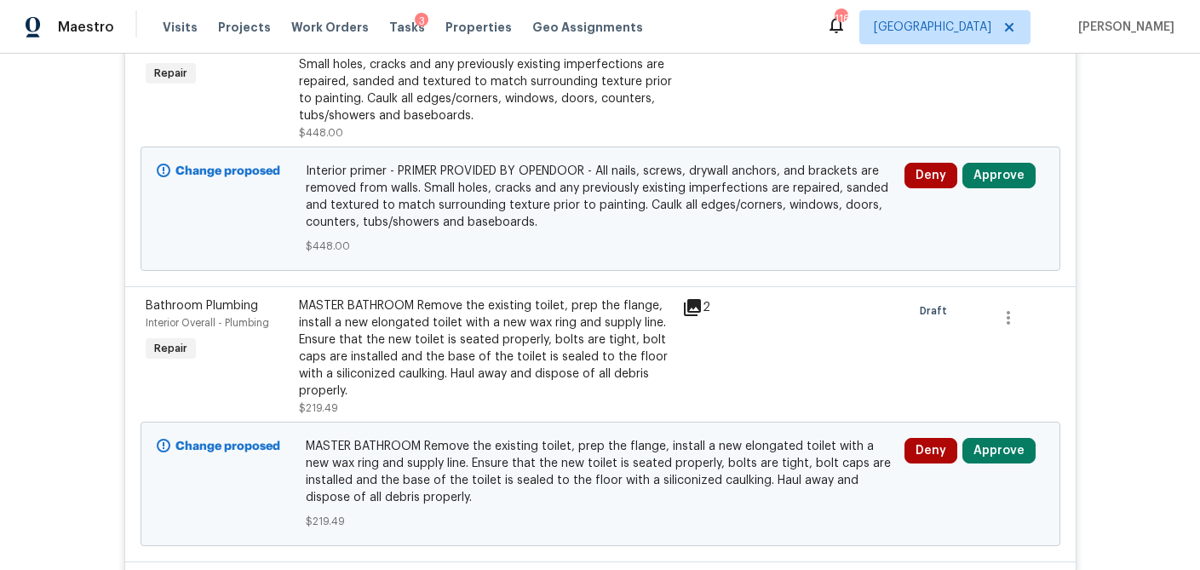
scroll to position [0, 0]
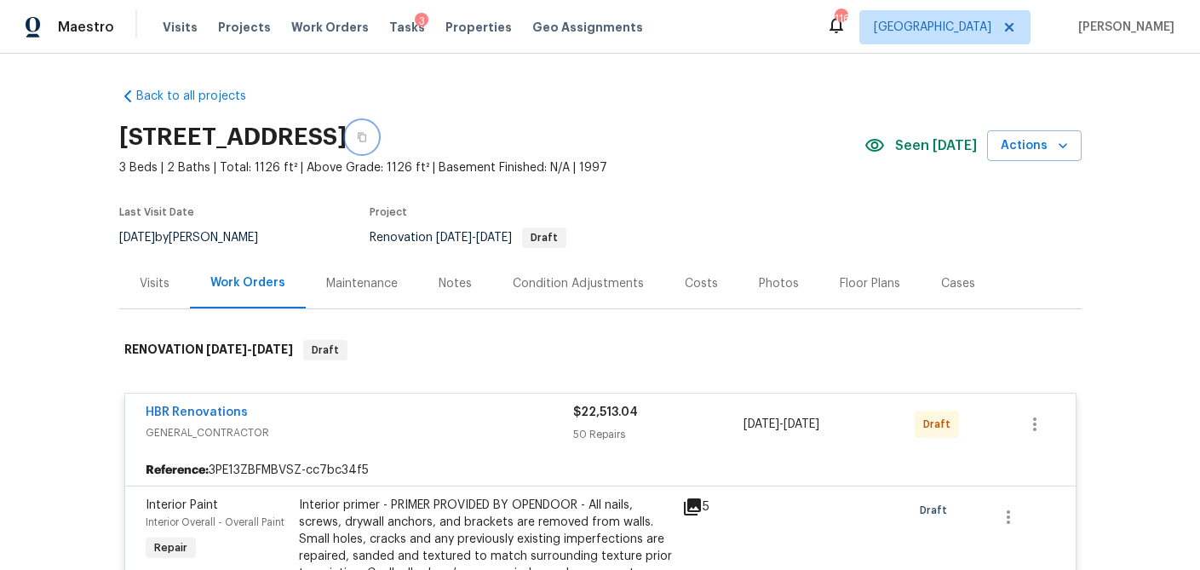
click at [367, 138] on icon "button" at bounding box center [362, 137] width 10 height 10
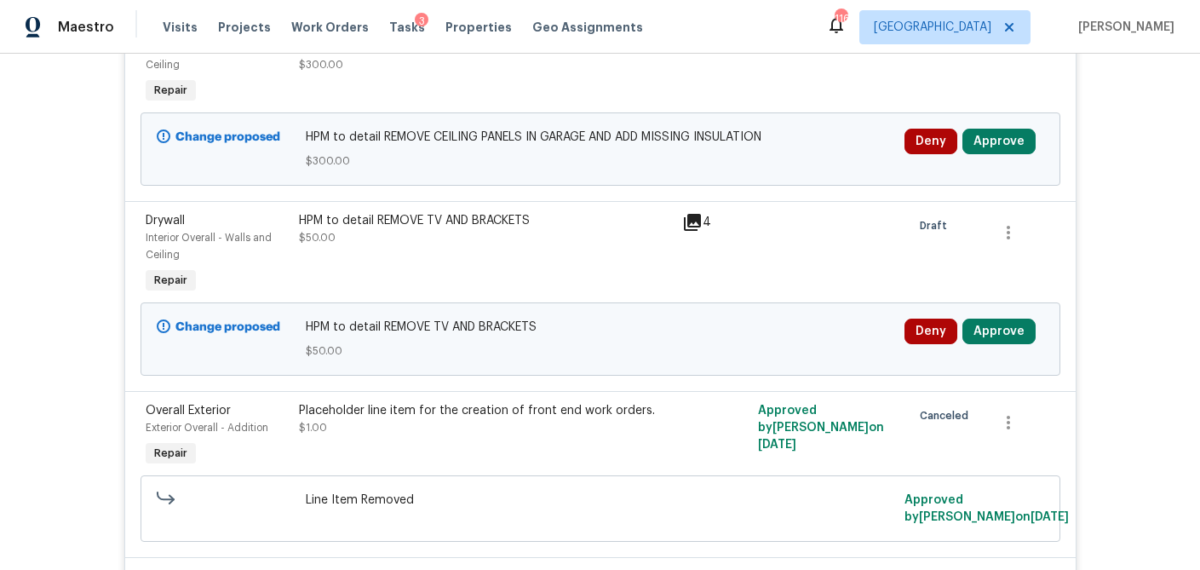
scroll to position [2712, 0]
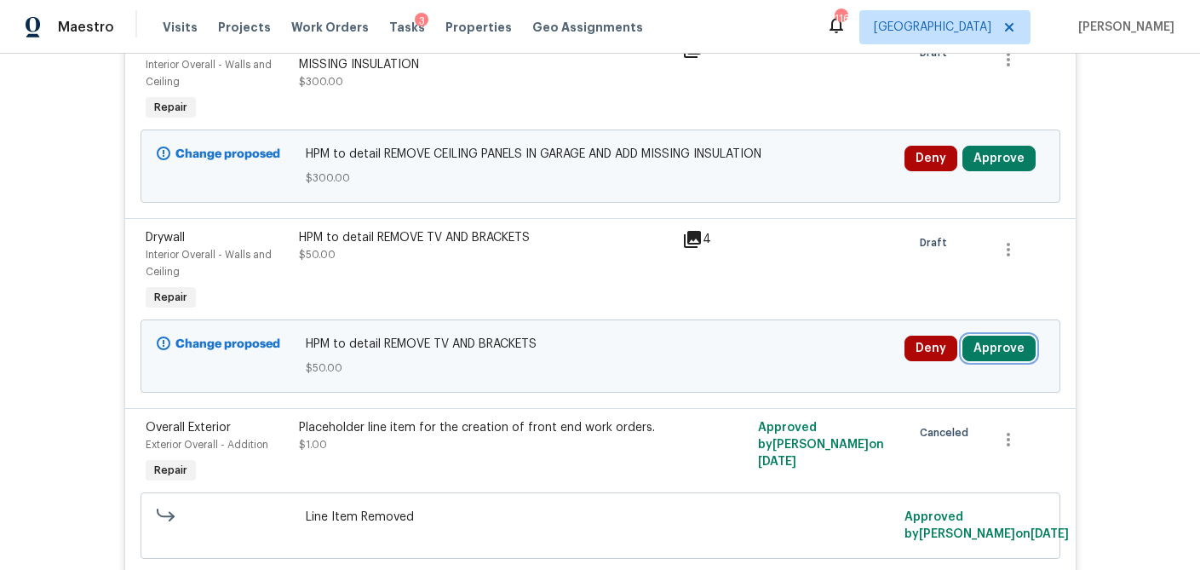
click at [997, 336] on button "Approve" at bounding box center [999, 349] width 73 height 26
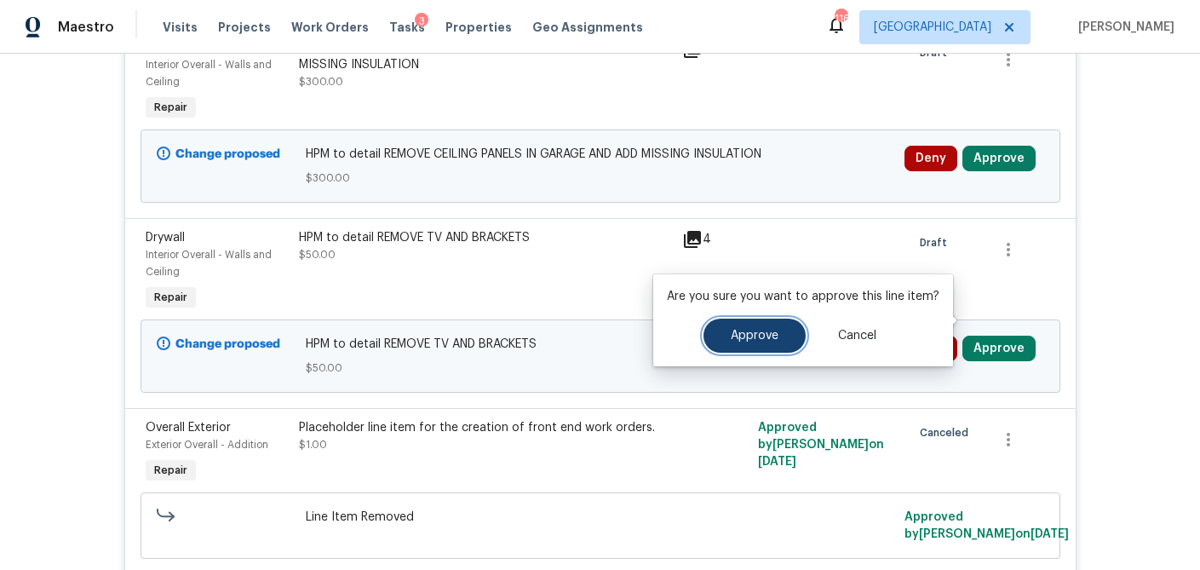
click at [787, 335] on button "Approve" at bounding box center [755, 336] width 102 height 34
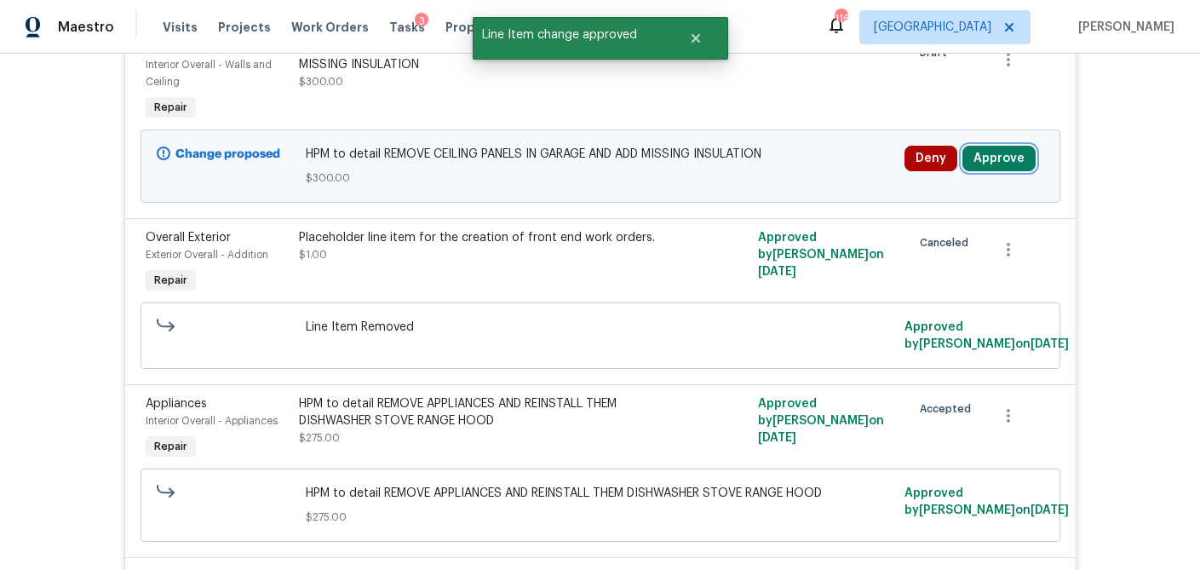
click at [1002, 146] on button "Approve" at bounding box center [999, 159] width 73 height 26
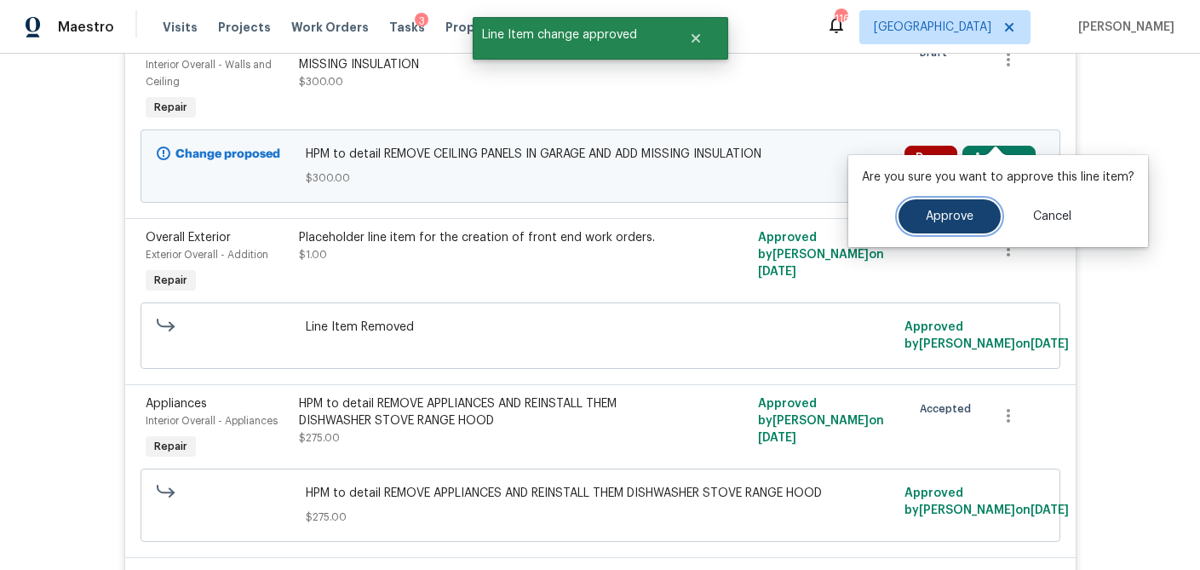
click at [927, 214] on span "Approve" at bounding box center [950, 216] width 48 height 13
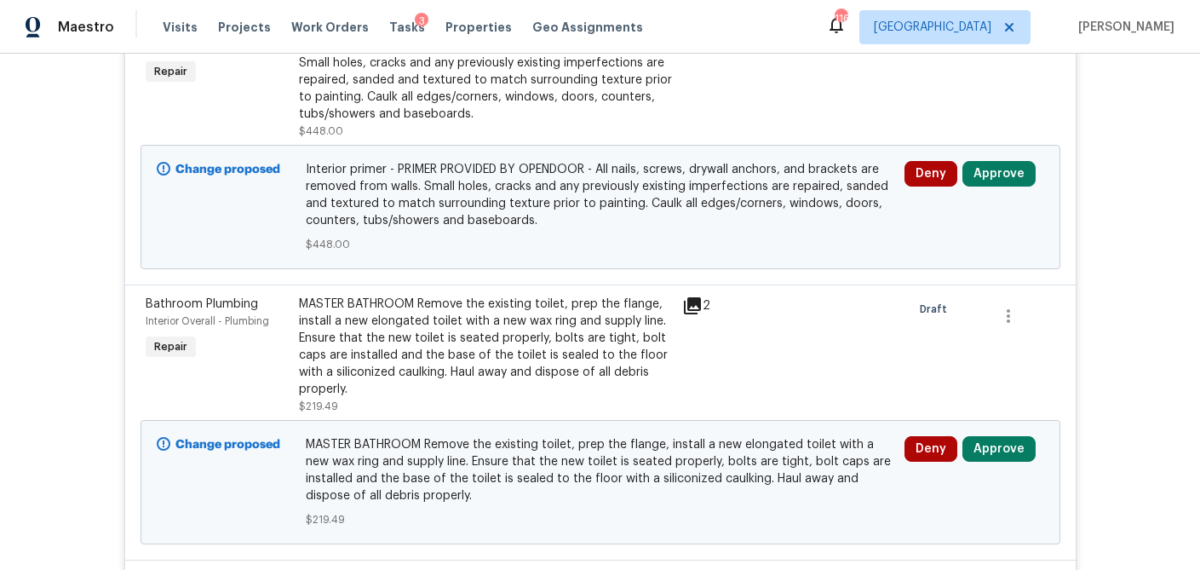
scroll to position [486, 0]
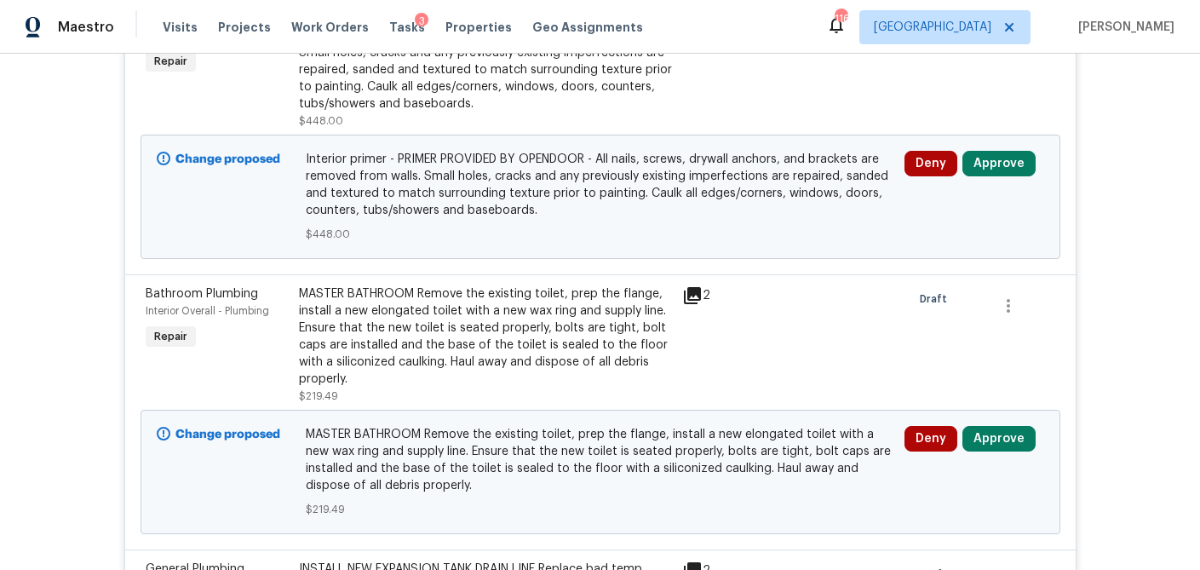
click at [1032, 159] on div "Deny Approve" at bounding box center [975, 164] width 140 height 26
click at [1008, 170] on button "Approve" at bounding box center [999, 164] width 73 height 26
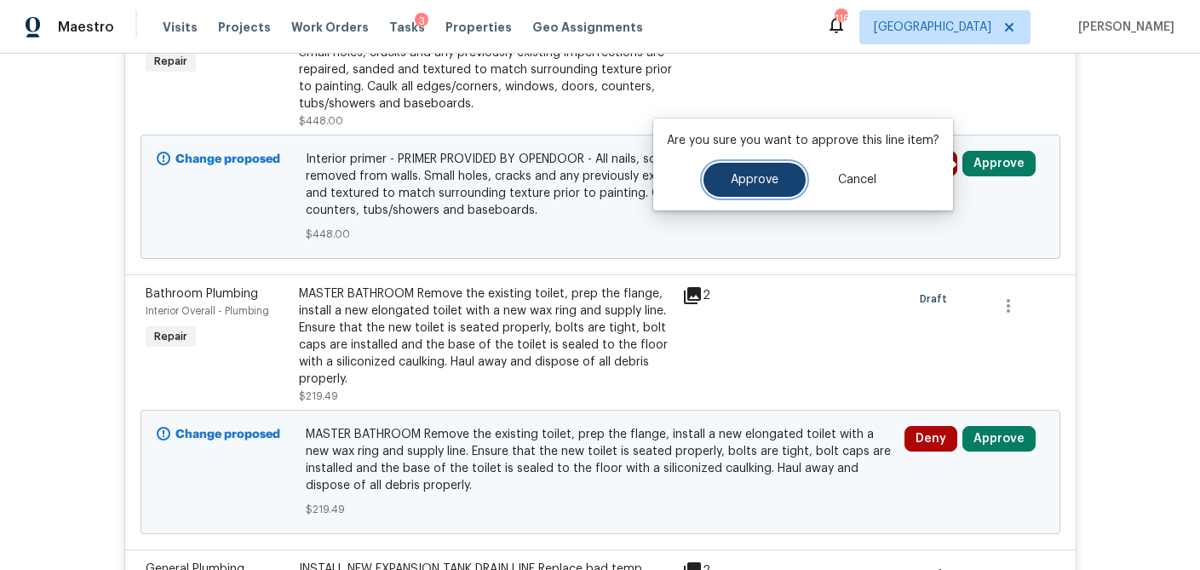
click at [779, 186] on button "Approve" at bounding box center [755, 180] width 102 height 34
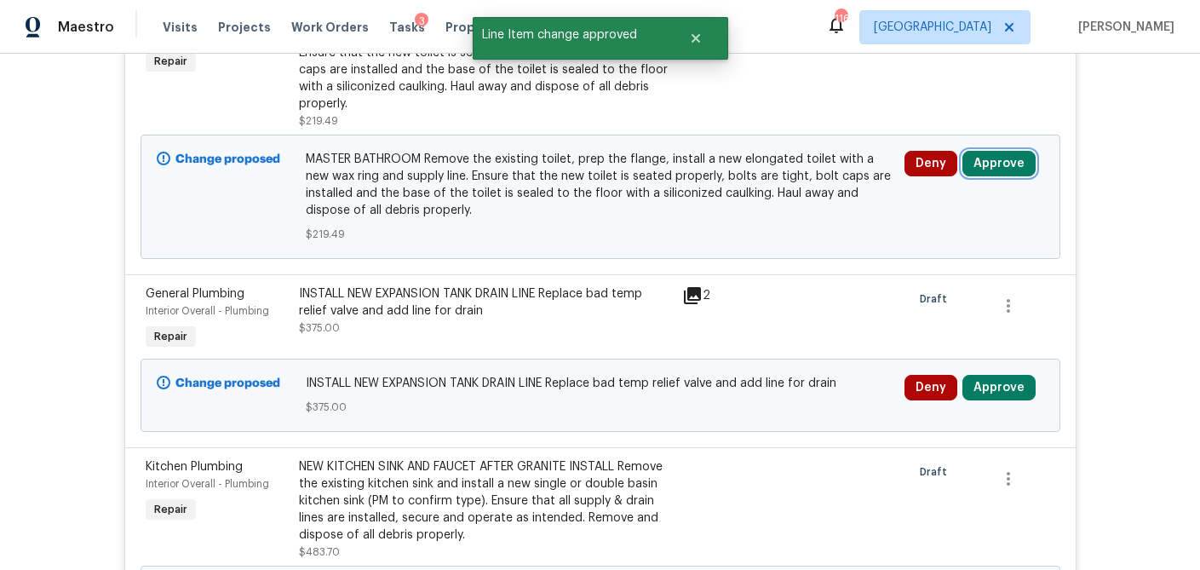
click at [1005, 159] on button "Approve" at bounding box center [999, 164] width 73 height 26
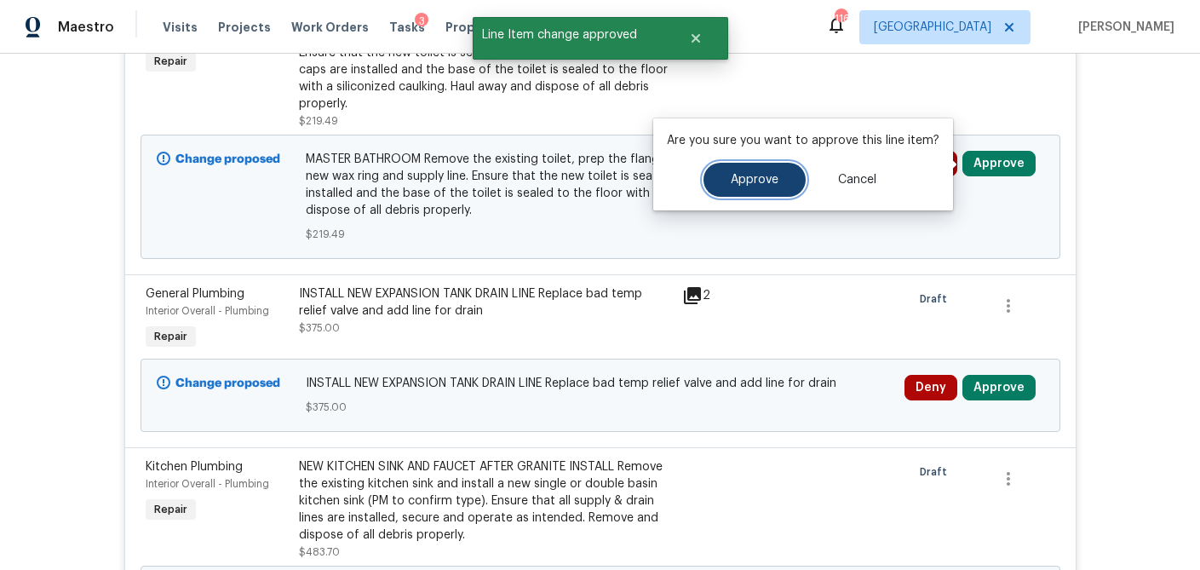
click at [748, 175] on span "Approve" at bounding box center [755, 180] width 48 height 13
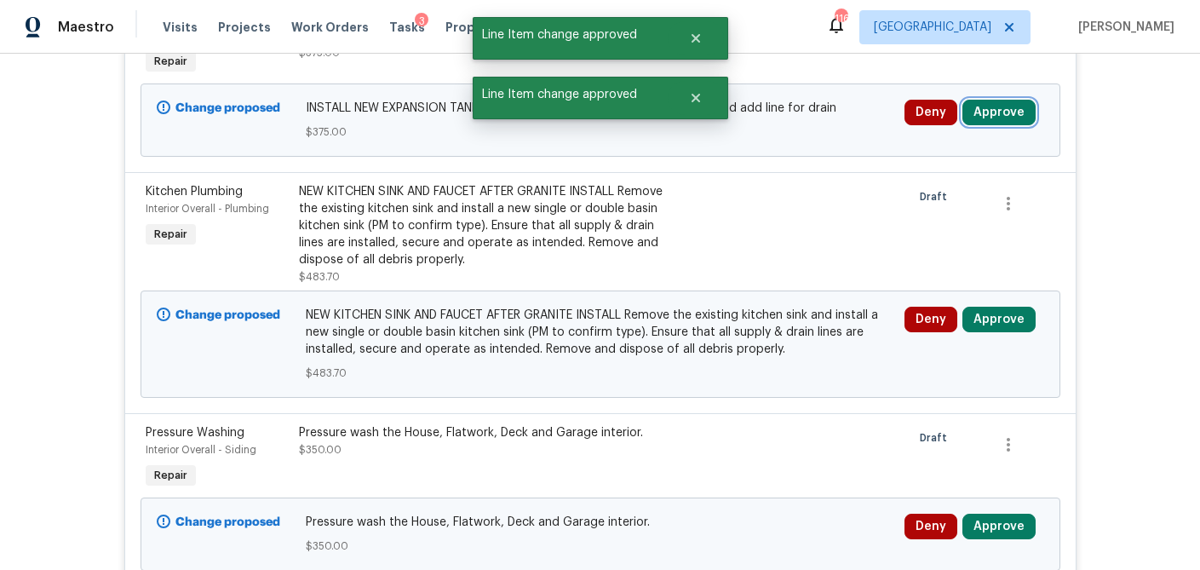
drag, startPoint x: 1020, startPoint y: 118, endPoint x: 1002, endPoint y: 118, distance: 17.9
click at [1020, 118] on button "Approve" at bounding box center [999, 113] width 73 height 26
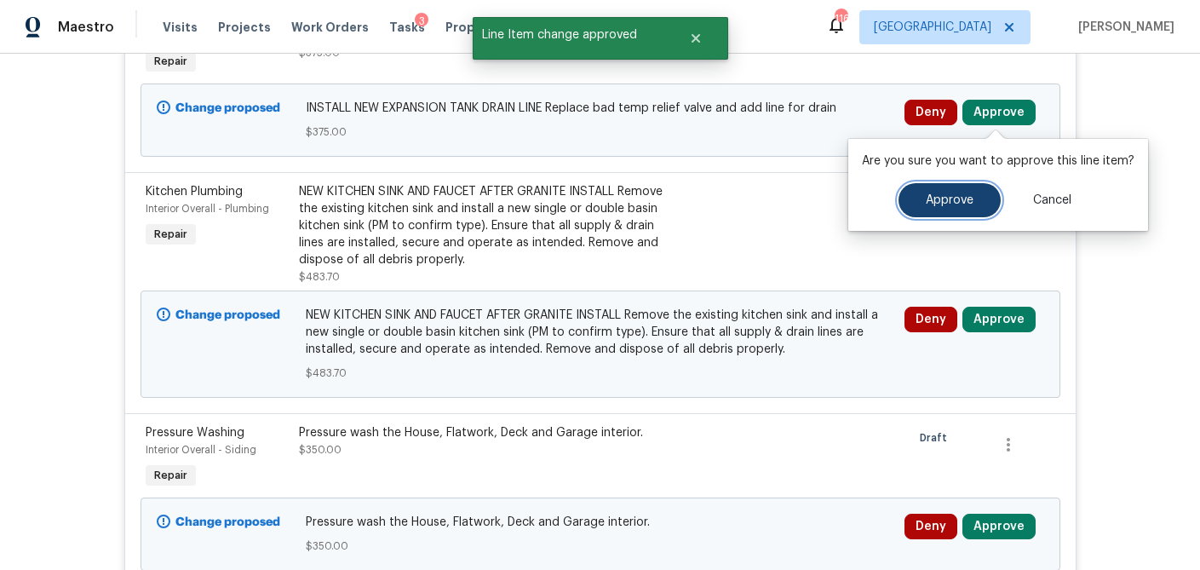
click at [936, 199] on span "Approve" at bounding box center [950, 200] width 48 height 13
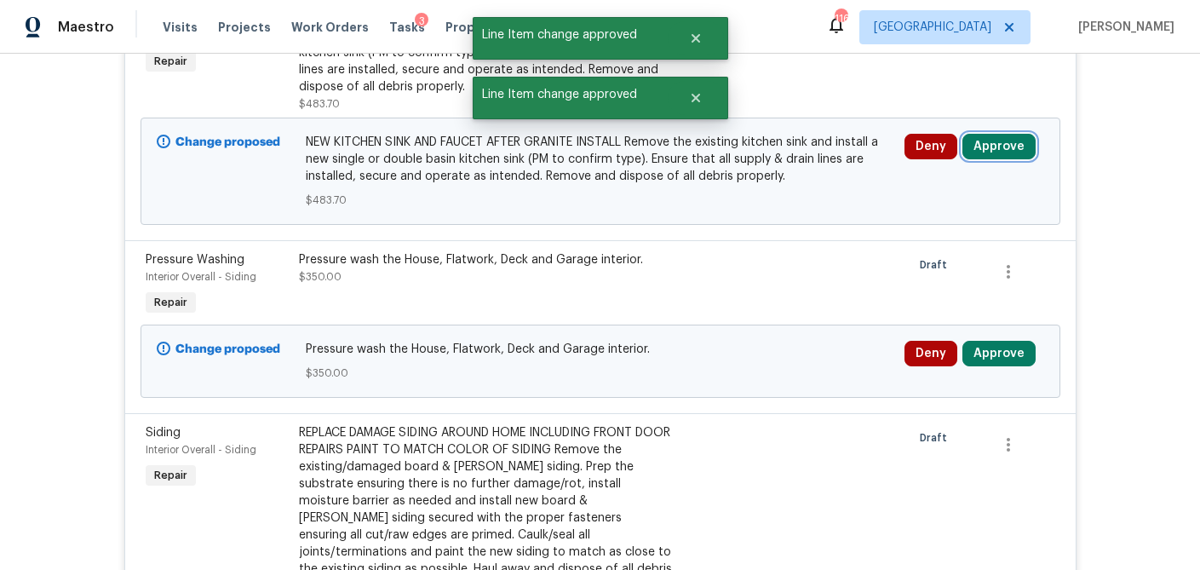
click at [1013, 148] on button "Approve" at bounding box center [999, 147] width 73 height 26
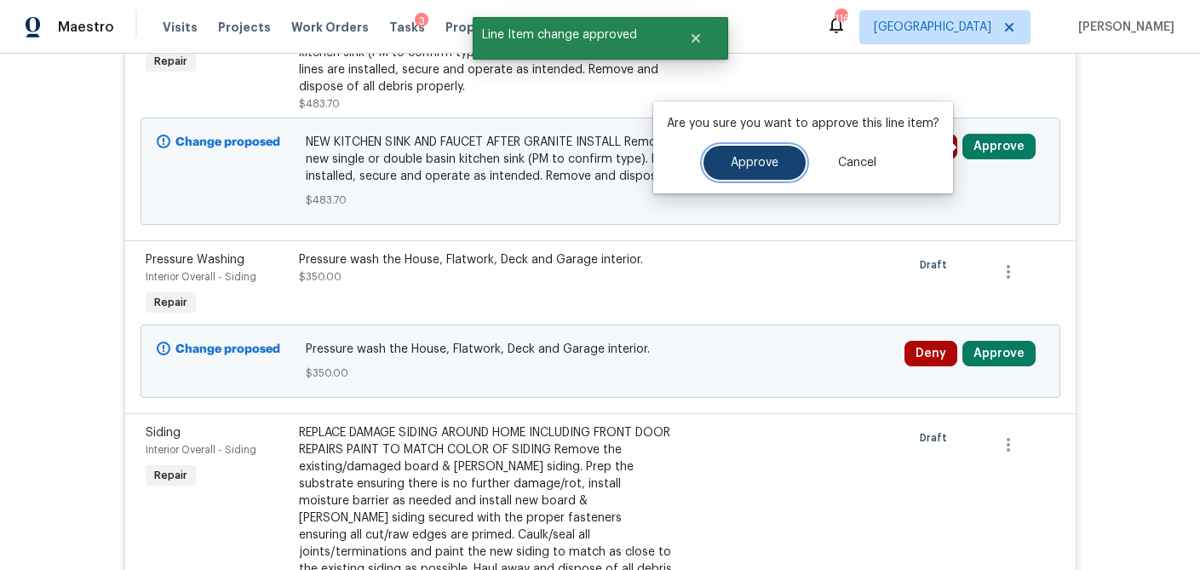
click at [765, 171] on button "Approve" at bounding box center [755, 163] width 102 height 34
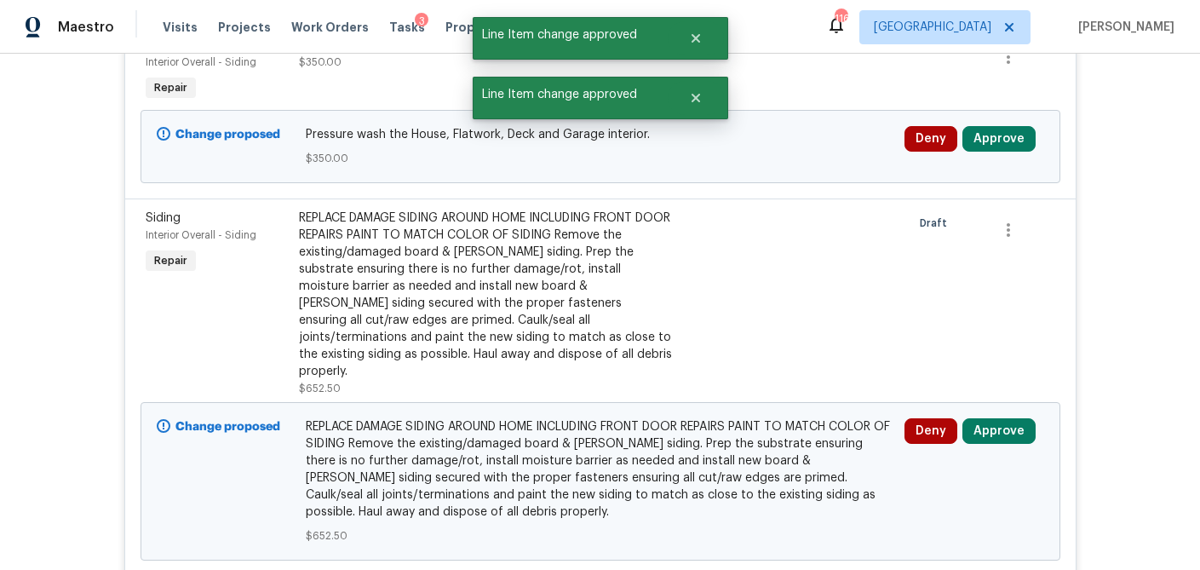
scroll to position [426, 0]
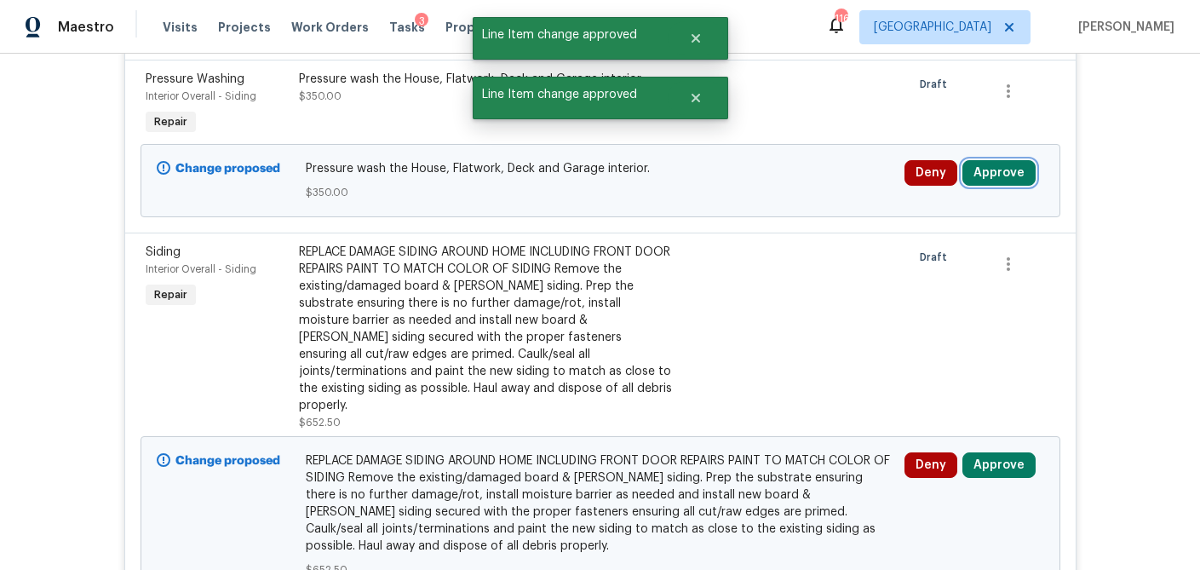
click at [1010, 169] on button "Approve" at bounding box center [999, 173] width 73 height 26
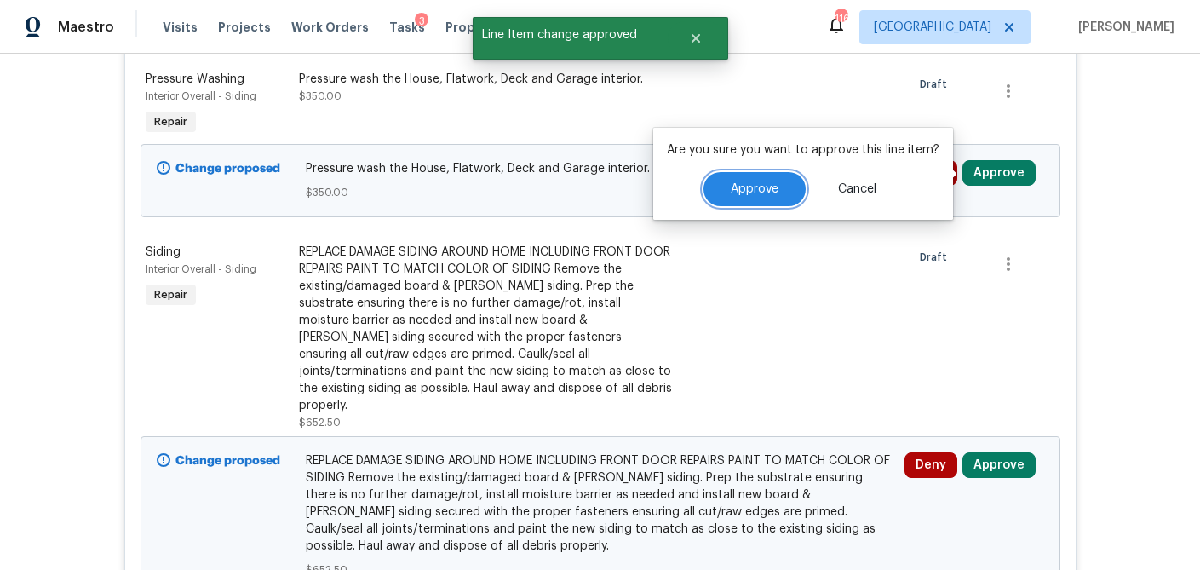
click at [770, 194] on span "Approve" at bounding box center [755, 189] width 48 height 13
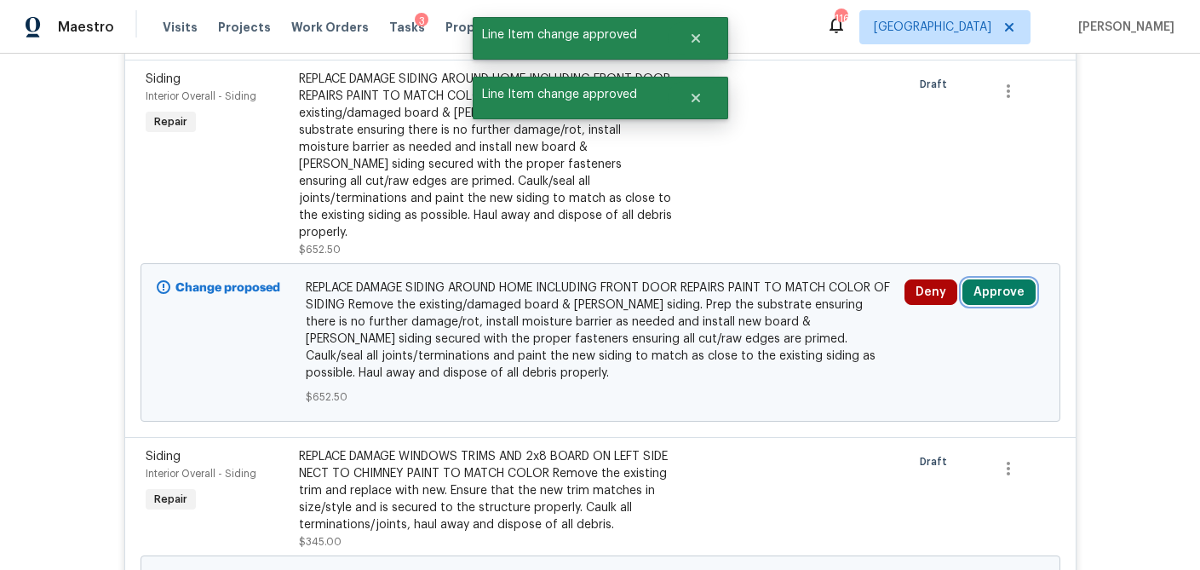
click at [1012, 279] on button "Approve" at bounding box center [999, 292] width 73 height 26
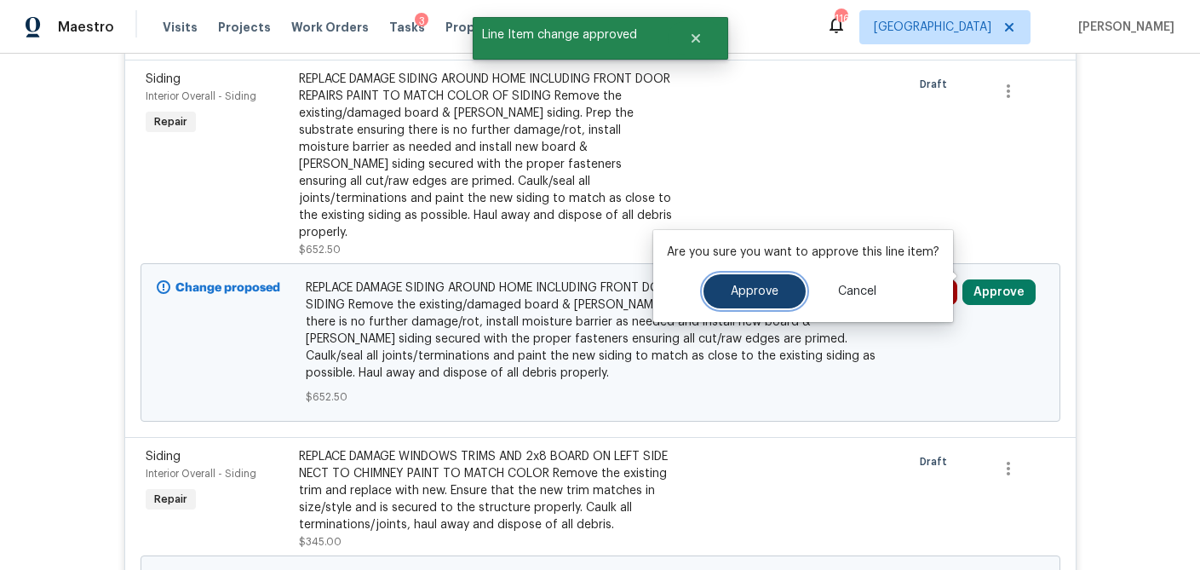
click at [764, 287] on span "Approve" at bounding box center [755, 291] width 48 height 13
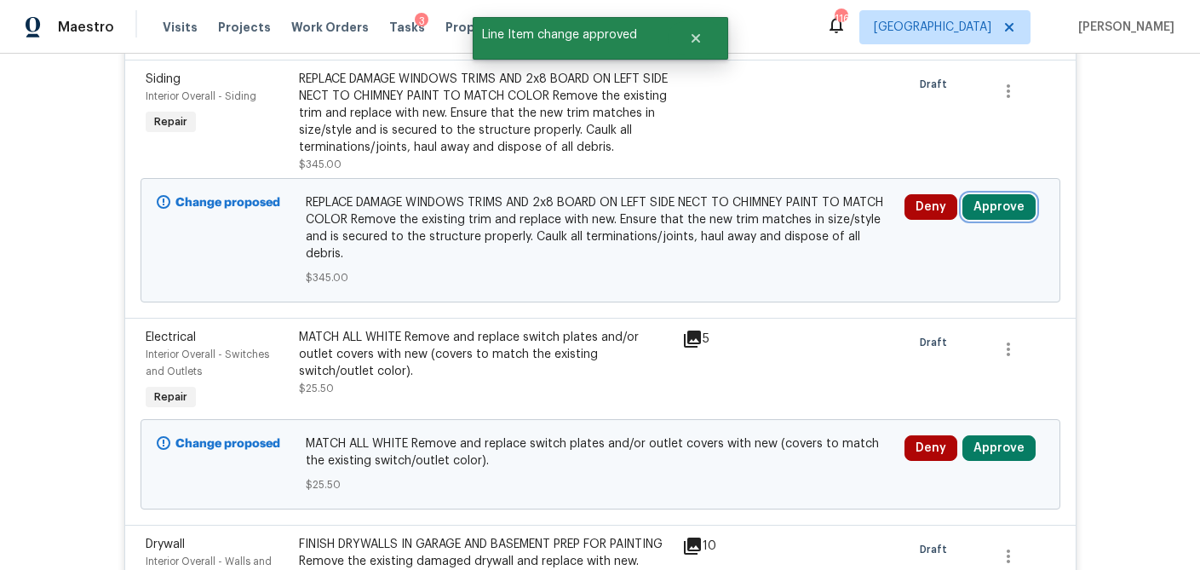
click at [1005, 201] on button "Approve" at bounding box center [999, 207] width 73 height 26
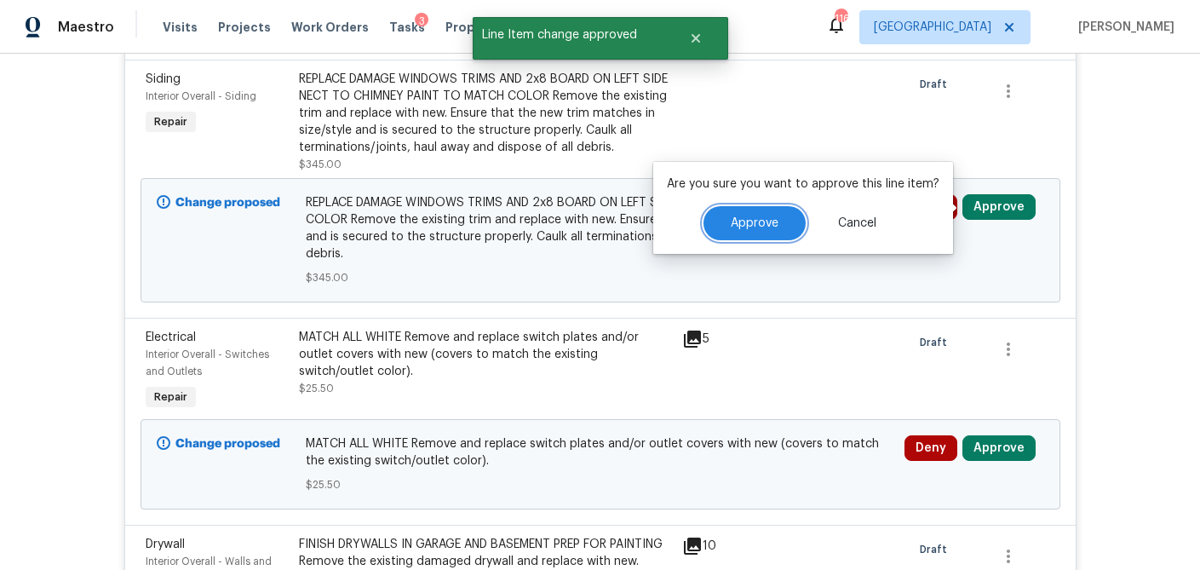
click at [756, 221] on span "Approve" at bounding box center [755, 223] width 48 height 13
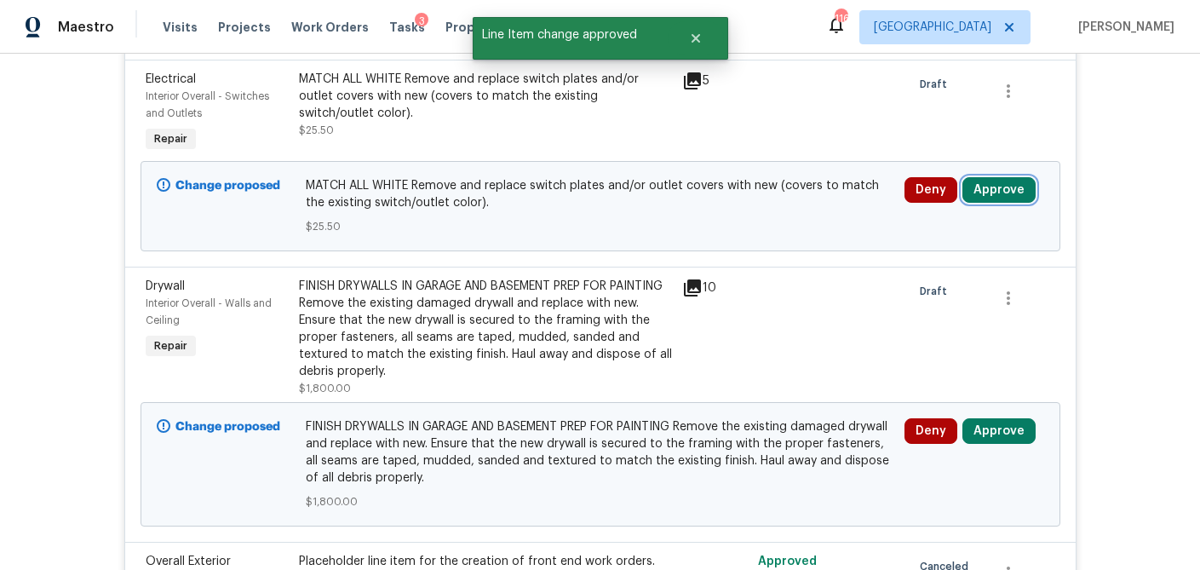
click at [1015, 193] on button "Approve" at bounding box center [999, 190] width 73 height 26
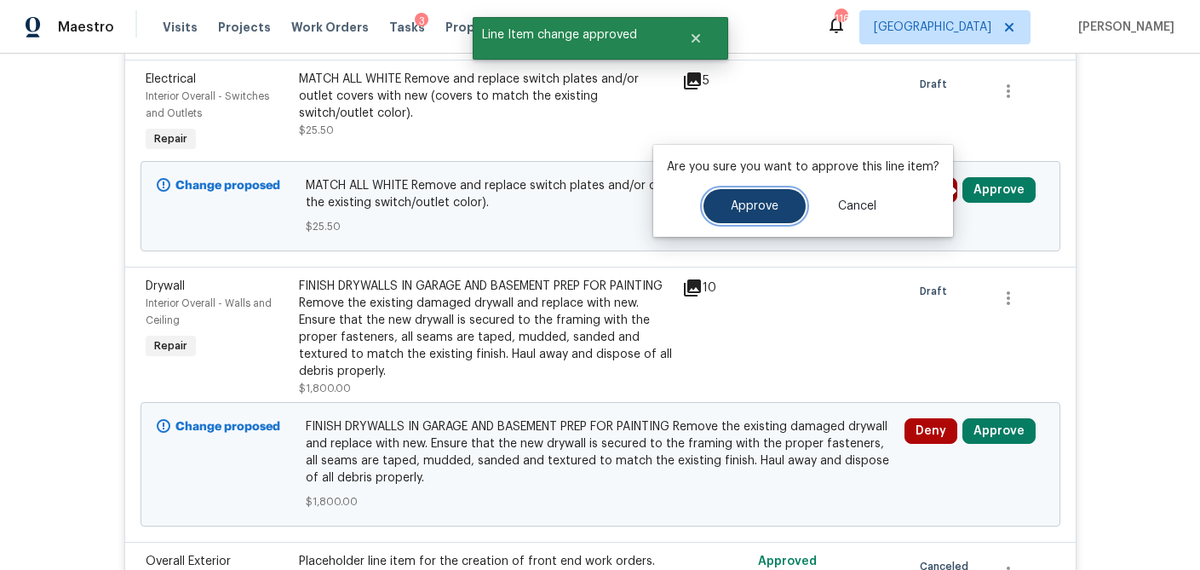
click at [740, 215] on button "Approve" at bounding box center [755, 206] width 102 height 34
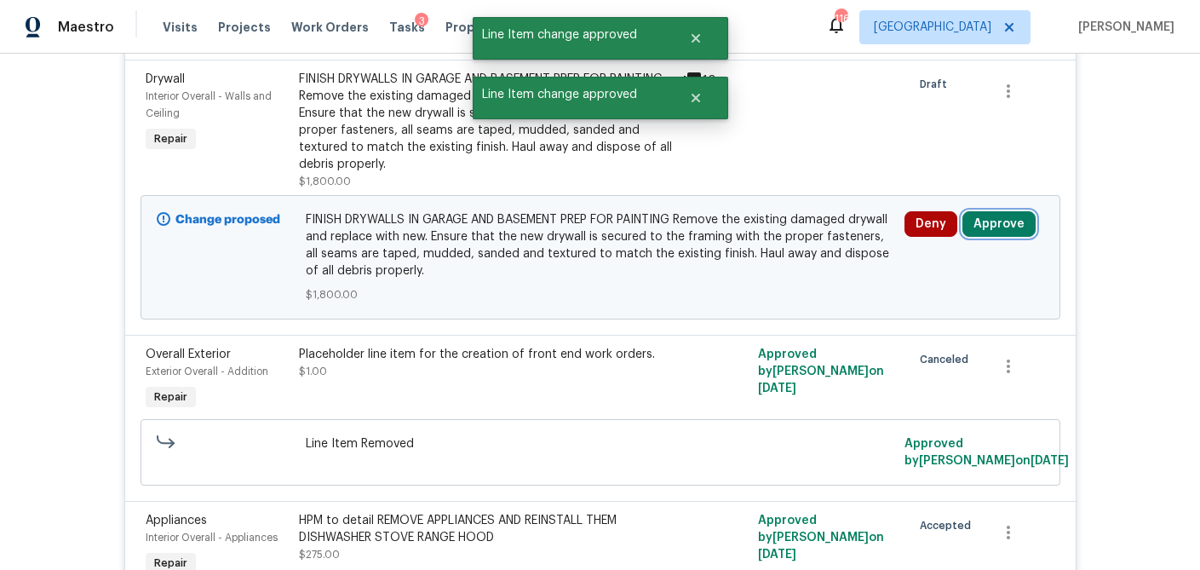
click at [1002, 221] on button "Approve" at bounding box center [999, 224] width 73 height 26
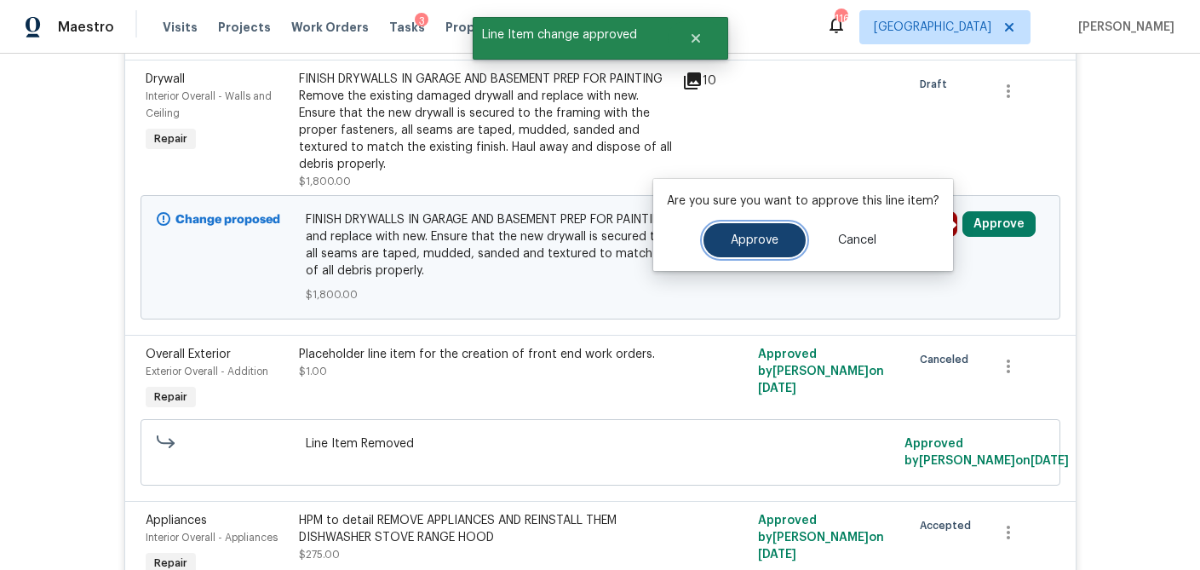
click at [775, 241] on button "Approve" at bounding box center [755, 240] width 102 height 34
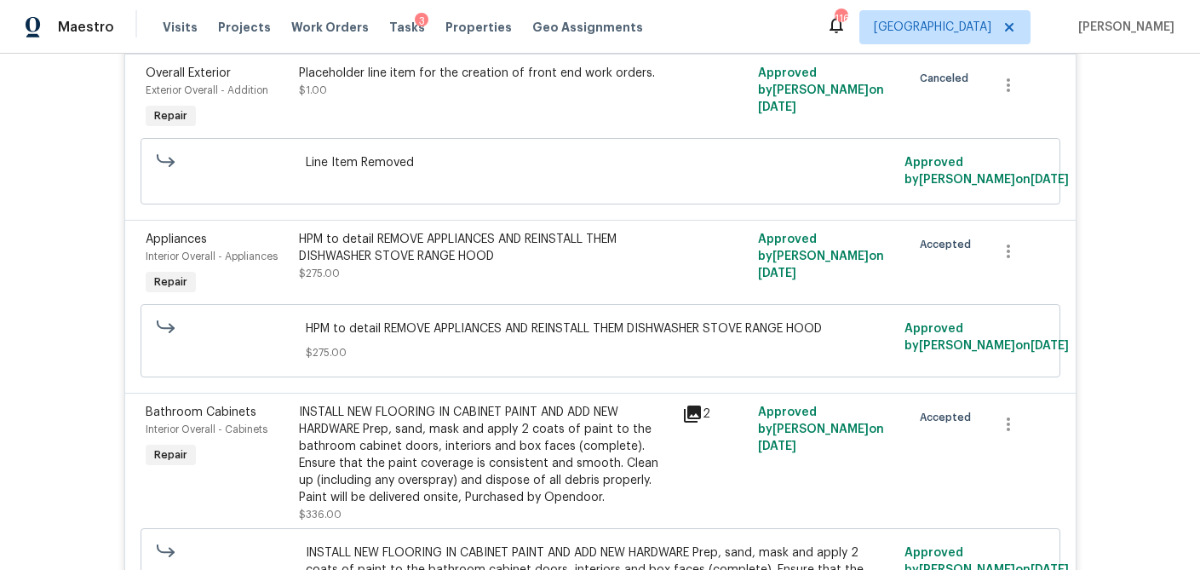
scroll to position [0, 0]
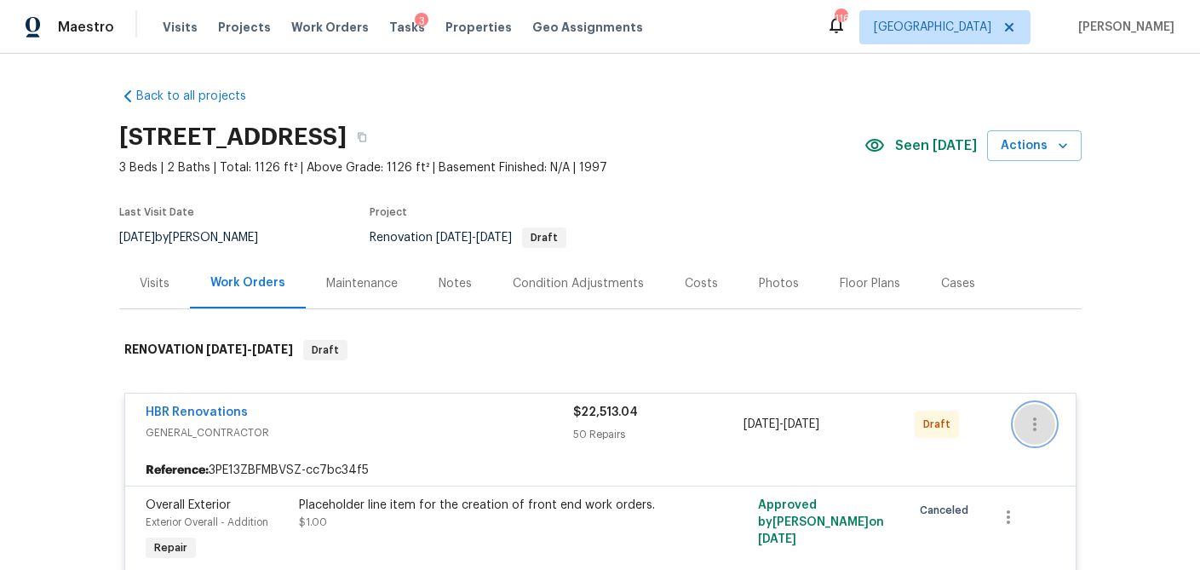
click at [1026, 420] on icon "button" at bounding box center [1035, 424] width 20 height 20
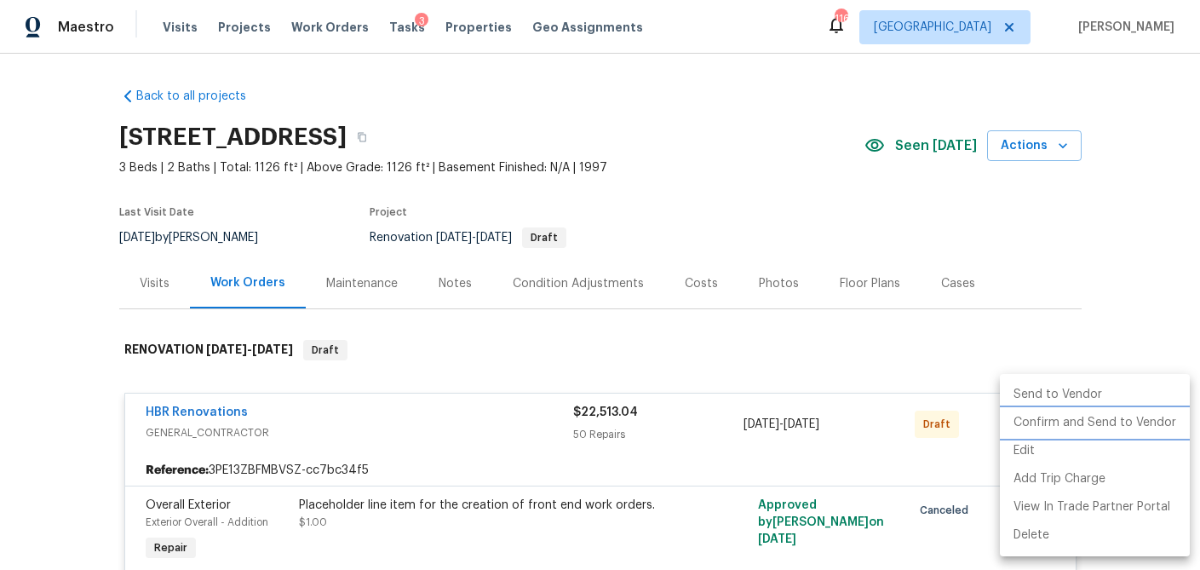
click at [1034, 423] on li "Confirm and Send to Vendor" at bounding box center [1095, 423] width 190 height 28
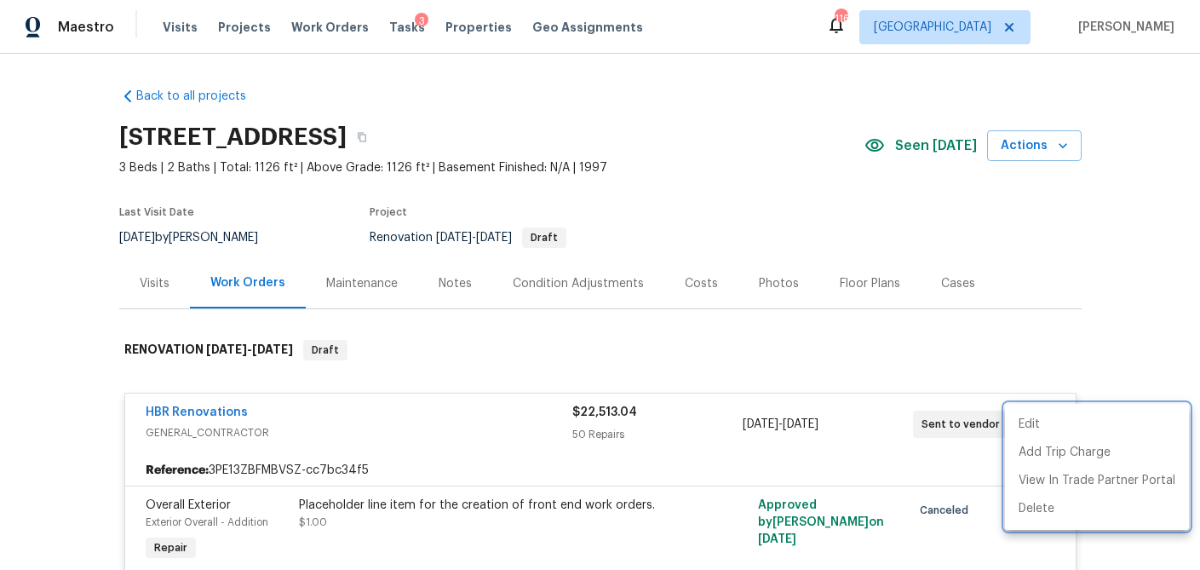
click at [939, 345] on div at bounding box center [600, 285] width 1200 height 570
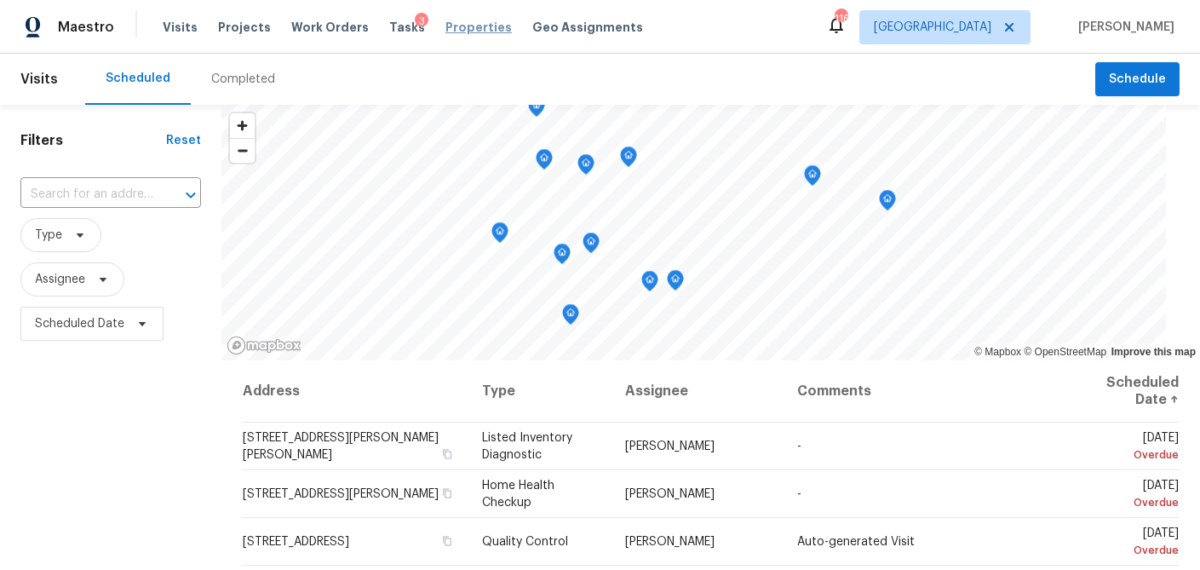
click at [462, 21] on span "Properties" at bounding box center [479, 27] width 66 height 17
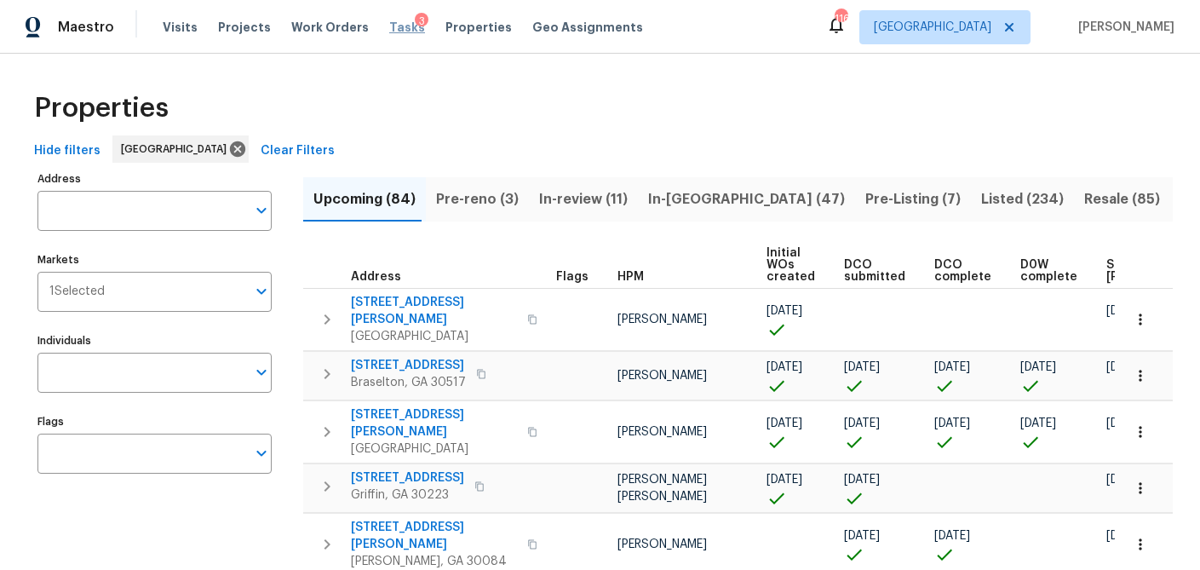
click at [389, 27] on span "Tasks" at bounding box center [407, 27] width 36 height 12
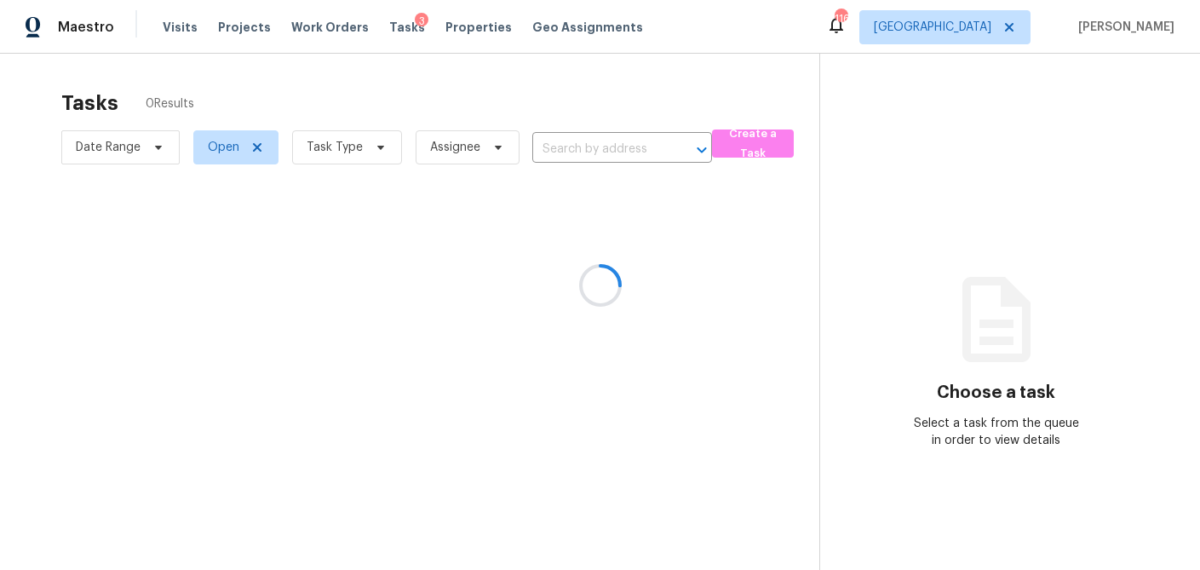
click at [383, 150] on div at bounding box center [600, 285] width 1200 height 570
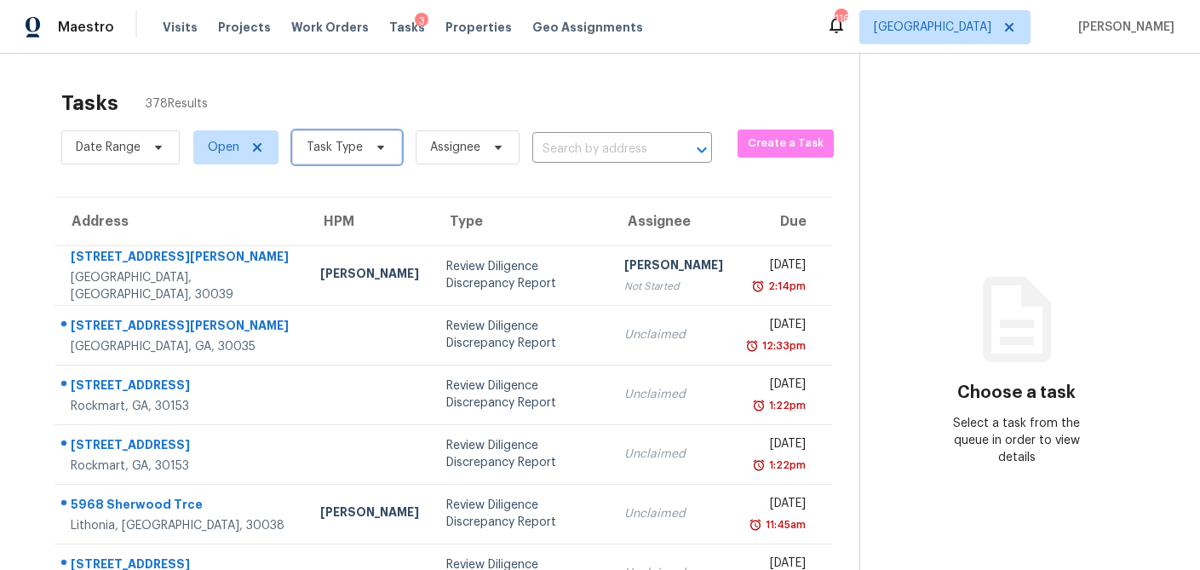
click at [378, 151] on icon at bounding box center [381, 148] width 14 height 14
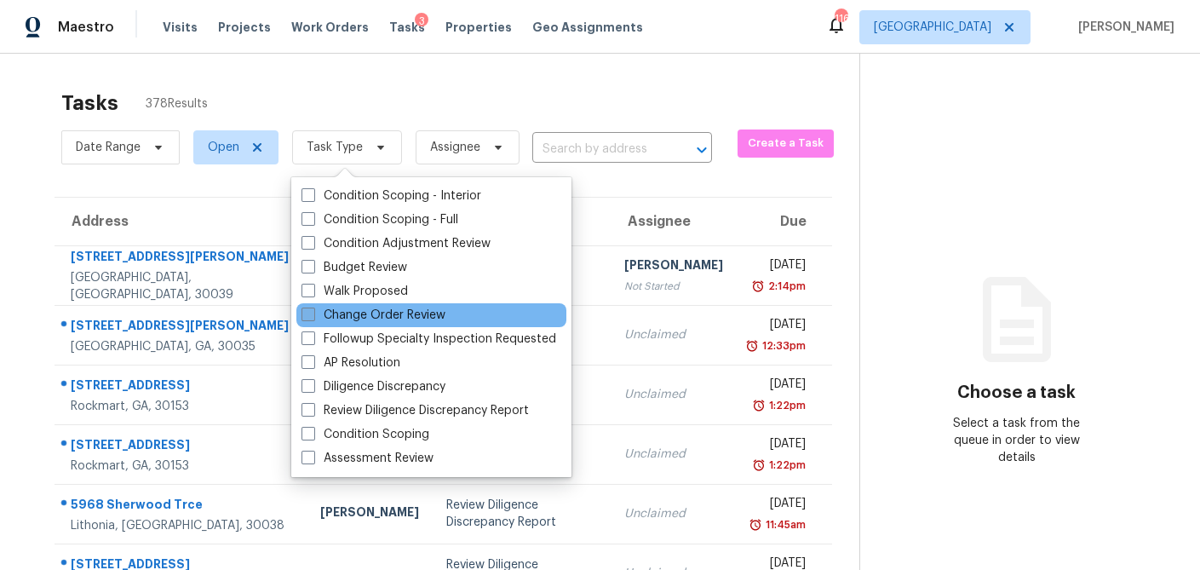
click at [313, 319] on span at bounding box center [309, 315] width 14 height 14
click at [313, 318] on input "Change Order Review" at bounding box center [307, 312] width 11 height 11
checkbox input "true"
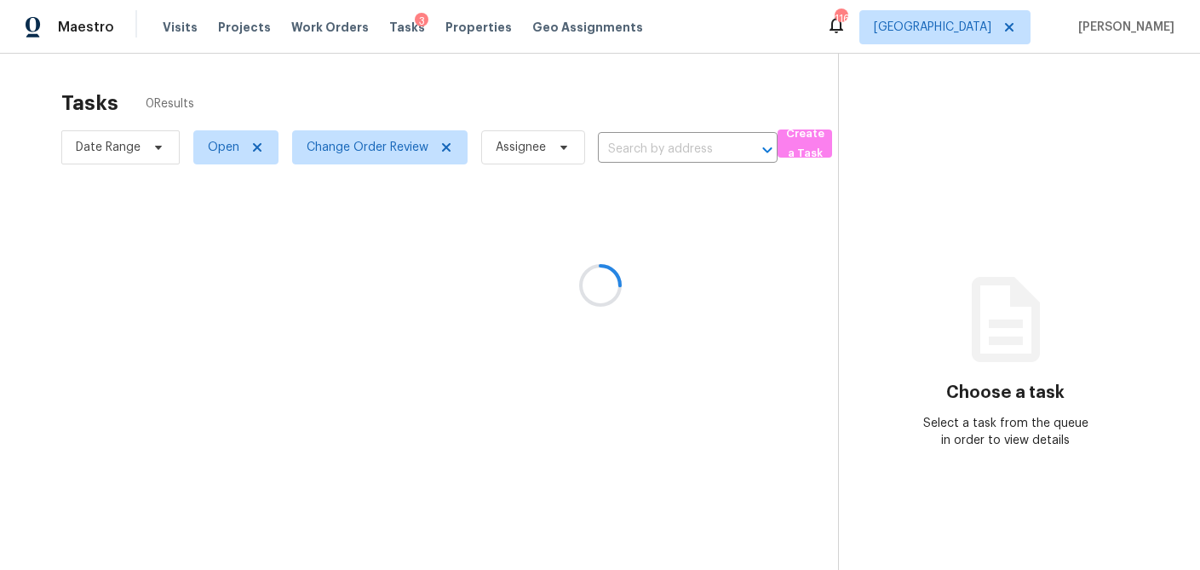
click at [363, 98] on div at bounding box center [600, 285] width 1200 height 570
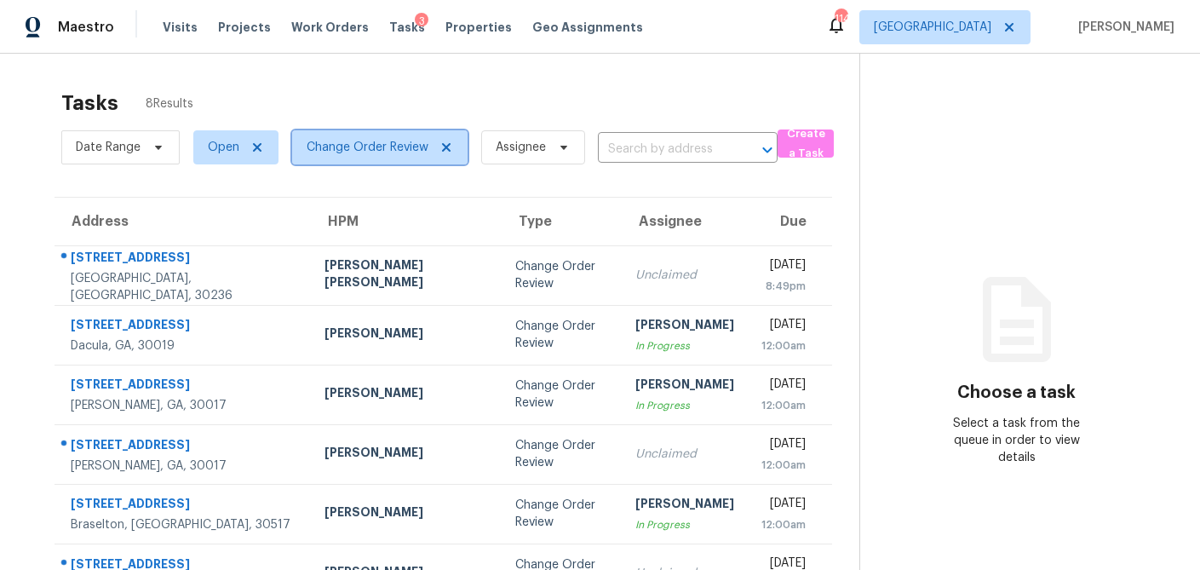
click at [441, 147] on icon at bounding box center [447, 148] width 14 height 14
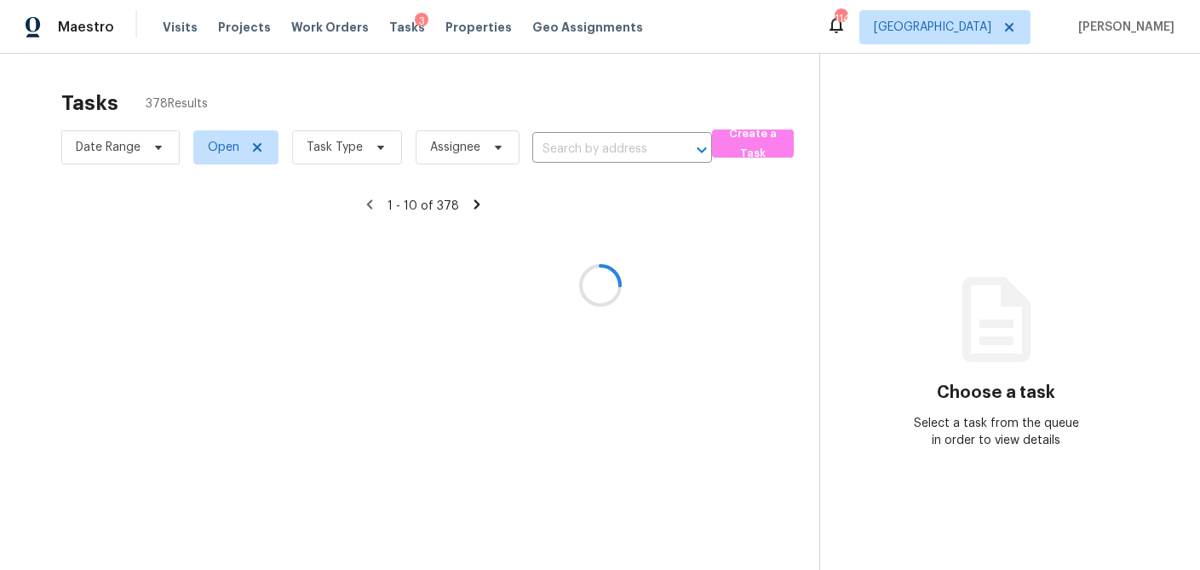
click at [374, 146] on div at bounding box center [600, 285] width 1200 height 570
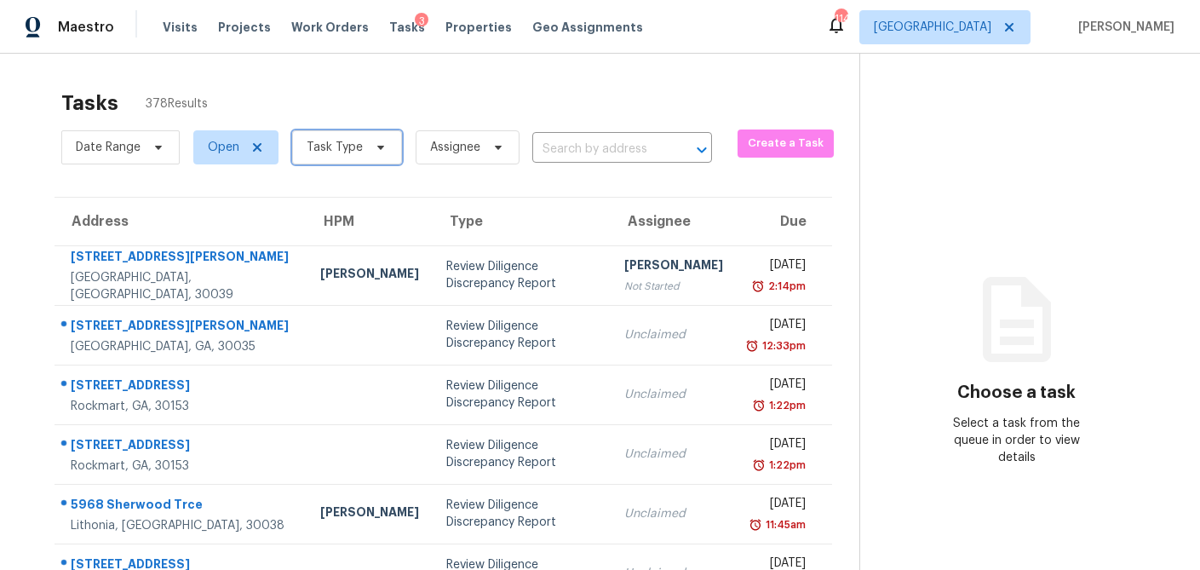
click at [377, 149] on icon at bounding box center [380, 148] width 7 height 4
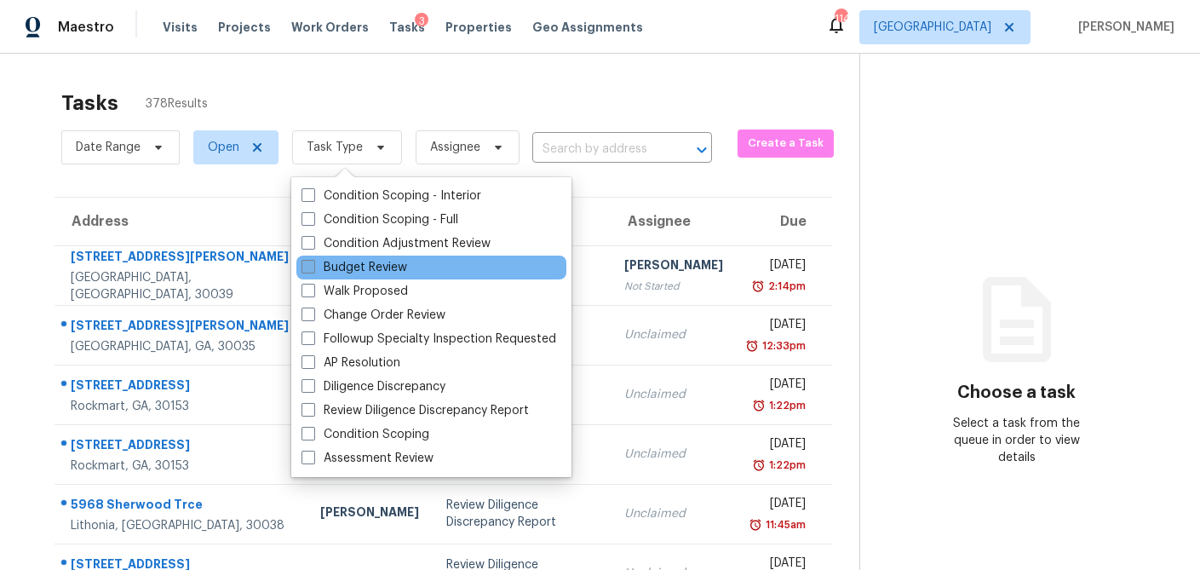
click at [310, 265] on span at bounding box center [309, 267] width 14 height 14
click at [310, 265] on input "Budget Review" at bounding box center [307, 264] width 11 height 11
checkbox input "true"
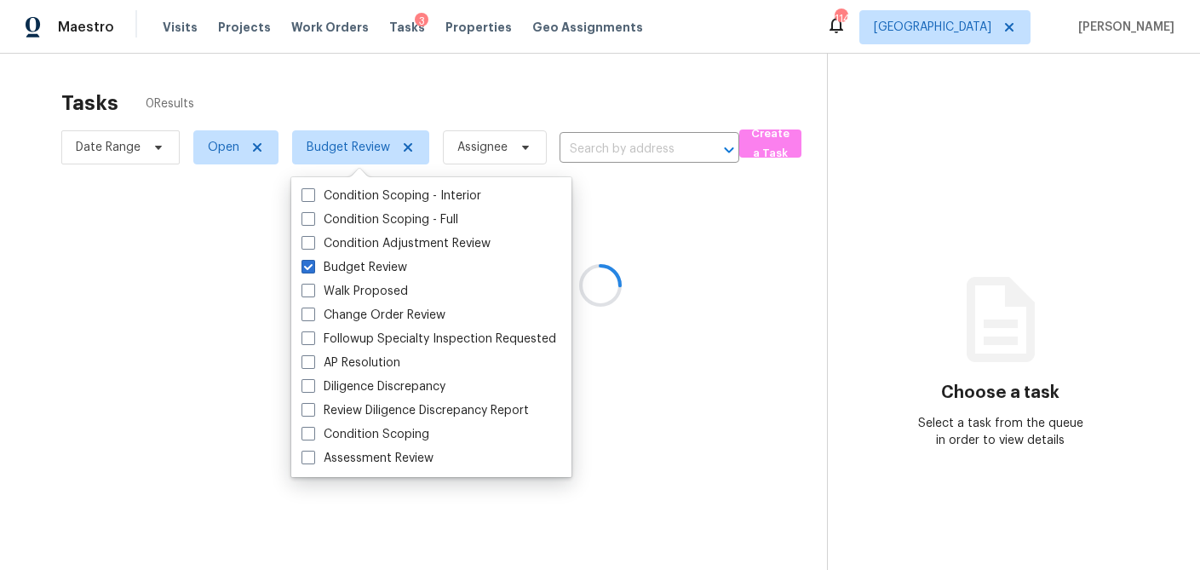
click at [400, 85] on div at bounding box center [600, 285] width 1200 height 570
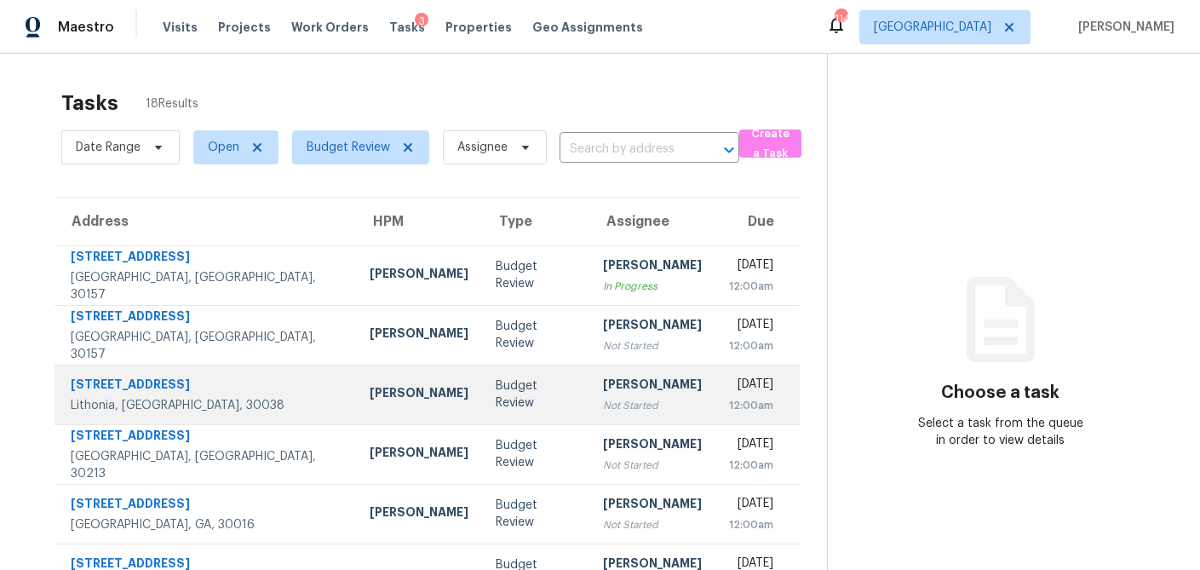
scroll to position [317, 0]
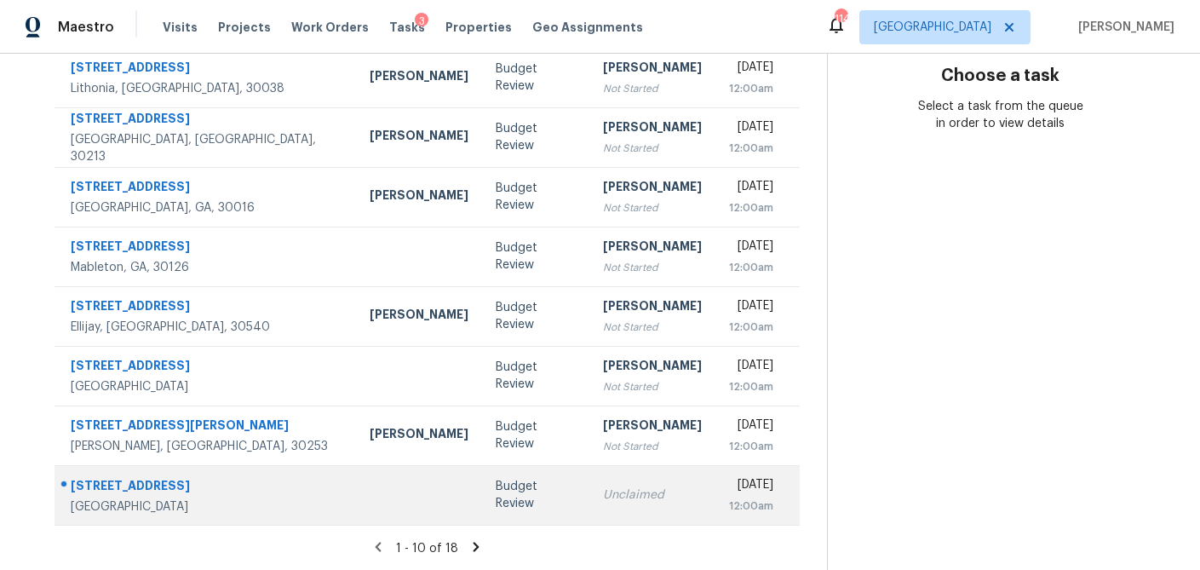
click at [589, 503] on td "Unclaimed" at bounding box center [652, 495] width 126 height 60
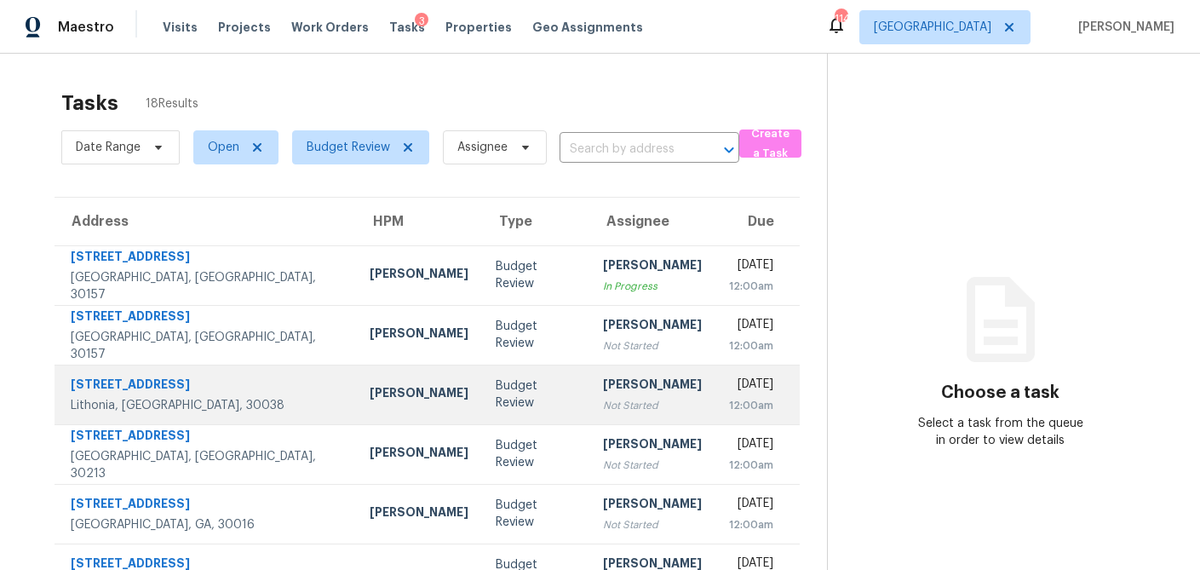
scroll to position [317, 0]
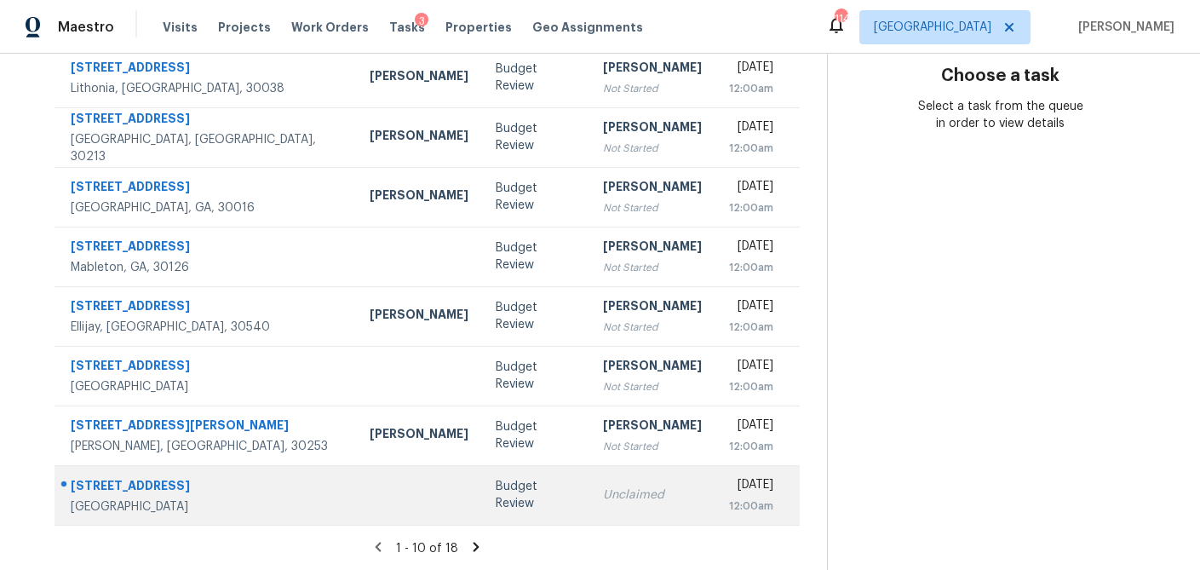
click at [589, 503] on td "Unclaimed" at bounding box center [652, 495] width 126 height 60
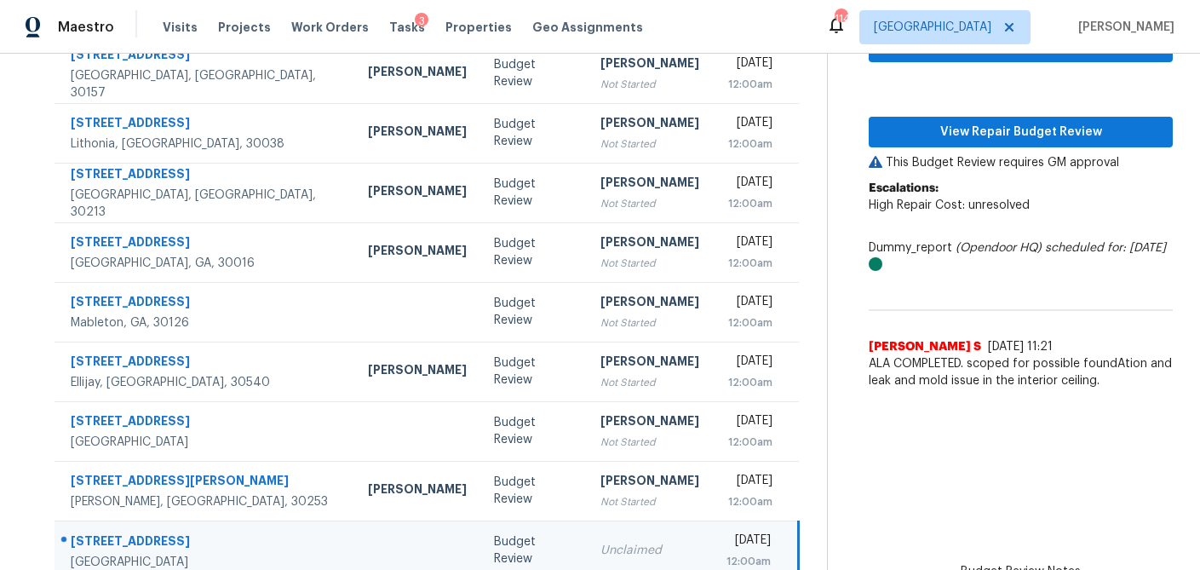
scroll to position [253, 0]
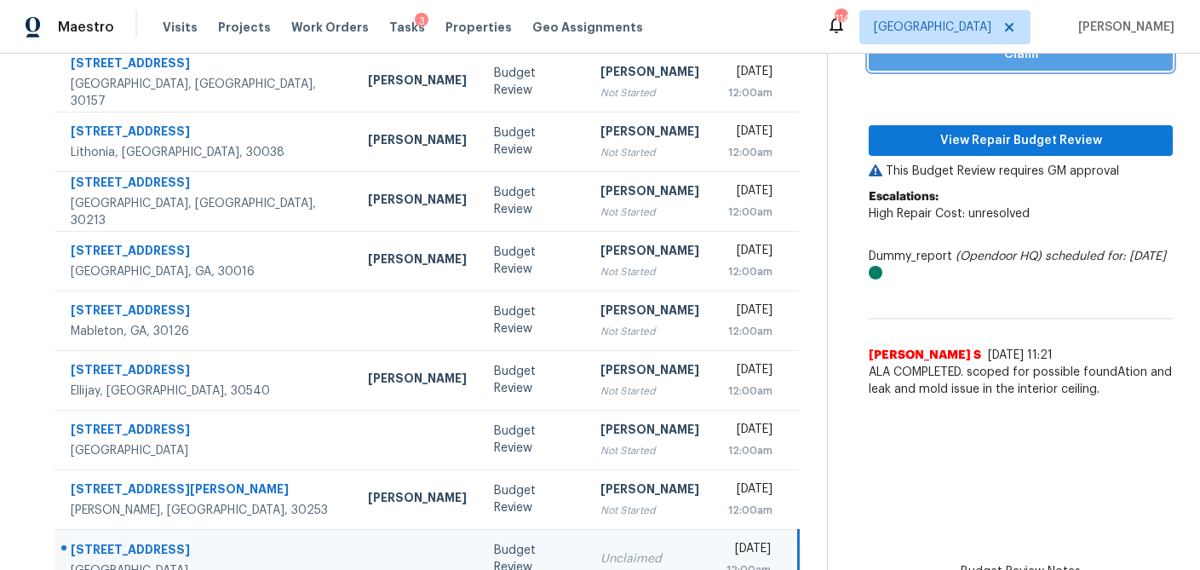
click at [1032, 56] on span "Claim" at bounding box center [1020, 54] width 277 height 21
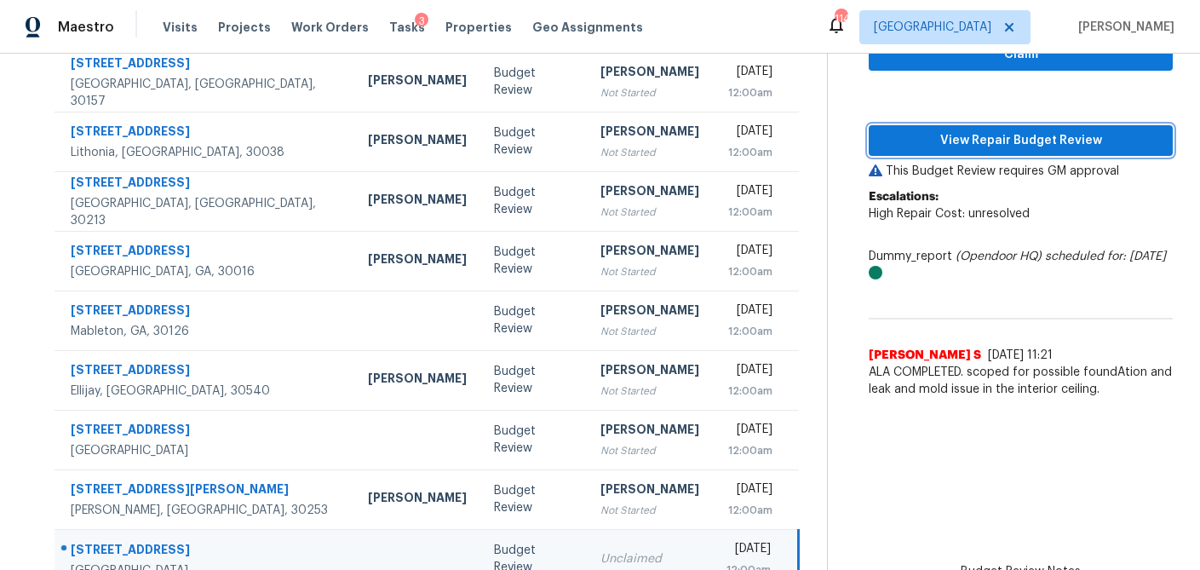
click at [1020, 141] on span "View Repair Budget Review" at bounding box center [1020, 140] width 277 height 21
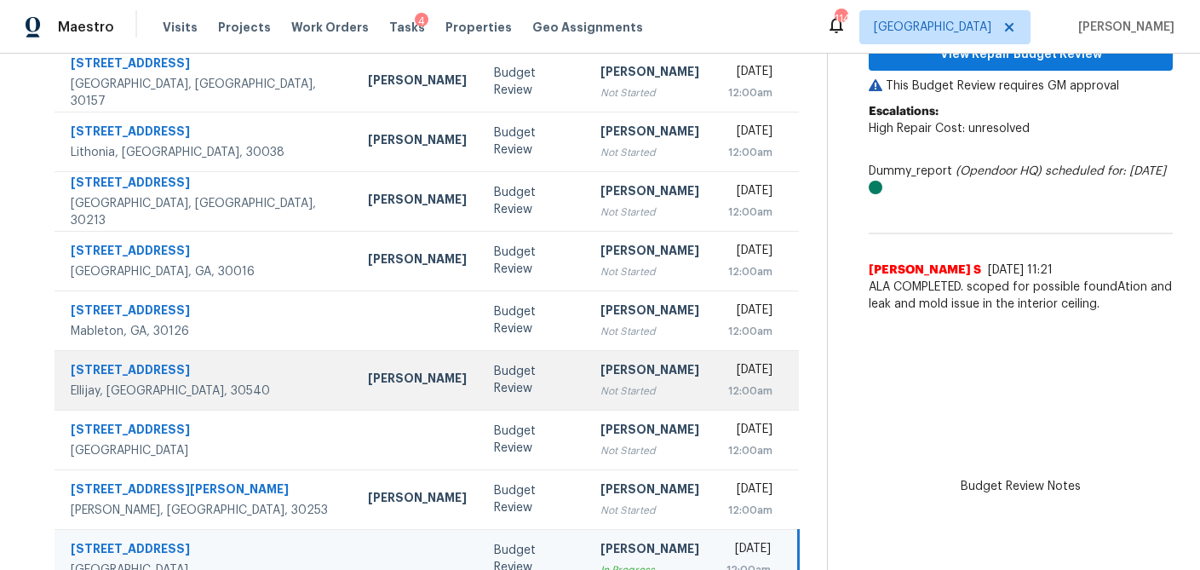
scroll to position [317, 0]
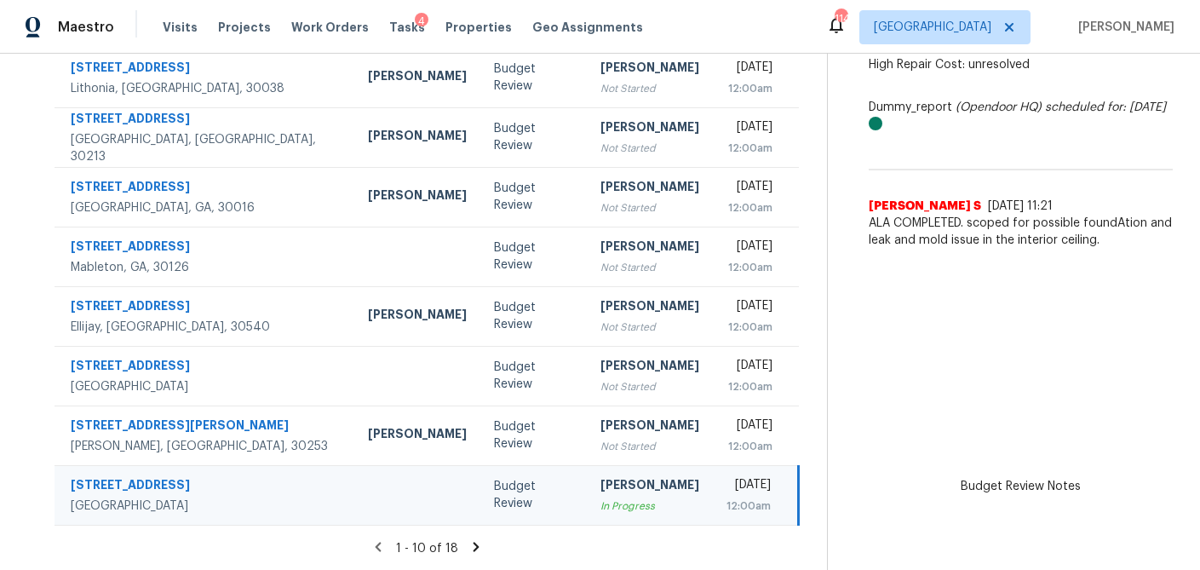
click at [474, 547] on icon at bounding box center [477, 546] width 6 height 9
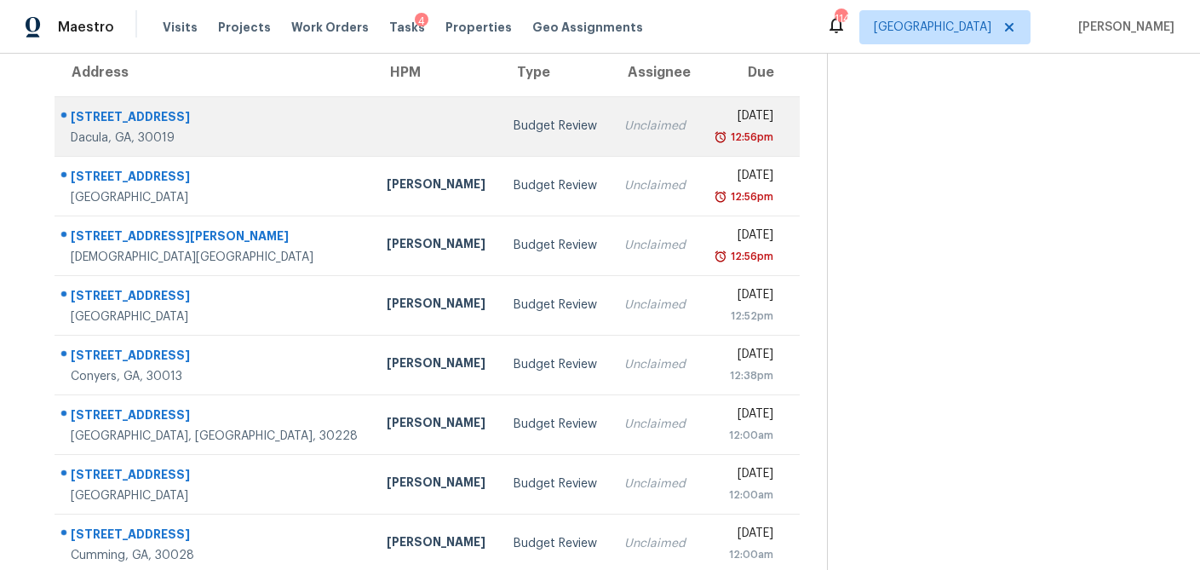
scroll to position [119, 0]
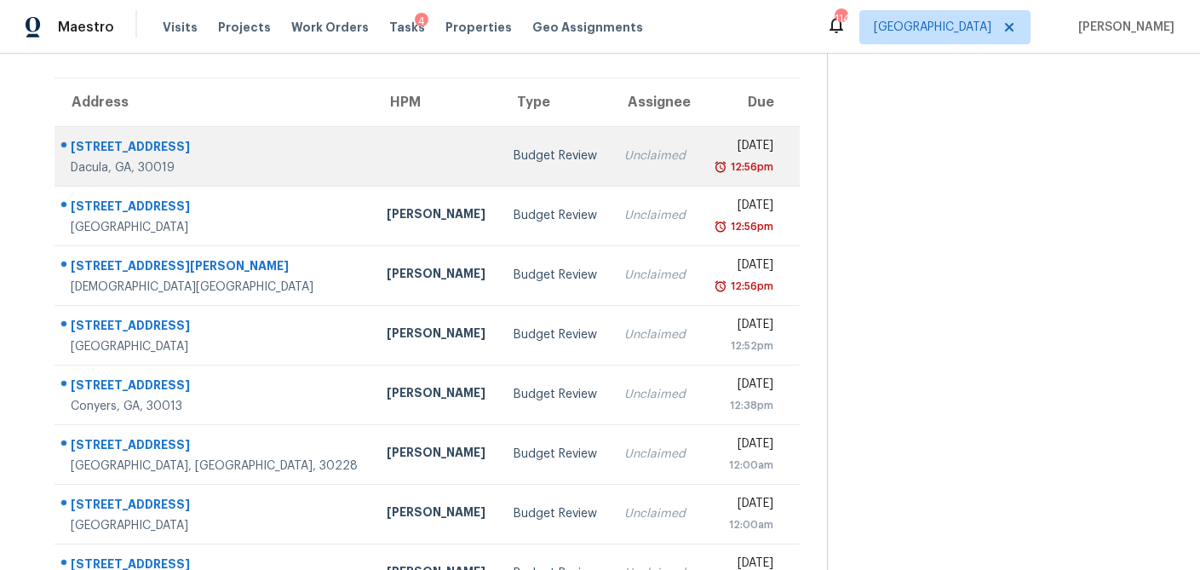
click at [387, 157] on div at bounding box center [437, 156] width 100 height 4
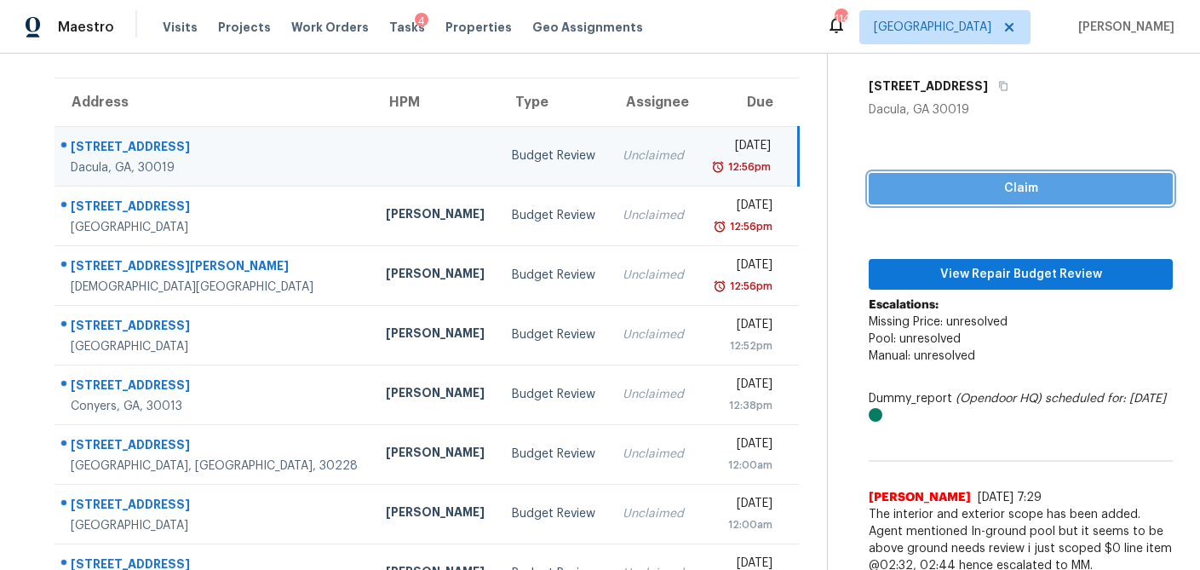
click at [963, 198] on button "Claim" at bounding box center [1021, 189] width 304 height 32
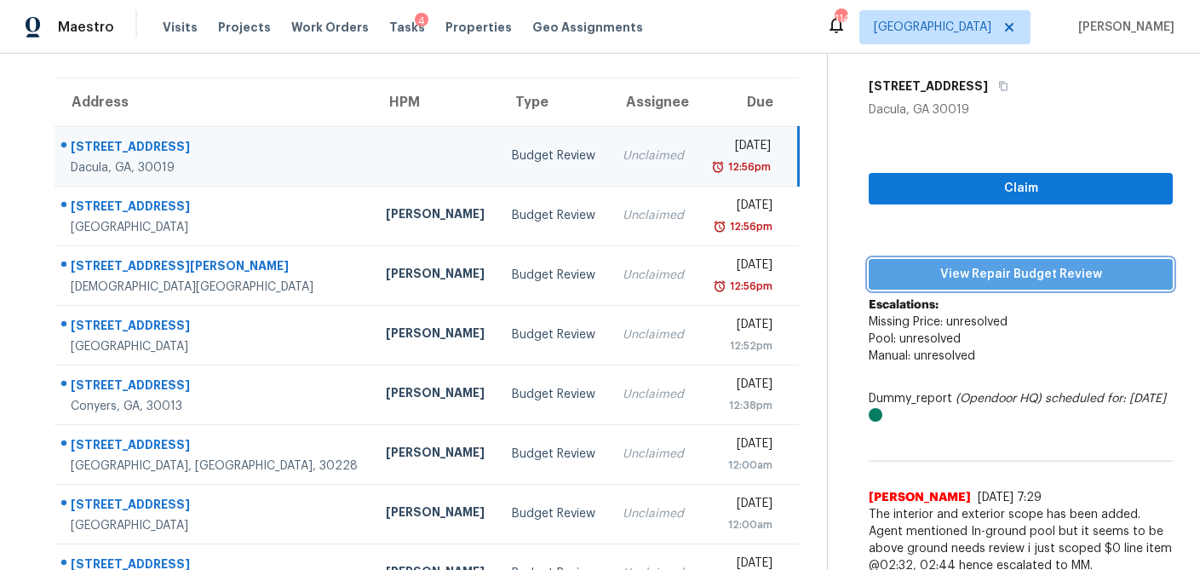
click at [960, 264] on span "View Repair Budget Review" at bounding box center [1020, 274] width 277 height 21
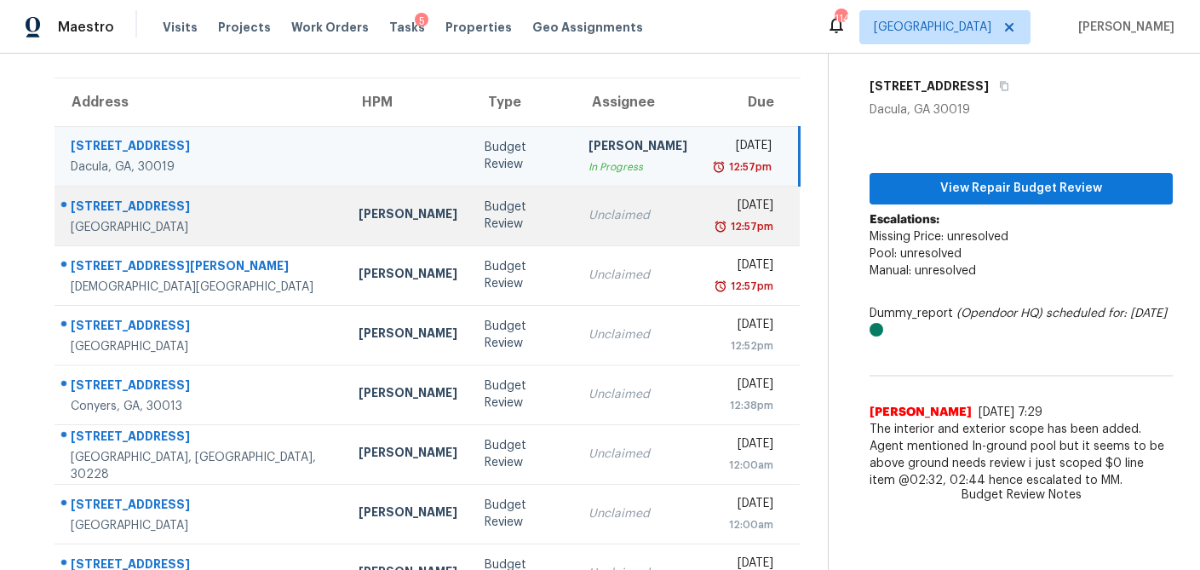
click at [471, 224] on td "Budget Review" at bounding box center [523, 216] width 104 height 60
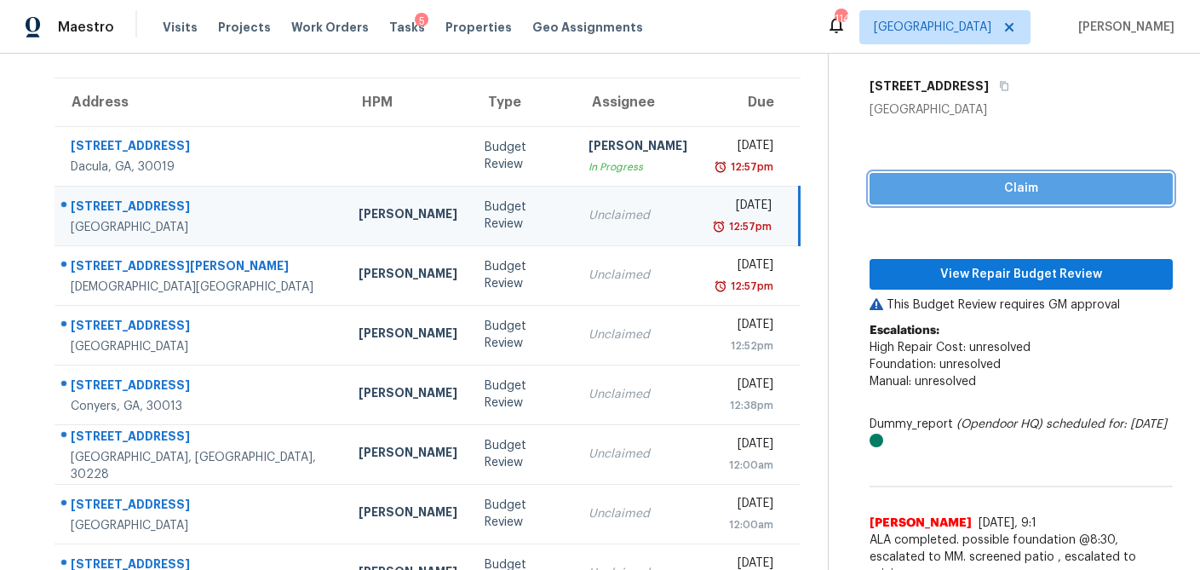
click at [946, 199] on button "Claim" at bounding box center [1021, 189] width 303 height 32
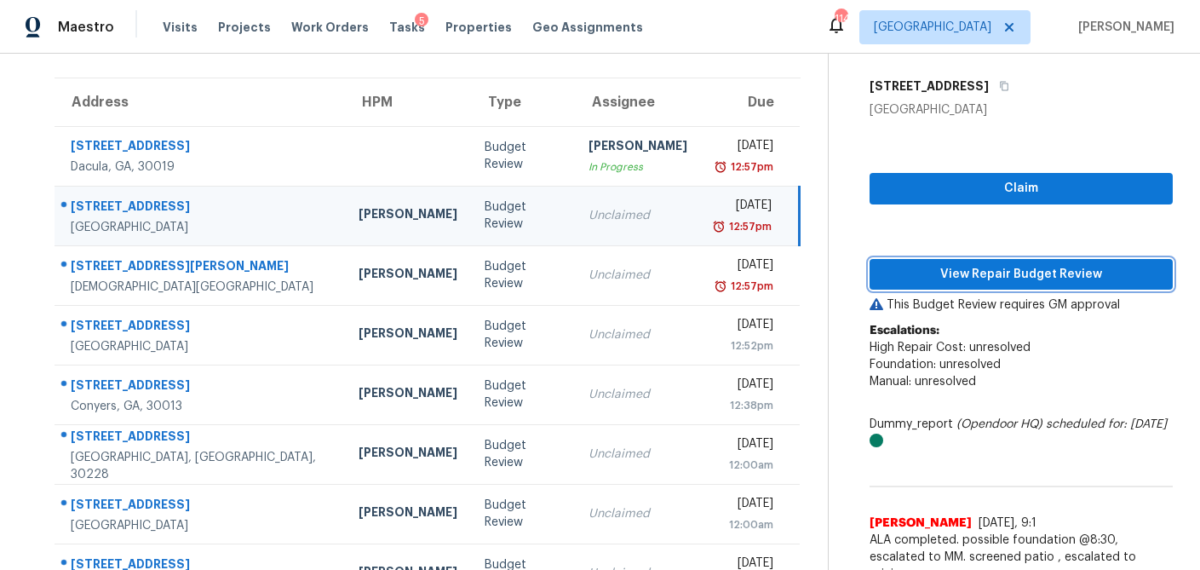
click at [938, 277] on span "View Repair Budget Review" at bounding box center [1021, 274] width 276 height 21
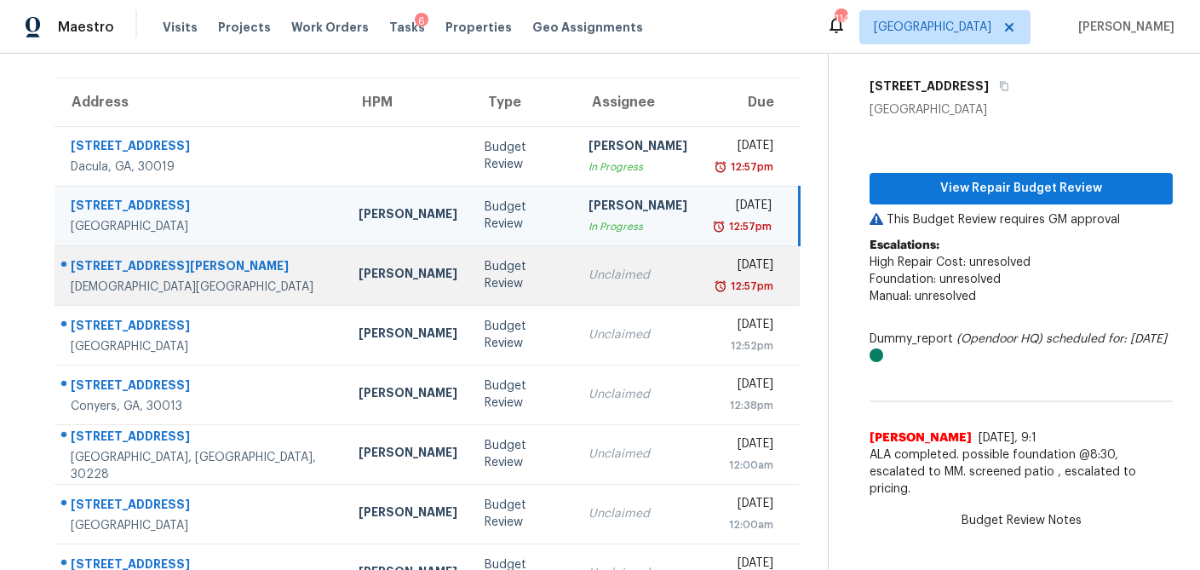
click at [471, 285] on td "Budget Review" at bounding box center [523, 275] width 104 height 60
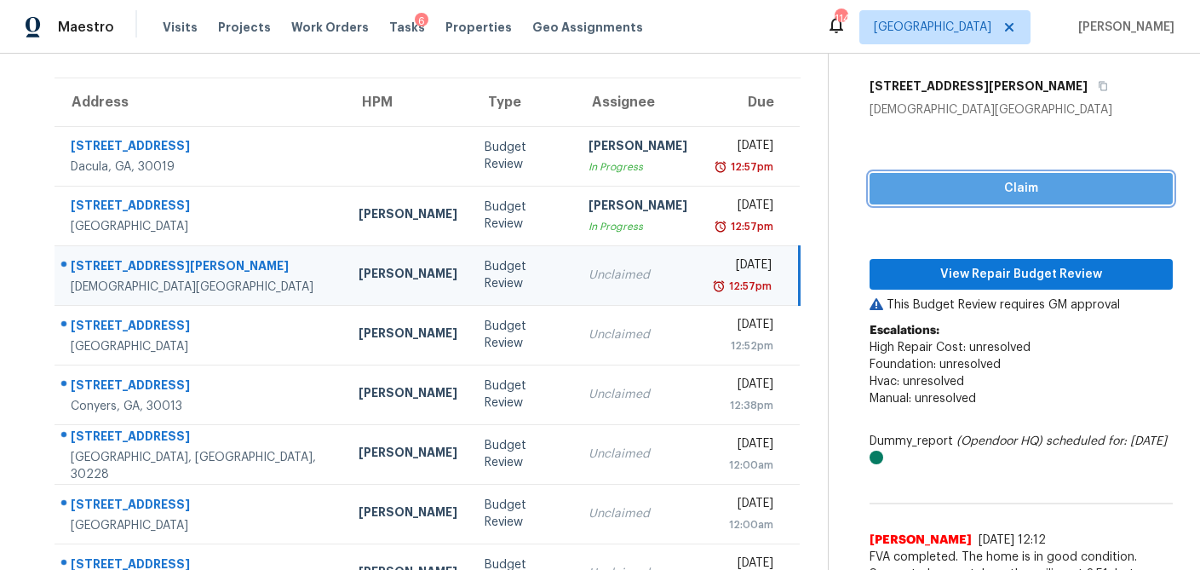
click at [1019, 193] on span "Claim" at bounding box center [1021, 188] width 276 height 21
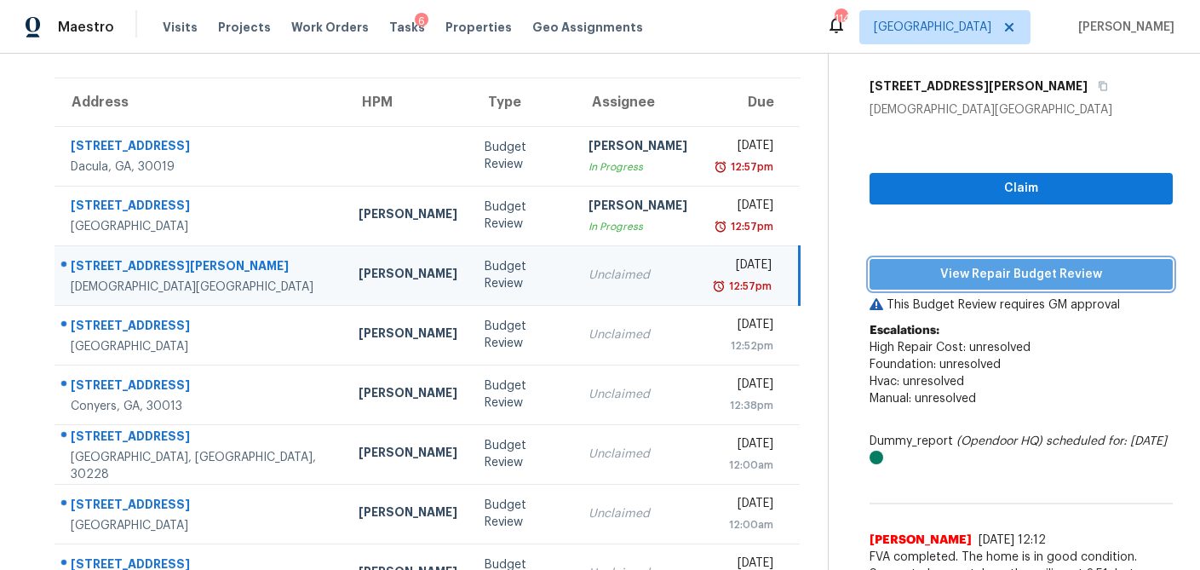
click at [981, 275] on span "View Repair Budget Review" at bounding box center [1021, 274] width 276 height 21
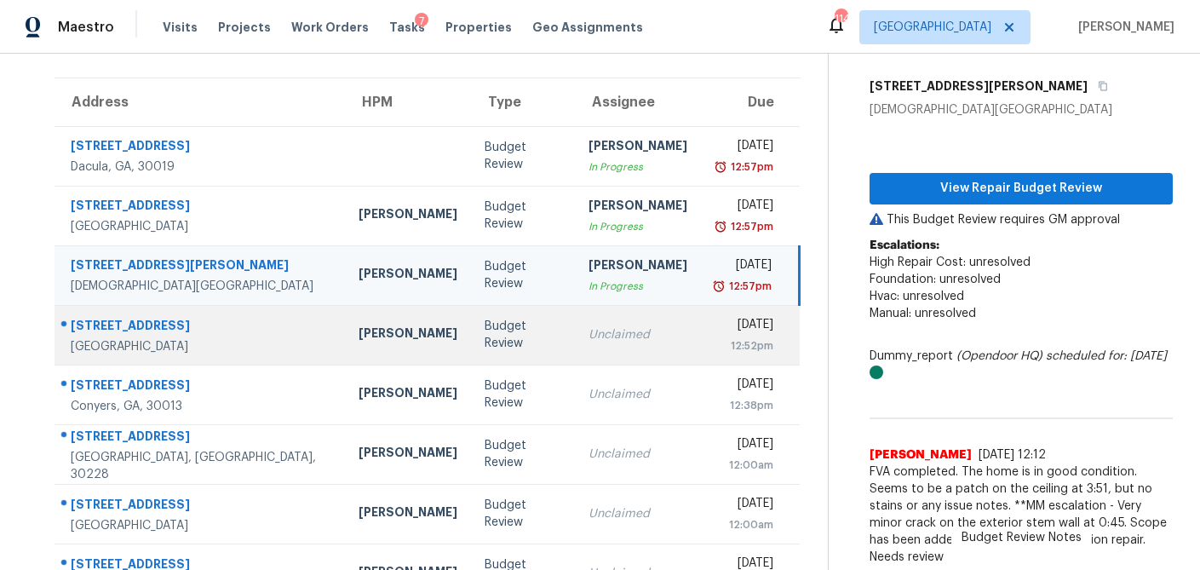
click at [589, 340] on div "Unclaimed" at bounding box center [638, 334] width 99 height 17
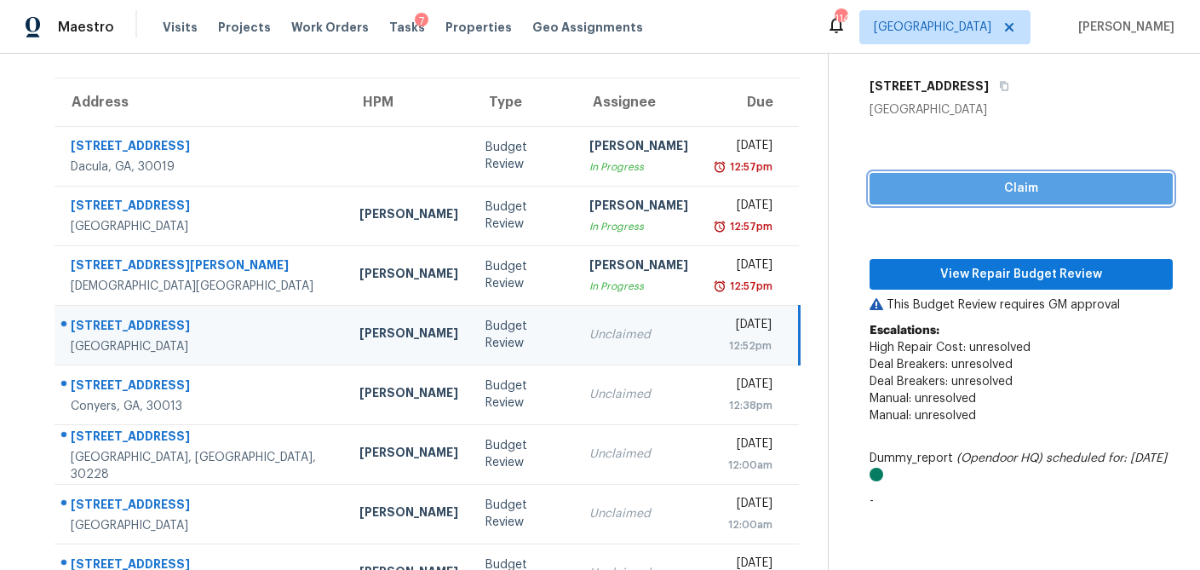
click at [940, 193] on span "Claim" at bounding box center [1021, 188] width 276 height 21
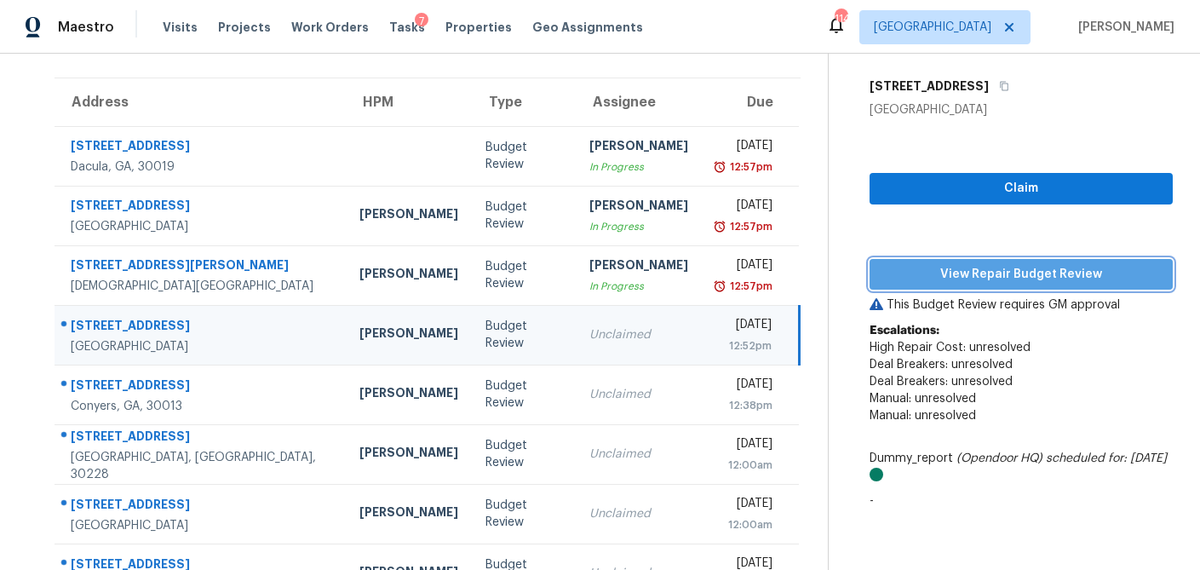
click at [919, 272] on span "View Repair Budget Review" at bounding box center [1021, 274] width 276 height 21
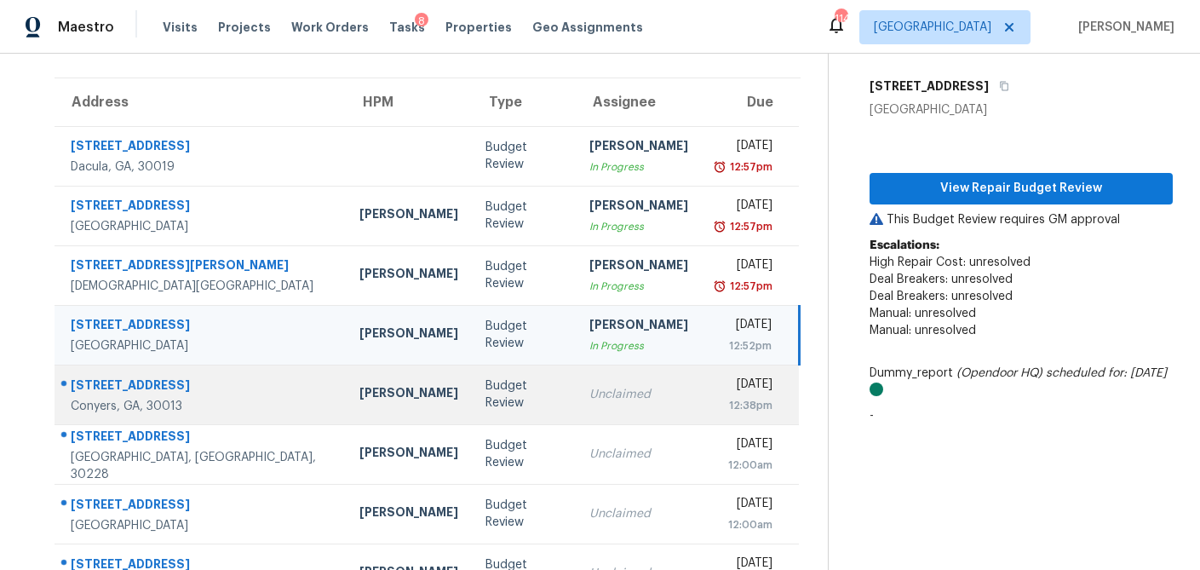
click at [576, 392] on td "Unclaimed" at bounding box center [639, 395] width 126 height 60
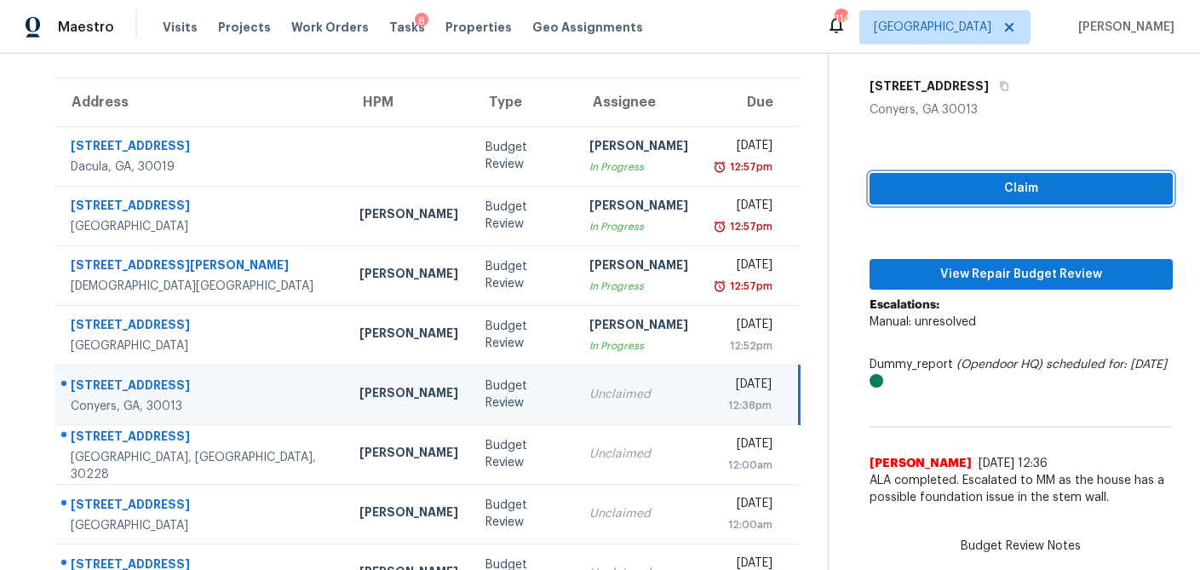
click at [977, 191] on span "Claim" at bounding box center [1021, 188] width 276 height 21
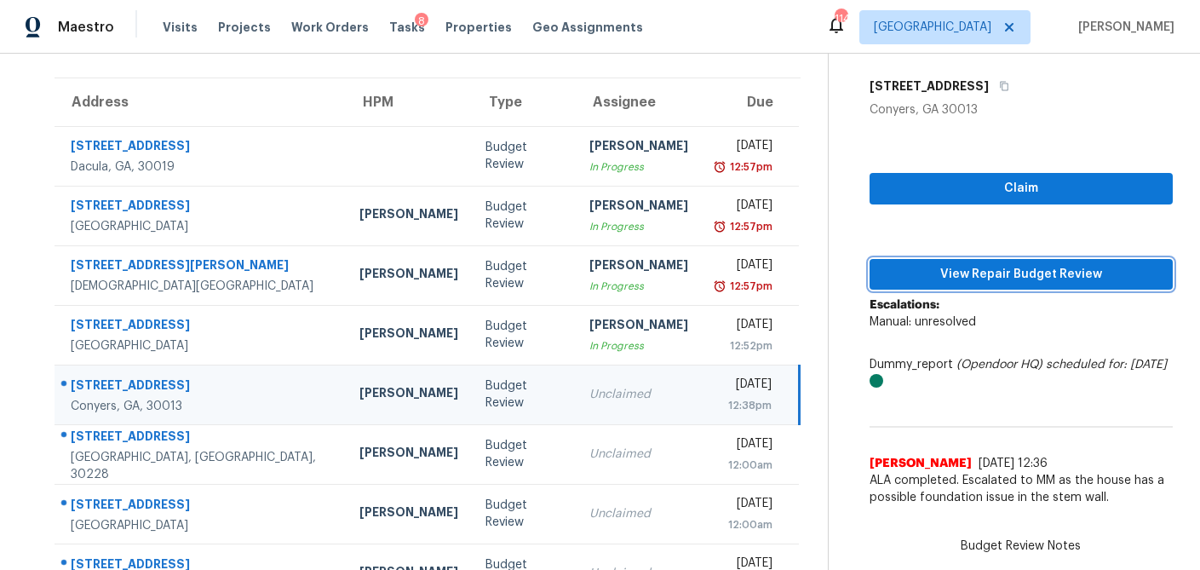
click at [946, 273] on span "View Repair Budget Review" at bounding box center [1021, 274] width 276 height 21
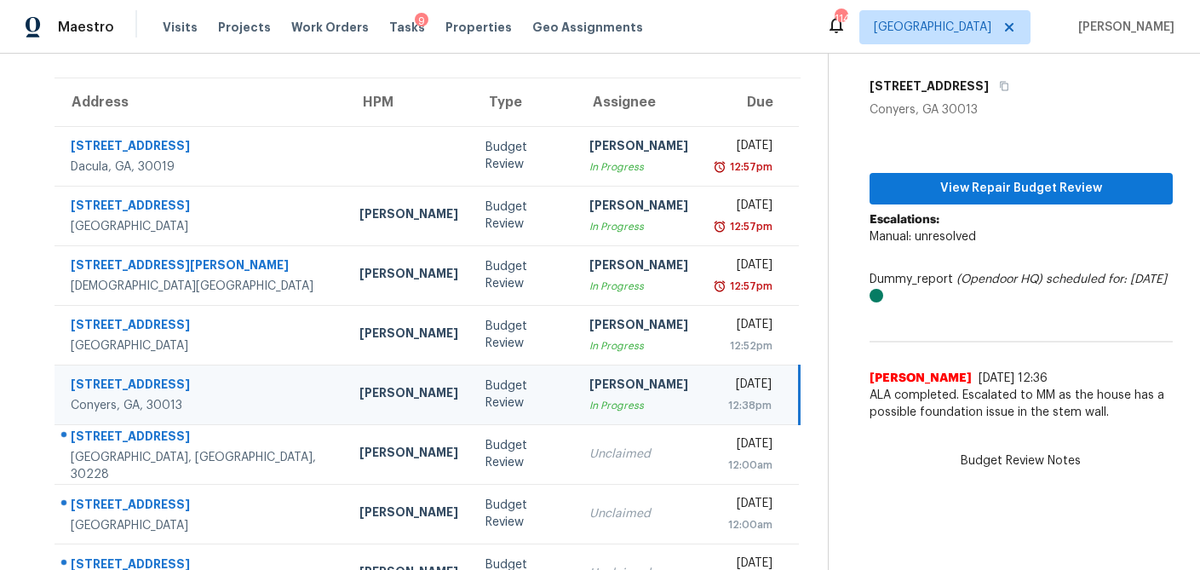
scroll to position [198, 0]
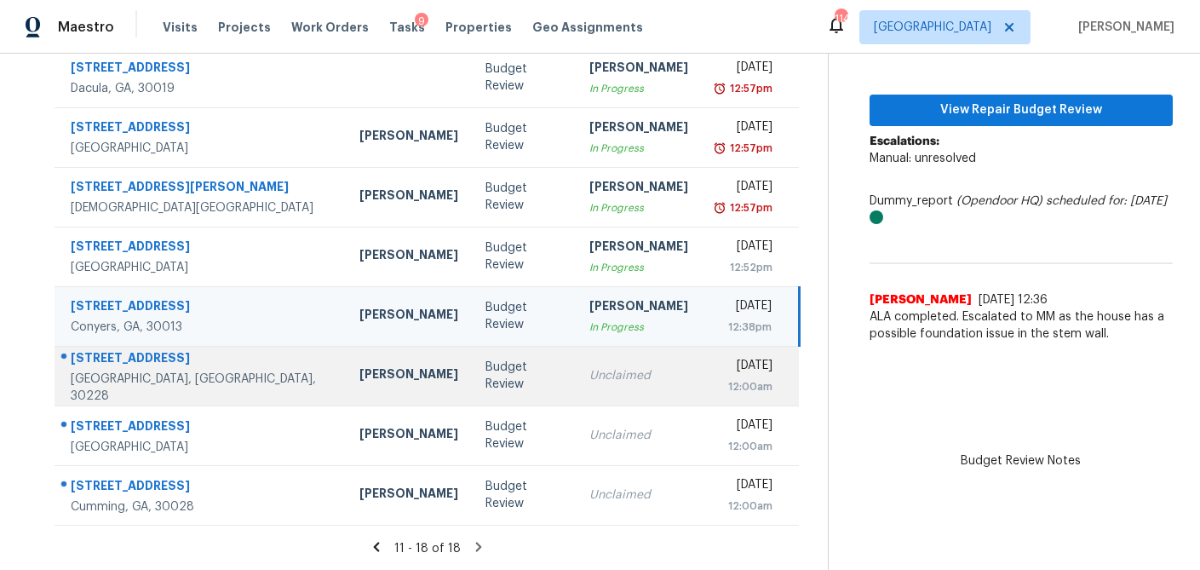
click at [473, 385] on td "Budget Review" at bounding box center [524, 376] width 104 height 60
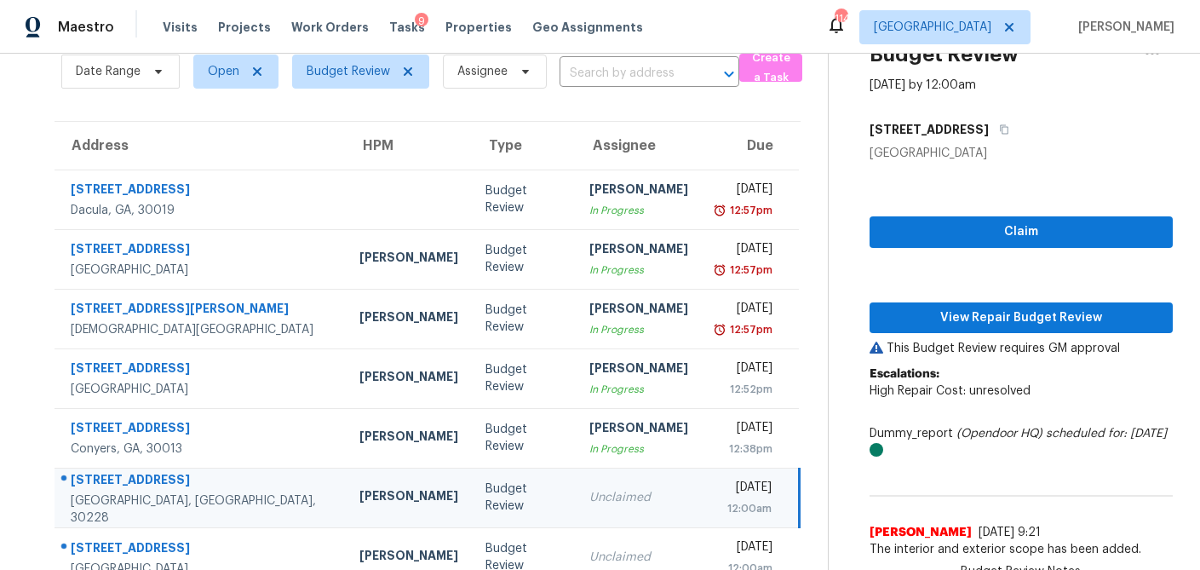
scroll to position [75, 0]
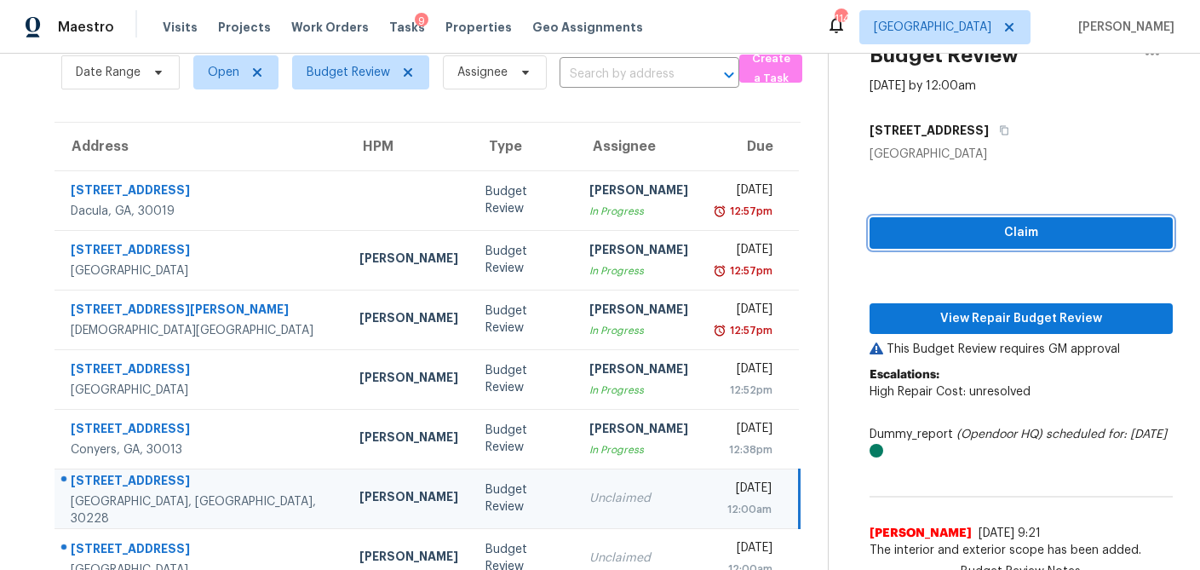
click at [1001, 238] on span "Claim" at bounding box center [1021, 232] width 276 height 21
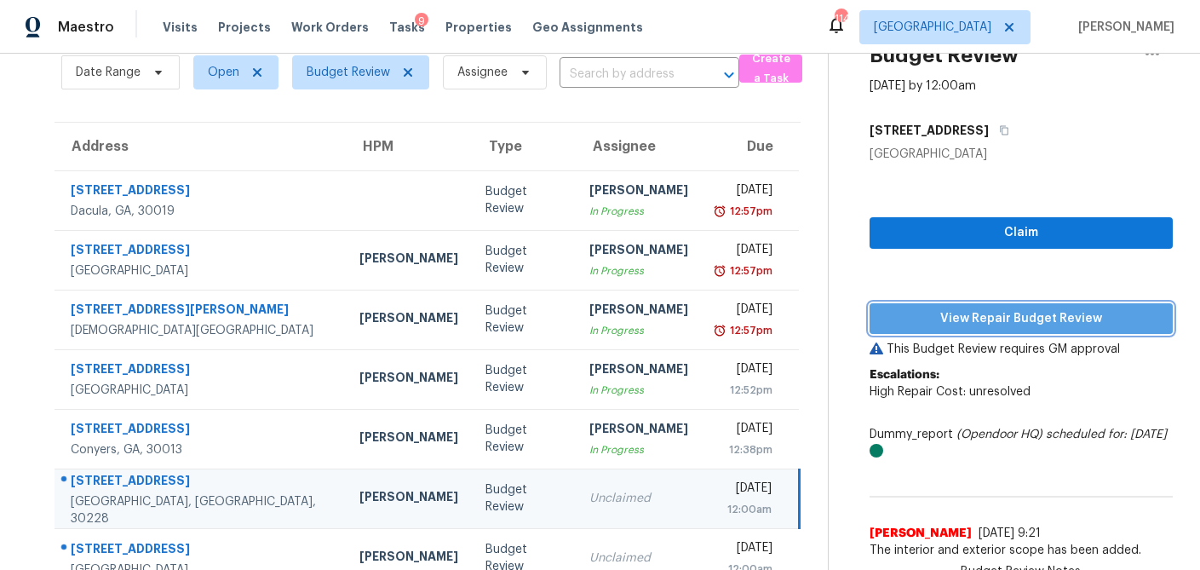
click at [984, 316] on span "View Repair Budget Review" at bounding box center [1021, 318] width 276 height 21
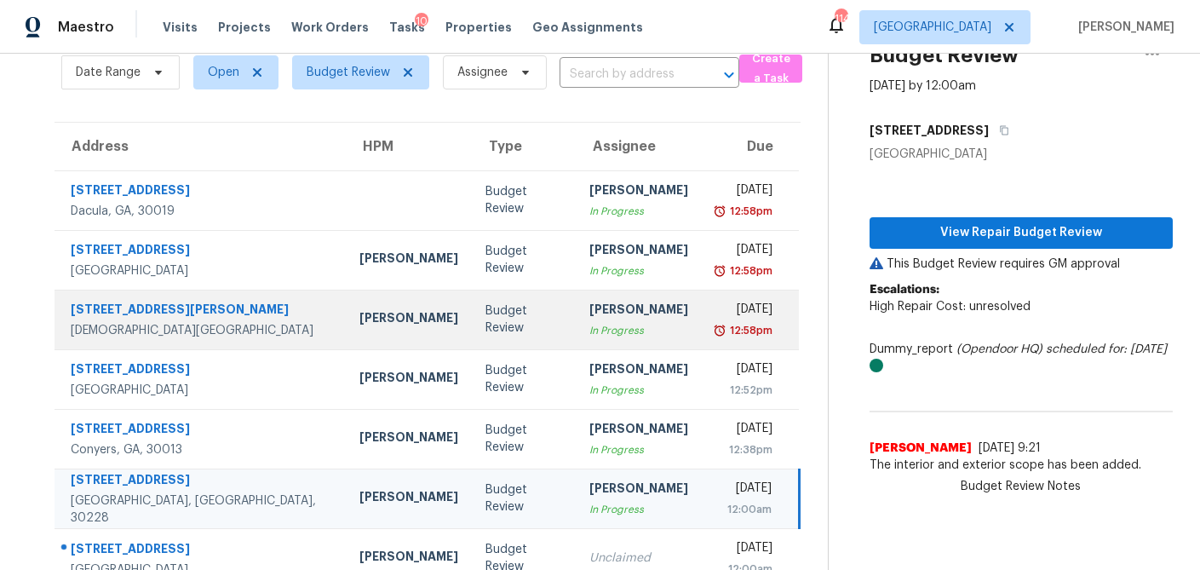
scroll to position [198, 0]
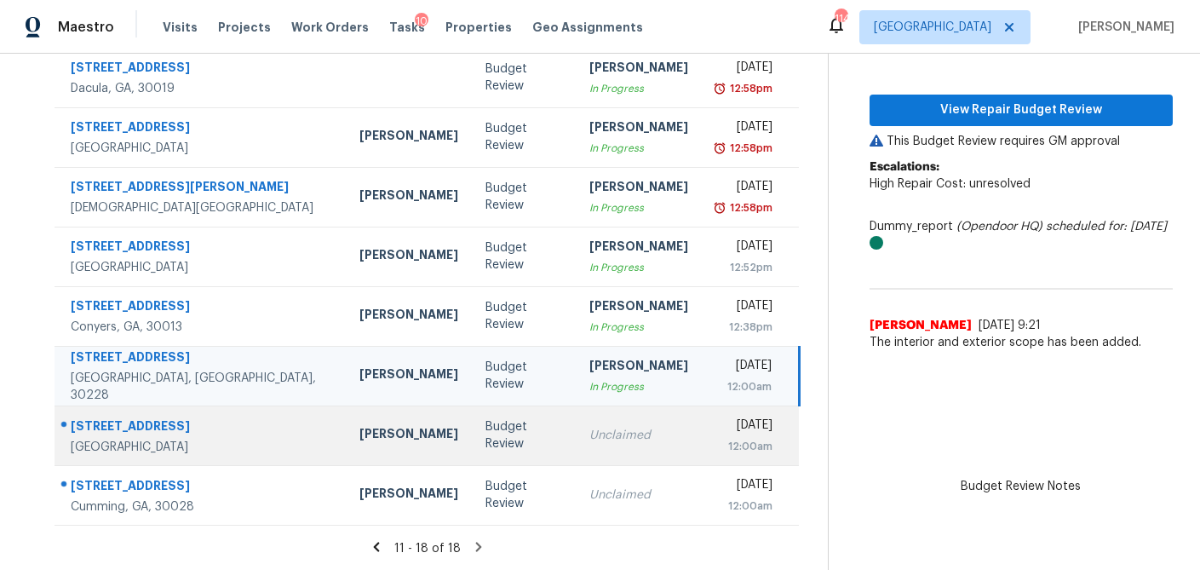
click at [486, 439] on div "Budget Review" at bounding box center [524, 435] width 77 height 34
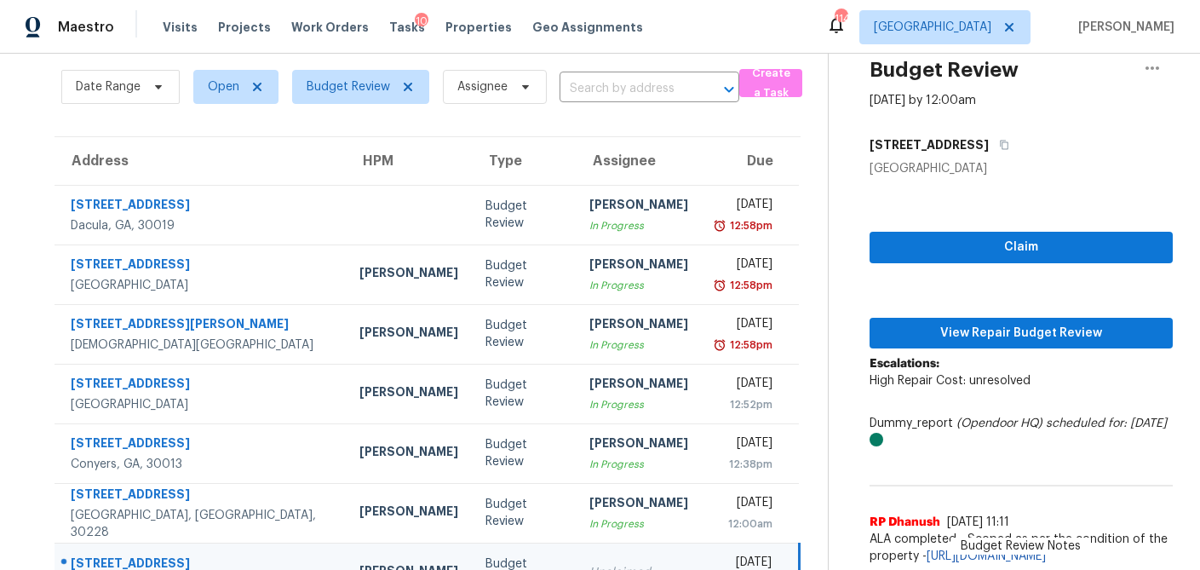
scroll to position [60, 0]
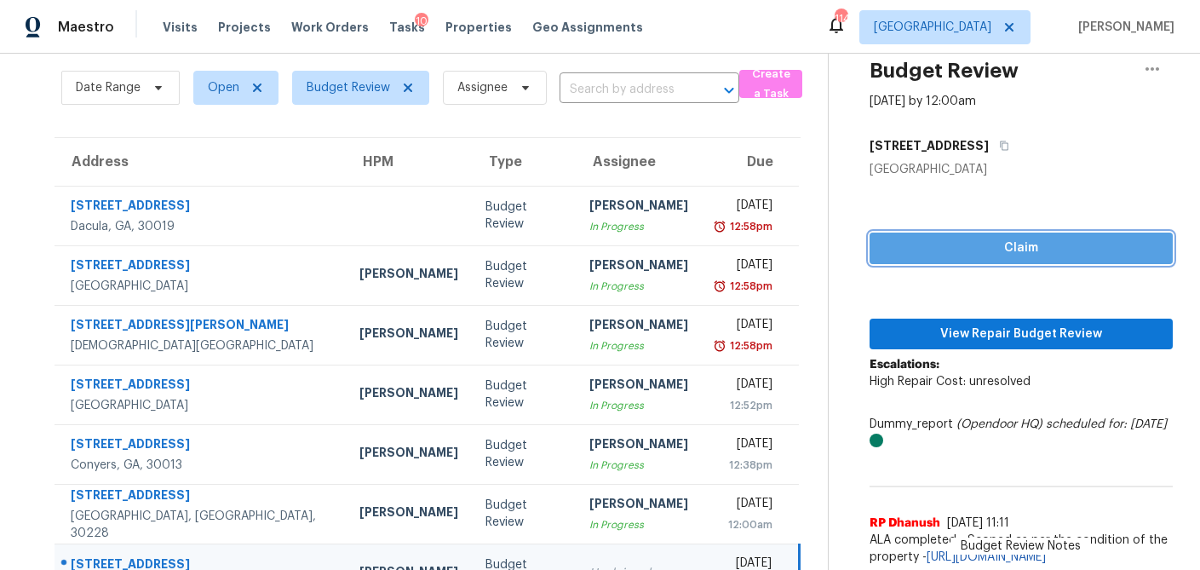
click at [1011, 248] on span "Claim" at bounding box center [1021, 248] width 276 height 21
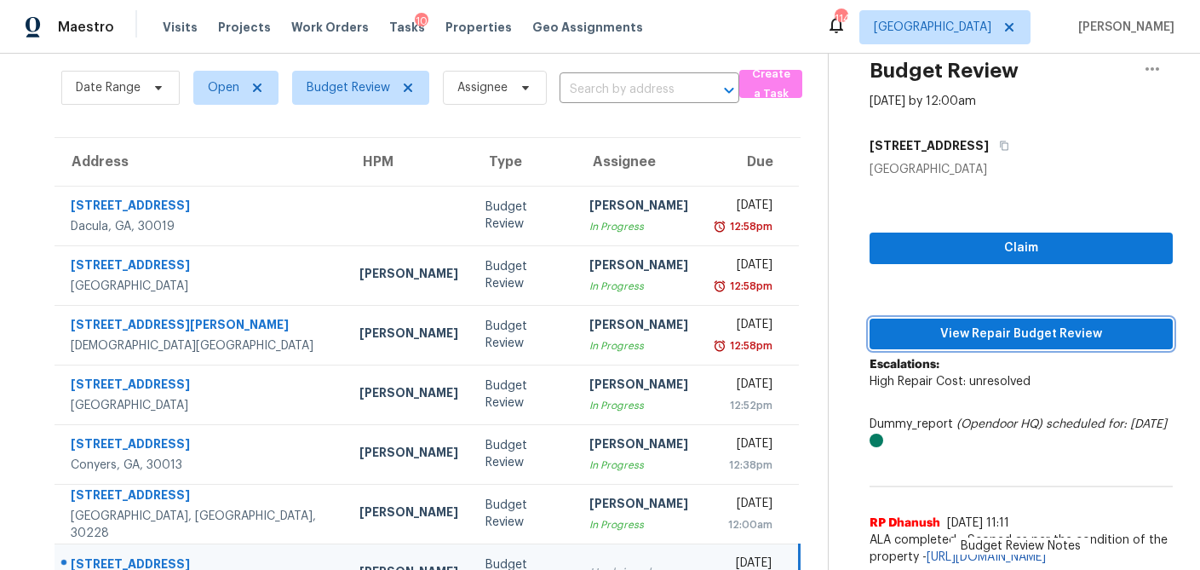
click at [992, 331] on span "View Repair Budget Review" at bounding box center [1021, 334] width 276 height 21
